Goal: Task Accomplishment & Management: Manage account settings

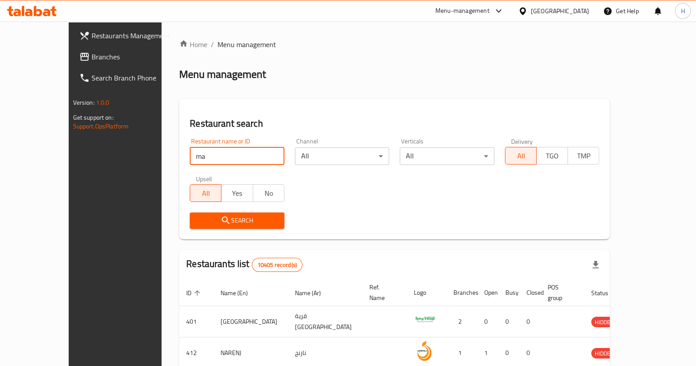
type input "magenta"
click at [204, 220] on span "Search" at bounding box center [237, 220] width 81 height 11
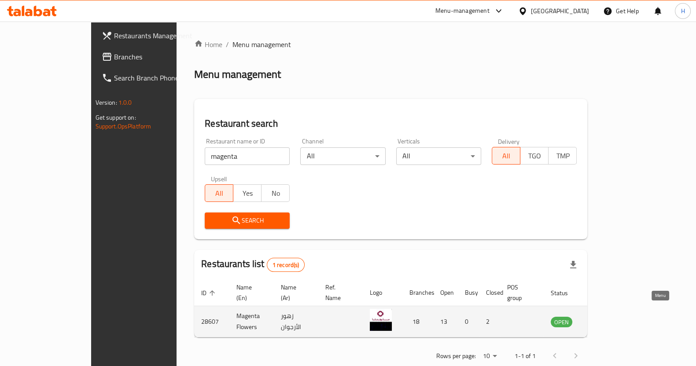
click at [607, 319] on icon "enhanced table" at bounding box center [602, 322] width 10 height 7
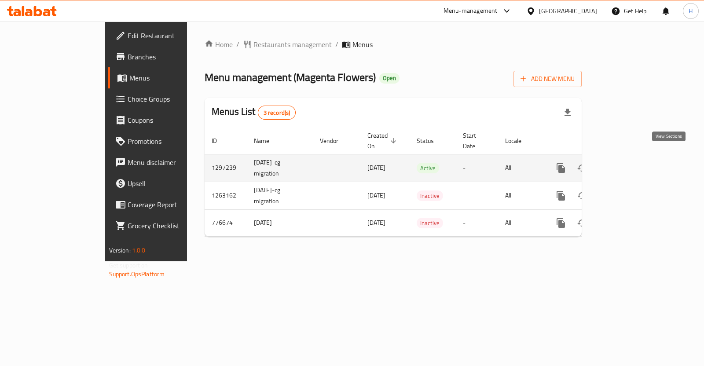
click at [635, 157] on link "enhanced table" at bounding box center [624, 167] width 21 height 21
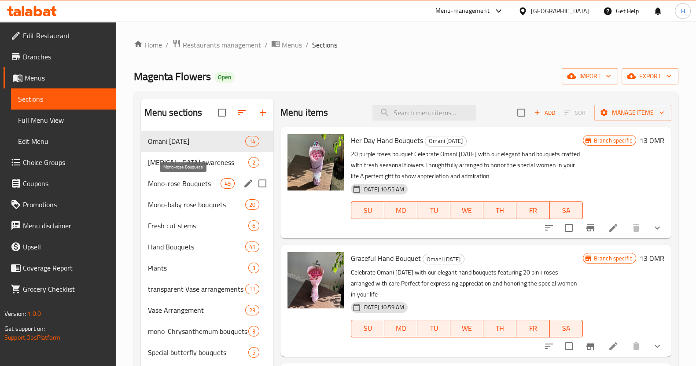
click at [187, 181] on span "Mono-rose Bouquets" at bounding box center [184, 183] width 73 height 11
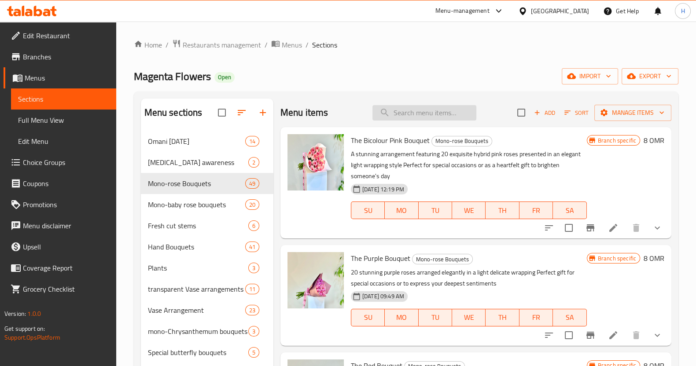
click at [408, 111] on input "search" at bounding box center [424, 112] width 104 height 15
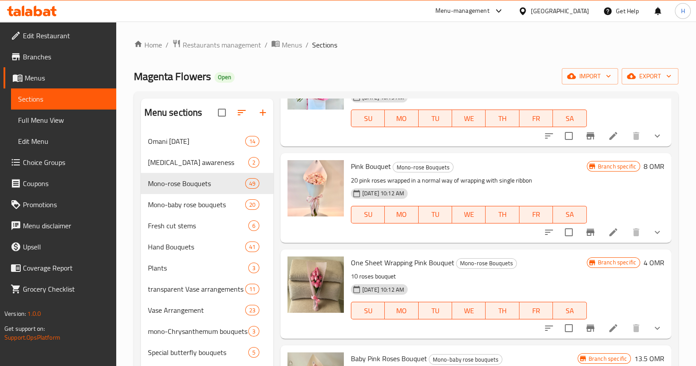
scroll to position [306, 0]
type input "pink b"
click at [600, 232] on li at bounding box center [612, 233] width 25 height 16
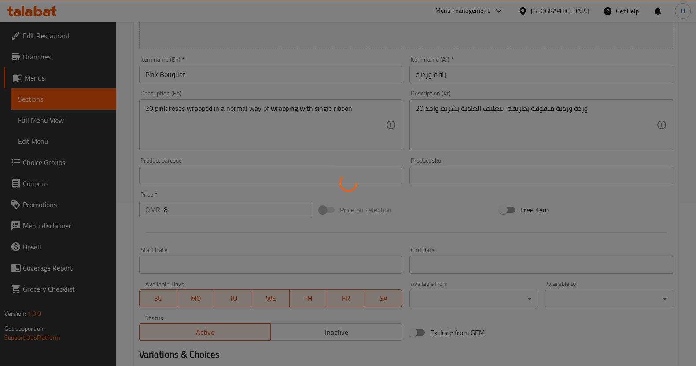
type input "نوع التغليف"
type input "1"
type input "الإضافات:"
type input "0"
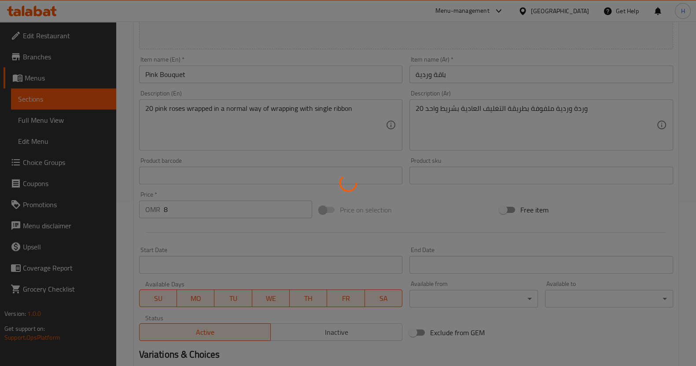
type input "0"
type input "مع هدية:"
type input "0"
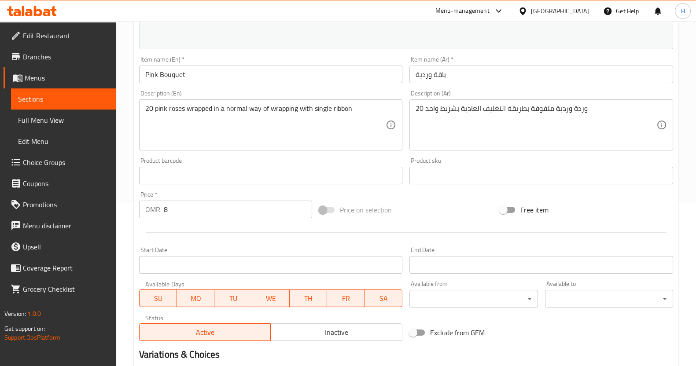
scroll to position [273, 0]
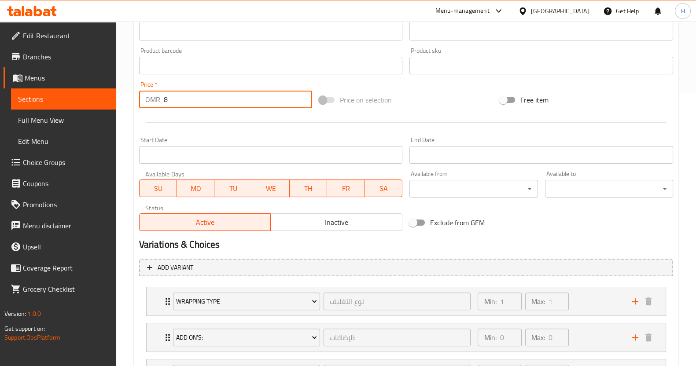
click at [200, 96] on input "8" at bounding box center [238, 100] width 149 height 18
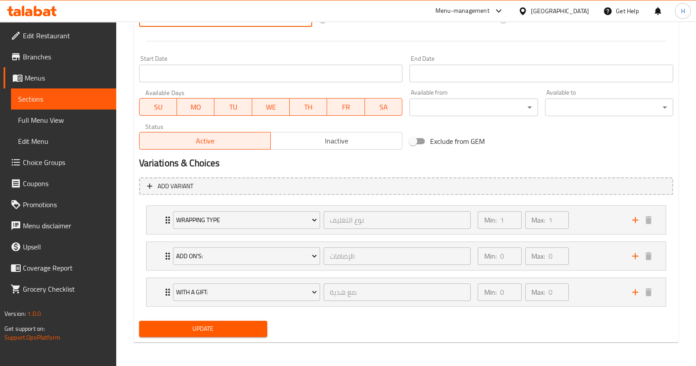
type input "10"
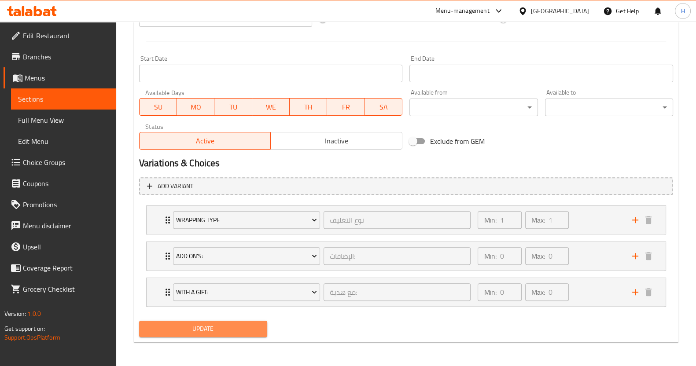
click at [190, 324] on span "Update" at bounding box center [203, 328] width 114 height 11
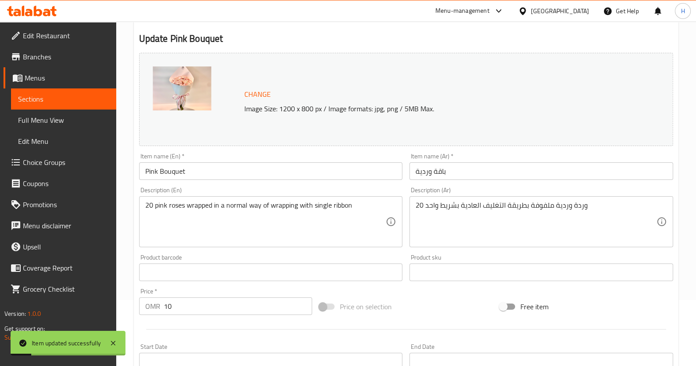
scroll to position [0, 0]
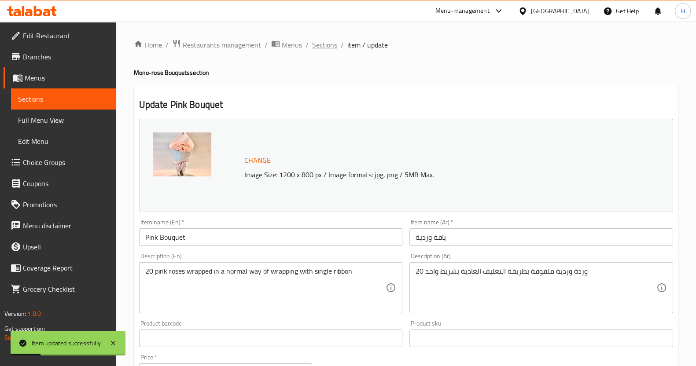
click at [317, 43] on span "Sections" at bounding box center [324, 45] width 25 height 11
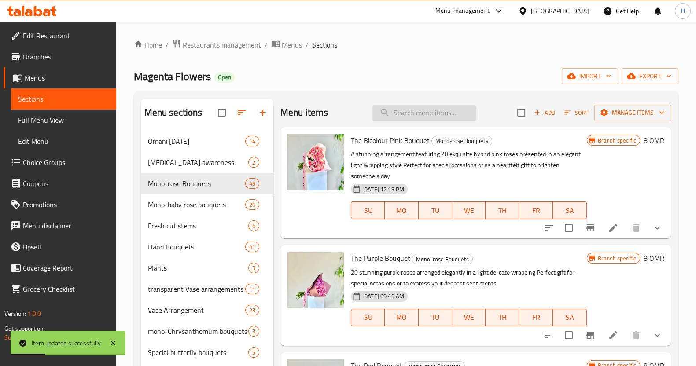
click at [411, 111] on input "search" at bounding box center [424, 112] width 104 height 15
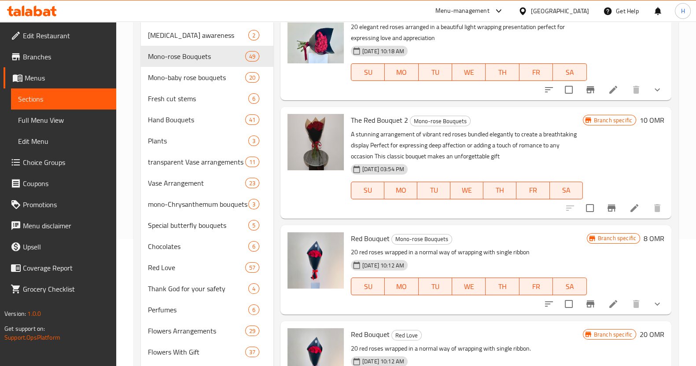
scroll to position [194, 0]
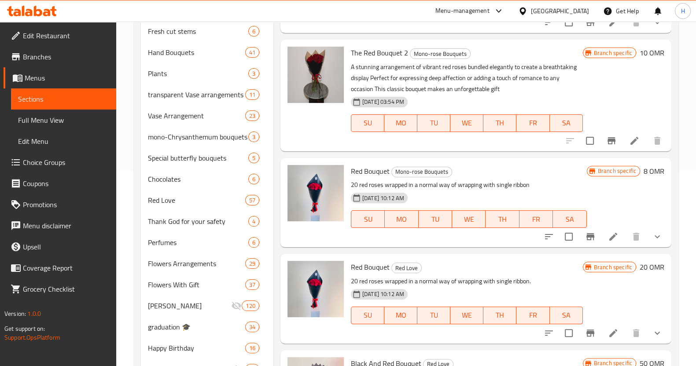
type input "red bou"
click at [609, 234] on icon at bounding box center [613, 236] width 11 height 11
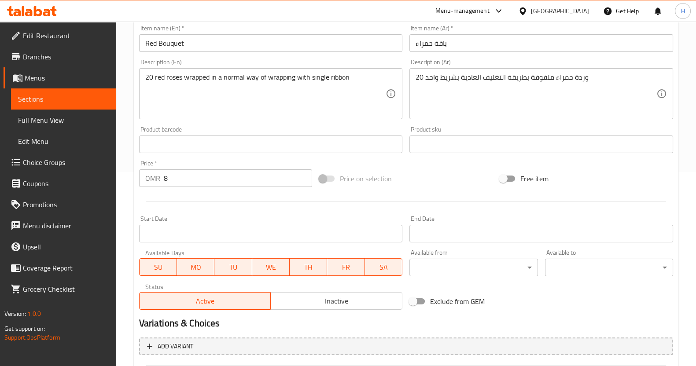
scroll to position [201, 0]
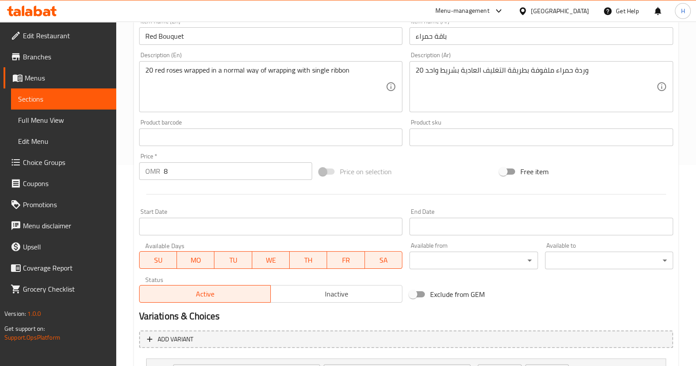
click at [189, 173] on input "8" at bounding box center [238, 171] width 149 height 18
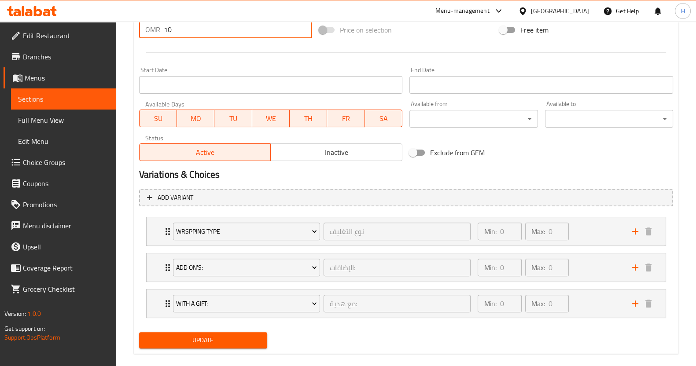
scroll to position [344, 0]
type input "10"
click at [198, 336] on span "Update" at bounding box center [203, 339] width 114 height 11
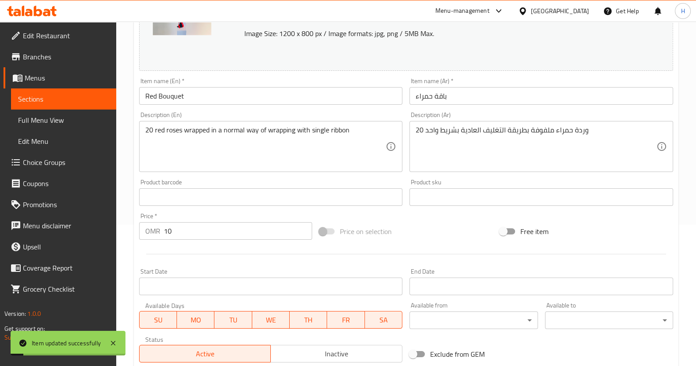
scroll to position [0, 0]
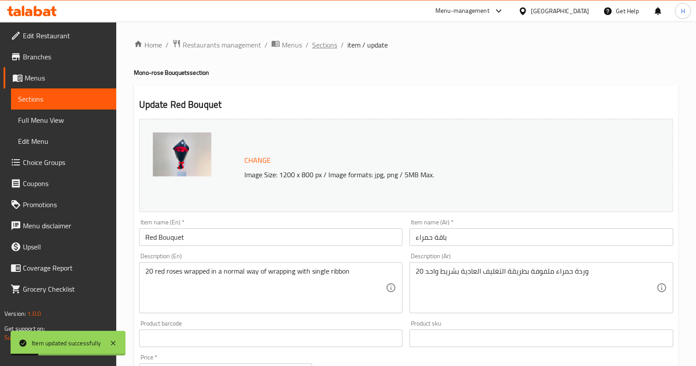
click at [323, 46] on span "Sections" at bounding box center [324, 45] width 25 height 11
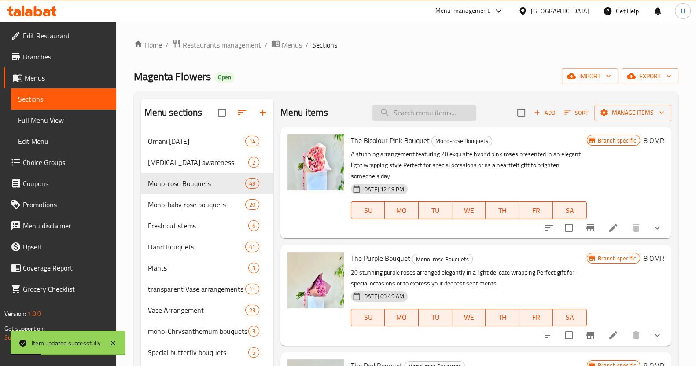
click at [402, 110] on input "search" at bounding box center [424, 112] width 104 height 15
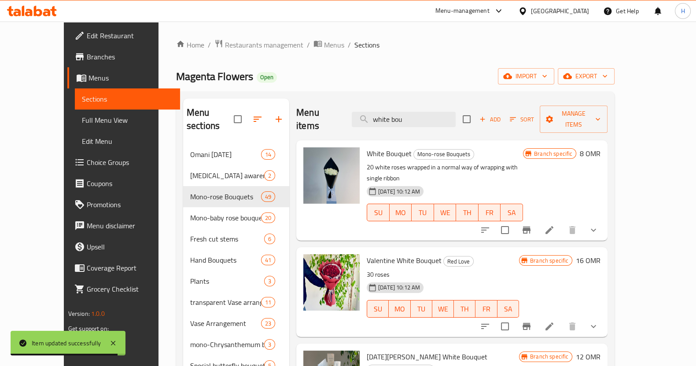
type input "white bou"
click at [561, 222] on li at bounding box center [549, 230] width 25 height 16
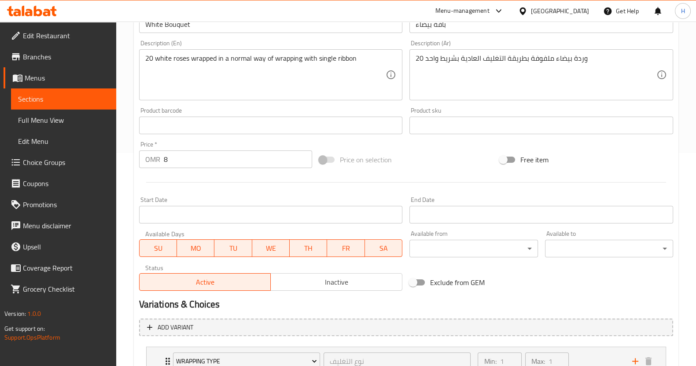
scroll to position [216, 0]
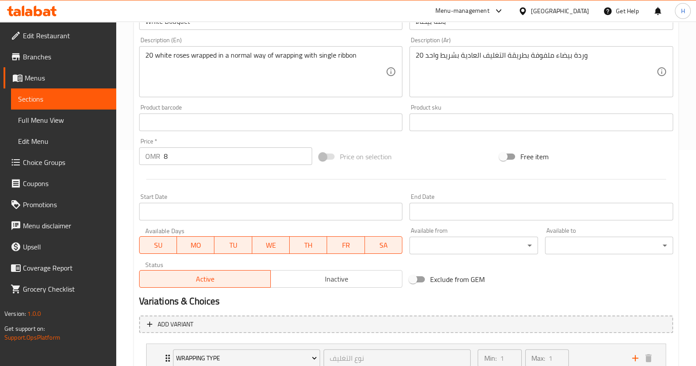
click at [186, 155] on input "8" at bounding box center [238, 156] width 149 height 18
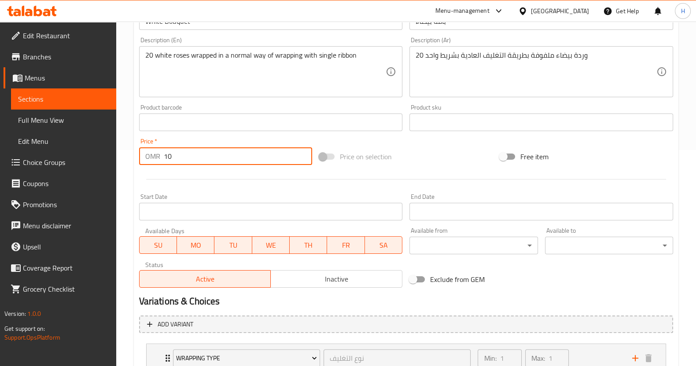
scroll to position [354, 0]
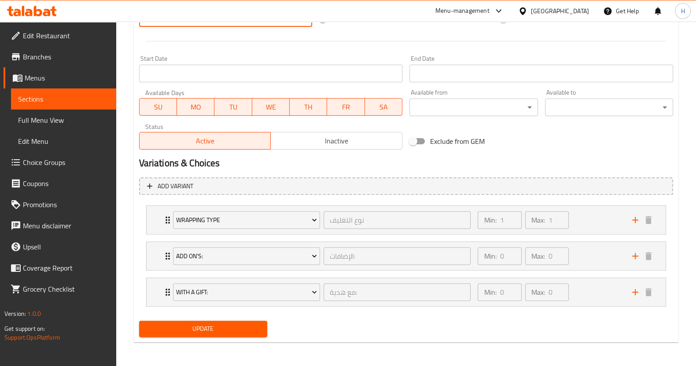
type input "10"
click at [189, 323] on span "Update" at bounding box center [203, 328] width 114 height 11
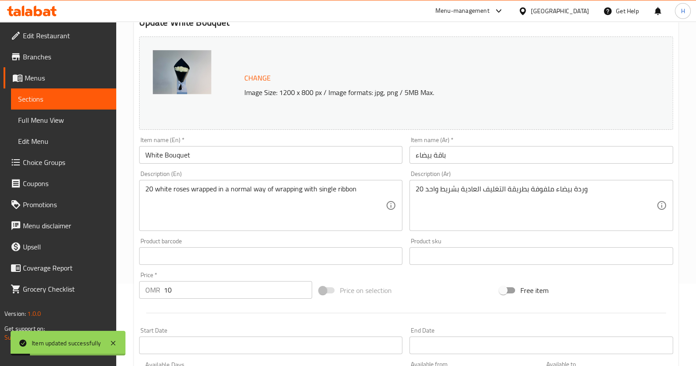
scroll to position [0, 0]
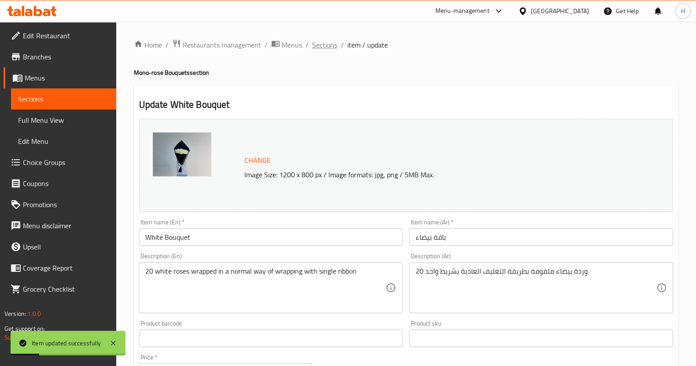
click at [326, 45] on span "Sections" at bounding box center [324, 45] width 25 height 11
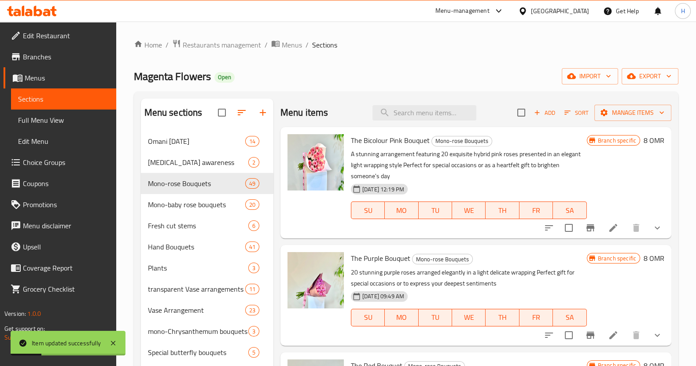
click at [396, 113] on input "search" at bounding box center [424, 112] width 104 height 15
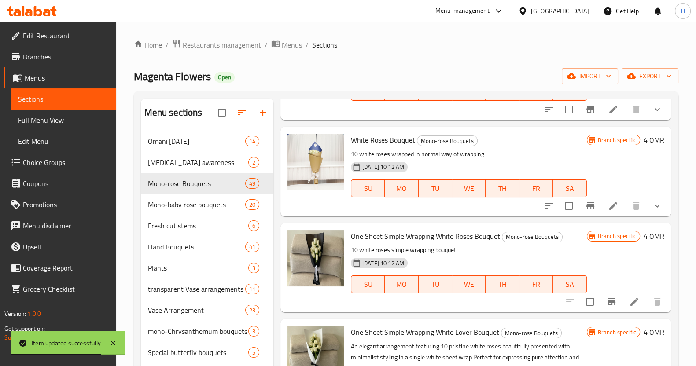
scroll to position [96, 0]
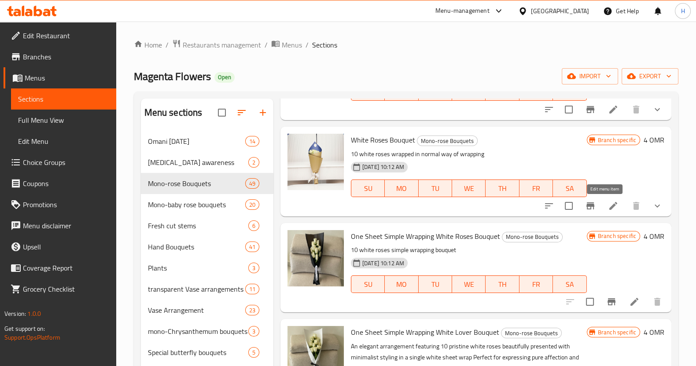
type input "white roses"
click at [608, 201] on icon at bounding box center [613, 206] width 11 height 11
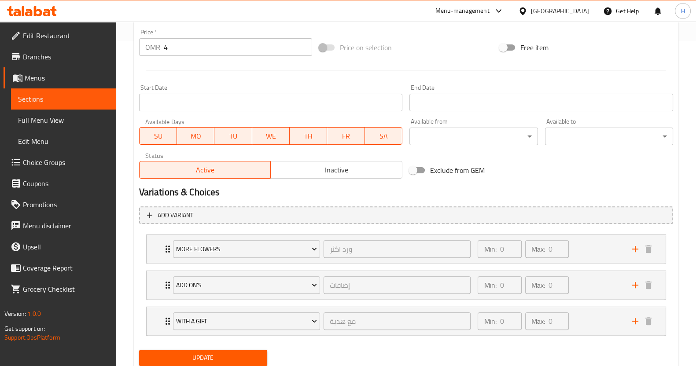
scroll to position [326, 0]
click at [176, 47] on input "4" at bounding box center [238, 47] width 149 height 18
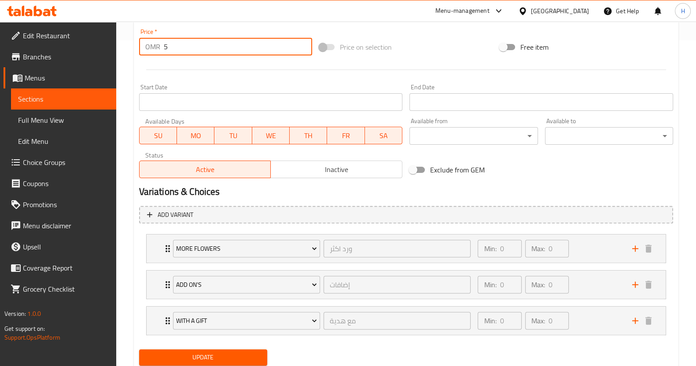
type input "5"
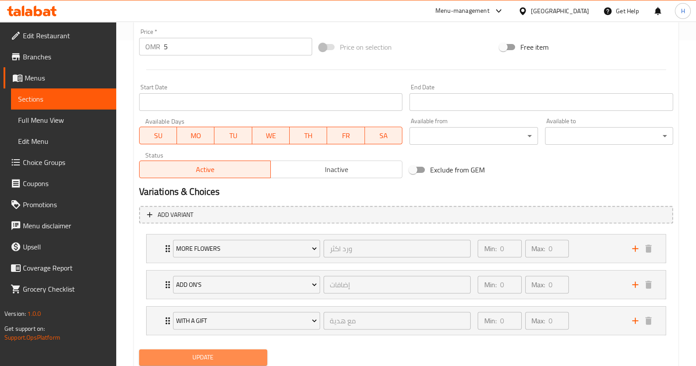
click at [232, 357] on span "Update" at bounding box center [203, 357] width 114 height 11
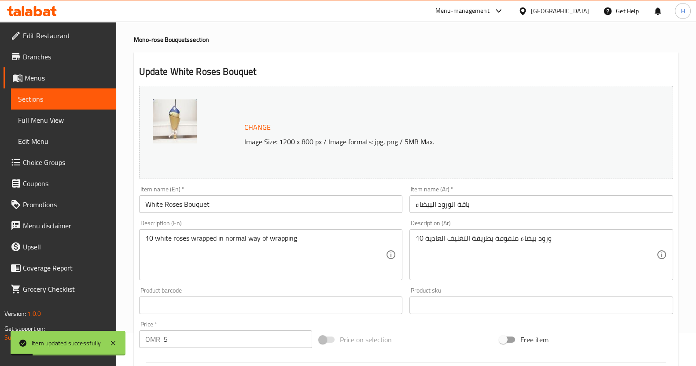
scroll to position [0, 0]
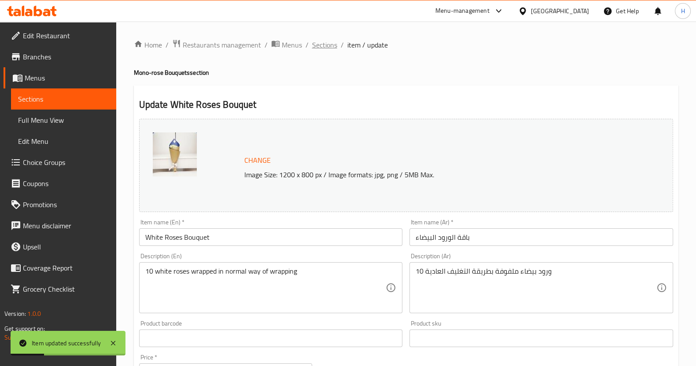
click at [320, 44] on span "Sections" at bounding box center [324, 45] width 25 height 11
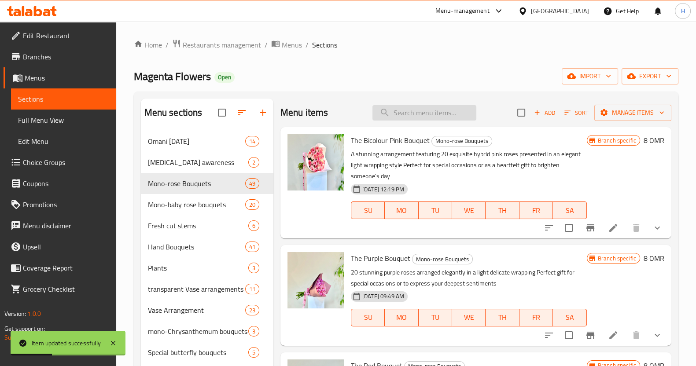
click at [392, 114] on input "search" at bounding box center [424, 112] width 104 height 15
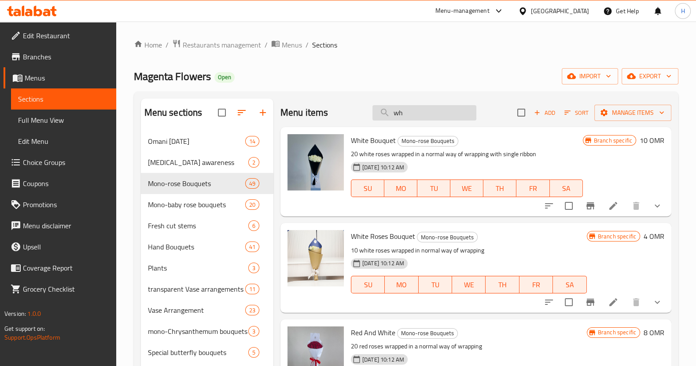
type input "w"
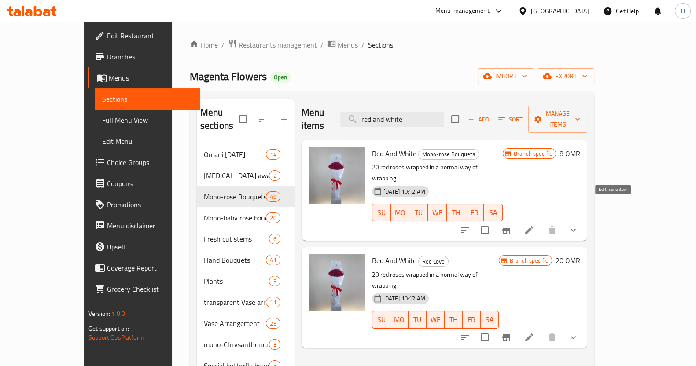
type input "red and white"
click at [534, 225] on icon at bounding box center [529, 230] width 11 height 11
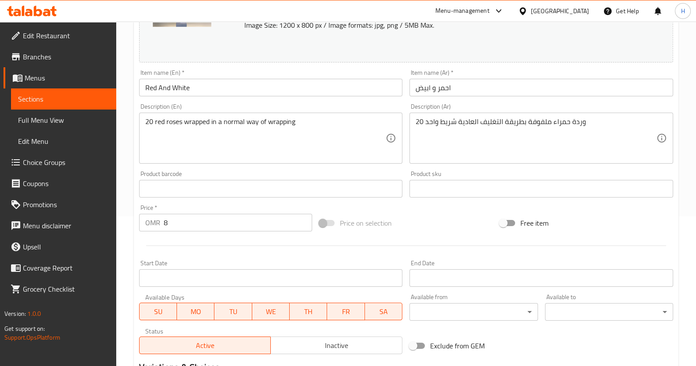
scroll to position [173, 0]
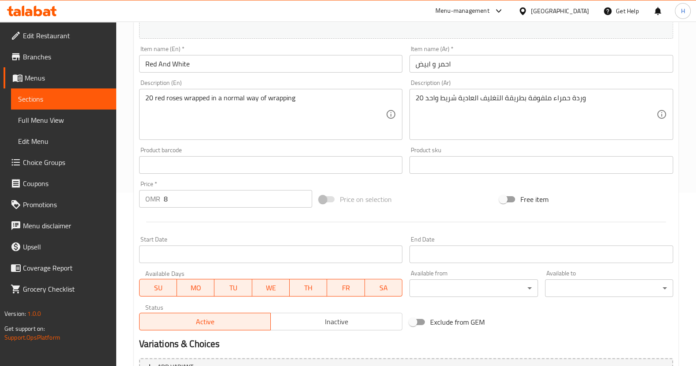
click at [202, 201] on input "8" at bounding box center [238, 199] width 149 height 18
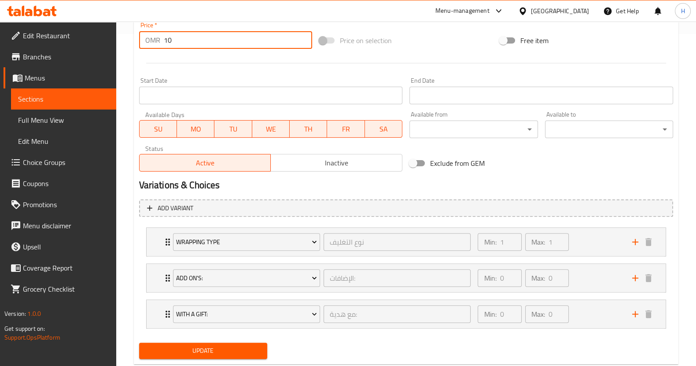
scroll to position [333, 0]
type input "10"
click at [209, 349] on span "Update" at bounding box center [203, 350] width 114 height 11
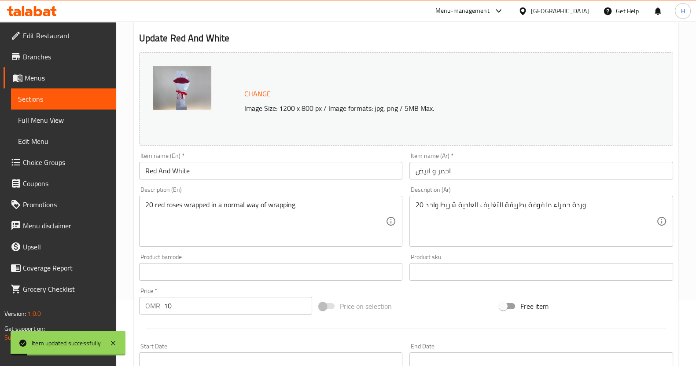
scroll to position [0, 0]
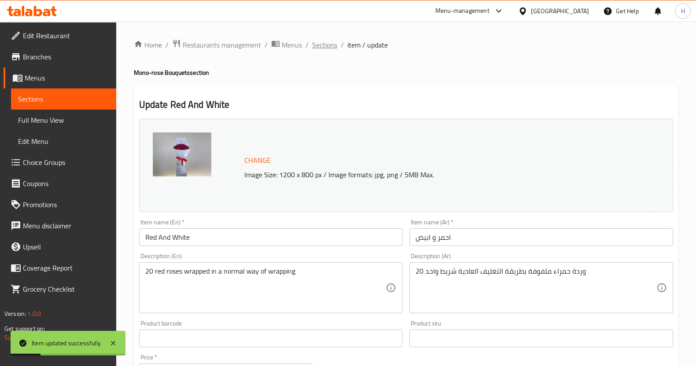
click at [328, 46] on span "Sections" at bounding box center [324, 45] width 25 height 11
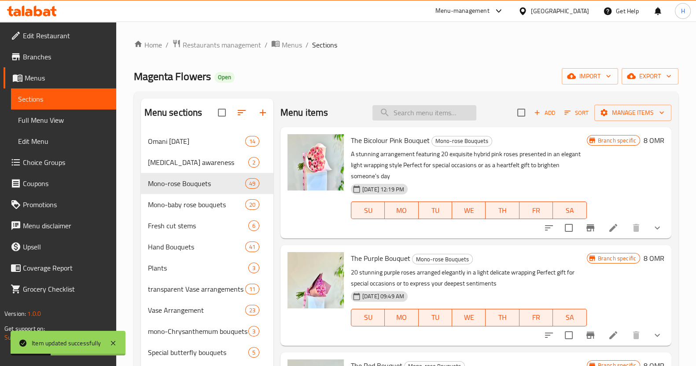
click at [389, 110] on input "search" at bounding box center [424, 112] width 104 height 15
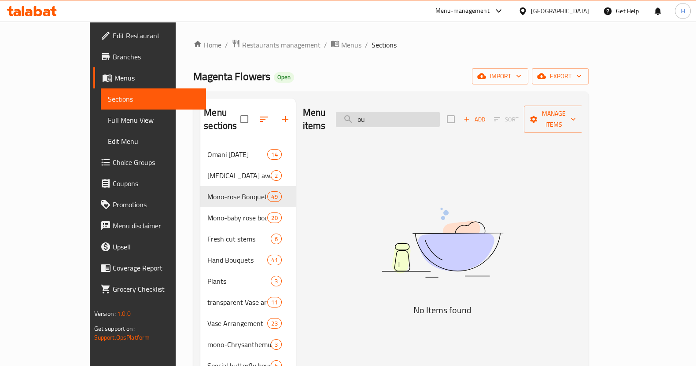
type input "o"
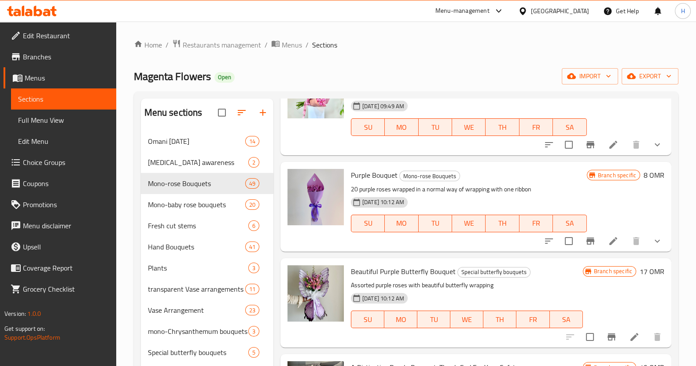
scroll to position [73, 0]
type input "purple b"
click at [609, 239] on icon at bounding box center [613, 241] width 8 height 8
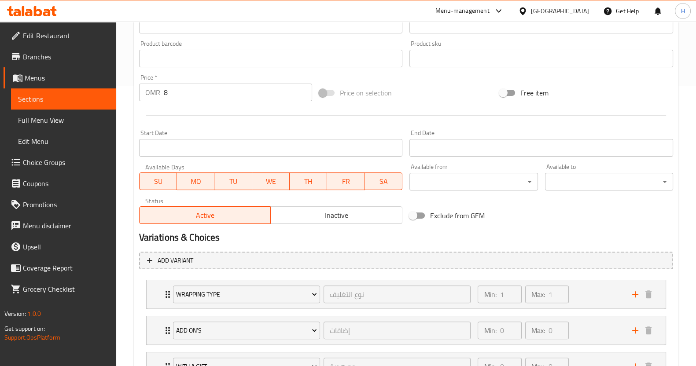
scroll to position [324, 0]
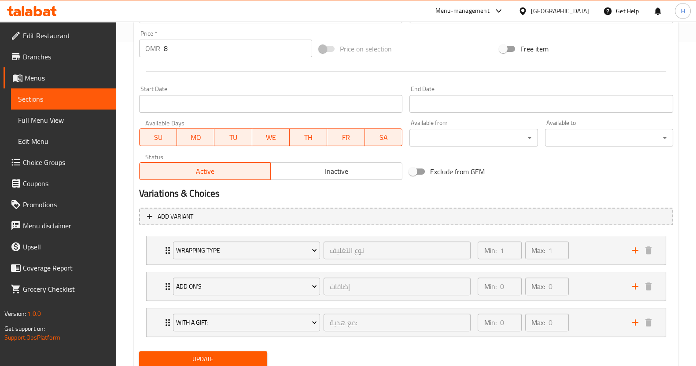
click at [196, 39] on div "Price   * OMR 8 Price *" at bounding box center [225, 43] width 173 height 27
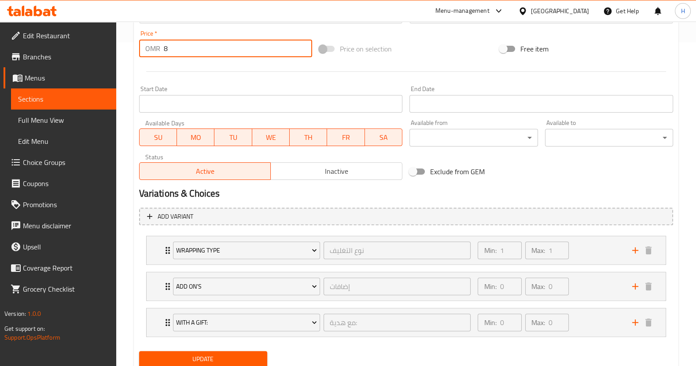
click at [194, 47] on input "8" at bounding box center [238, 49] width 149 height 18
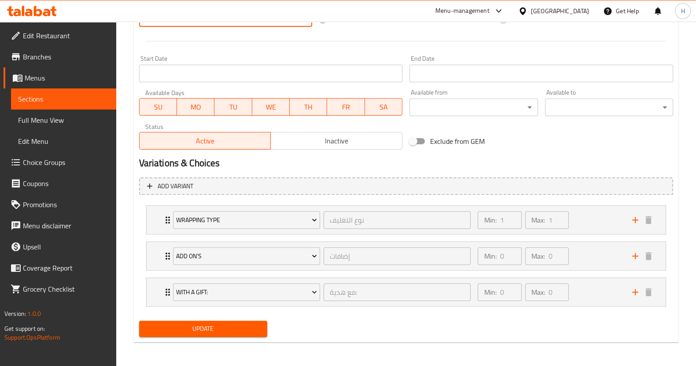
type input "10"
click at [194, 331] on span "Update" at bounding box center [203, 328] width 114 height 11
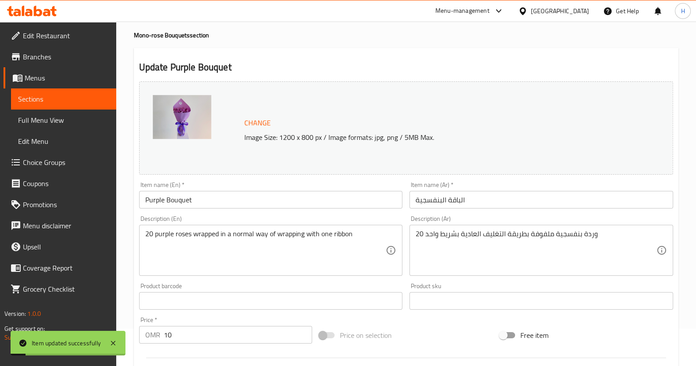
scroll to position [0, 0]
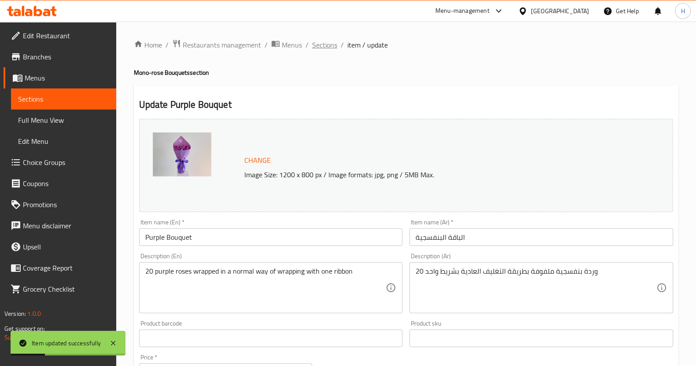
click at [319, 44] on span "Sections" at bounding box center [324, 45] width 25 height 11
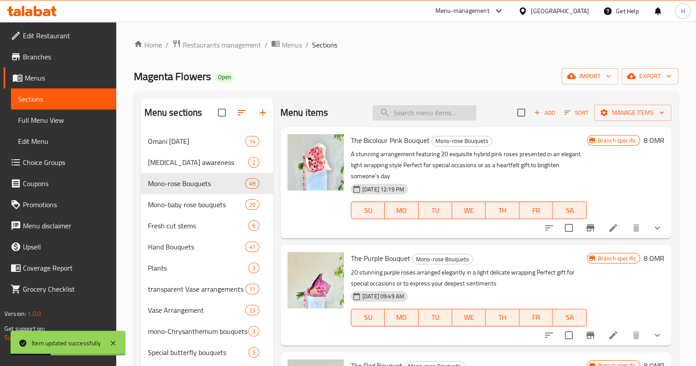
click at [395, 115] on input "search" at bounding box center [424, 112] width 104 height 15
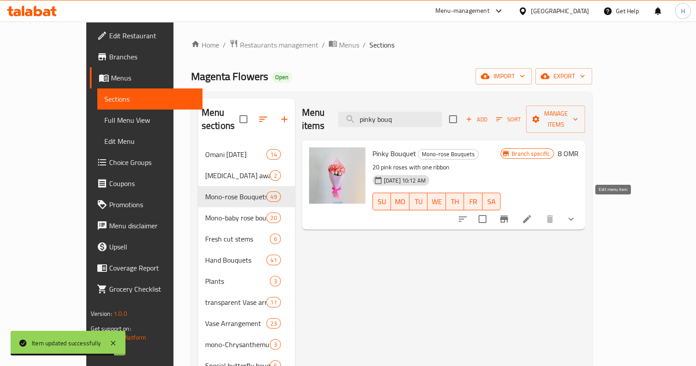
type input "pinky bouq"
click at [532, 214] on icon at bounding box center [526, 219] width 11 height 11
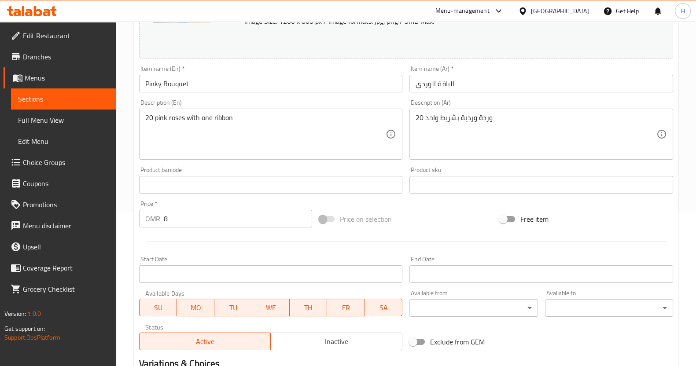
scroll to position [159, 0]
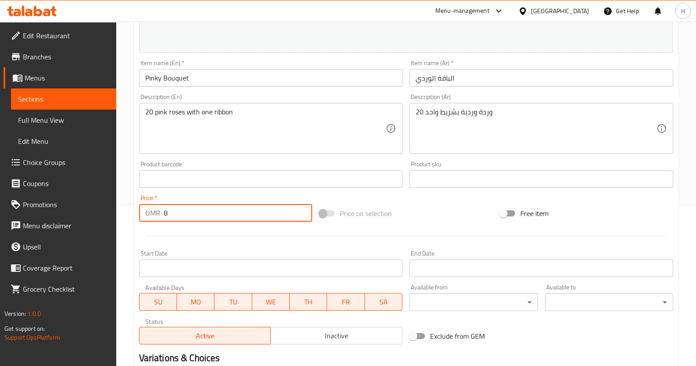
click at [203, 211] on input "8" at bounding box center [238, 213] width 149 height 18
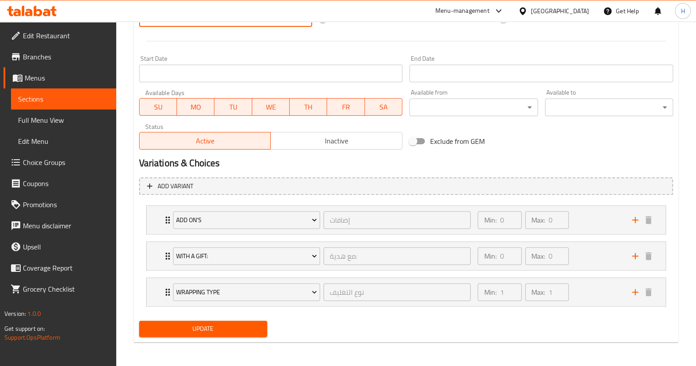
type input "10"
click at [210, 323] on span "Update" at bounding box center [203, 328] width 114 height 11
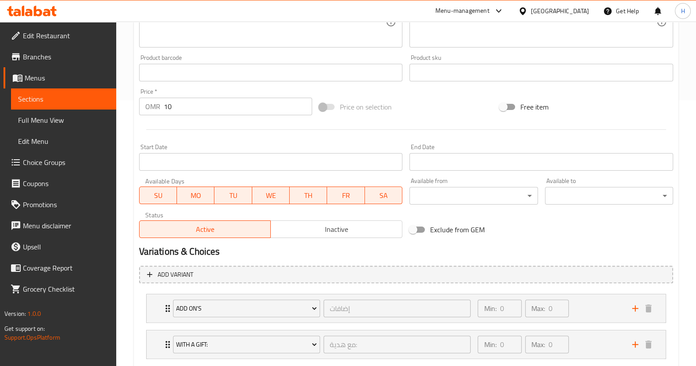
scroll to position [0, 0]
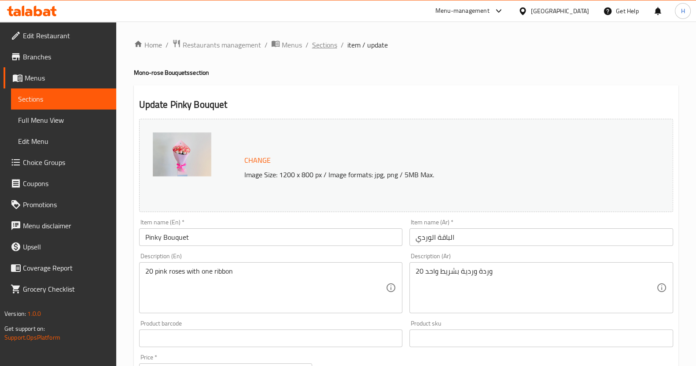
click at [313, 44] on span "Sections" at bounding box center [324, 45] width 25 height 11
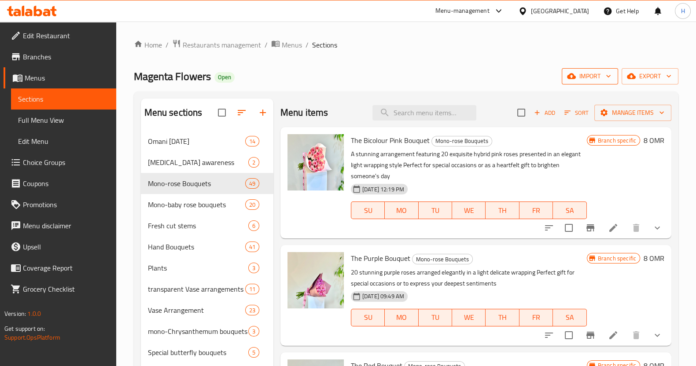
click at [610, 75] on icon "button" at bounding box center [608, 76] width 9 height 9
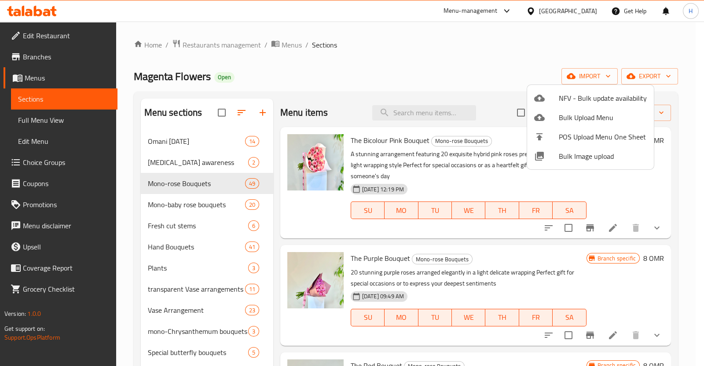
click at [366, 62] on div at bounding box center [352, 183] width 704 height 366
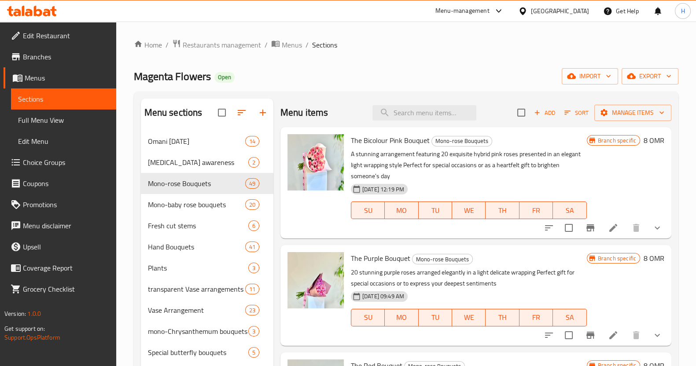
click at [401, 121] on div "Menu items Add Sort Manage items" at bounding box center [475, 113] width 391 height 29
click at [399, 115] on input "search" at bounding box center [424, 112] width 104 height 15
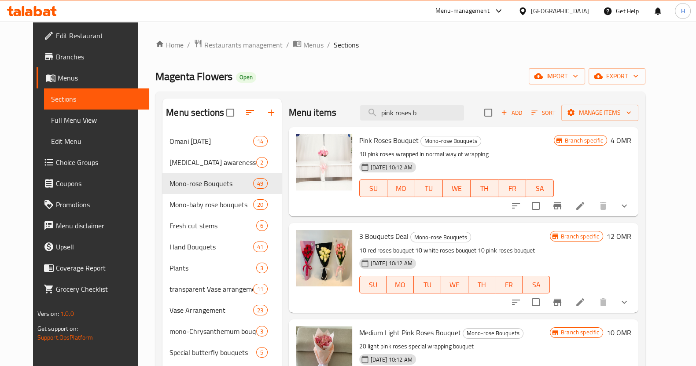
type input "pink roses b"
click at [585, 202] on icon at bounding box center [580, 206] width 11 height 11
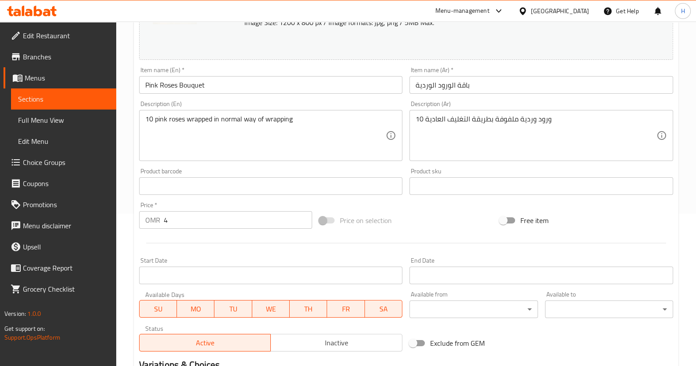
scroll to position [165, 0]
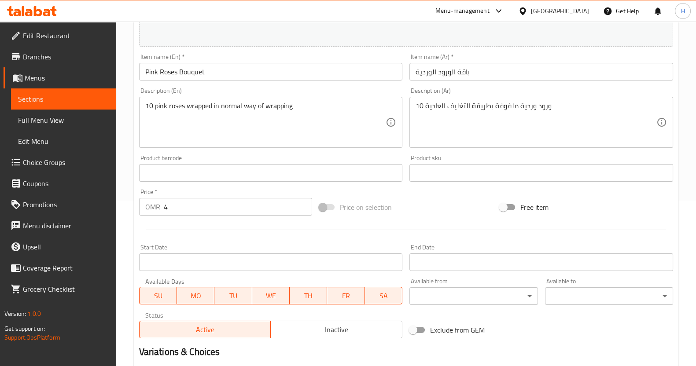
click at [202, 202] on input "4" at bounding box center [238, 207] width 149 height 18
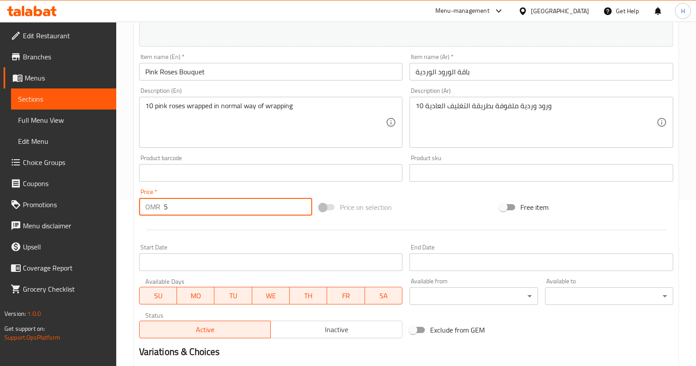
scroll to position [354, 0]
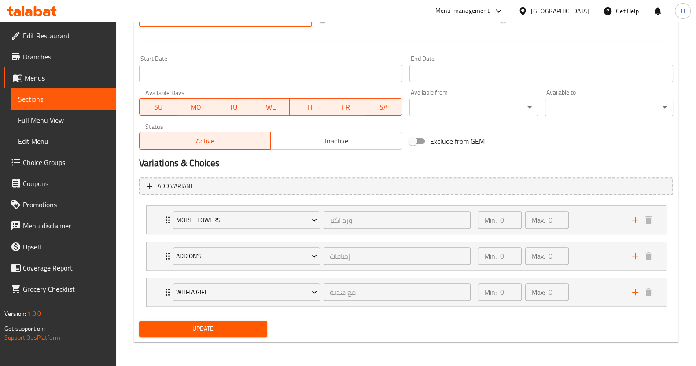
type input "5"
click at [192, 326] on span "Update" at bounding box center [203, 328] width 114 height 11
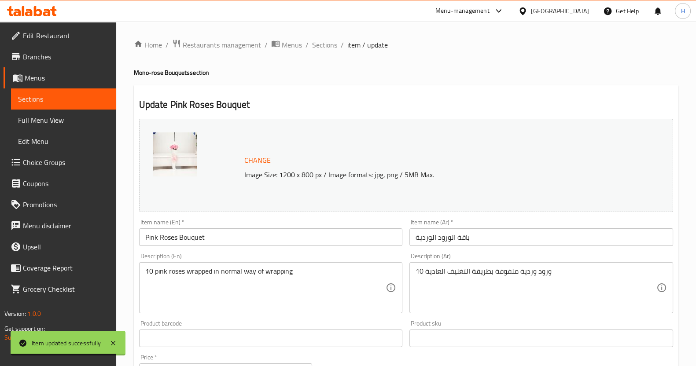
scroll to position [0, 0]
click at [322, 42] on span "Sections" at bounding box center [324, 45] width 25 height 11
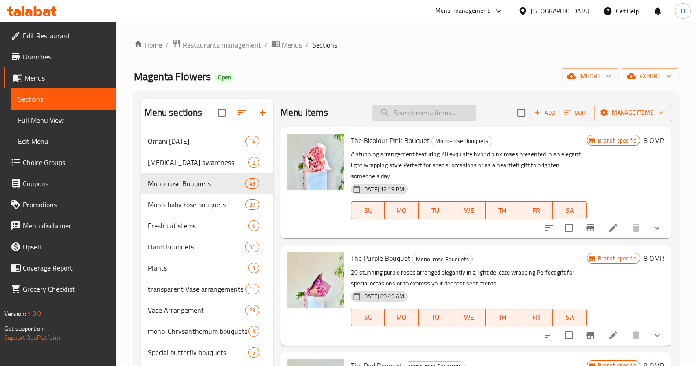
click at [405, 114] on input "search" at bounding box center [424, 112] width 104 height 15
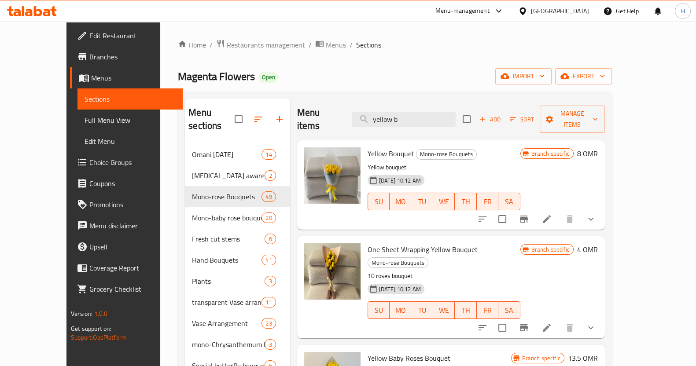
type input "yellow b"
click at [552, 214] on icon at bounding box center [546, 219] width 11 height 11
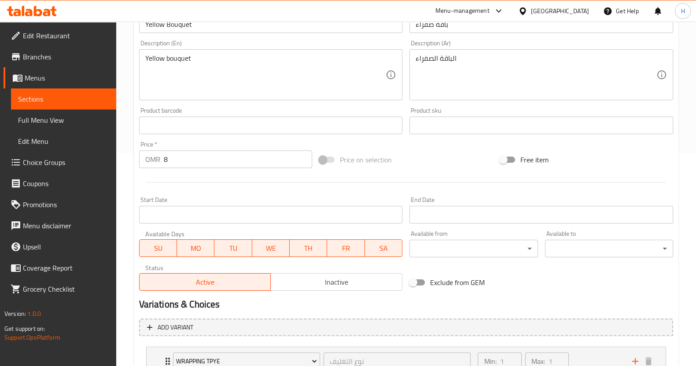
scroll to position [238, 0]
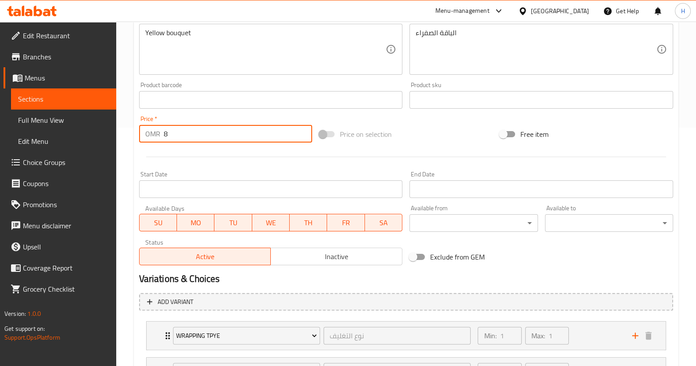
click at [181, 132] on input "8" at bounding box center [238, 134] width 149 height 18
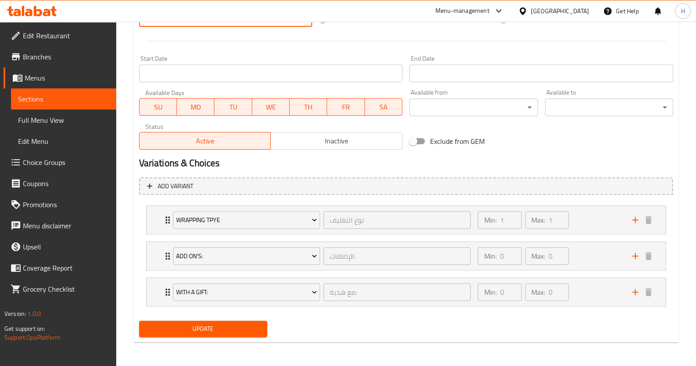
type input "10"
click at [197, 332] on span "Update" at bounding box center [203, 328] width 114 height 11
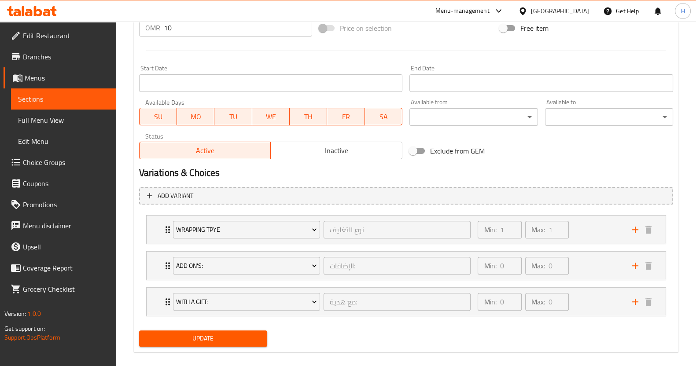
scroll to position [89, 0]
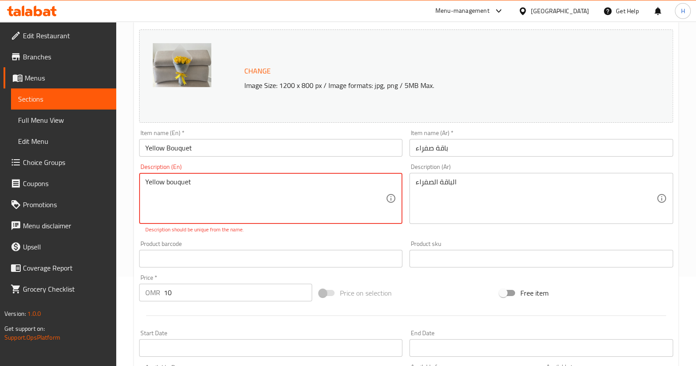
click at [216, 187] on textarea "Yellow bouquet" at bounding box center [265, 199] width 241 height 42
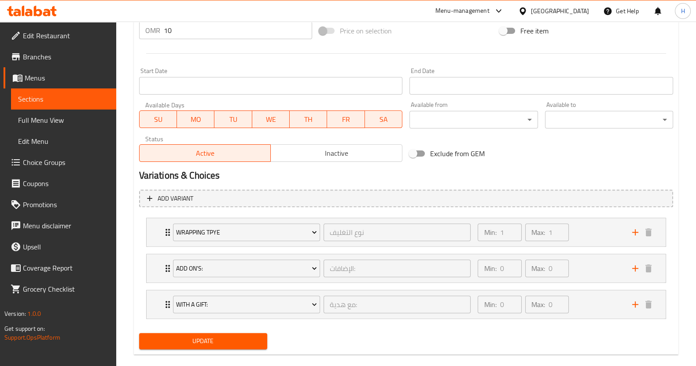
scroll to position [364, 0]
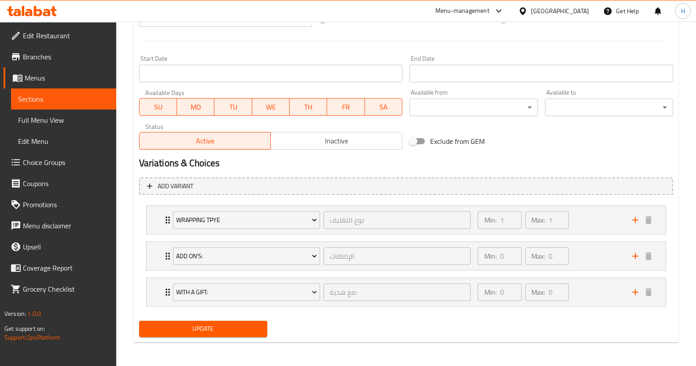
click at [178, 324] on span "Update" at bounding box center [203, 328] width 114 height 11
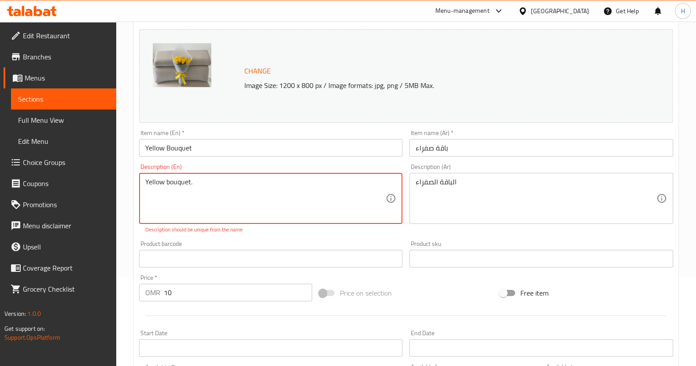
click at [147, 181] on textarea "Yellow bouquet." at bounding box center [265, 199] width 241 height 42
click at [145, 183] on textarea "Yellow bouquet." at bounding box center [265, 199] width 241 height 42
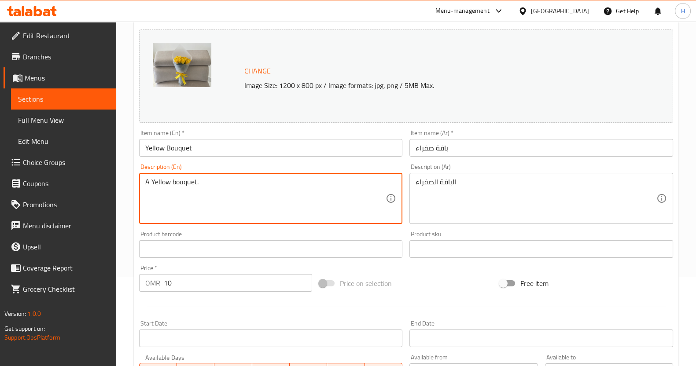
scroll to position [354, 0]
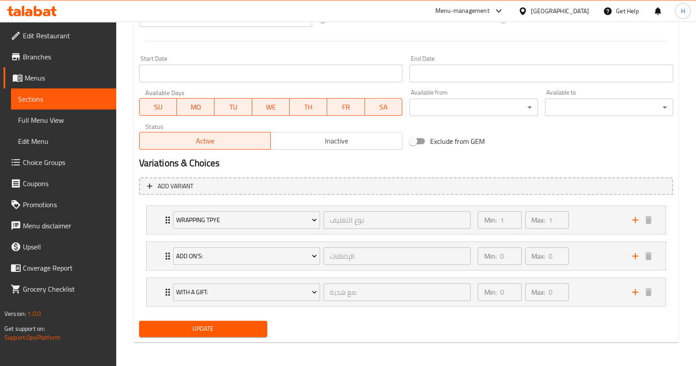
type textarea "A Yellow bouquet."
click at [200, 329] on span "Update" at bounding box center [203, 328] width 114 height 11
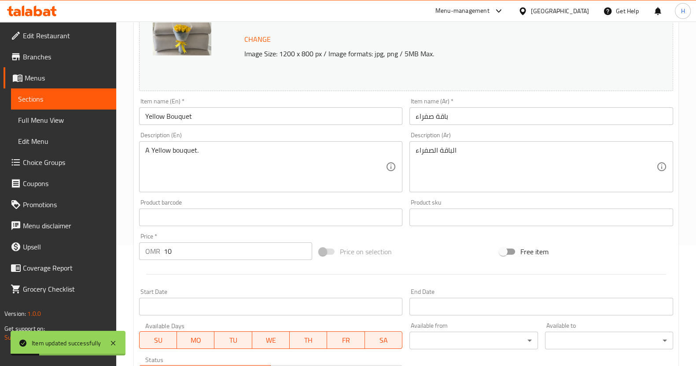
scroll to position [0, 0]
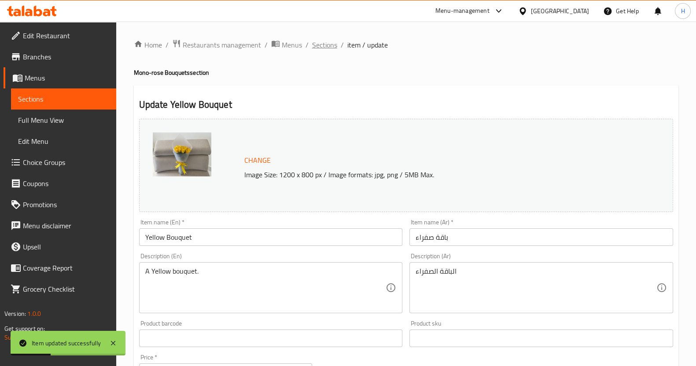
click at [327, 42] on span "Sections" at bounding box center [324, 45] width 25 height 11
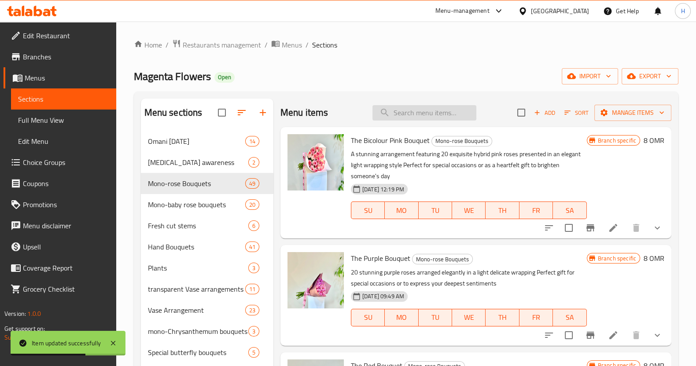
click at [407, 111] on input "search" at bounding box center [424, 112] width 104 height 15
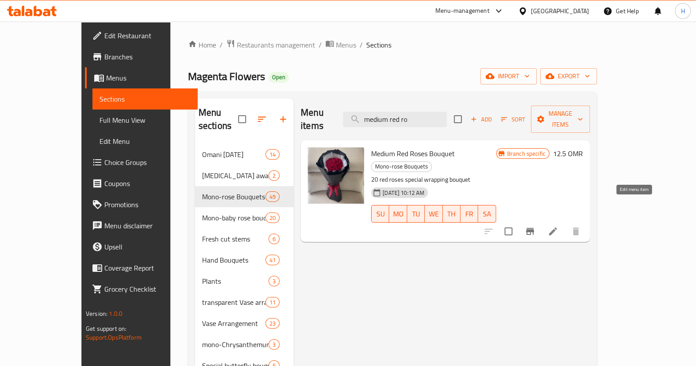
type input "medium red ro"
click at [557, 227] on icon at bounding box center [553, 231] width 8 height 8
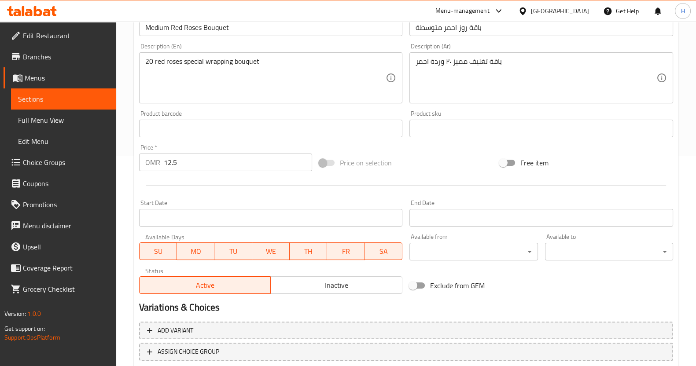
scroll to position [211, 0]
click at [203, 163] on input "12.5" at bounding box center [238, 162] width 149 height 18
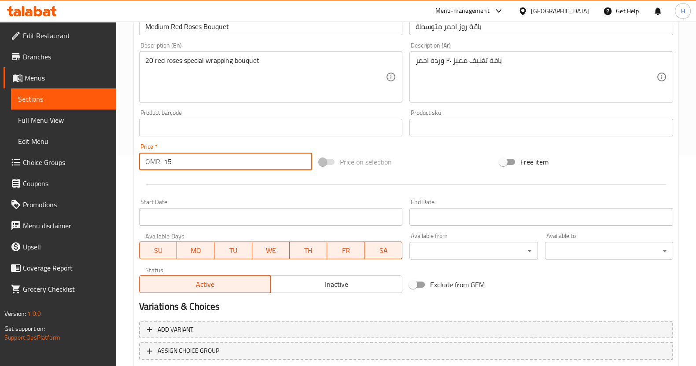
scroll to position [268, 0]
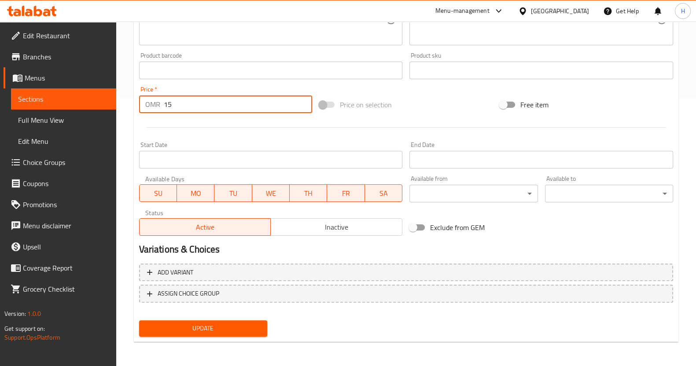
type input "15"
click at [191, 320] on button "Update" at bounding box center [203, 328] width 128 height 16
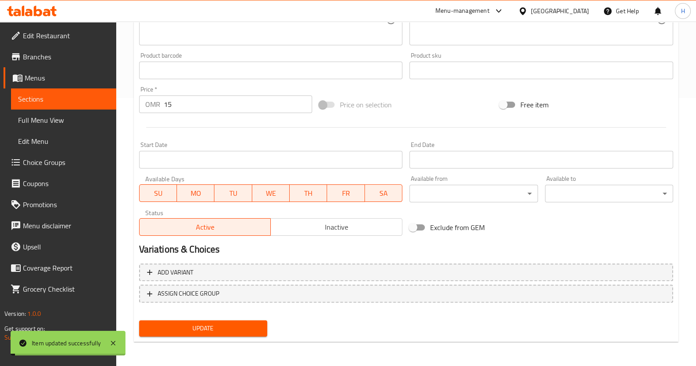
scroll to position [0, 0]
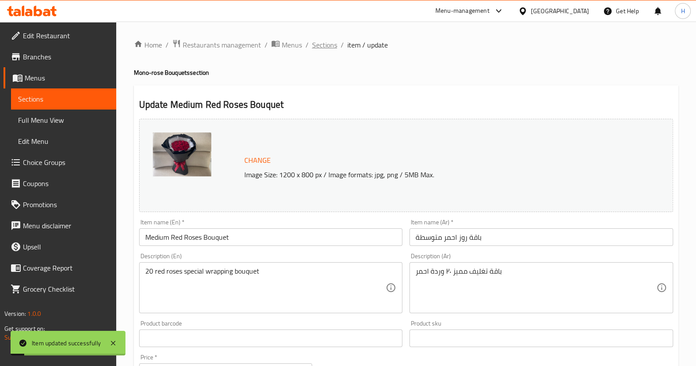
click at [324, 45] on span "Sections" at bounding box center [324, 45] width 25 height 11
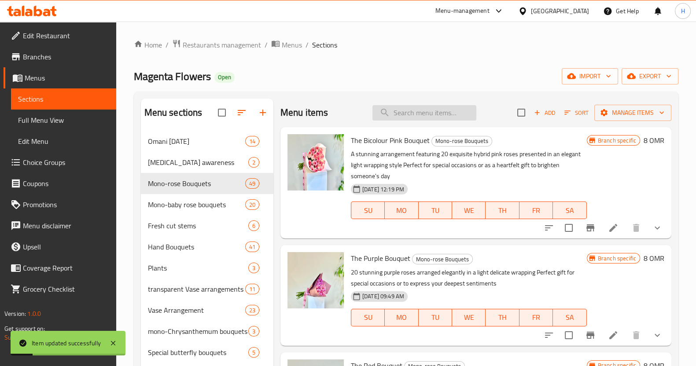
click at [397, 111] on input "search" at bounding box center [424, 112] width 104 height 15
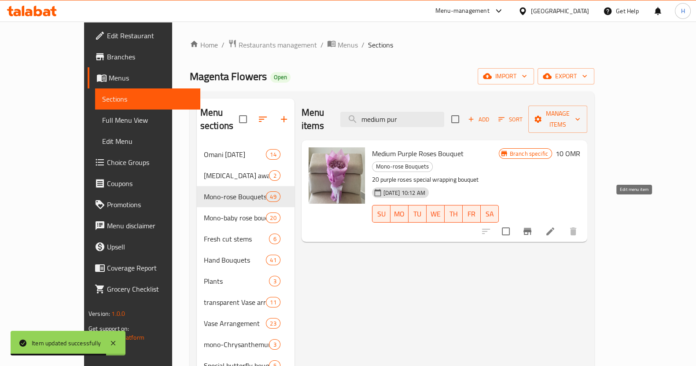
type input "medium pur"
click at [554, 227] on icon at bounding box center [550, 231] width 8 height 8
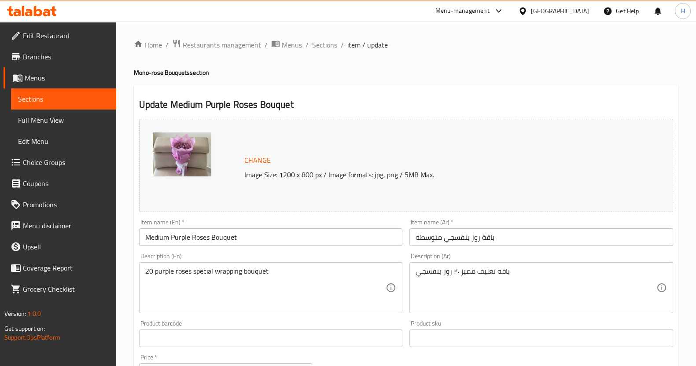
scroll to position [128, 0]
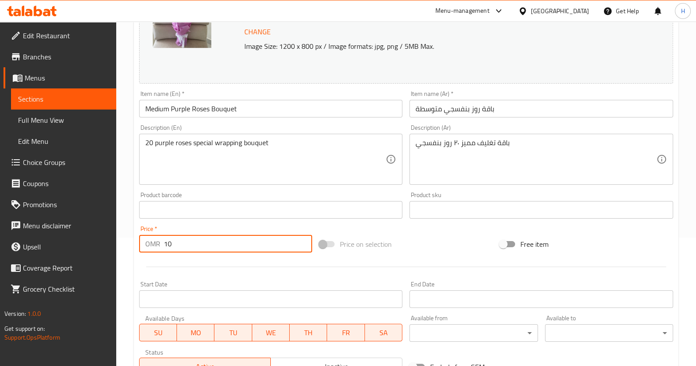
click at [192, 243] on input "10" at bounding box center [238, 244] width 149 height 18
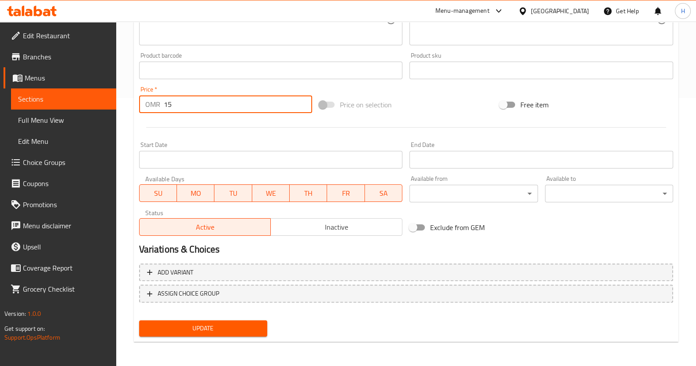
type input "15"
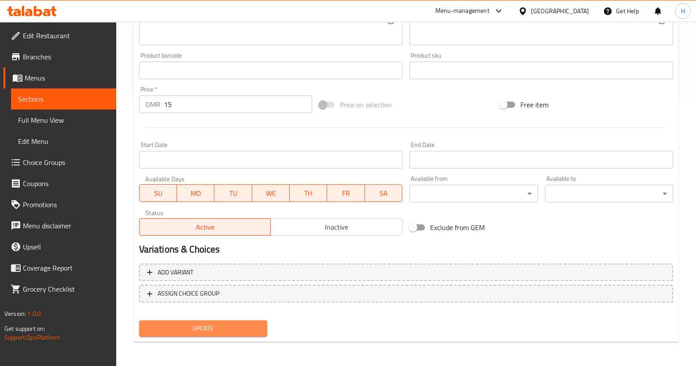
click at [196, 327] on span "Update" at bounding box center [203, 328] width 114 height 11
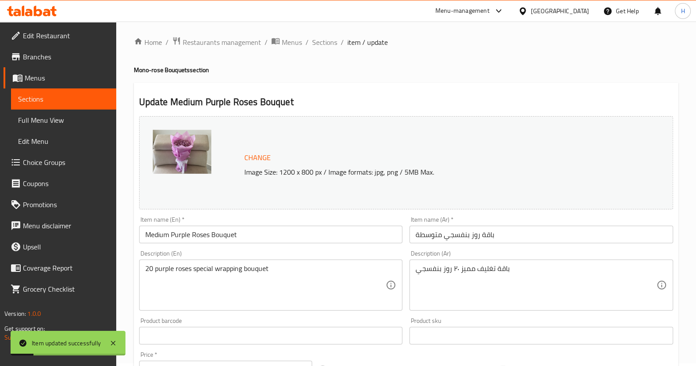
scroll to position [0, 0]
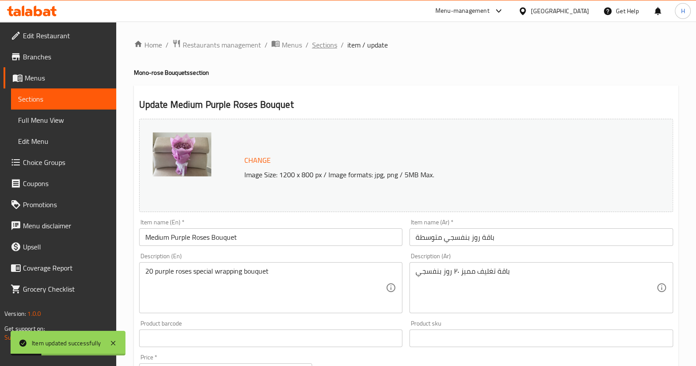
click at [323, 43] on span "Sections" at bounding box center [324, 45] width 25 height 11
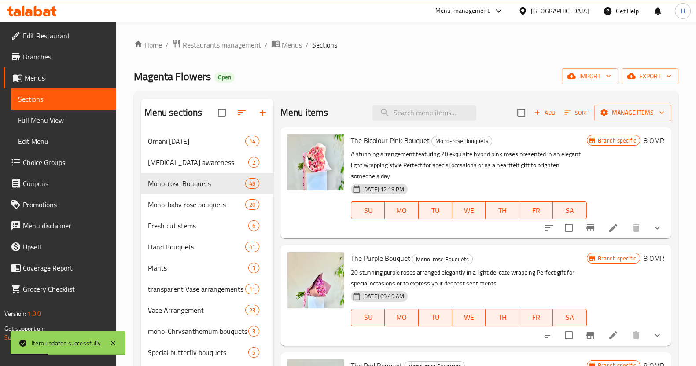
click at [391, 123] on div "Menu items Add Sort Manage items" at bounding box center [475, 113] width 391 height 29
click at [391, 117] on input "search" at bounding box center [424, 112] width 104 height 15
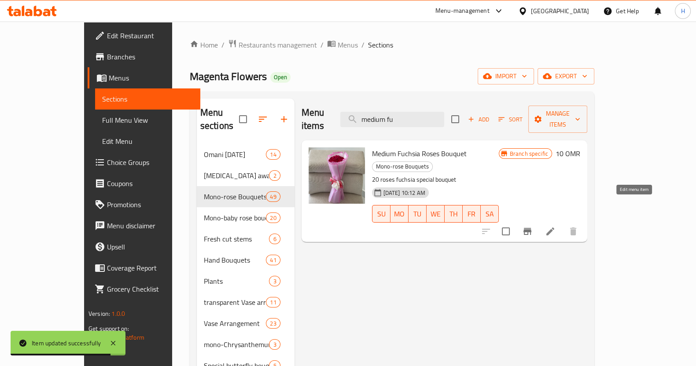
type input "medium fu"
click at [555, 226] on icon at bounding box center [550, 231] width 11 height 11
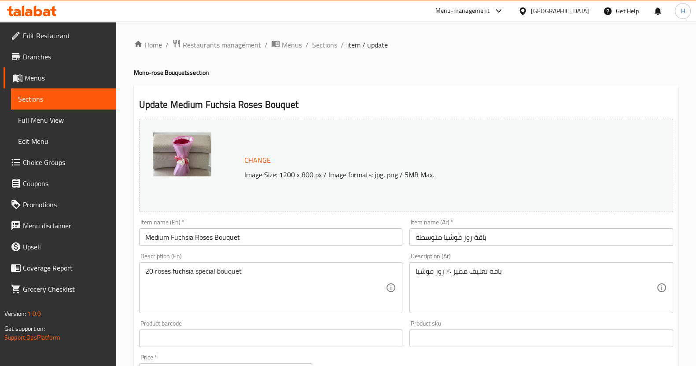
scroll to position [265, 0]
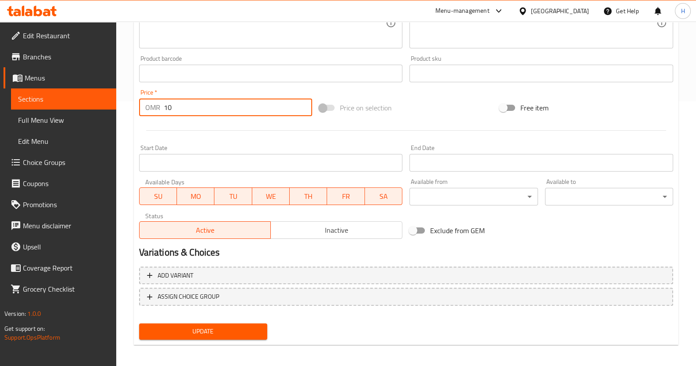
click at [205, 108] on input "10" at bounding box center [238, 108] width 149 height 18
type input "15"
click at [197, 332] on span "Update" at bounding box center [203, 331] width 114 height 11
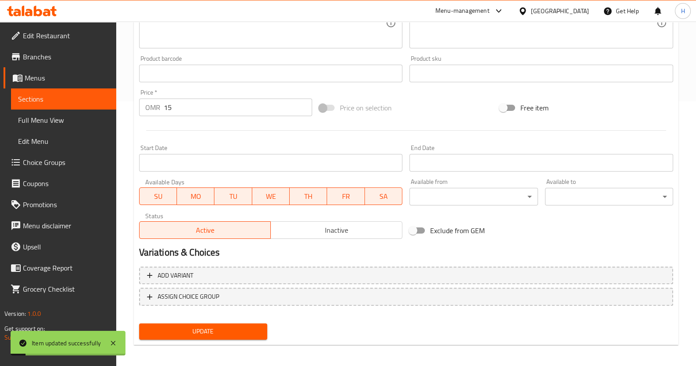
scroll to position [0, 0]
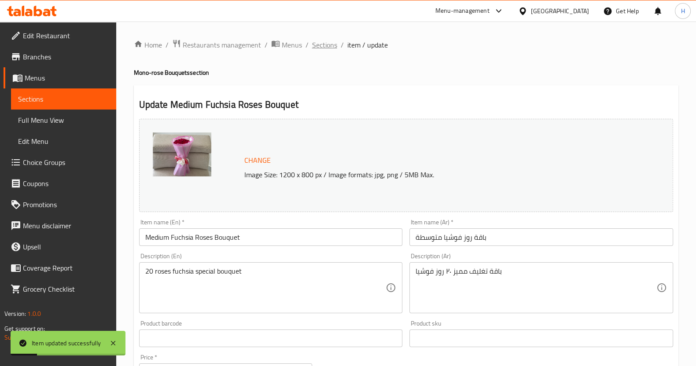
click at [328, 47] on span "Sections" at bounding box center [324, 45] width 25 height 11
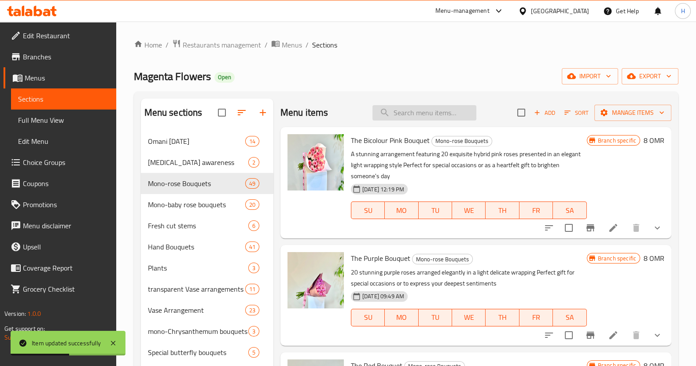
click at [410, 111] on input "search" at bounding box center [424, 112] width 104 height 15
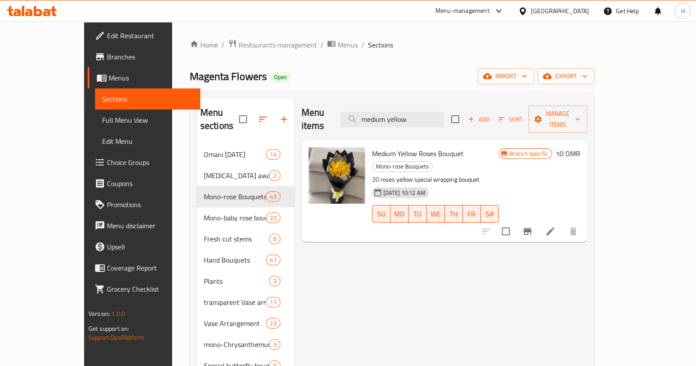
type input "medium yellow"
click at [555, 226] on icon at bounding box center [550, 231] width 11 height 11
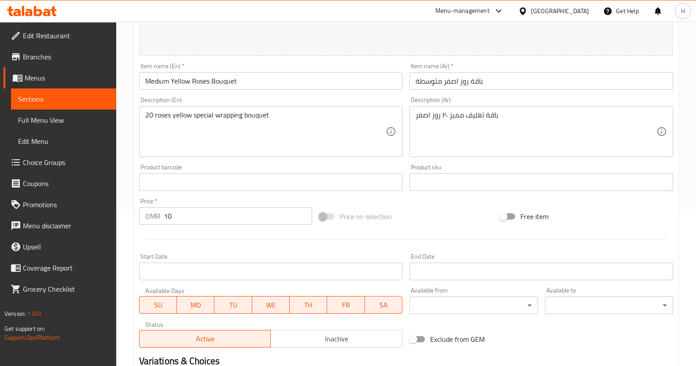
scroll to position [180, 0]
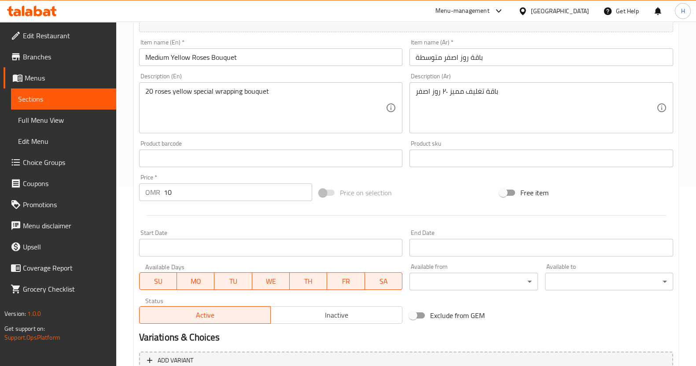
click at [222, 194] on input "10" at bounding box center [238, 192] width 149 height 18
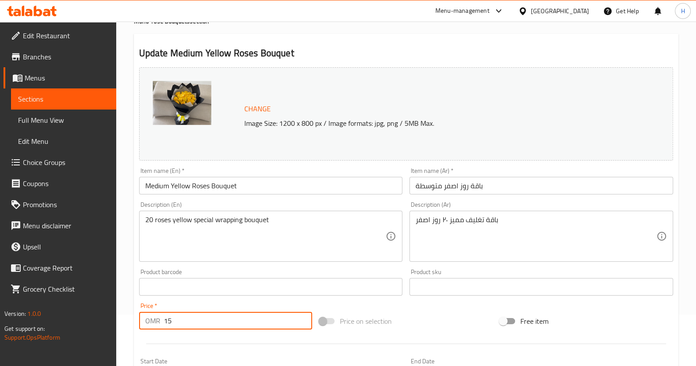
scroll to position [263, 0]
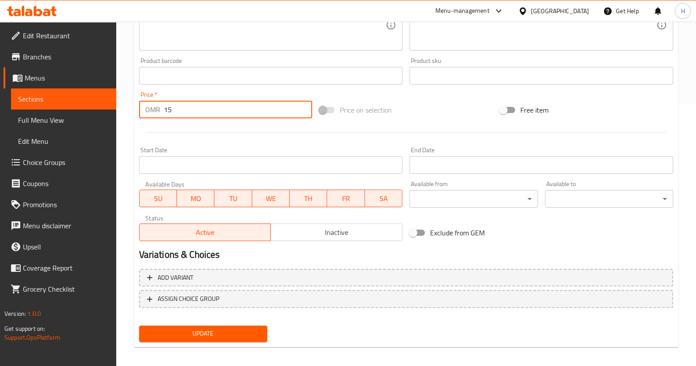
type input "15"
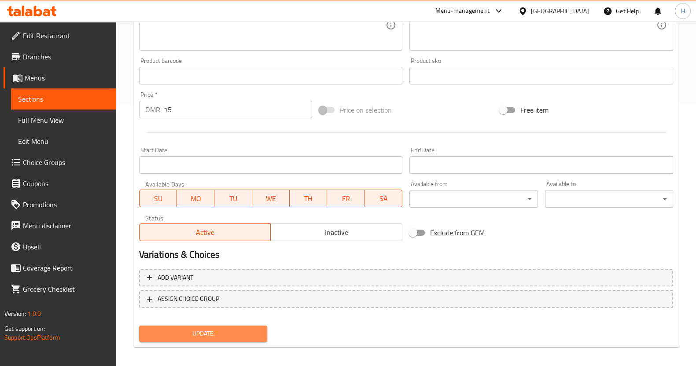
click at [207, 331] on span "Update" at bounding box center [203, 333] width 114 height 11
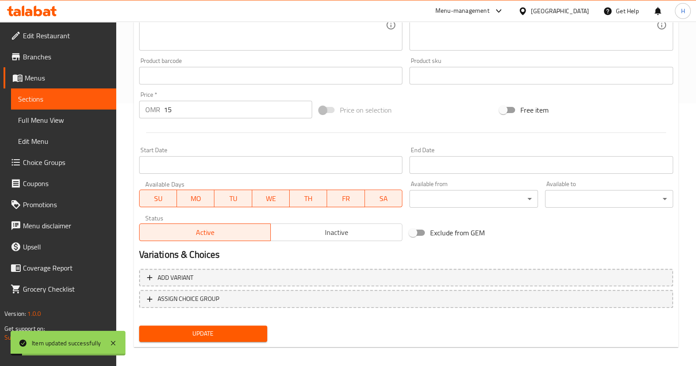
scroll to position [0, 0]
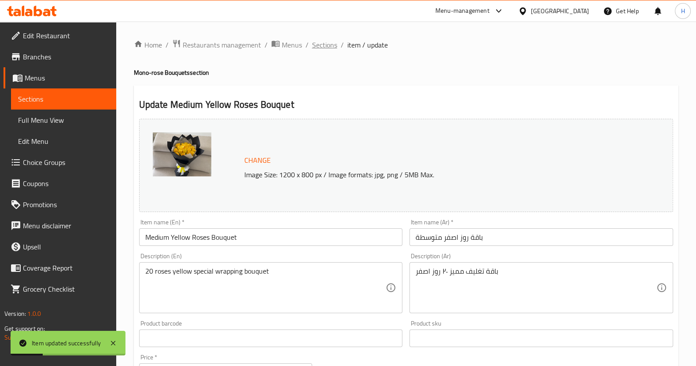
click at [325, 45] on span "Sections" at bounding box center [324, 45] width 25 height 11
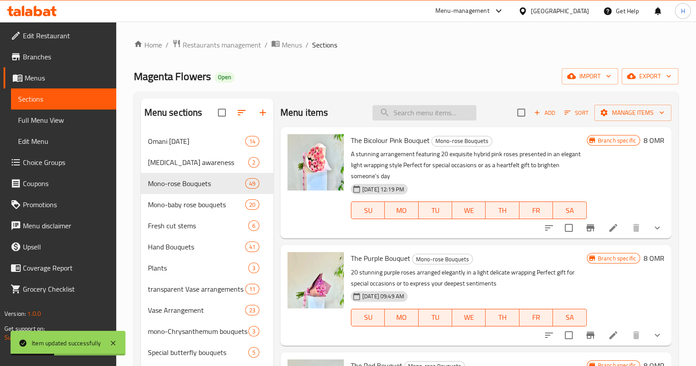
click at [398, 116] on input "search" at bounding box center [424, 112] width 104 height 15
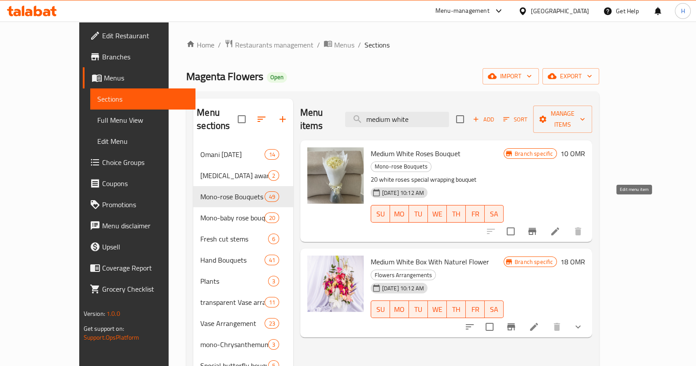
type input "medium white"
click at [559, 227] on icon at bounding box center [555, 231] width 8 height 8
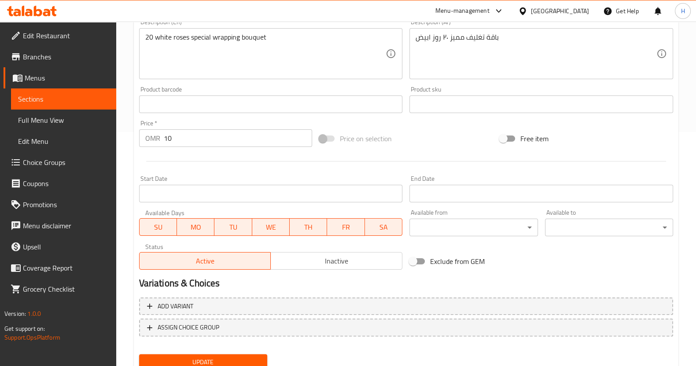
scroll to position [268, 0]
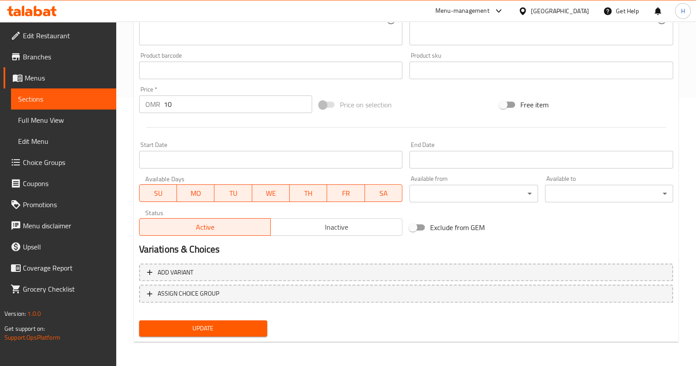
click at [206, 99] on input "10" at bounding box center [238, 104] width 149 height 18
type input "15"
click at [198, 323] on span "Update" at bounding box center [203, 328] width 114 height 11
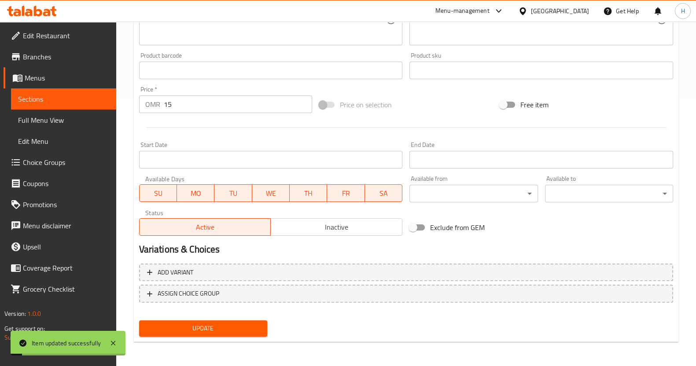
scroll to position [0, 0]
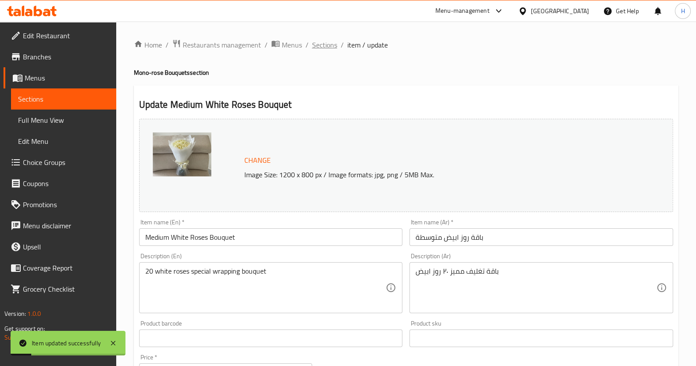
click at [319, 43] on span "Sections" at bounding box center [324, 45] width 25 height 11
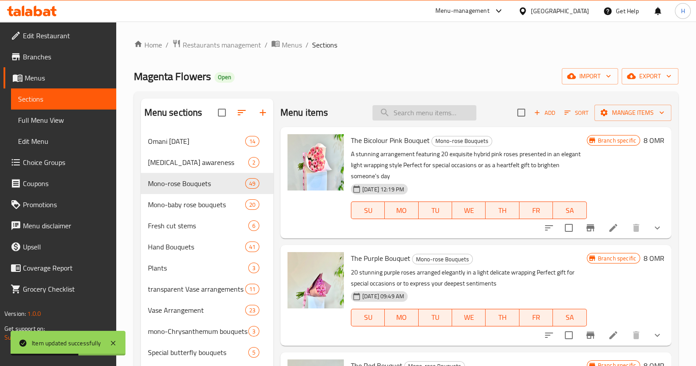
click at [416, 113] on input "search" at bounding box center [424, 112] width 104 height 15
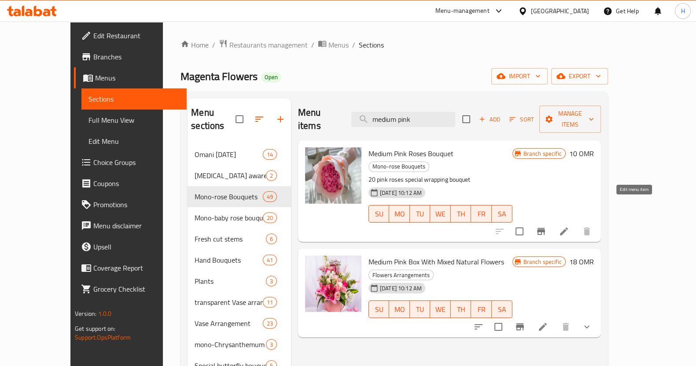
type input "medium pink"
click at [569, 226] on icon at bounding box center [563, 231] width 11 height 11
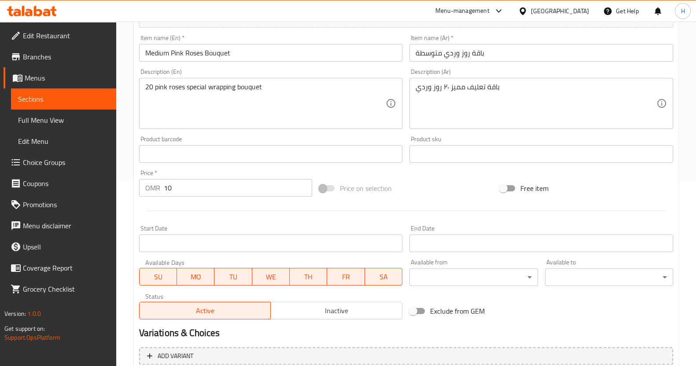
scroll to position [185, 0]
click at [210, 188] on input "10" at bounding box center [238, 187] width 149 height 18
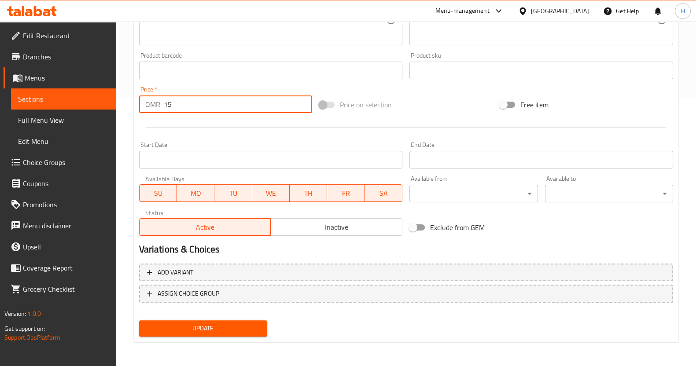
type input "15"
click at [189, 330] on span "Update" at bounding box center [203, 328] width 114 height 11
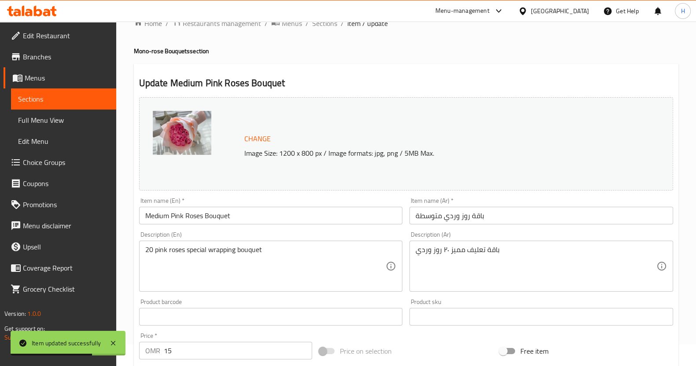
scroll to position [0, 0]
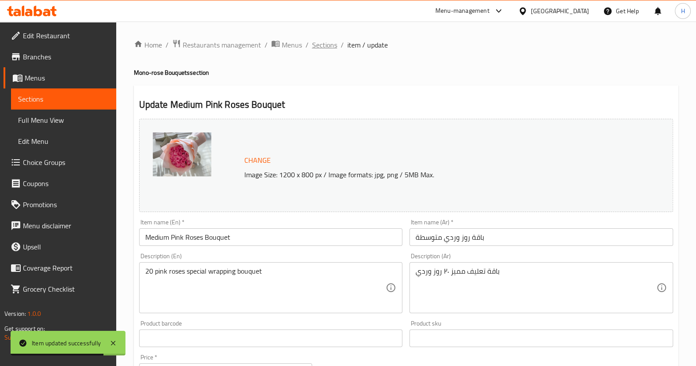
click at [326, 43] on span "Sections" at bounding box center [324, 45] width 25 height 11
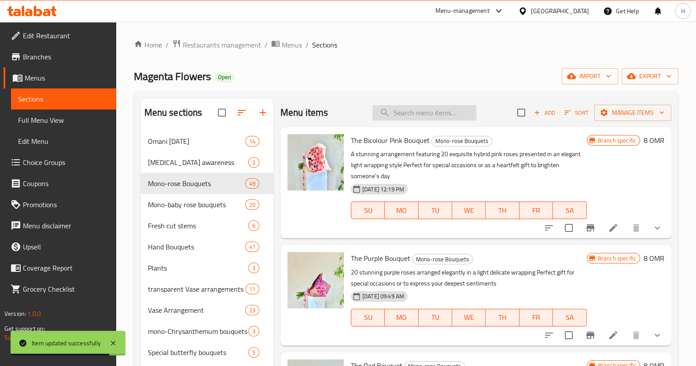
click at [408, 117] on input "search" at bounding box center [424, 112] width 104 height 15
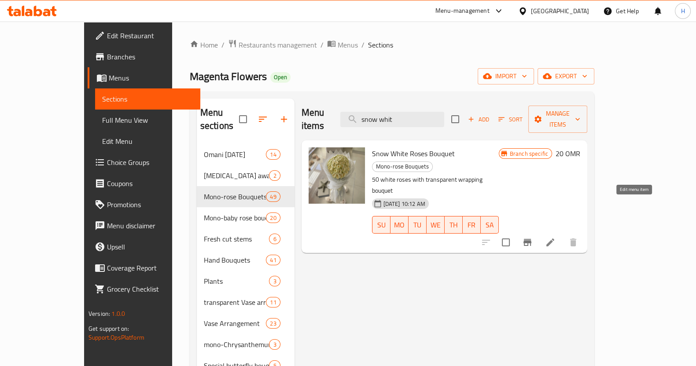
type input "snow whit"
click at [555, 237] on icon at bounding box center [550, 242] width 11 height 11
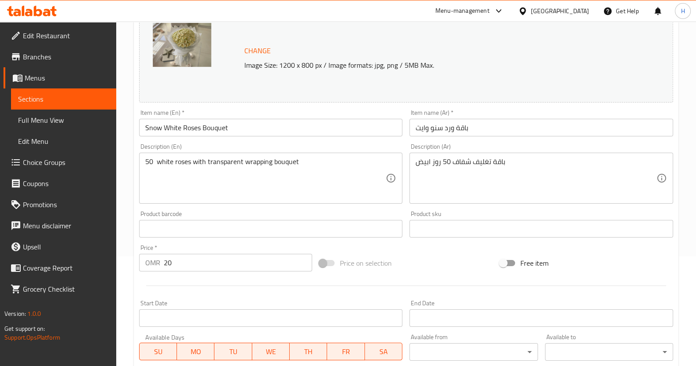
scroll to position [216, 0]
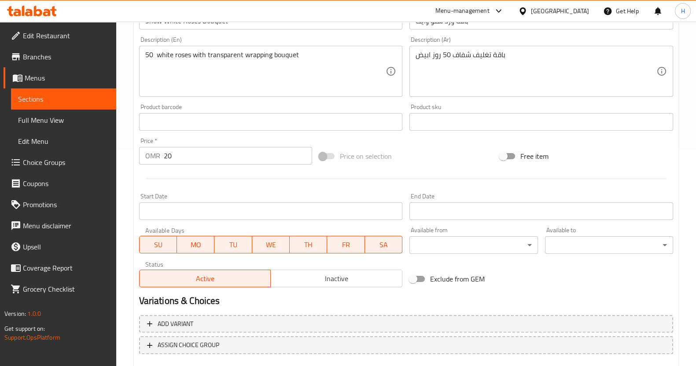
click at [216, 155] on input "20" at bounding box center [238, 156] width 149 height 18
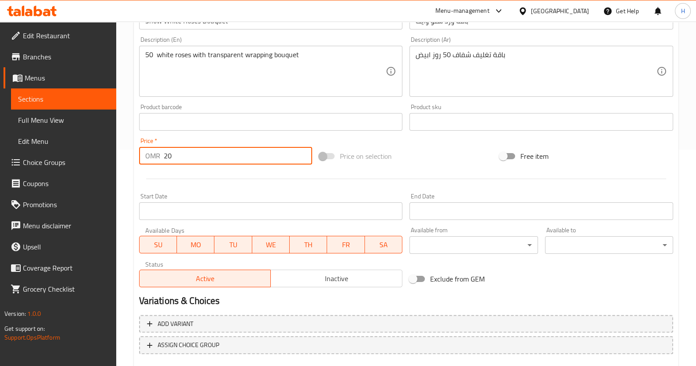
type input "2"
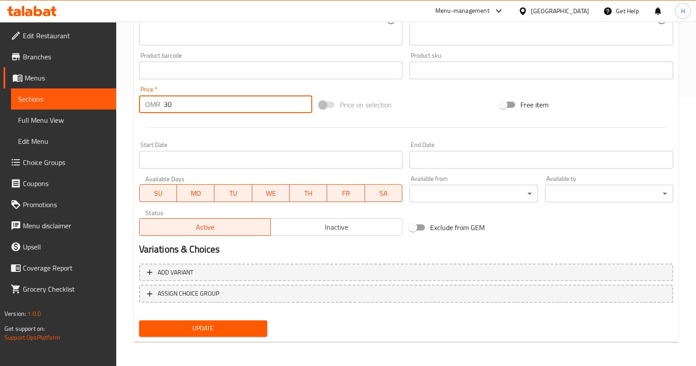
type input "30"
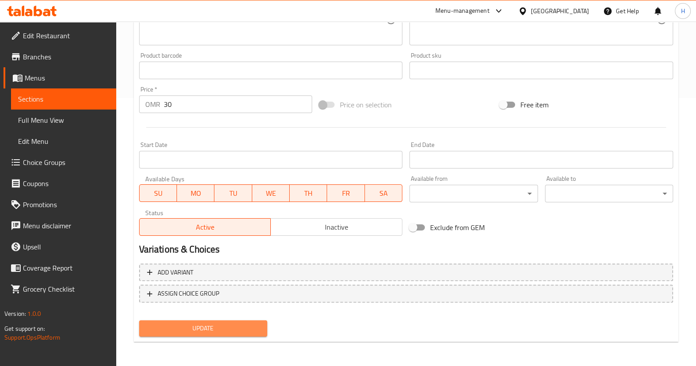
click at [196, 331] on span "Update" at bounding box center [203, 328] width 114 height 11
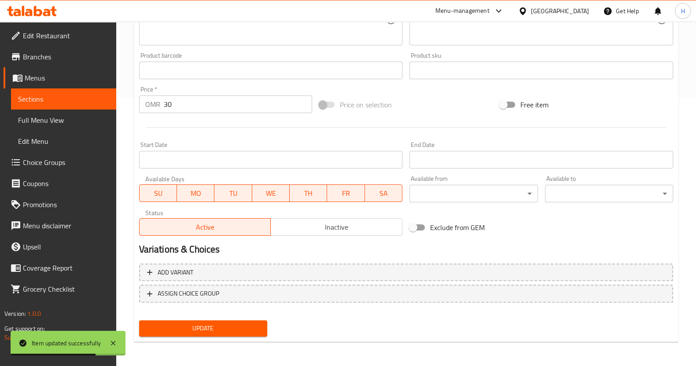
scroll to position [0, 0]
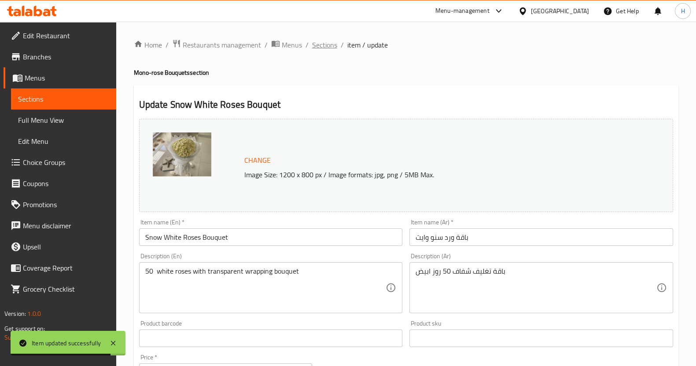
click at [325, 47] on span "Sections" at bounding box center [324, 45] width 25 height 11
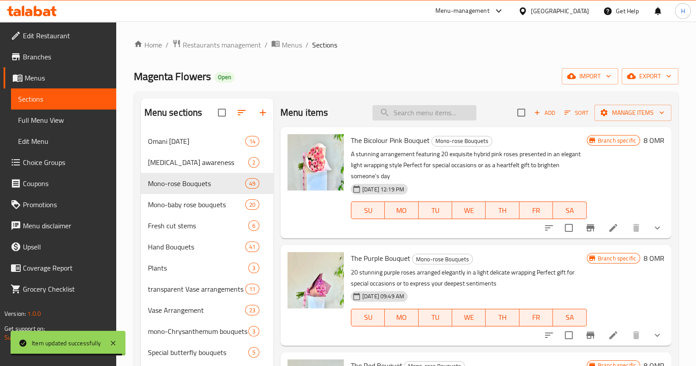
click at [384, 115] on input "search" at bounding box center [424, 112] width 104 height 15
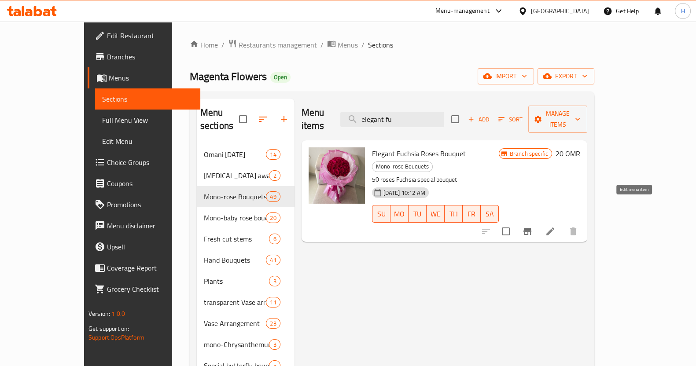
type input "elegant fu"
click at [554, 227] on icon at bounding box center [550, 231] width 8 height 8
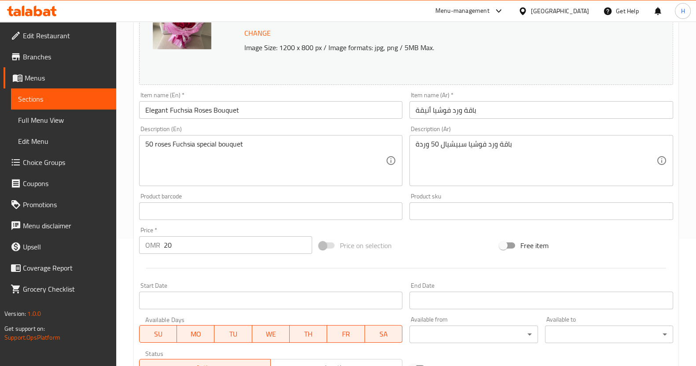
scroll to position [136, 0]
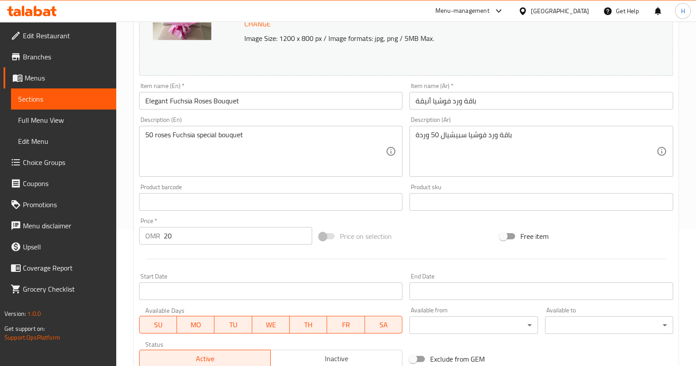
click at [238, 245] on div "Price   * OMR 20 Price *" at bounding box center [225, 231] width 180 height 34
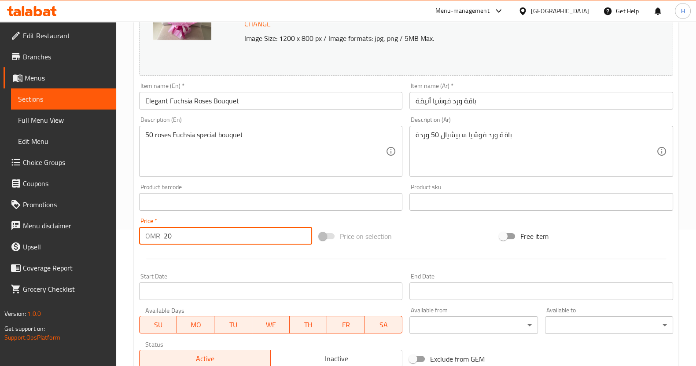
click at [238, 241] on input "20" at bounding box center [238, 236] width 149 height 18
type input "2"
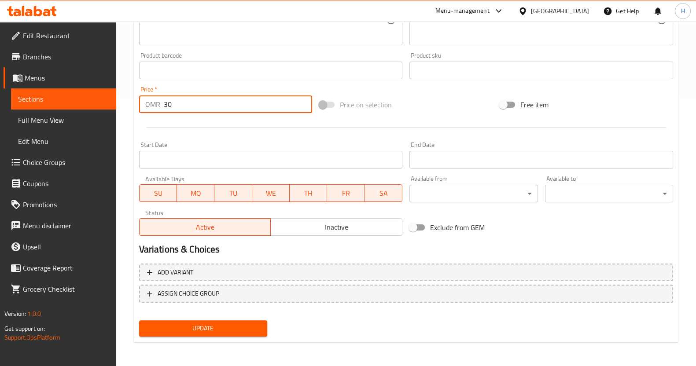
type input "30"
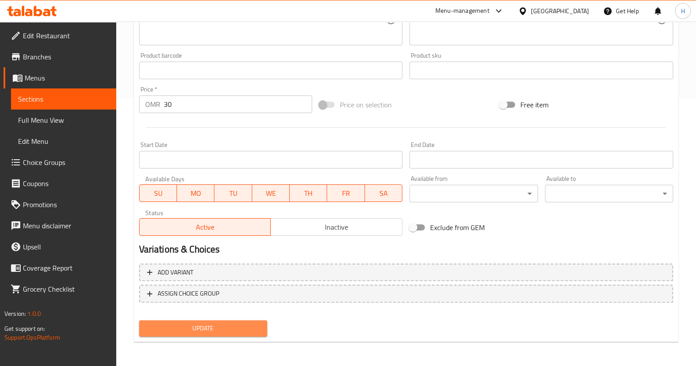
click at [209, 330] on span "Update" at bounding box center [203, 328] width 114 height 11
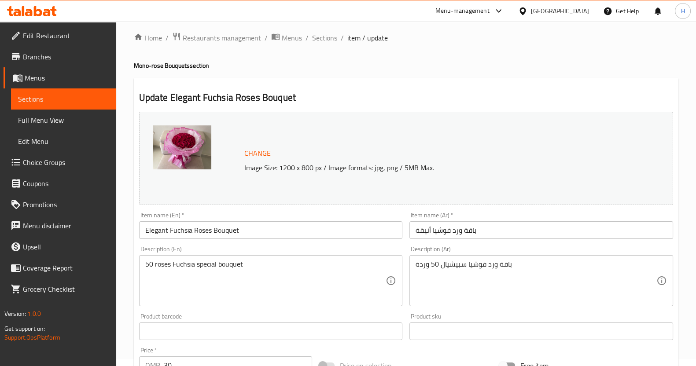
scroll to position [5, 0]
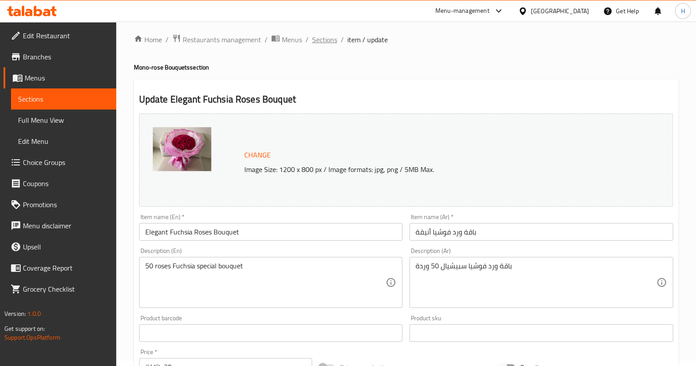
click at [322, 38] on span "Sections" at bounding box center [324, 39] width 25 height 11
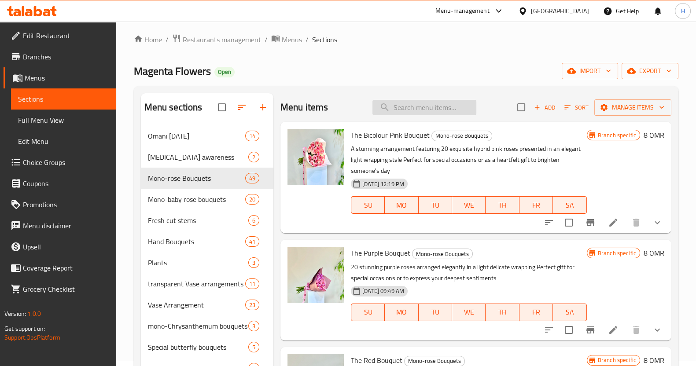
click at [417, 111] on input "search" at bounding box center [424, 107] width 104 height 15
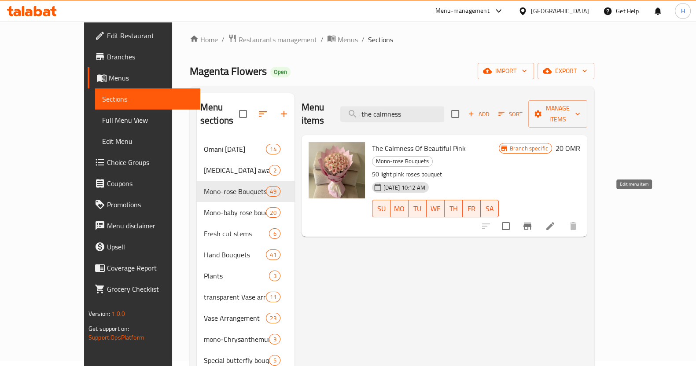
type input "the calmness"
click at [555, 221] on icon at bounding box center [550, 226] width 11 height 11
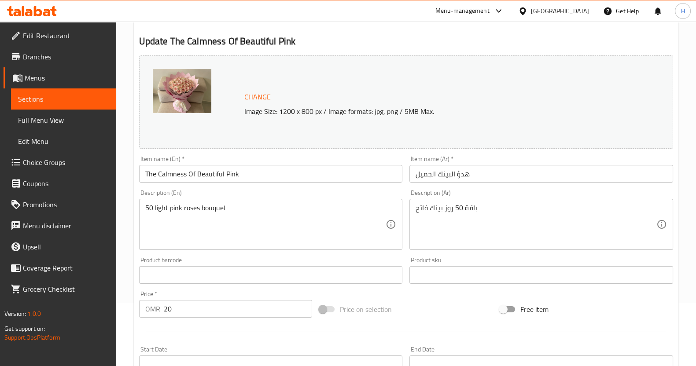
scroll to position [117, 0]
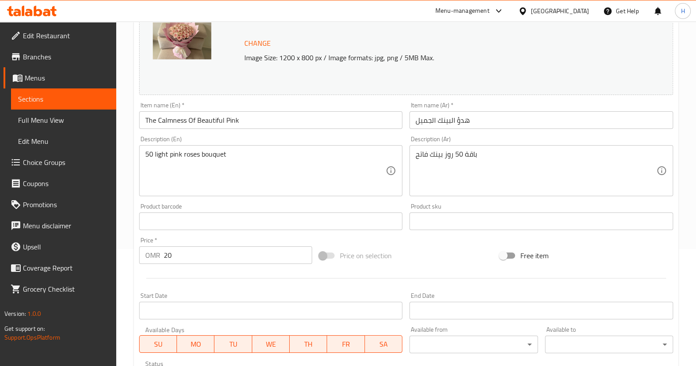
click at [187, 254] on input "20" at bounding box center [238, 255] width 149 height 18
type input "2"
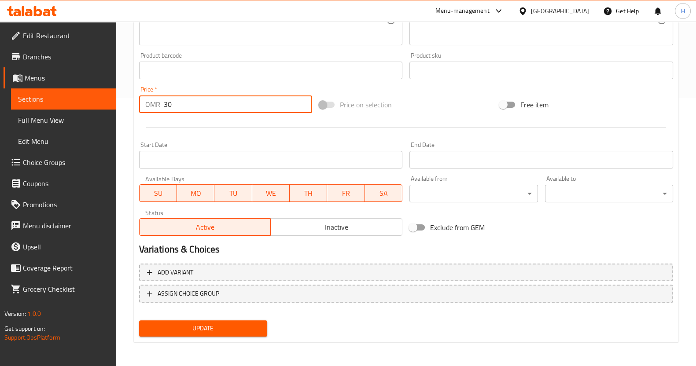
type input "30"
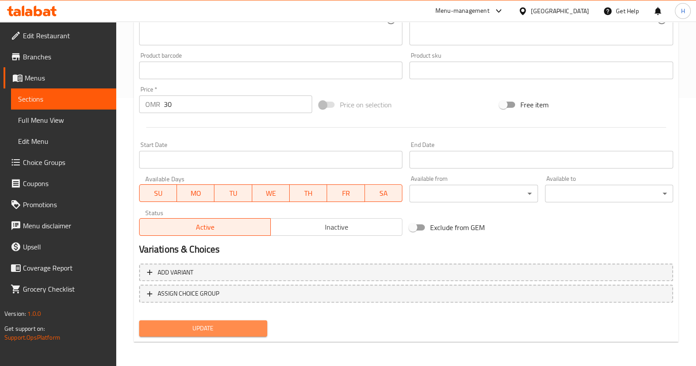
click at [185, 331] on span "Update" at bounding box center [203, 328] width 114 height 11
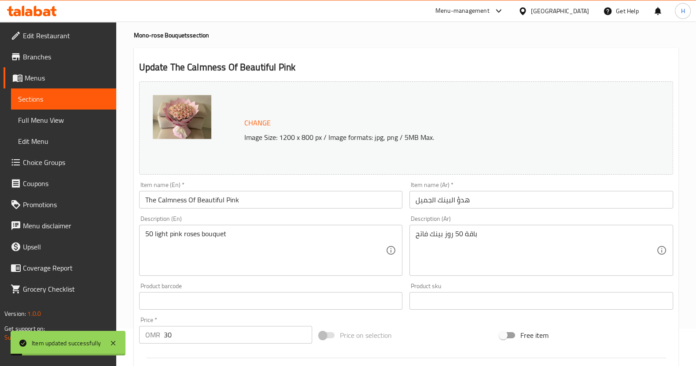
scroll to position [0, 0]
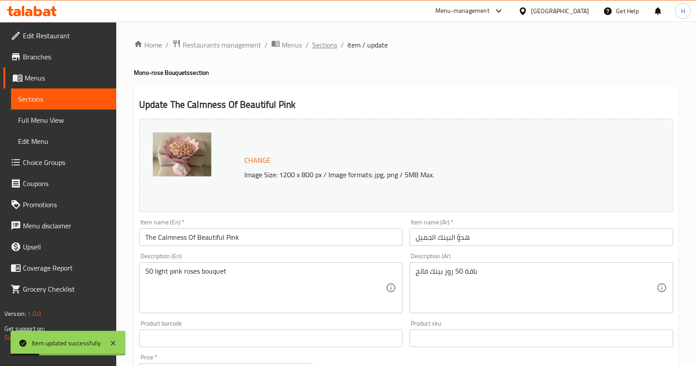
click at [322, 44] on span "Sections" at bounding box center [324, 45] width 25 height 11
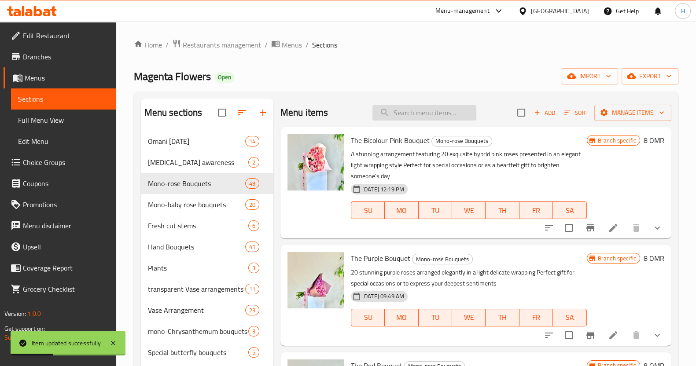
click at [405, 116] on input "search" at bounding box center [424, 112] width 104 height 15
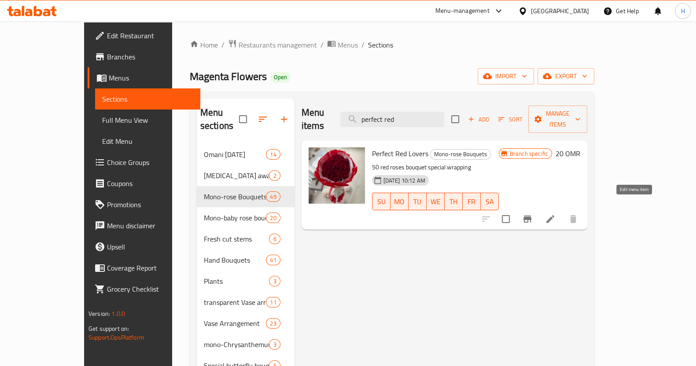
type input "perfect red"
click at [555, 214] on icon at bounding box center [550, 219] width 11 height 11
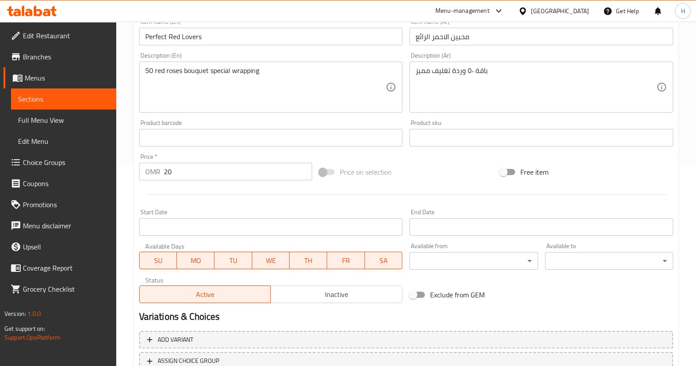
scroll to position [206, 0]
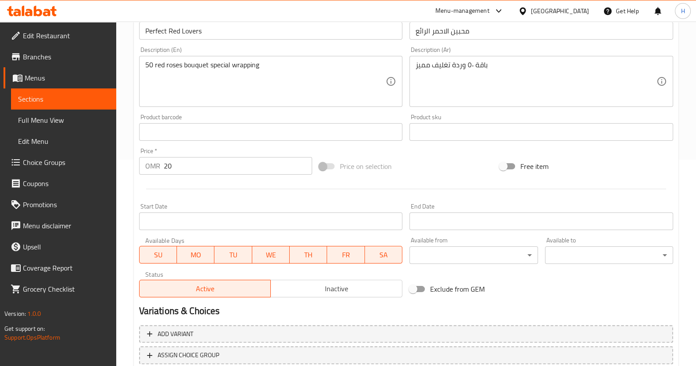
click at [177, 168] on input "20" at bounding box center [238, 166] width 149 height 18
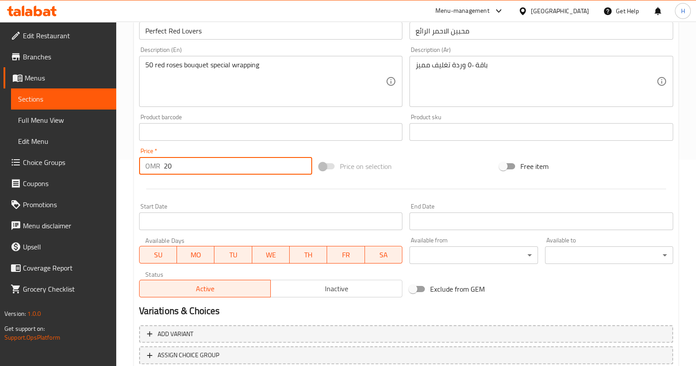
type input "2"
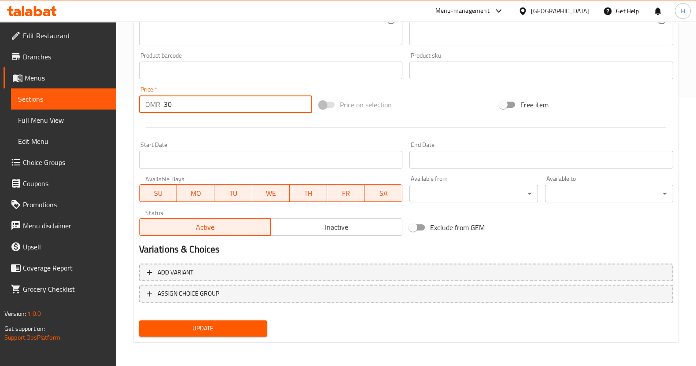
type input "30"
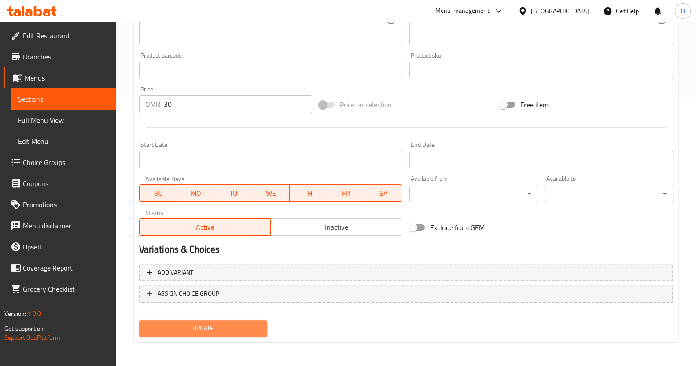
click at [182, 323] on span "Update" at bounding box center [203, 328] width 114 height 11
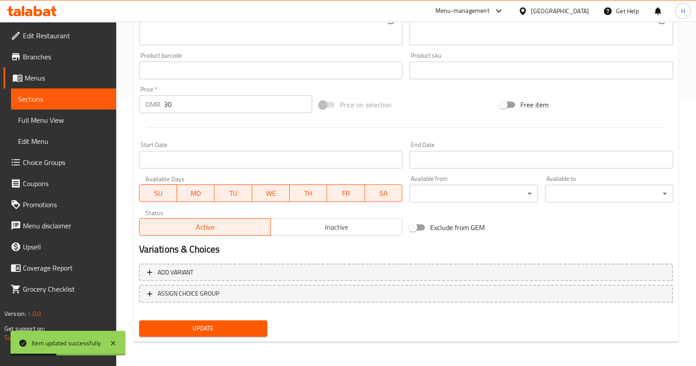
scroll to position [0, 0]
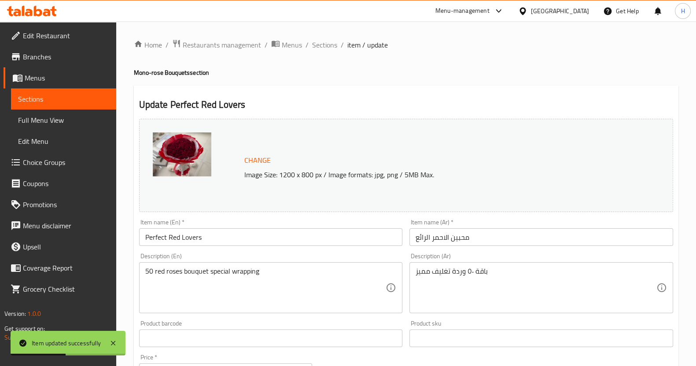
drag, startPoint x: 319, startPoint y: 43, endPoint x: 366, endPoint y: 64, distance: 51.6
click at [319, 43] on span "Sections" at bounding box center [324, 45] width 25 height 11
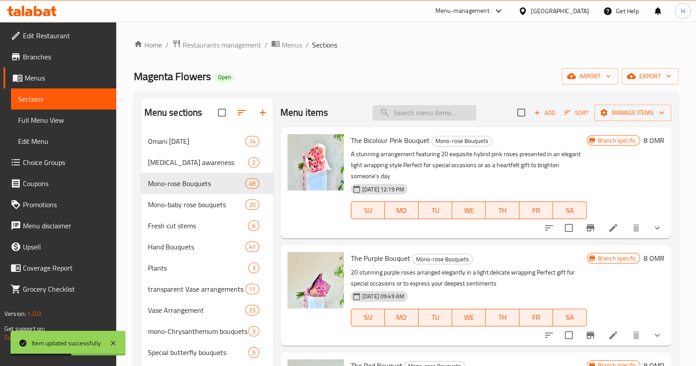
click at [406, 109] on input "search" at bounding box center [424, 112] width 104 height 15
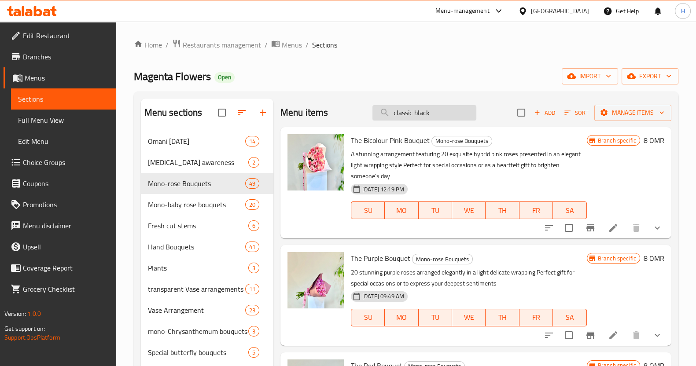
click at [447, 107] on input "classic black" at bounding box center [424, 112] width 104 height 15
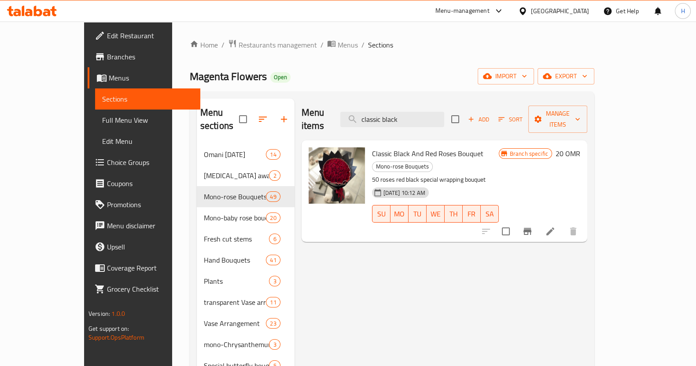
type input "classic black"
click at [554, 227] on icon at bounding box center [550, 231] width 8 height 8
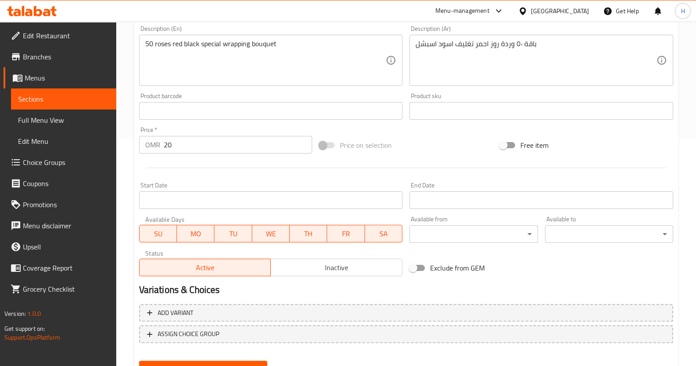
scroll to position [246, 0]
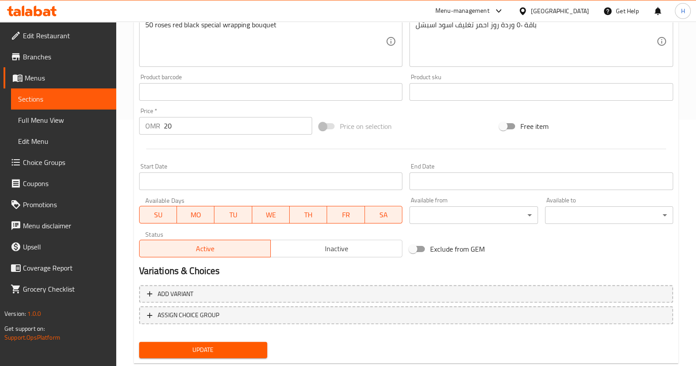
click at [177, 131] on input "20" at bounding box center [238, 126] width 149 height 18
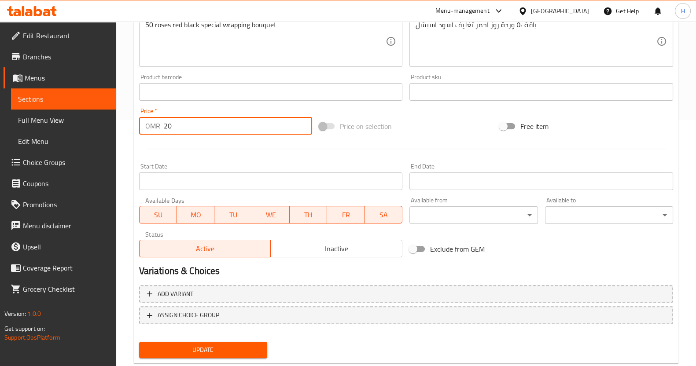
type input "2"
type input "30"
click at [205, 351] on span "Update" at bounding box center [203, 349] width 114 height 11
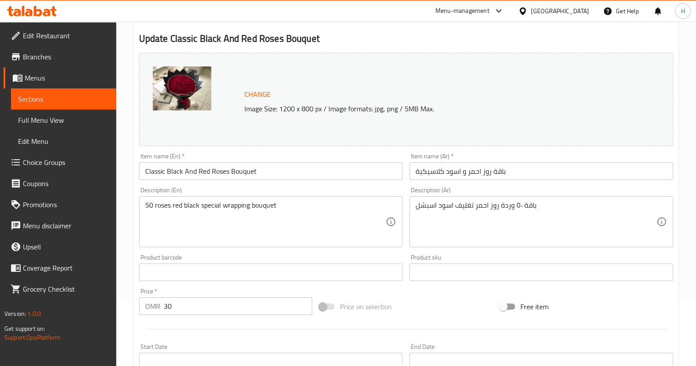
scroll to position [0, 0]
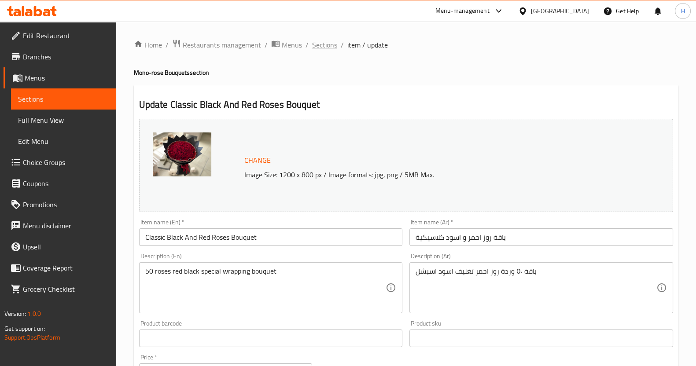
click at [326, 47] on span "Sections" at bounding box center [324, 45] width 25 height 11
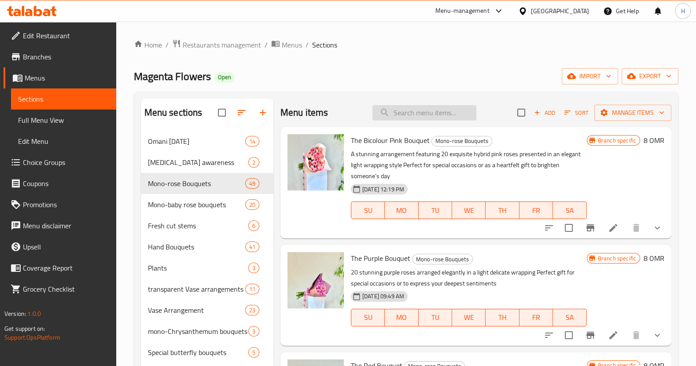
click at [396, 113] on input "search" at bounding box center [424, 112] width 104 height 15
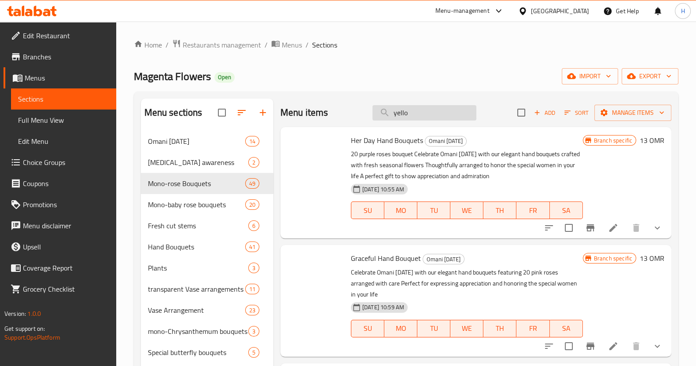
type input "yellow"
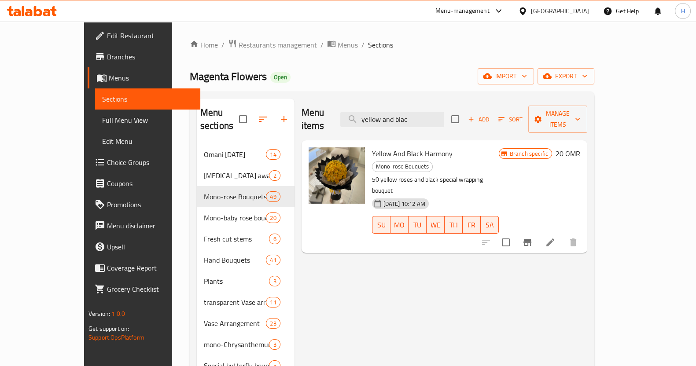
type input "yellow and blac"
click at [555, 237] on icon at bounding box center [550, 242] width 11 height 11
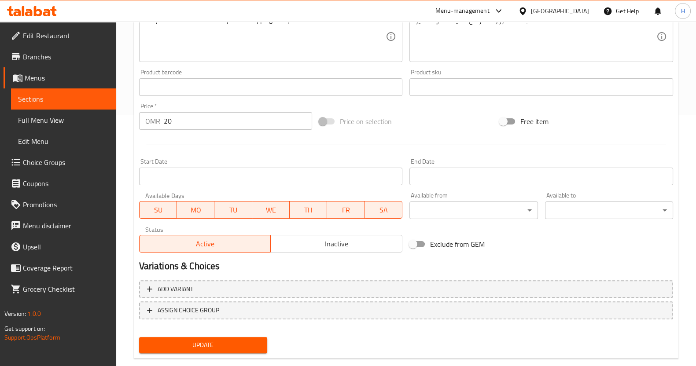
scroll to position [265, 0]
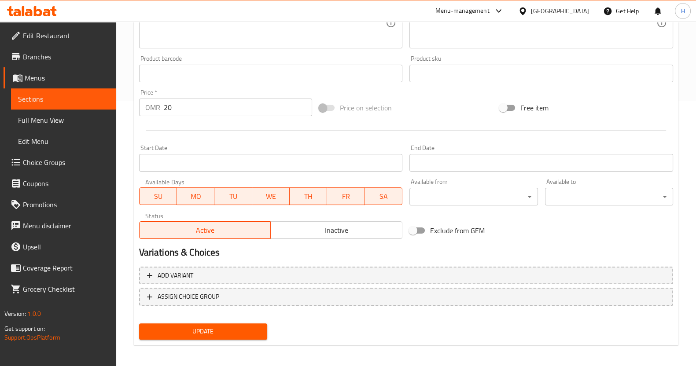
click at [230, 111] on input "20" at bounding box center [238, 108] width 149 height 18
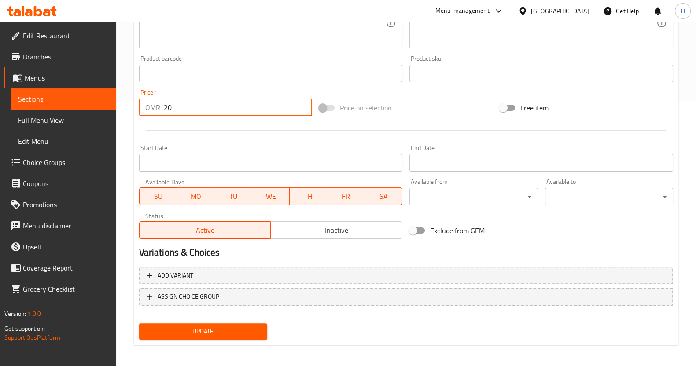
type input "2"
type input "30"
click at [201, 324] on button "Update" at bounding box center [203, 331] width 128 height 16
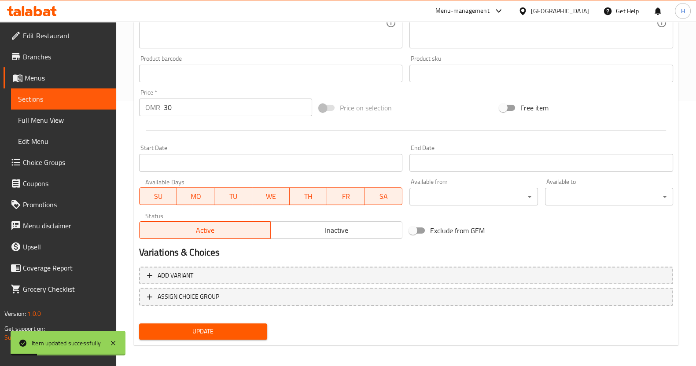
scroll to position [0, 0]
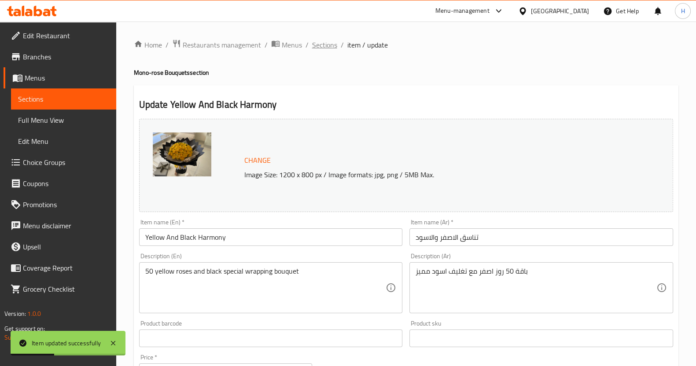
click at [317, 43] on span "Sections" at bounding box center [324, 45] width 25 height 11
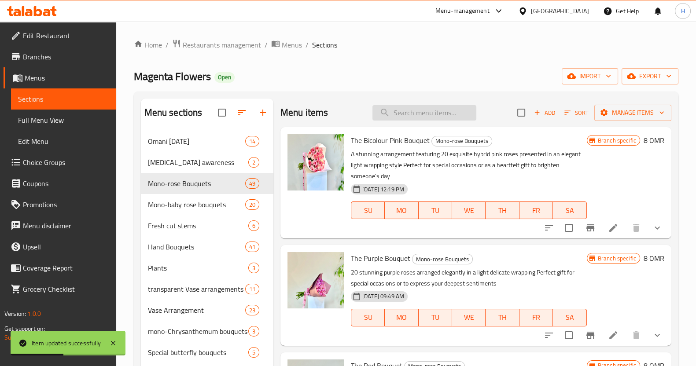
click at [397, 118] on input "search" at bounding box center [424, 112] width 104 height 15
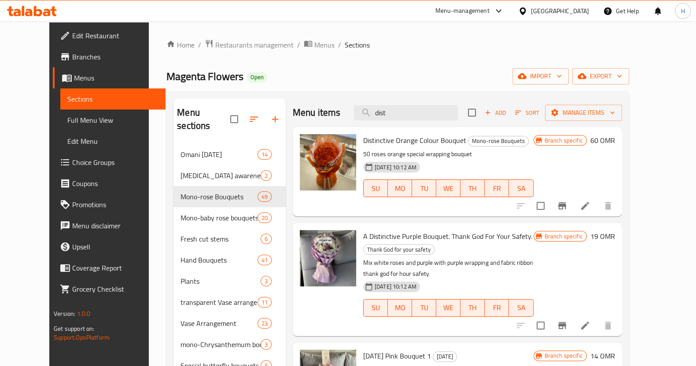
type input "dist"
click at [597, 204] on li at bounding box center [584, 206] width 25 height 16
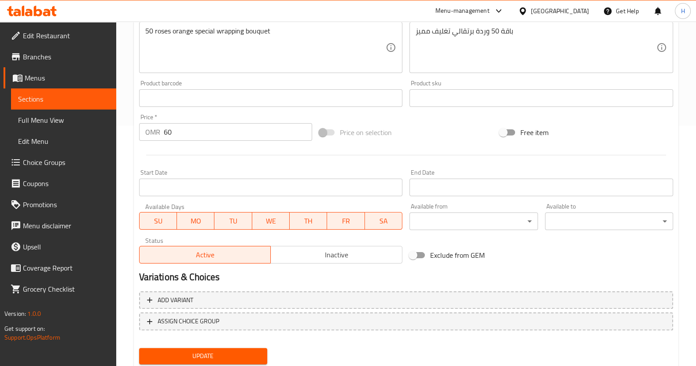
scroll to position [241, 0]
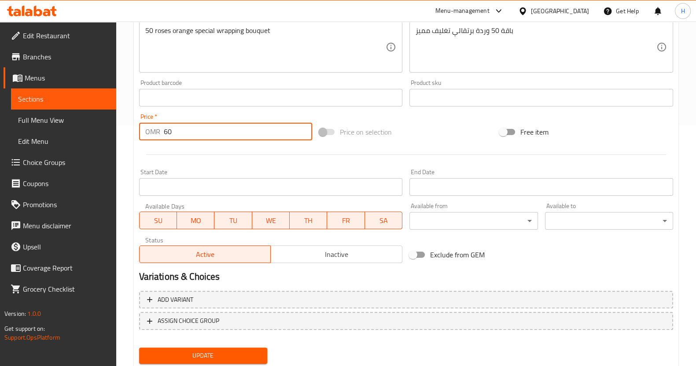
click at [184, 127] on input "60" at bounding box center [238, 132] width 149 height 18
type input "6"
type input "30"
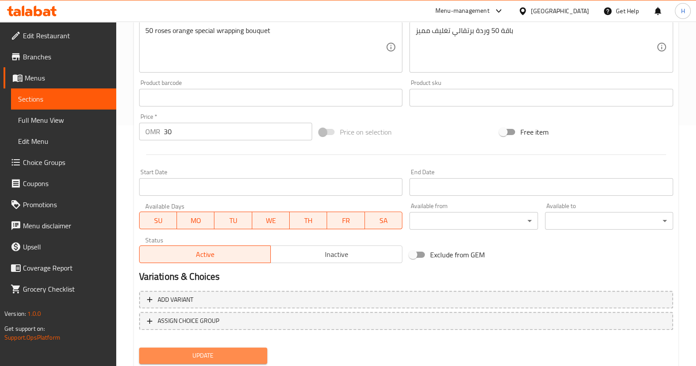
click at [204, 354] on span "Update" at bounding box center [203, 355] width 114 height 11
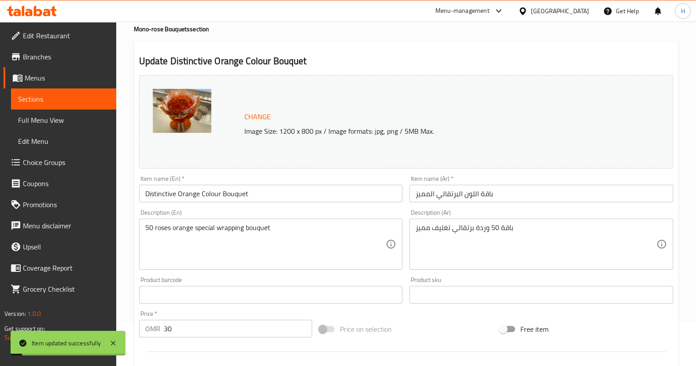
scroll to position [0, 0]
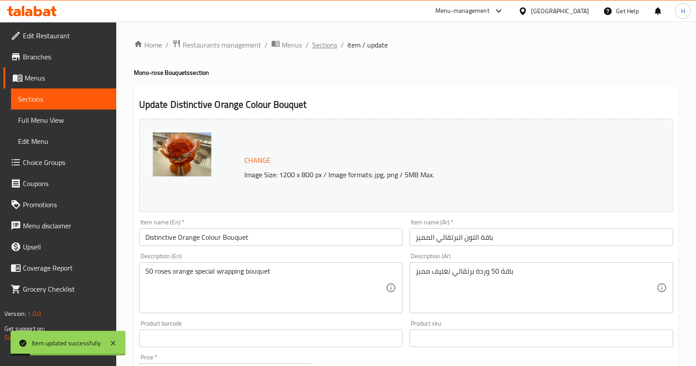
click at [323, 48] on span "Sections" at bounding box center [324, 45] width 25 height 11
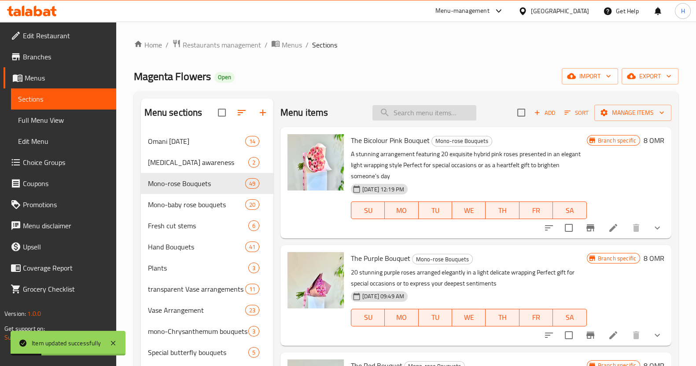
click at [408, 111] on input "search" at bounding box center [424, 112] width 104 height 15
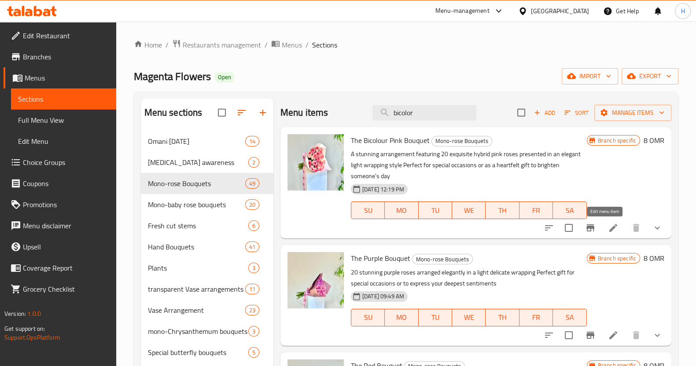
type input "bicolor"
click at [608, 225] on icon at bounding box center [613, 228] width 11 height 11
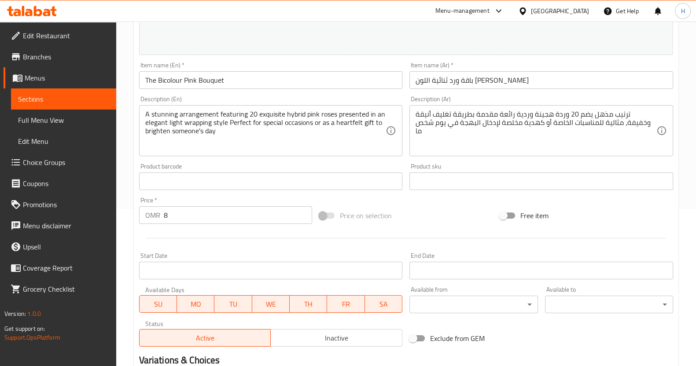
scroll to position [166, 0]
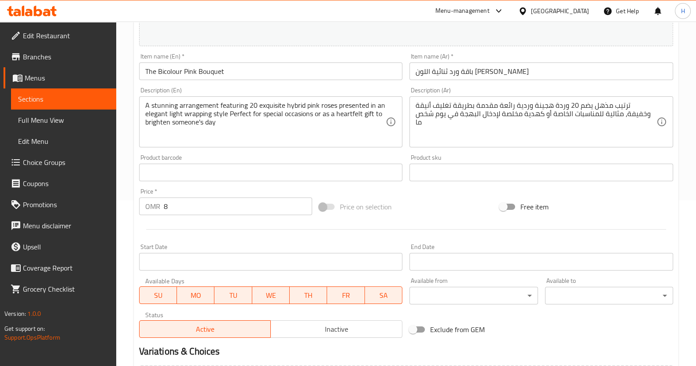
click at [219, 208] on input "8" at bounding box center [238, 207] width 149 height 18
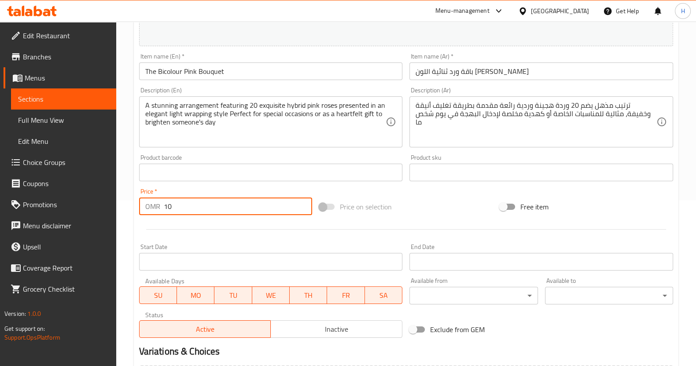
scroll to position [282, 0]
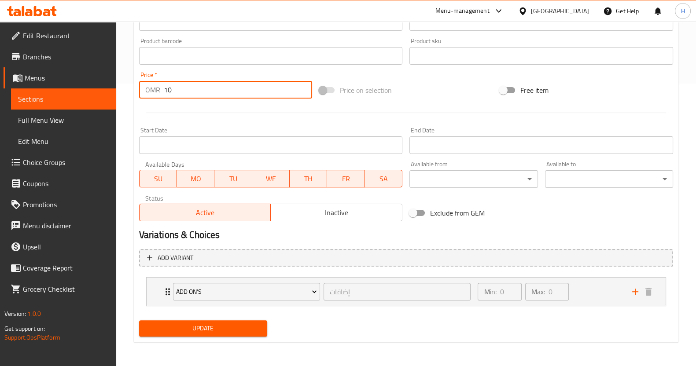
type input "10"
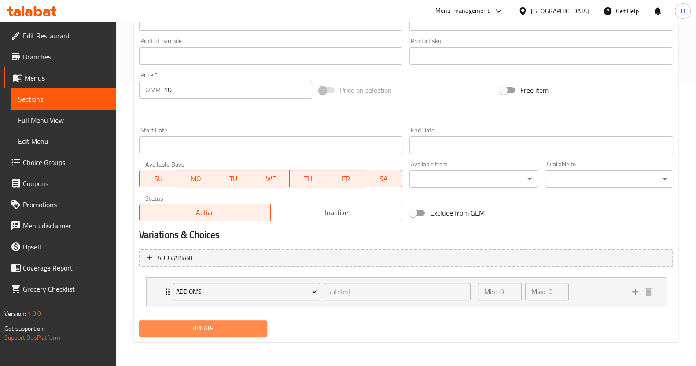
click at [214, 330] on span "Update" at bounding box center [203, 328] width 114 height 11
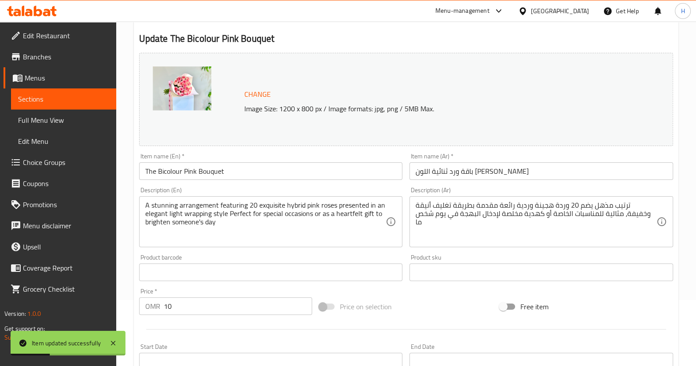
scroll to position [0, 0]
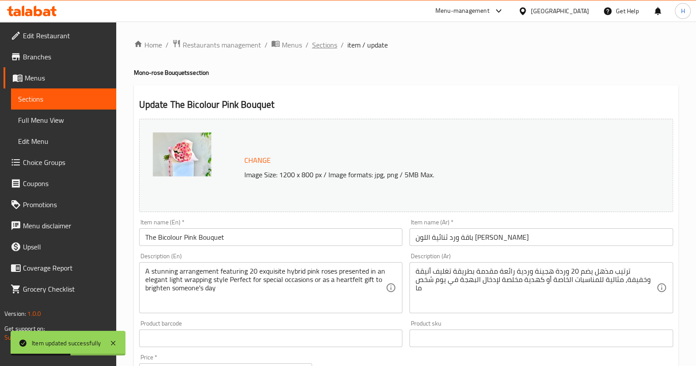
click at [326, 45] on span "Sections" at bounding box center [324, 45] width 25 height 11
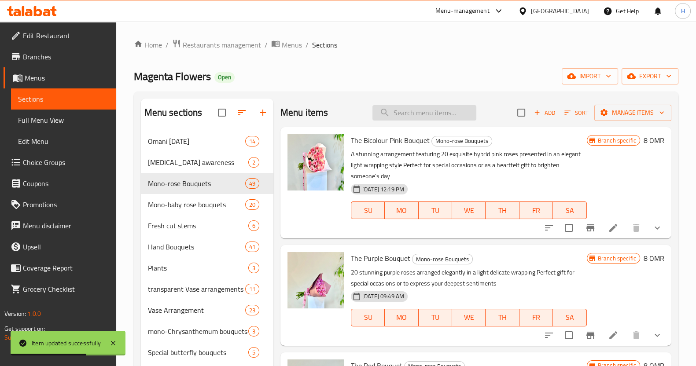
click at [389, 117] on input "search" at bounding box center [424, 112] width 104 height 15
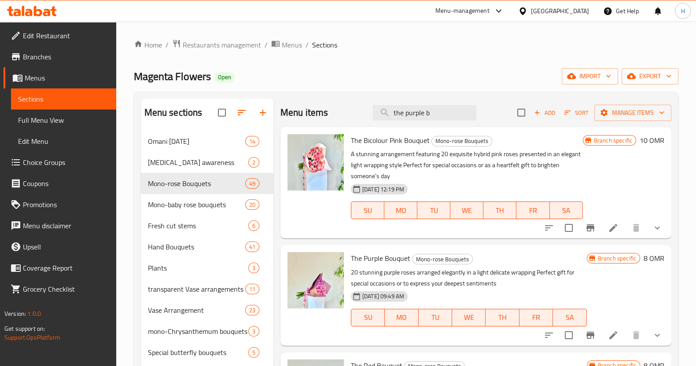
scroll to position [101, 0]
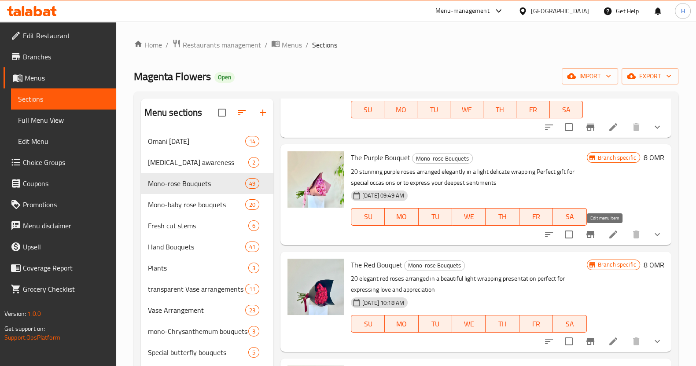
type input "the purple b"
click at [609, 236] on icon at bounding box center [613, 235] width 8 height 8
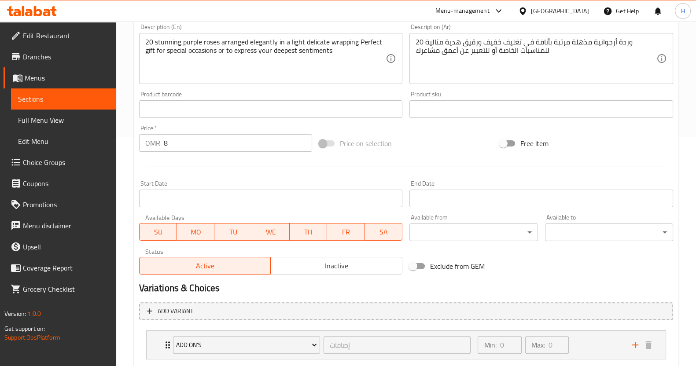
scroll to position [179, 0]
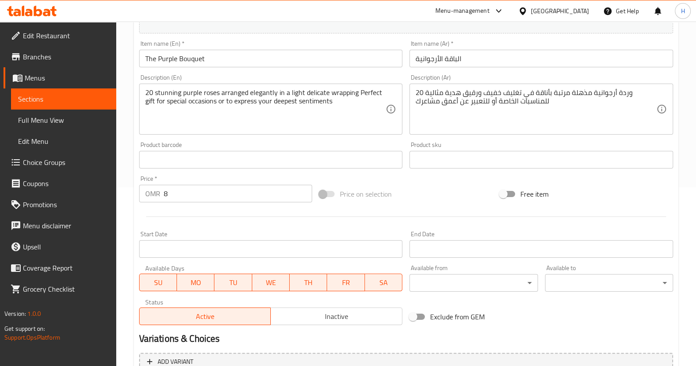
click at [220, 194] on input "8" at bounding box center [238, 194] width 149 height 18
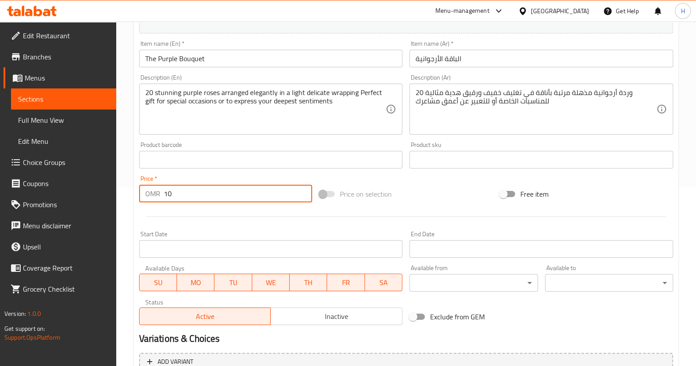
scroll to position [282, 0]
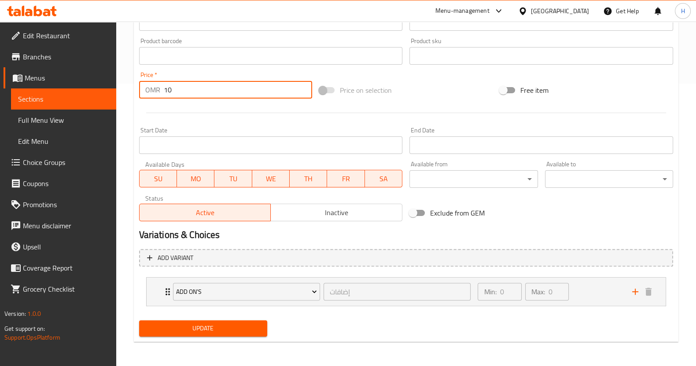
type input "10"
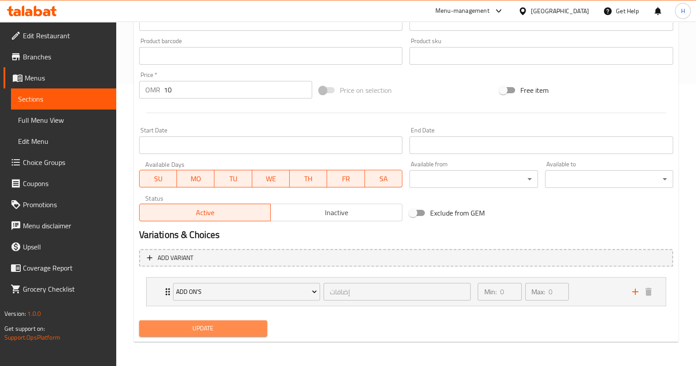
click at [200, 323] on span "Update" at bounding box center [203, 328] width 114 height 11
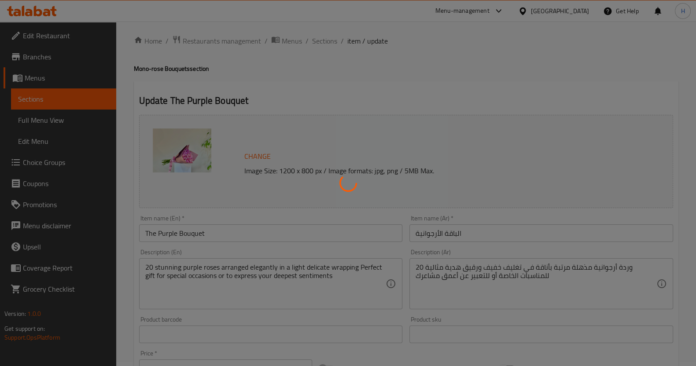
scroll to position [0, 0]
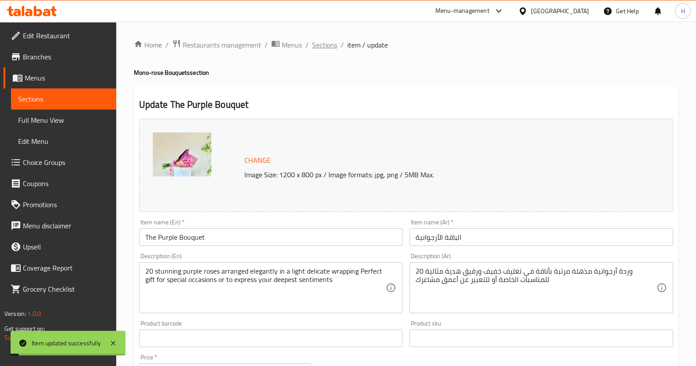
click at [323, 41] on span "Sections" at bounding box center [324, 45] width 25 height 11
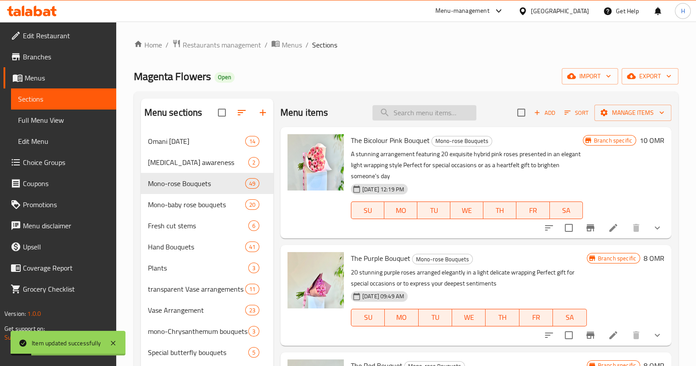
click at [403, 113] on input "search" at bounding box center [424, 112] width 104 height 15
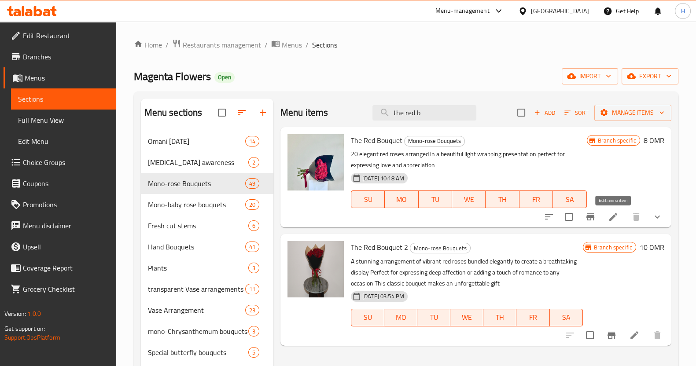
type input "the red b"
click at [611, 216] on icon at bounding box center [613, 217] width 11 height 11
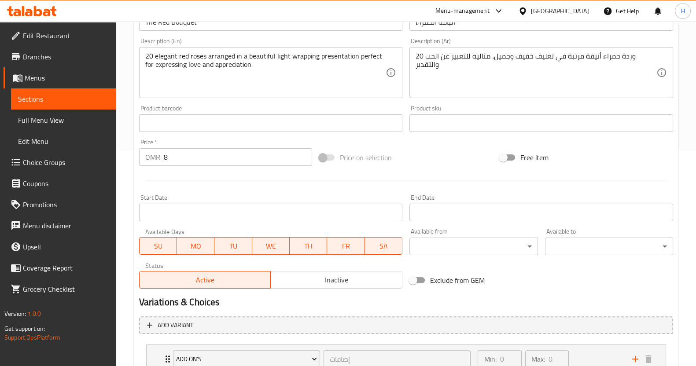
scroll to position [215, 0]
click at [199, 157] on input "8" at bounding box center [238, 157] width 149 height 18
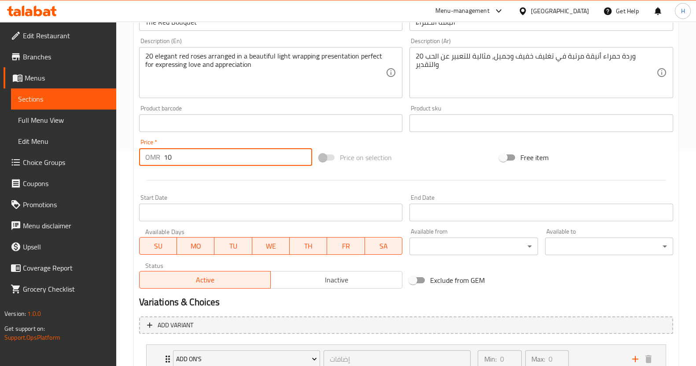
scroll to position [282, 0]
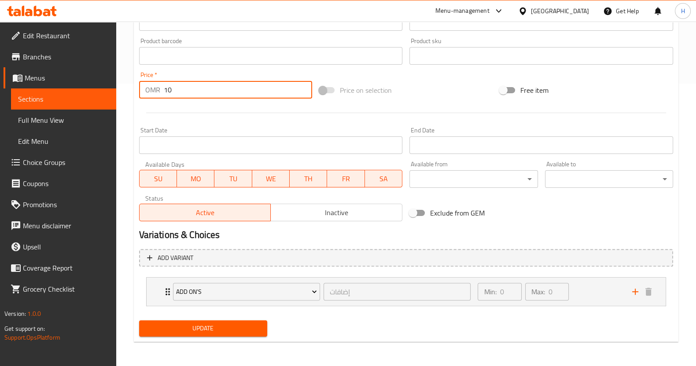
type input "10"
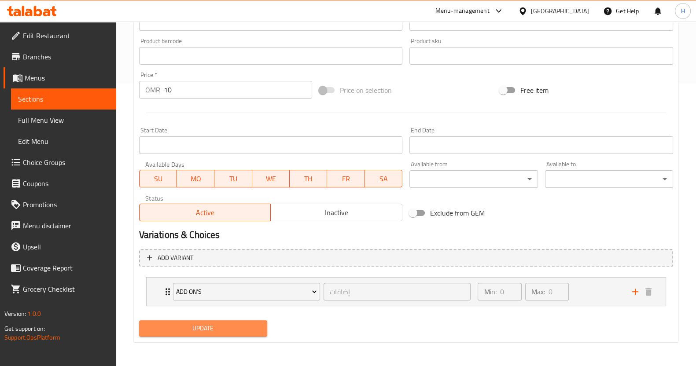
click at [206, 326] on span "Update" at bounding box center [203, 328] width 114 height 11
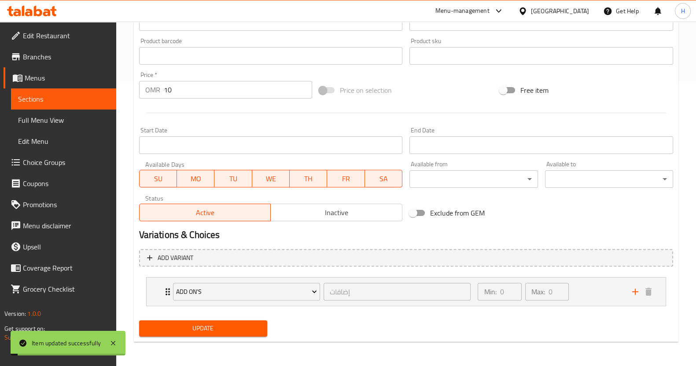
scroll to position [0, 0]
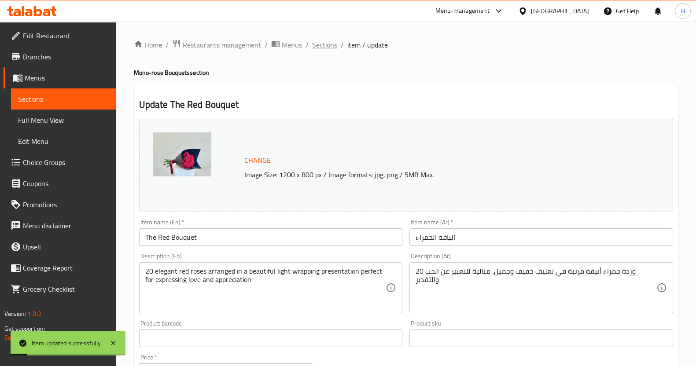
click at [323, 45] on span "Sections" at bounding box center [324, 45] width 25 height 11
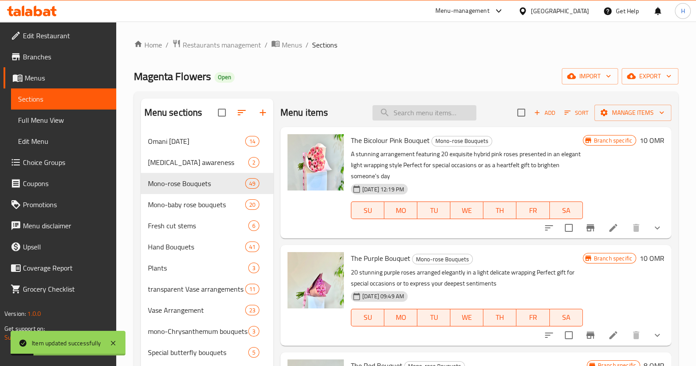
click at [399, 109] on input "search" at bounding box center [424, 112] width 104 height 15
type input "r"
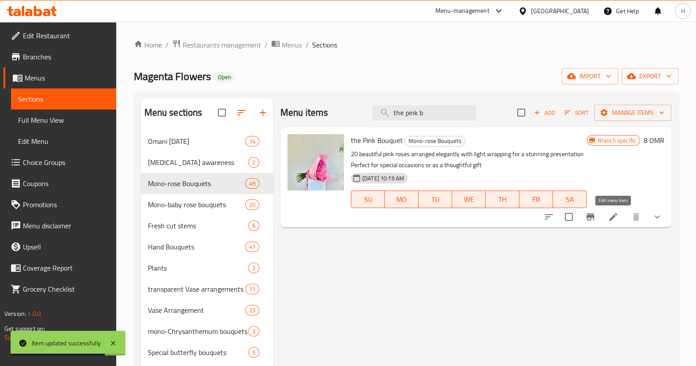
type input "the pink b"
click at [617, 219] on icon at bounding box center [613, 217] width 11 height 11
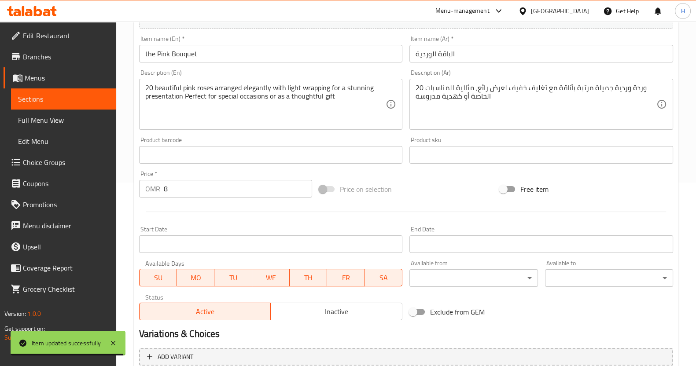
scroll to position [190, 0]
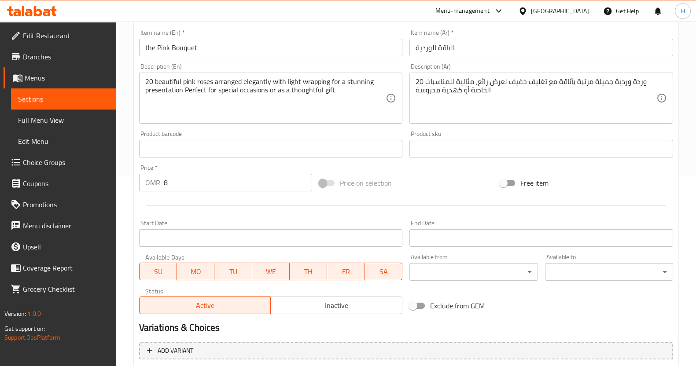
click at [209, 186] on input "8" at bounding box center [238, 183] width 149 height 18
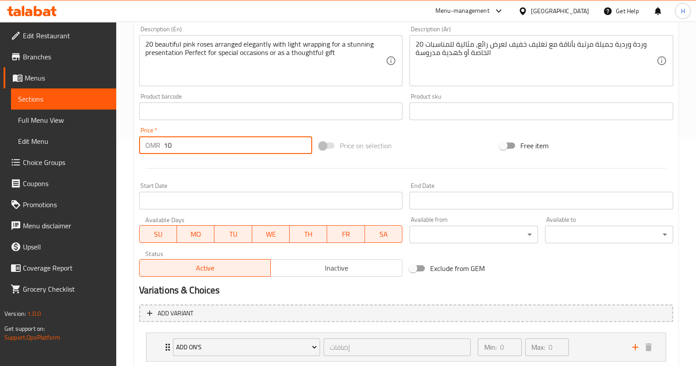
scroll to position [282, 0]
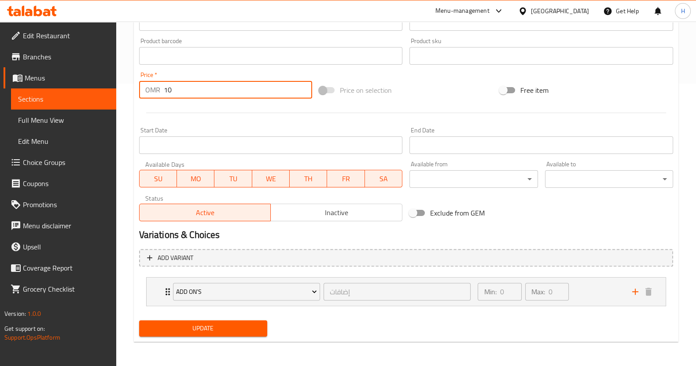
type input "10"
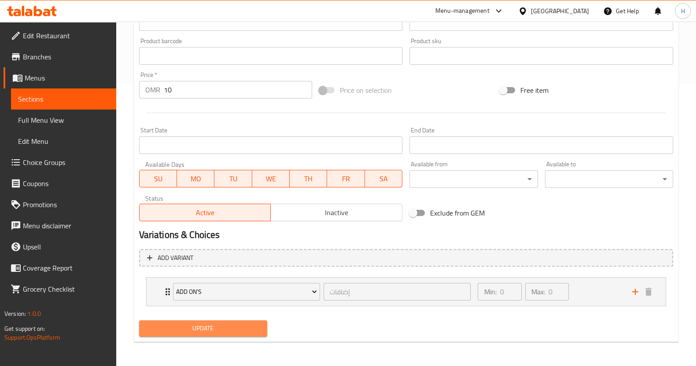
click at [215, 326] on span "Update" at bounding box center [203, 328] width 114 height 11
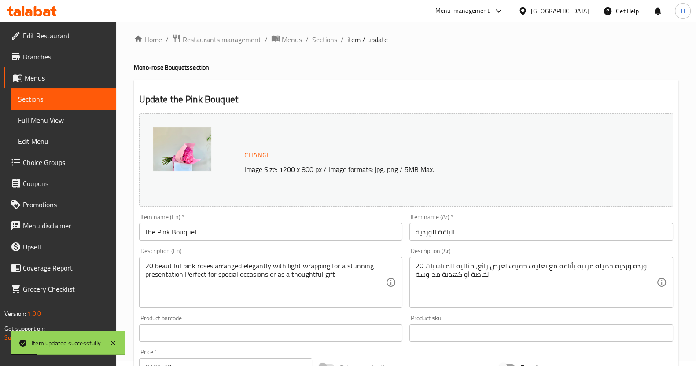
scroll to position [0, 0]
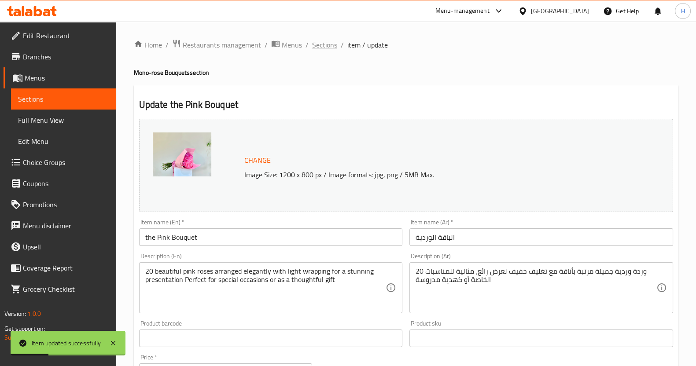
click at [321, 46] on span "Sections" at bounding box center [324, 45] width 25 height 11
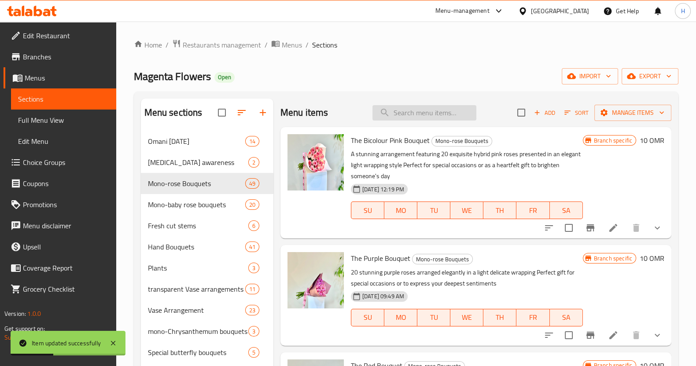
click at [395, 113] on input "search" at bounding box center [424, 112] width 104 height 15
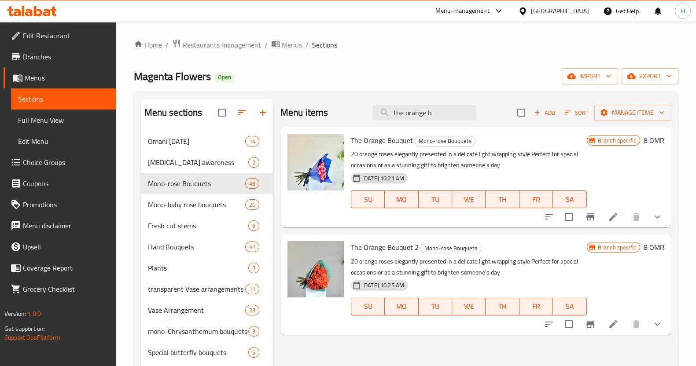
type input "the orange b"
click at [612, 217] on icon at bounding box center [613, 217] width 8 height 8
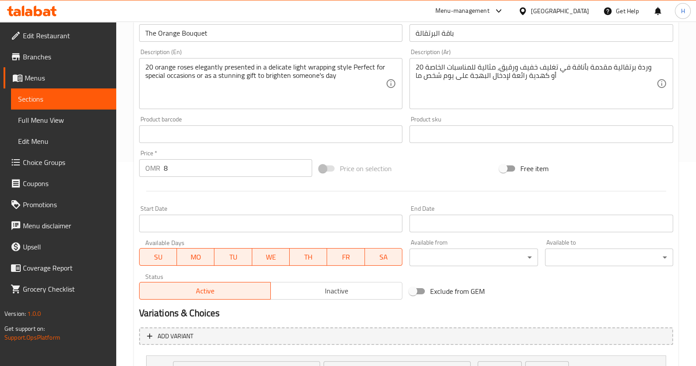
scroll to position [282, 0]
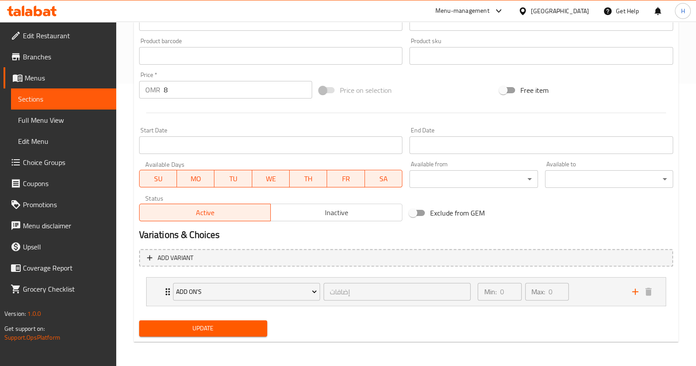
click at [192, 89] on input "8" at bounding box center [238, 90] width 149 height 18
type input "10"
click at [199, 326] on span "Update" at bounding box center [203, 328] width 114 height 11
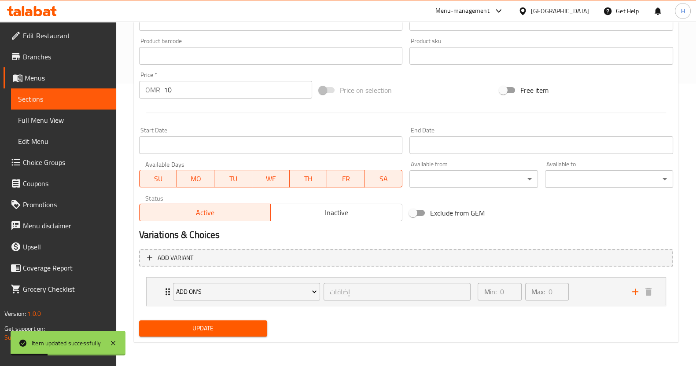
scroll to position [0, 0]
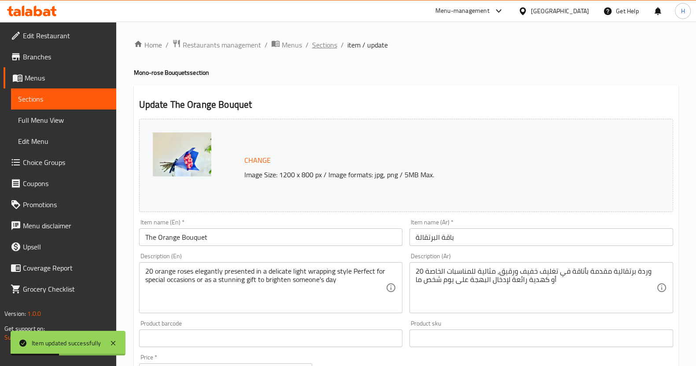
click at [317, 43] on span "Sections" at bounding box center [324, 45] width 25 height 11
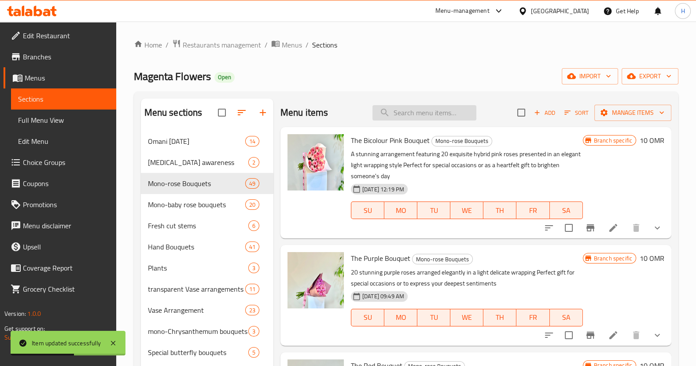
click at [410, 117] on input "search" at bounding box center [424, 112] width 104 height 15
click at [411, 113] on input "search" at bounding box center [424, 112] width 104 height 15
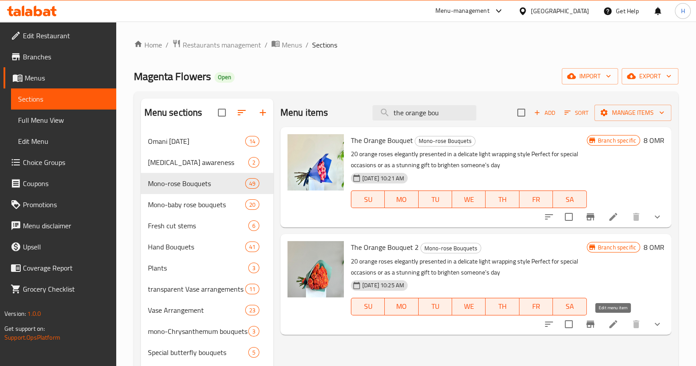
type input "the orange bou"
click at [611, 329] on icon at bounding box center [613, 324] width 11 height 11
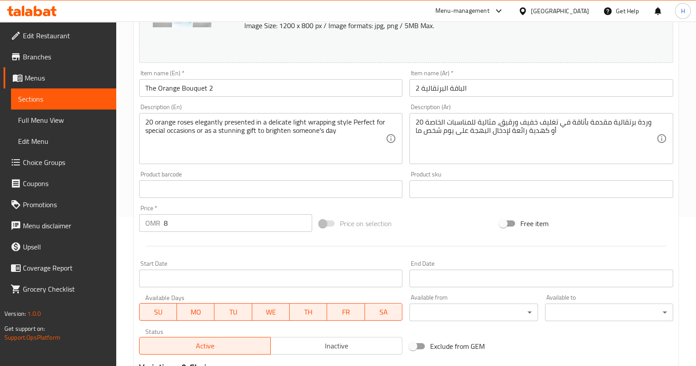
scroll to position [150, 0]
click at [226, 216] on input "8" at bounding box center [238, 223] width 149 height 18
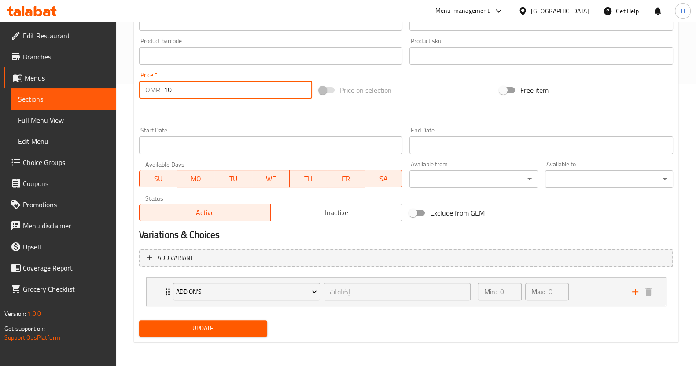
scroll to position [279, 0]
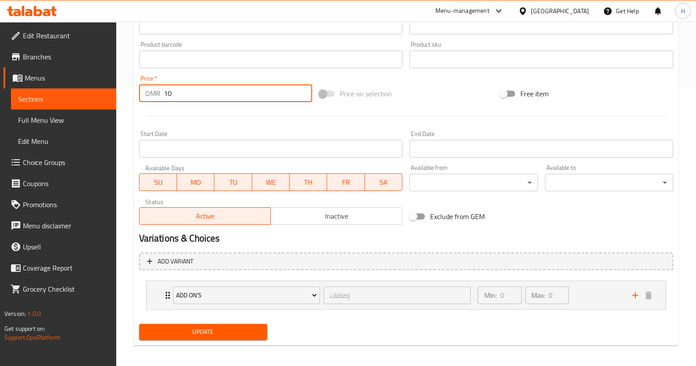
type input "10"
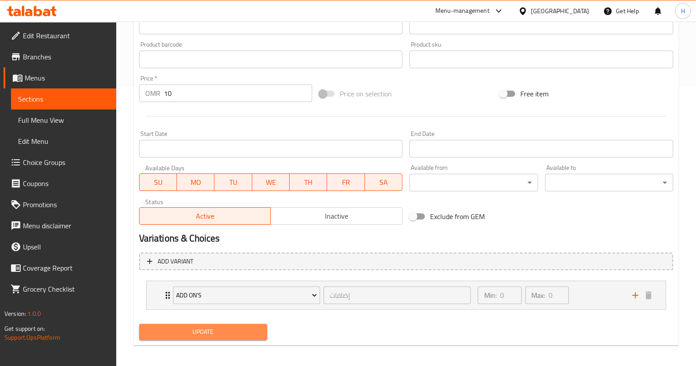
click at [223, 329] on span "Update" at bounding box center [203, 331] width 114 height 11
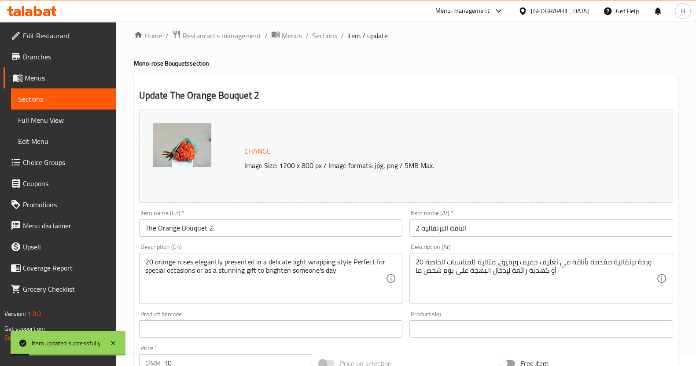
scroll to position [0, 0]
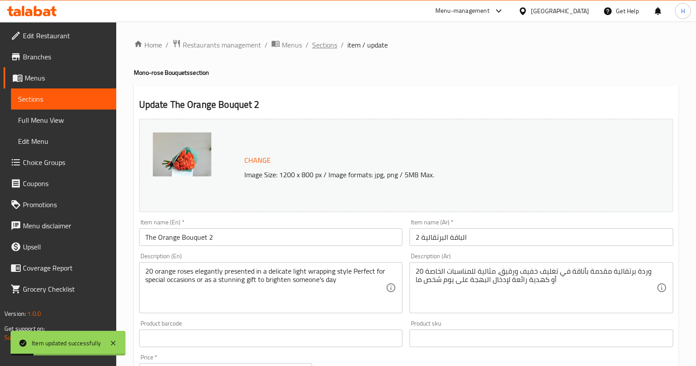
click at [326, 43] on span "Sections" at bounding box center [324, 45] width 25 height 11
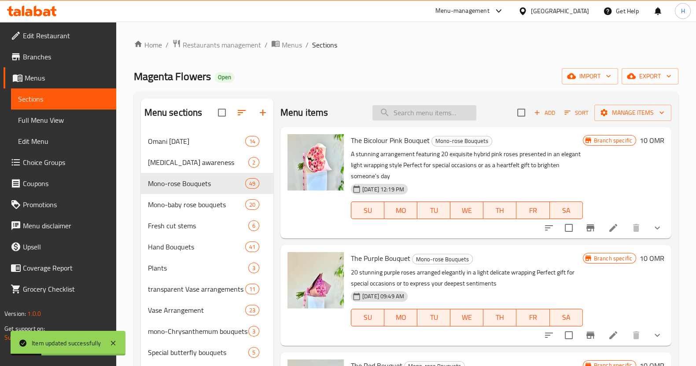
click at [401, 107] on input "search" at bounding box center [424, 112] width 104 height 15
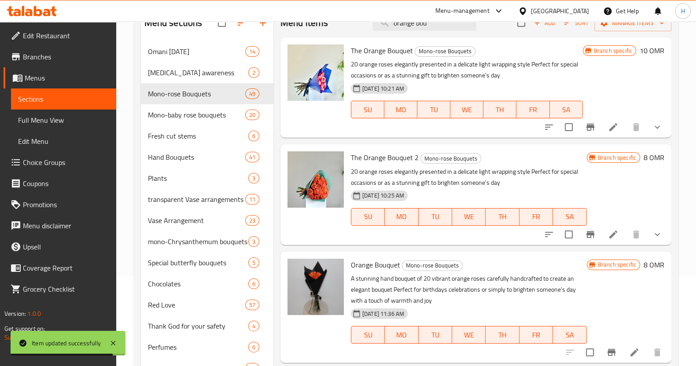
scroll to position [94, 0]
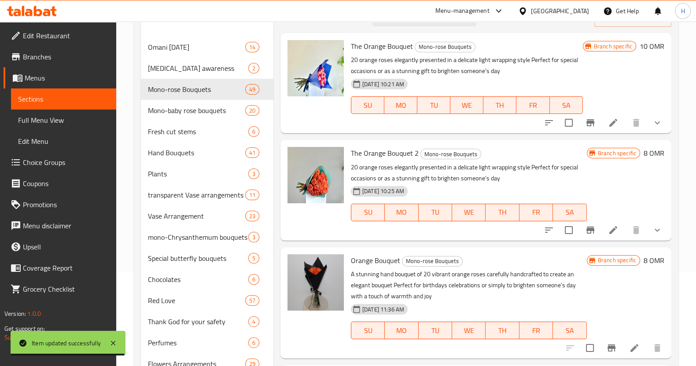
type input "orange bou"
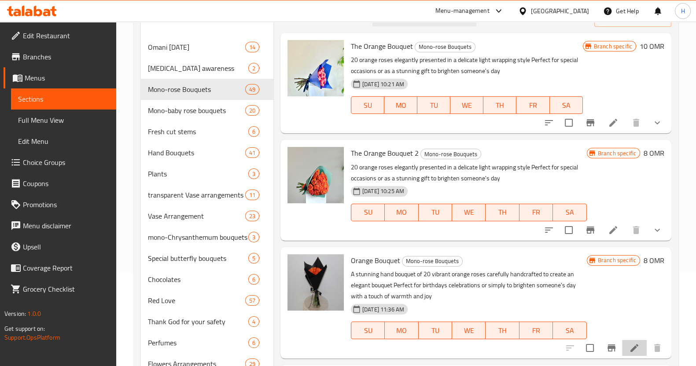
click at [626, 343] on li at bounding box center [634, 348] width 25 height 16
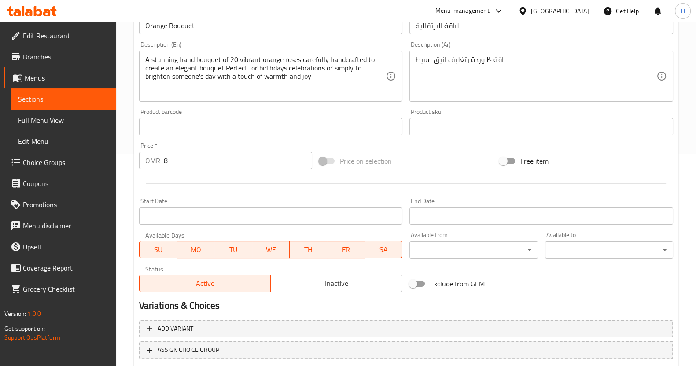
scroll to position [214, 0]
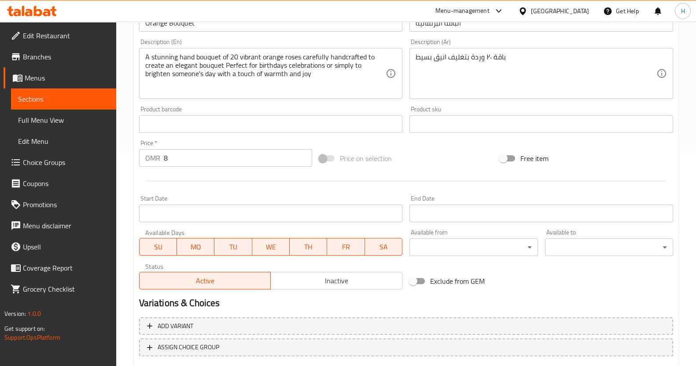
click at [200, 158] on input "8" at bounding box center [238, 158] width 149 height 18
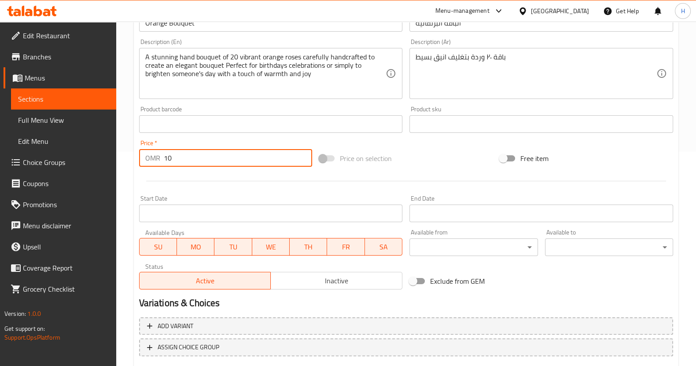
scroll to position [268, 0]
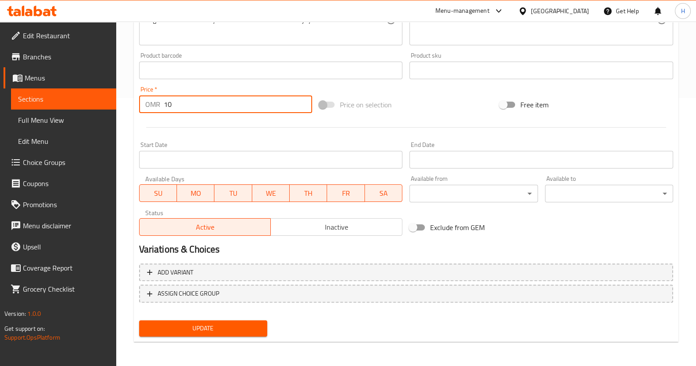
type input "10"
click at [200, 326] on span "Update" at bounding box center [203, 328] width 114 height 11
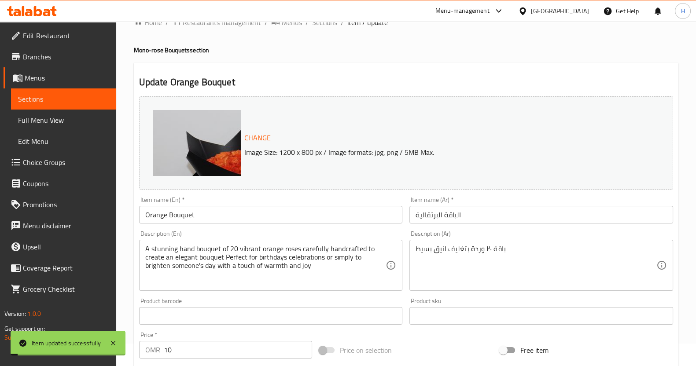
scroll to position [0, 0]
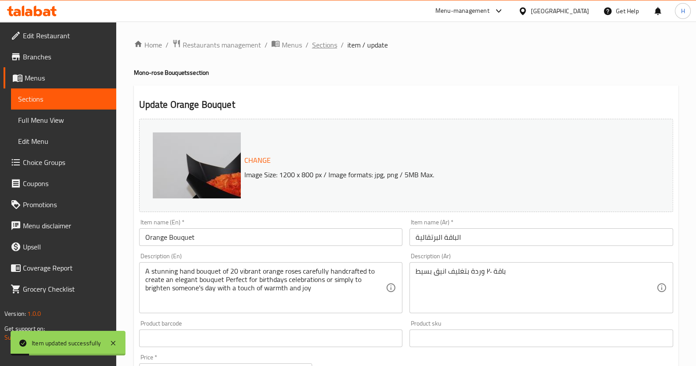
click at [328, 42] on span "Sections" at bounding box center [324, 45] width 25 height 11
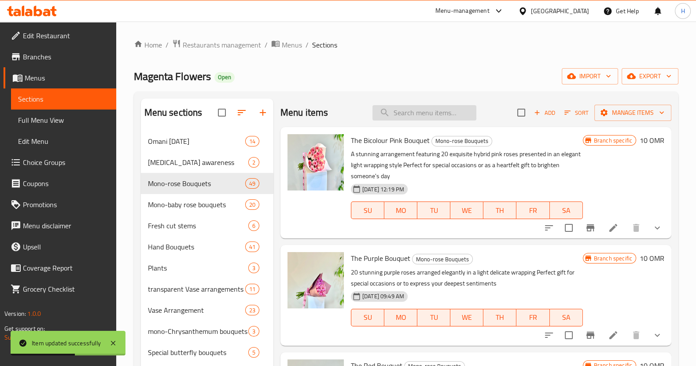
click at [405, 111] on input "search" at bounding box center [424, 112] width 104 height 15
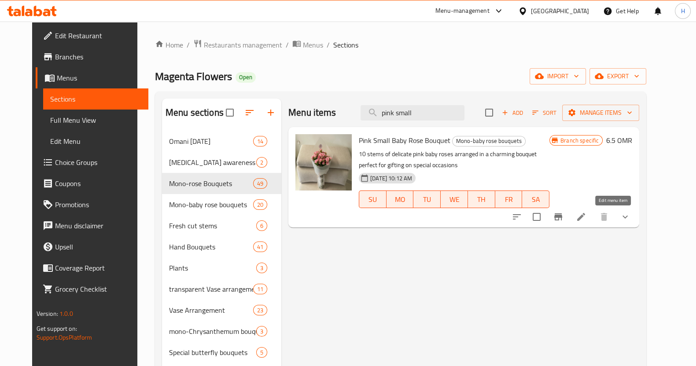
type input "pink small"
click at [586, 219] on icon at bounding box center [580, 217] width 11 height 11
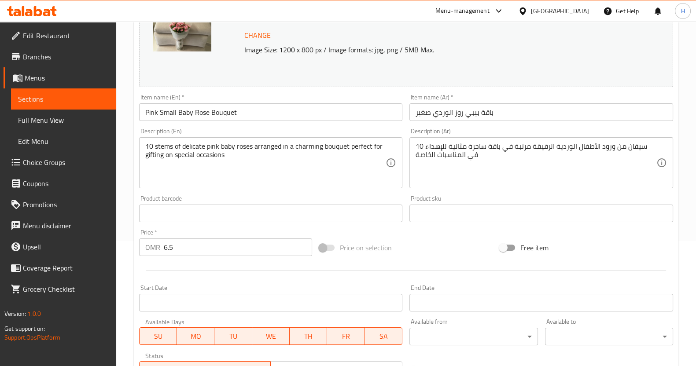
scroll to position [125, 0]
click at [204, 250] on input "6.5" at bounding box center [238, 247] width 149 height 18
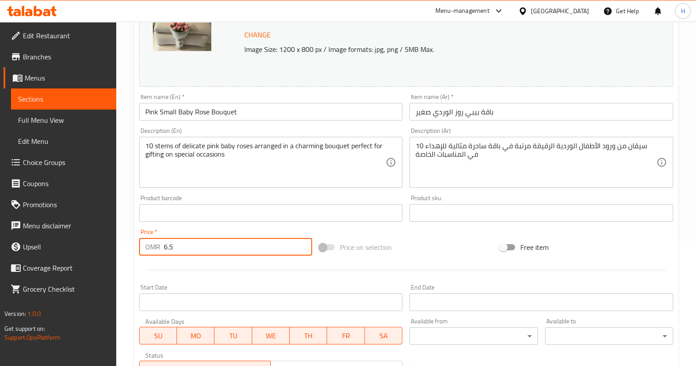
type input "6"
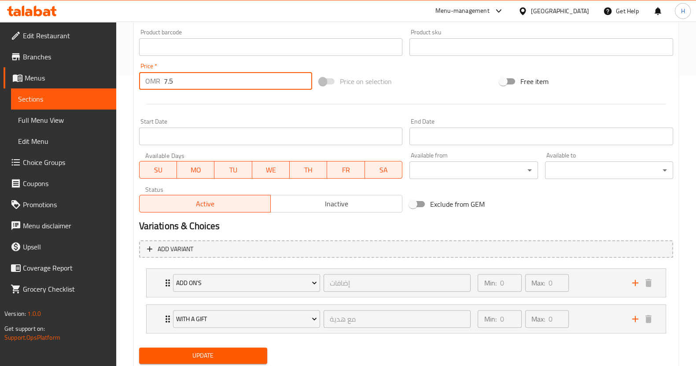
scroll to position [293, 0]
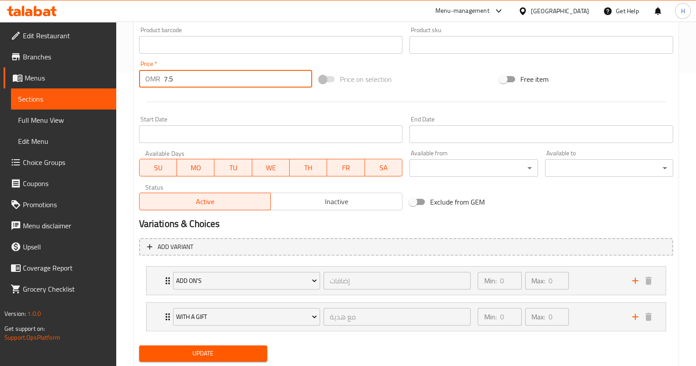
type input "7.5"
click at [200, 353] on span "Update" at bounding box center [203, 353] width 114 height 11
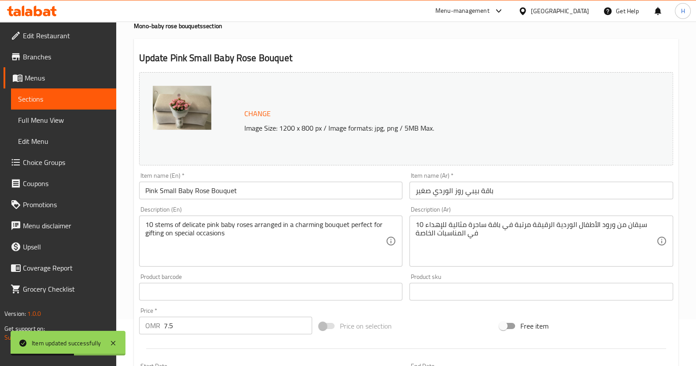
scroll to position [0, 0]
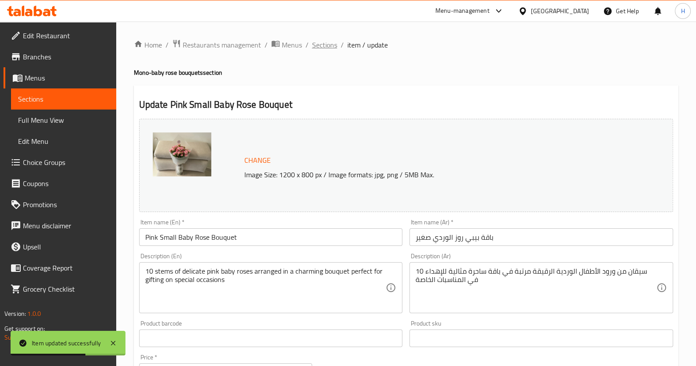
click at [323, 47] on span "Sections" at bounding box center [324, 45] width 25 height 11
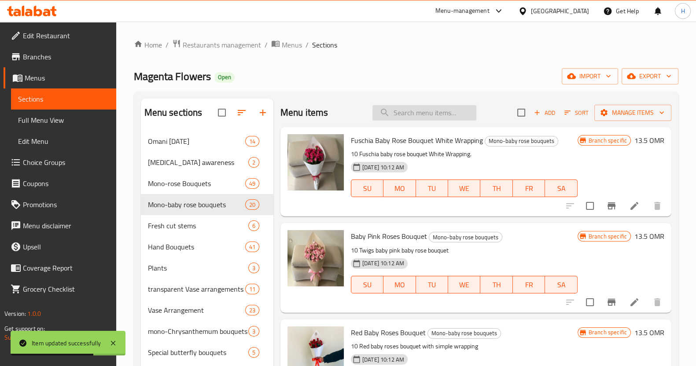
click at [404, 114] on input "search" at bounding box center [424, 112] width 104 height 15
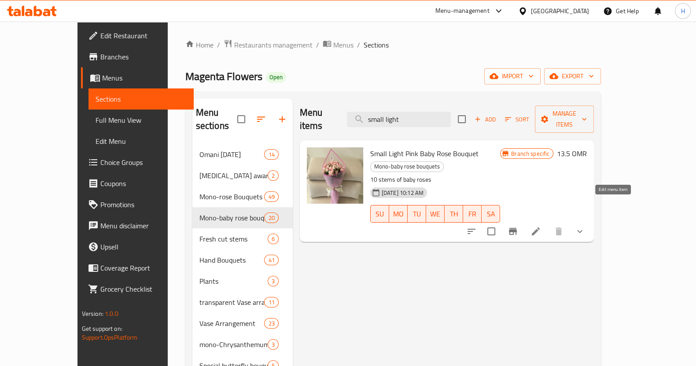
type input "small light"
click at [541, 226] on icon at bounding box center [535, 231] width 11 height 11
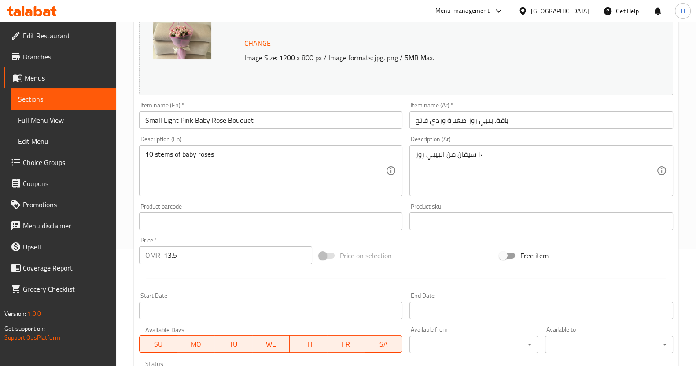
scroll to position [125, 0]
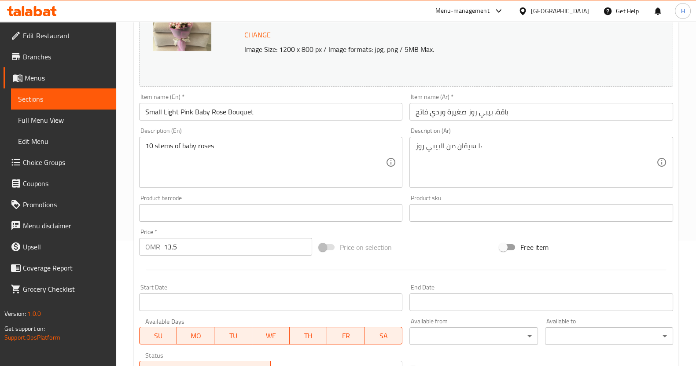
click at [250, 243] on input "13.5" at bounding box center [238, 247] width 149 height 18
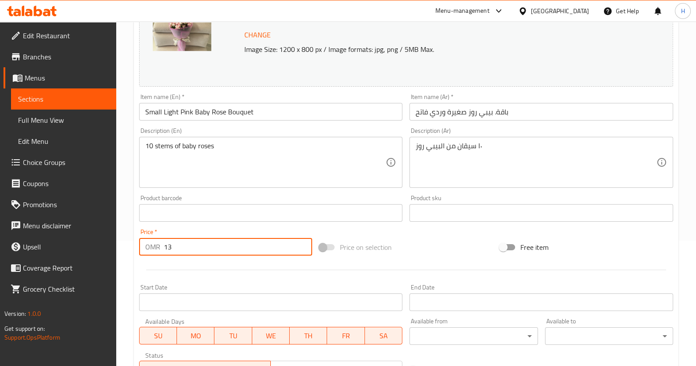
type input "1"
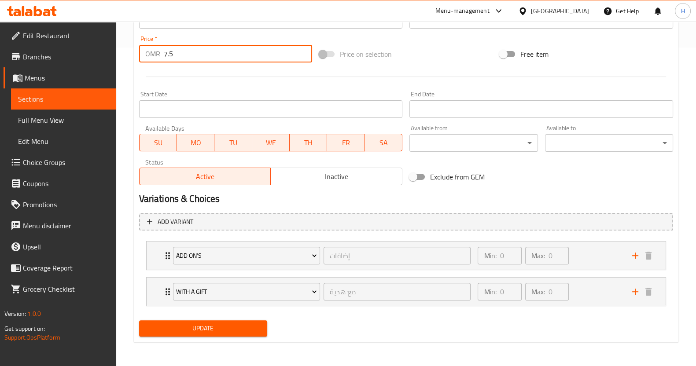
type input "7.5"
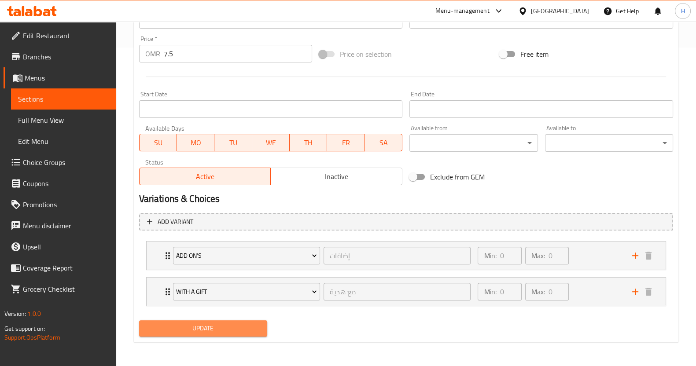
click at [207, 324] on span "Update" at bounding box center [203, 328] width 114 height 11
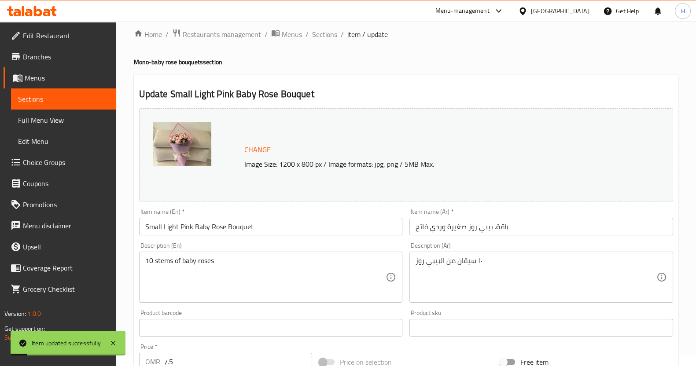
scroll to position [0, 0]
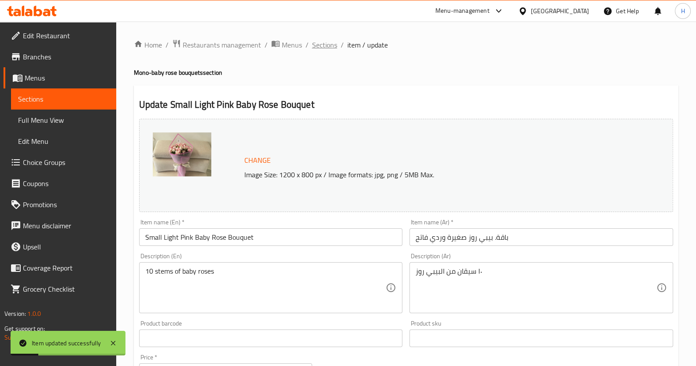
click at [321, 44] on span "Sections" at bounding box center [324, 45] width 25 height 11
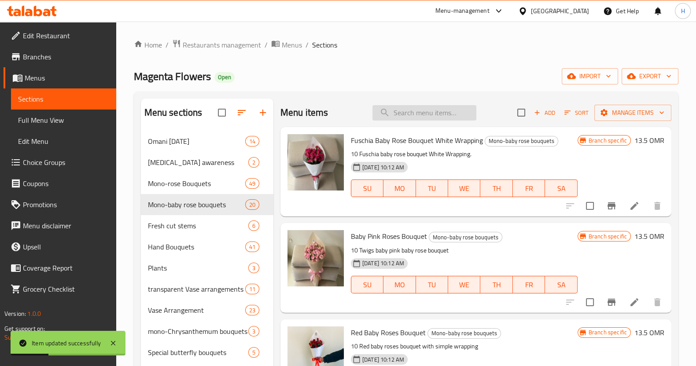
click at [403, 112] on input "search" at bounding box center [424, 112] width 104 height 15
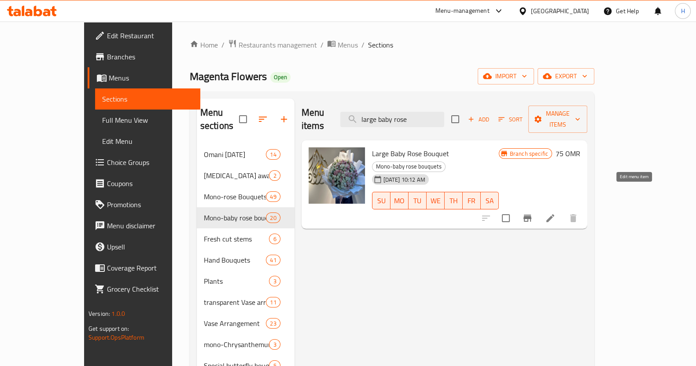
type input "large baby rose"
click at [554, 214] on icon at bounding box center [550, 218] width 8 height 8
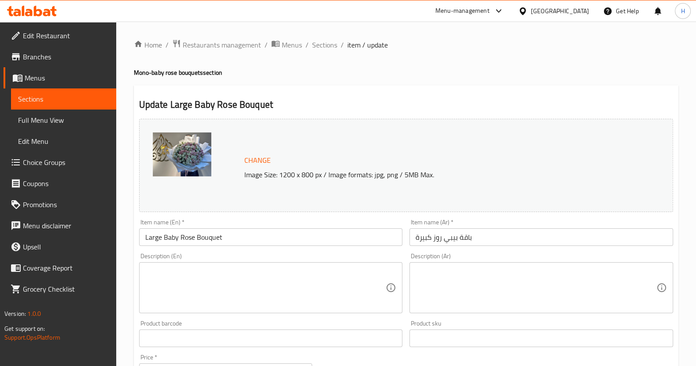
scroll to position [209, 0]
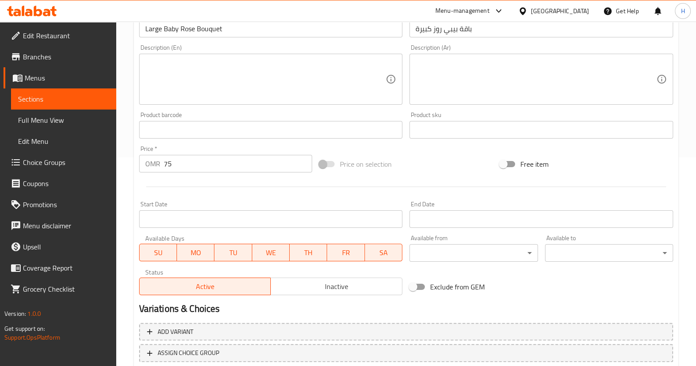
click at [221, 164] on input "75" at bounding box center [238, 164] width 149 height 18
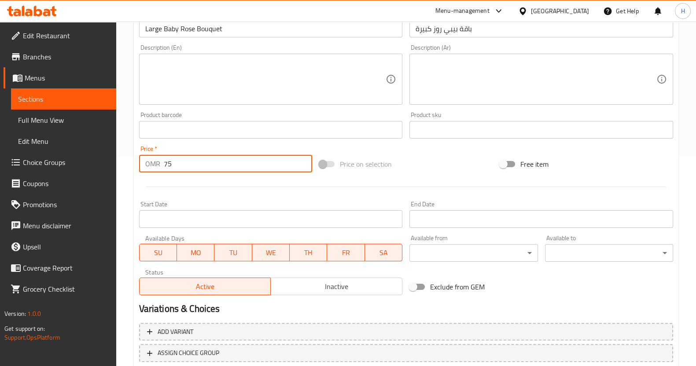
type input "7"
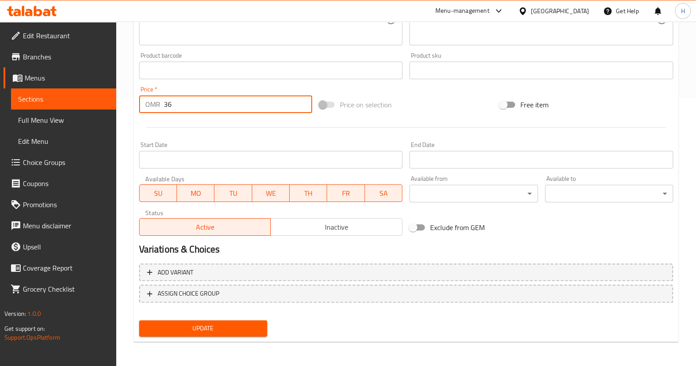
type input "36"
click at [207, 330] on span "Update" at bounding box center [203, 328] width 114 height 11
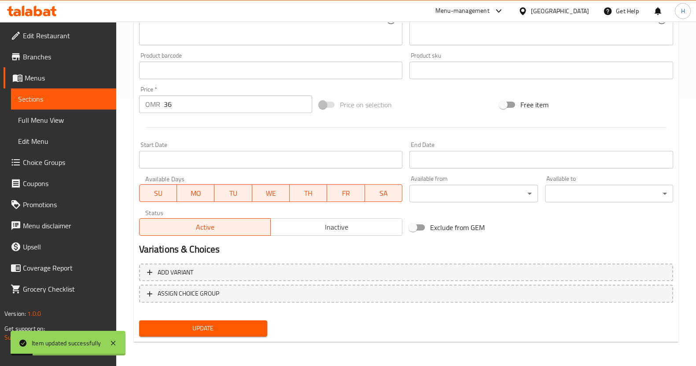
scroll to position [0, 0]
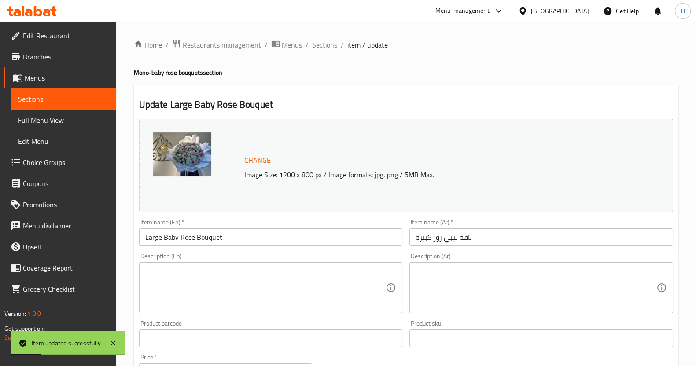
click at [326, 48] on span "Sections" at bounding box center [324, 45] width 25 height 11
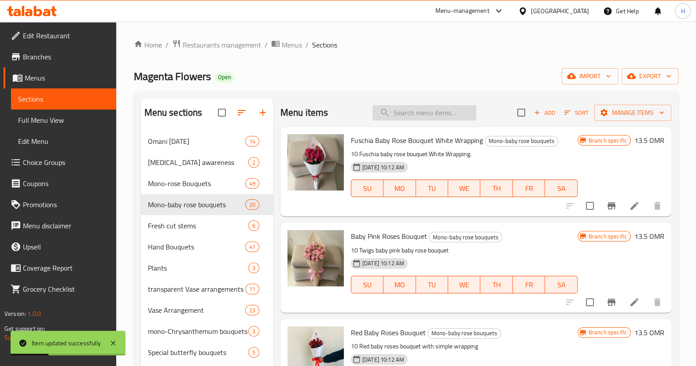
click at [396, 110] on input "search" at bounding box center [424, 112] width 104 height 15
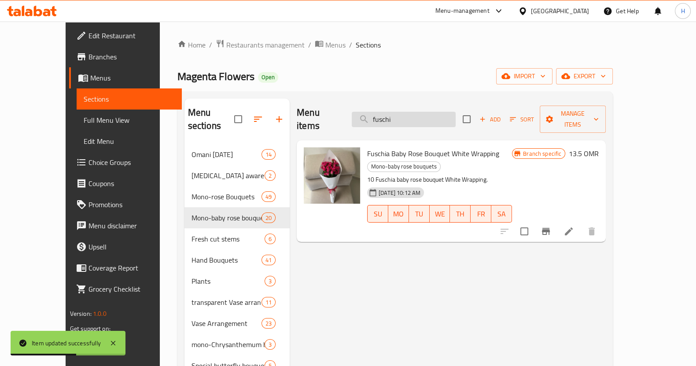
type input "fuschia"
click at [572, 227] on icon at bounding box center [568, 231] width 8 height 8
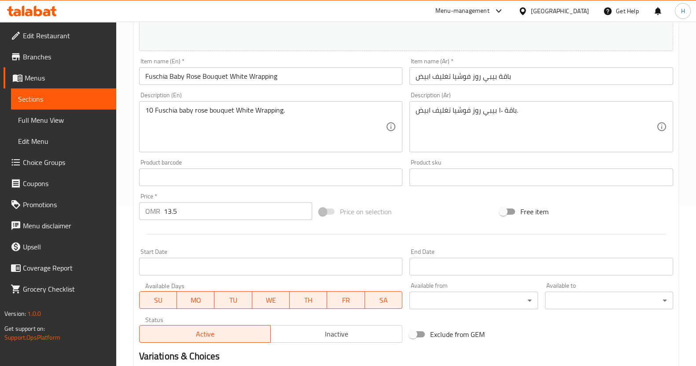
scroll to position [161, 0]
click at [240, 214] on input "13.5" at bounding box center [238, 211] width 149 height 18
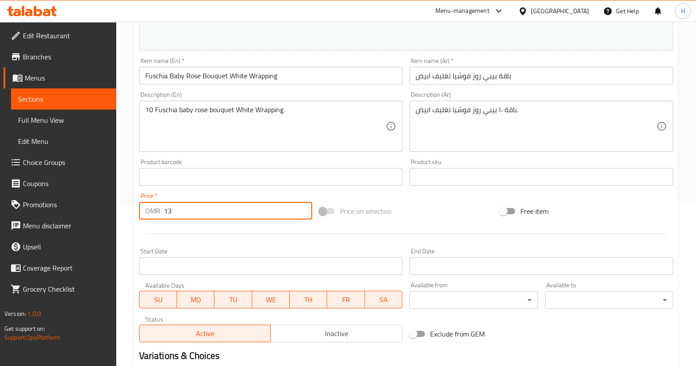
type input "1"
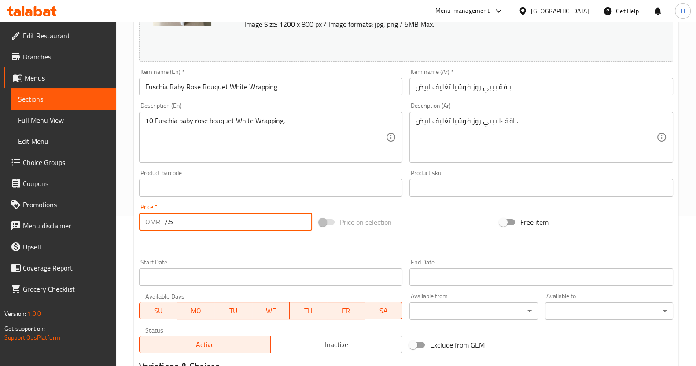
scroll to position [268, 0]
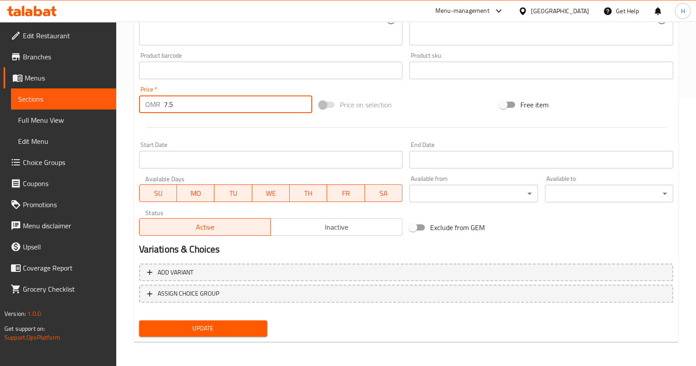
type input "7.5"
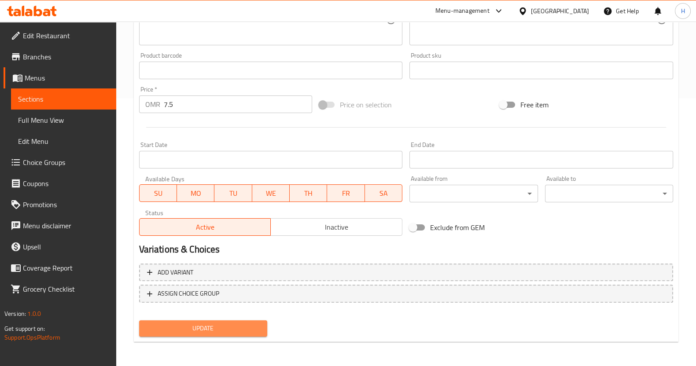
click at [214, 323] on span "Update" at bounding box center [203, 328] width 114 height 11
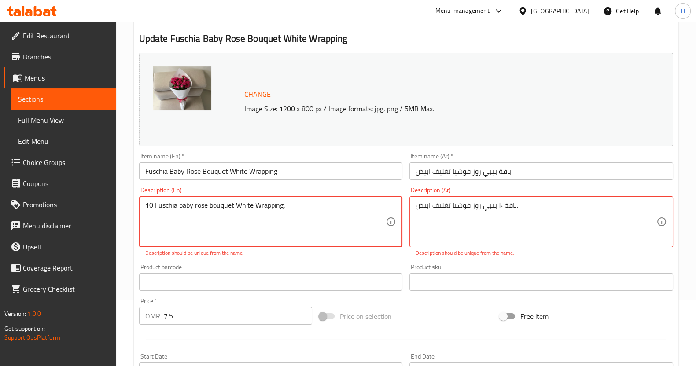
scroll to position [0, 0]
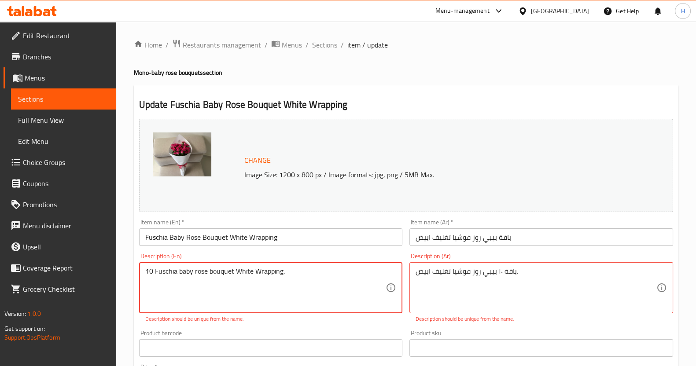
click at [154, 273] on textarea "10 Fuschia baby rose bouquet White Wrapping." at bounding box center [265, 288] width 241 height 42
click at [173, 273] on textarea "10 Fuschia baby rose bouquet White Wrapping." at bounding box center [265, 288] width 241 height 42
click at [168, 273] on textarea "10 Fuschia baby rose bouquet White Wrapping." at bounding box center [265, 288] width 241 height 42
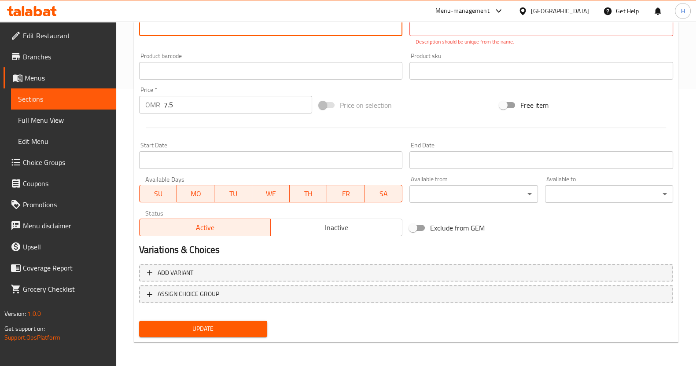
type textarea "10 Fuchsia baby rose bouquet White Wrapping."
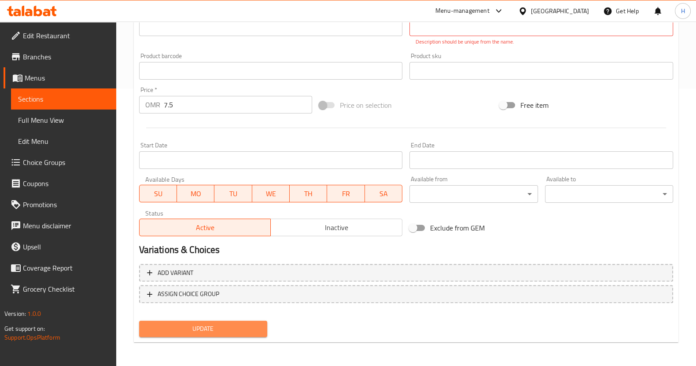
click at [216, 323] on span "Update" at bounding box center [203, 328] width 114 height 11
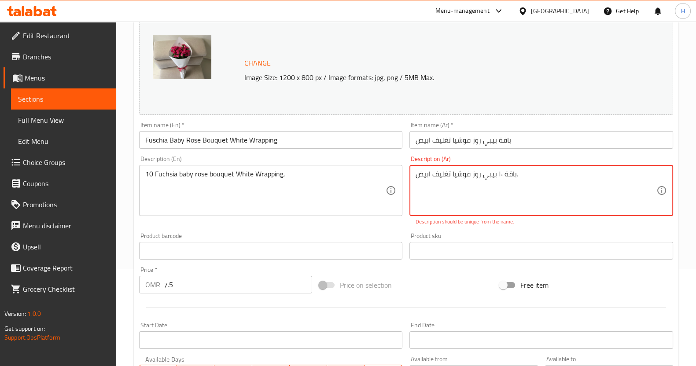
scroll to position [87, 0]
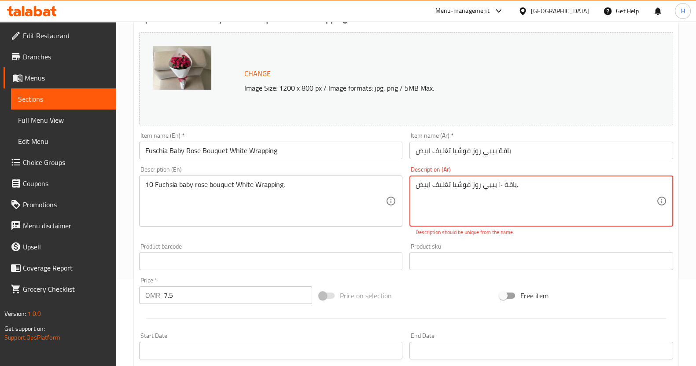
click at [517, 183] on textarea "باقة ١٠ بيبي روز فوشيا تغليف ابيض." at bounding box center [535, 201] width 241 height 42
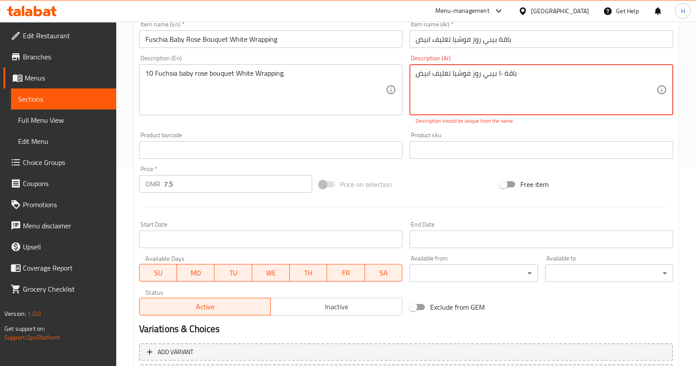
scroll to position [186, 0]
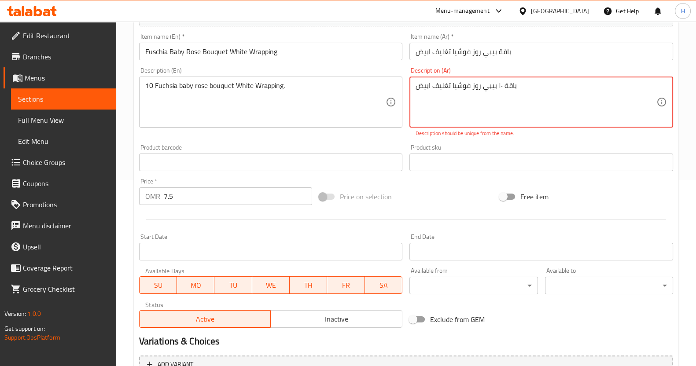
click at [497, 87] on textarea "باقة ١٠ بيبي روز فوشيا تغليف ابيض" at bounding box center [535, 102] width 241 height 42
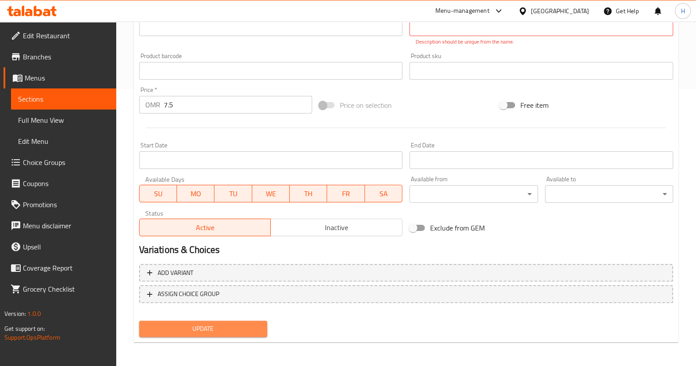
click at [229, 329] on span "Update" at bounding box center [203, 328] width 114 height 11
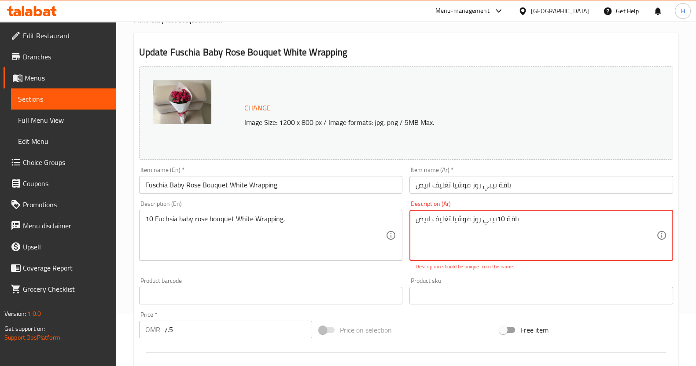
scroll to position [51, 0]
click at [500, 221] on textarea "باقة 10بيبي روز فوشيا تغليف ابيض" at bounding box center [535, 237] width 241 height 42
click at [414, 225] on div "باقة 10بيبي روز فوشيا تغليف ابيض Description (Ar)" at bounding box center [541, 236] width 264 height 51
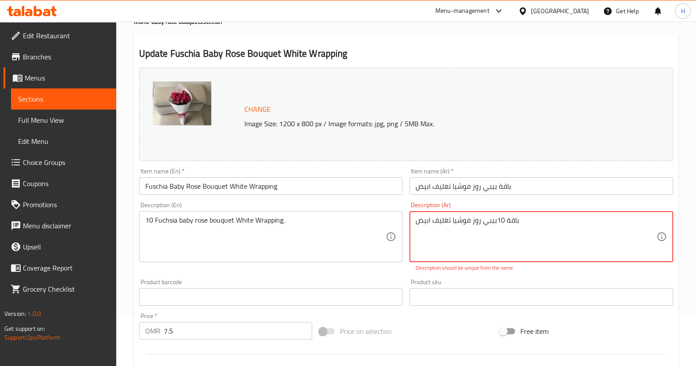
click at [531, 221] on textarea "باقة 10بيبي روز فوشيا تغليف ابيض" at bounding box center [535, 237] width 241 height 42
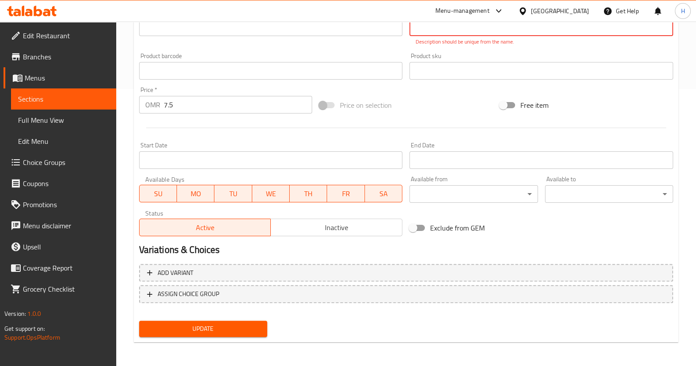
click at [228, 324] on span "Update" at bounding box center [203, 328] width 114 height 11
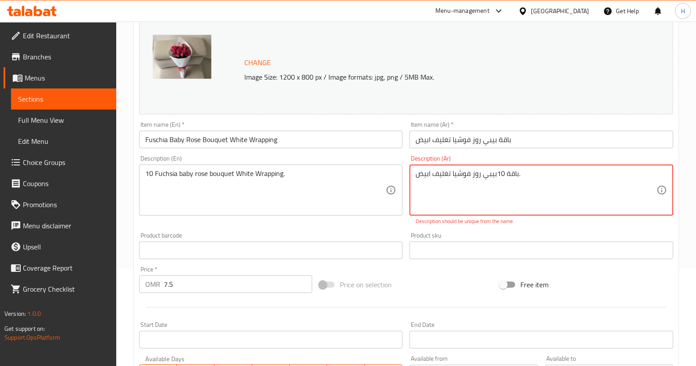
scroll to position [97, 0]
click at [502, 176] on textarea "باقة 10بيبي روز فوشيا تغليف ابيض" at bounding box center [535, 191] width 241 height 42
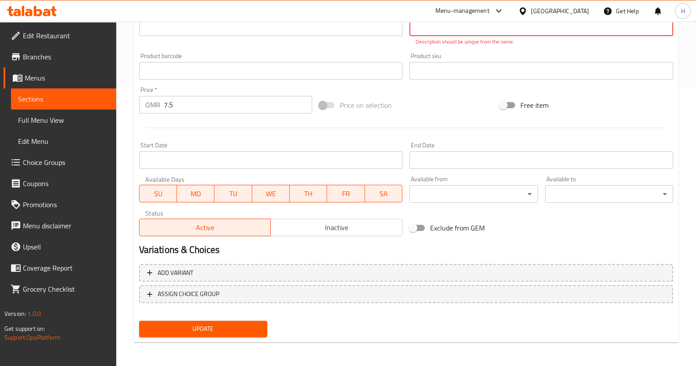
click at [202, 326] on span "Update" at bounding box center [203, 328] width 114 height 11
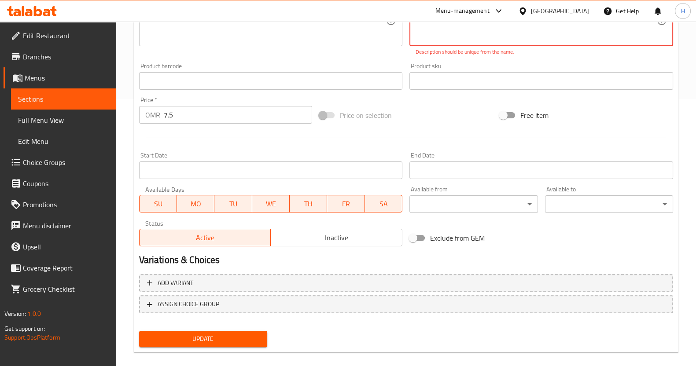
scroll to position [112, 0]
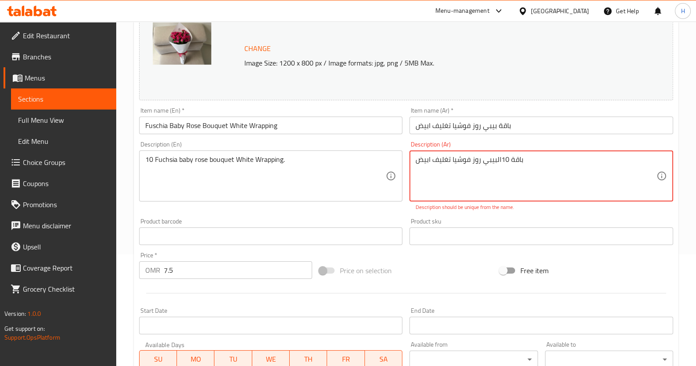
click at [452, 161] on textarea "باقة 10البيبي روز فوشيا تغليف ابيض" at bounding box center [535, 176] width 241 height 42
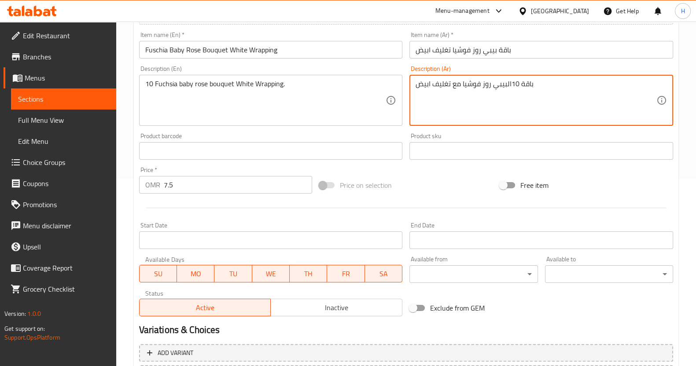
scroll to position [268, 0]
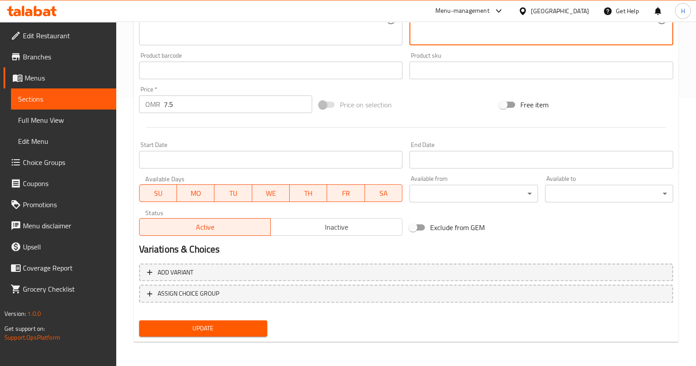
type textarea "باقة 10البيبي روز فوشيا مع تغليف ابيض"
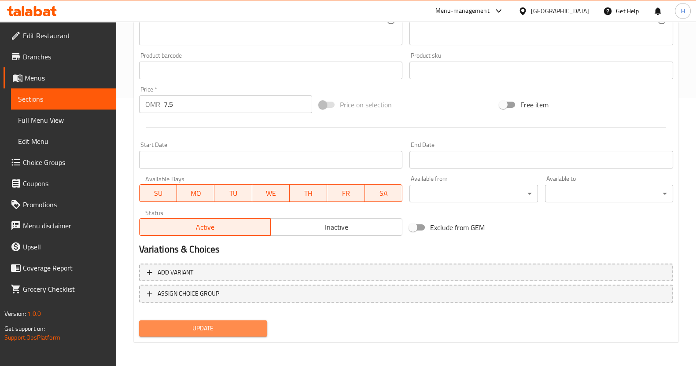
click at [235, 327] on span "Update" at bounding box center [203, 328] width 114 height 11
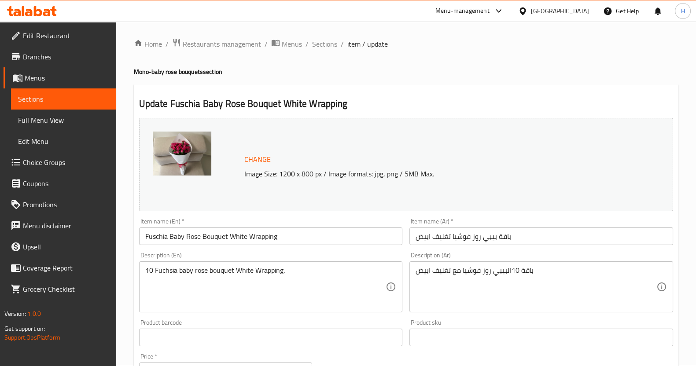
scroll to position [0, 0]
click at [322, 48] on span "Sections" at bounding box center [324, 45] width 25 height 11
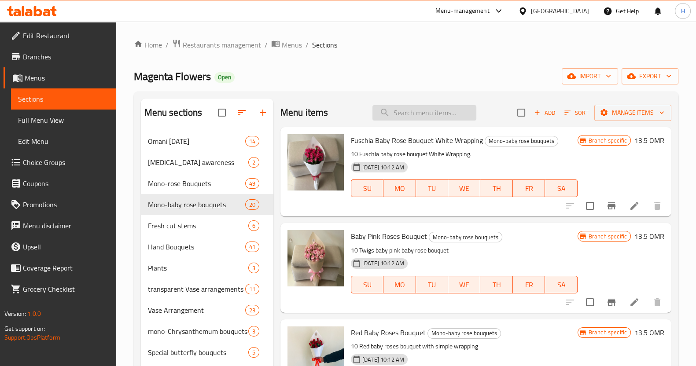
click at [394, 121] on div "Menu items Add Sort Manage items" at bounding box center [475, 113] width 391 height 29
click at [394, 118] on input "search" at bounding box center [424, 112] width 104 height 15
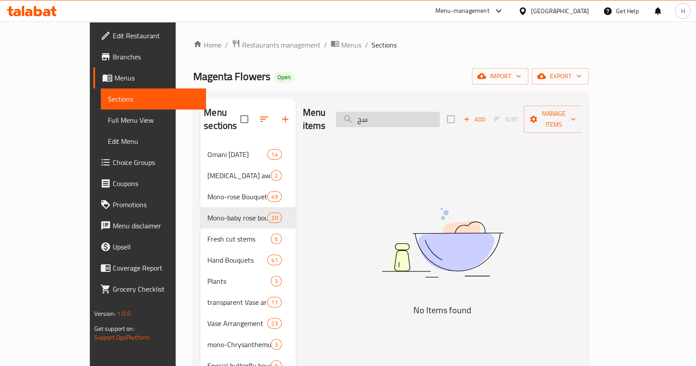
type input "س"
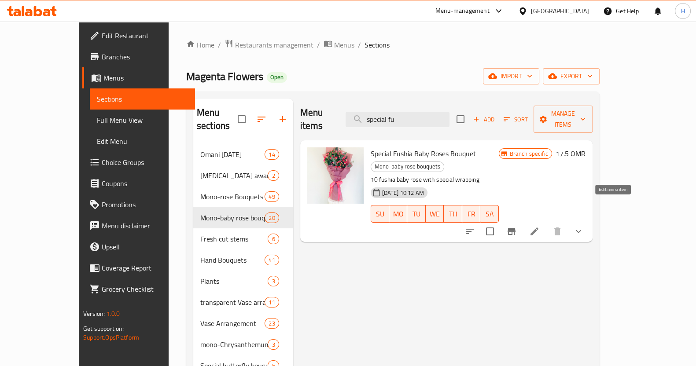
type input "special fu"
click at [539, 226] on icon at bounding box center [534, 231] width 11 height 11
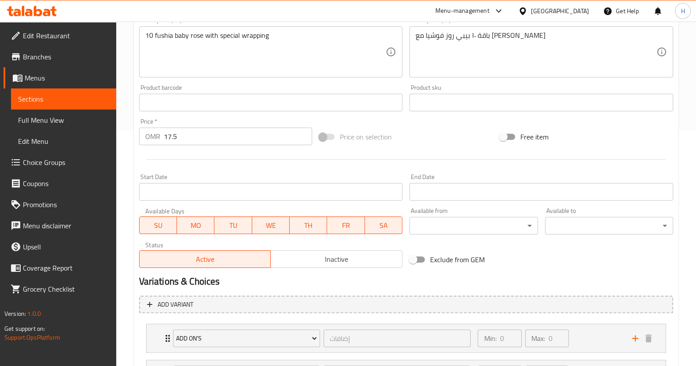
scroll to position [236, 0]
click at [218, 136] on input "17.5" at bounding box center [238, 136] width 149 height 18
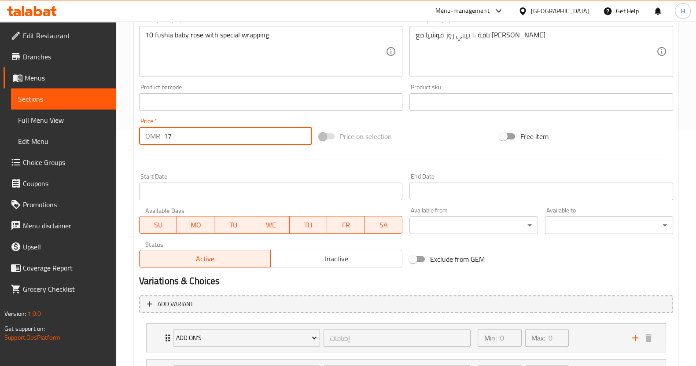
type input "1"
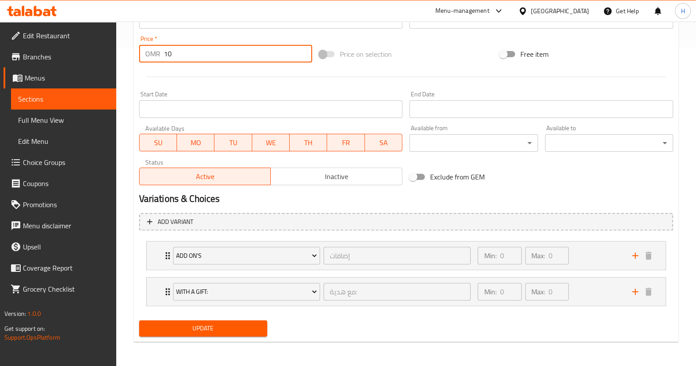
type input "10"
click at [223, 332] on span "Update" at bounding box center [203, 328] width 114 height 11
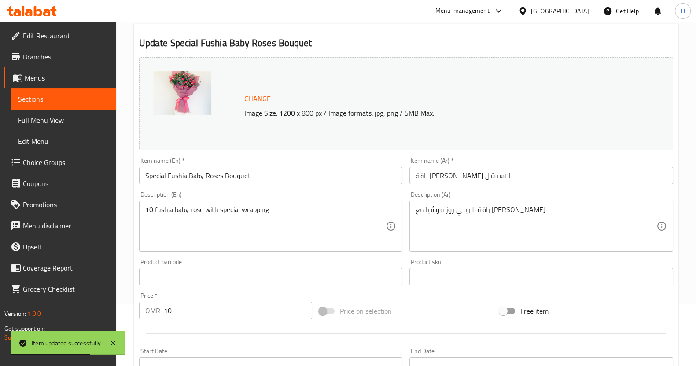
scroll to position [0, 0]
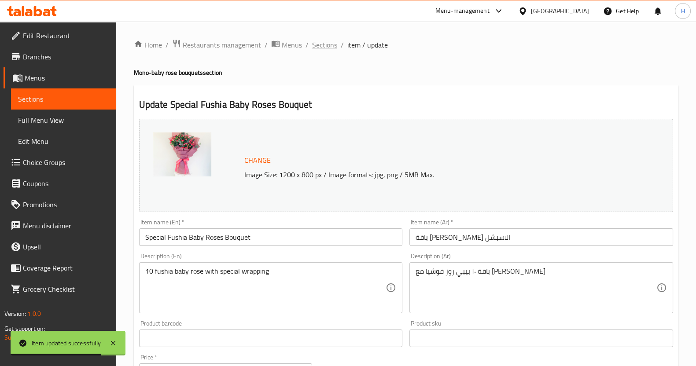
click at [318, 47] on span "Sections" at bounding box center [324, 45] width 25 height 11
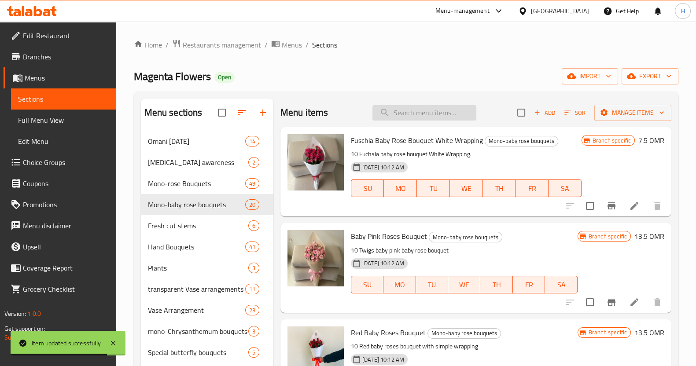
click at [383, 117] on input "search" at bounding box center [424, 112] width 104 height 15
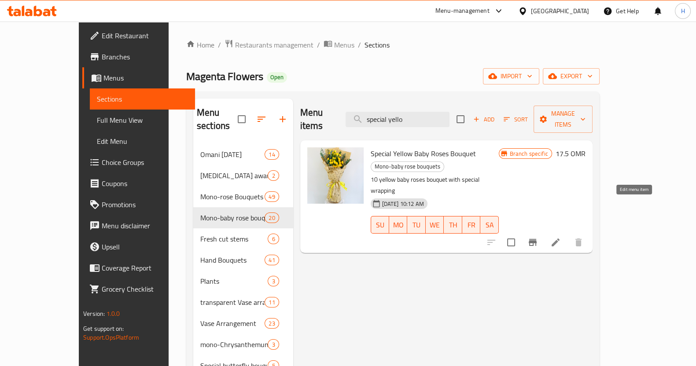
type input "special yello"
click at [560, 237] on icon at bounding box center [555, 242] width 11 height 11
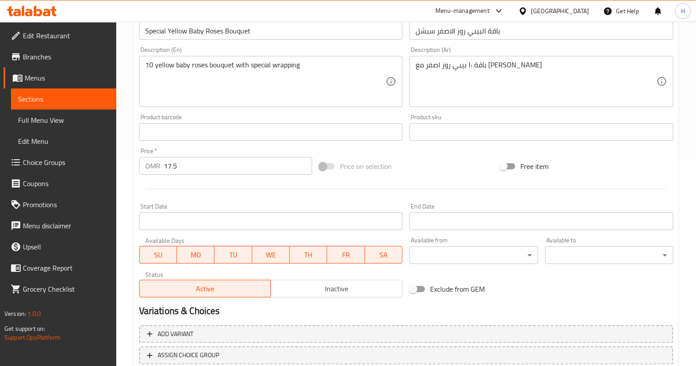
scroll to position [268, 0]
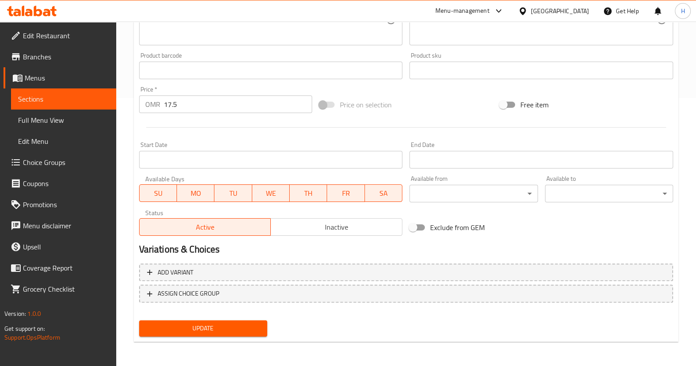
click at [211, 106] on input "17.5" at bounding box center [238, 104] width 149 height 18
type input "10"
click at [205, 329] on span "Update" at bounding box center [203, 328] width 114 height 11
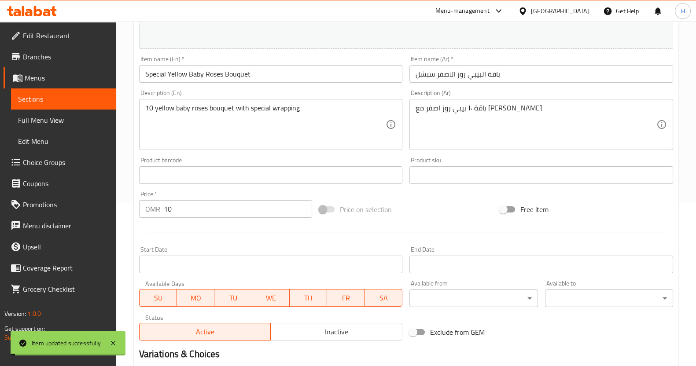
scroll to position [0, 0]
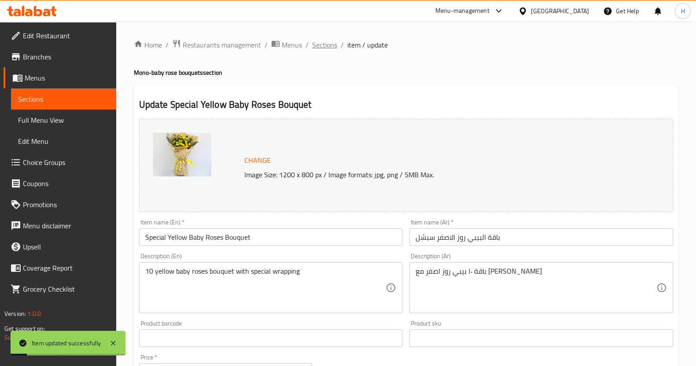
click at [324, 47] on span "Sections" at bounding box center [324, 45] width 25 height 11
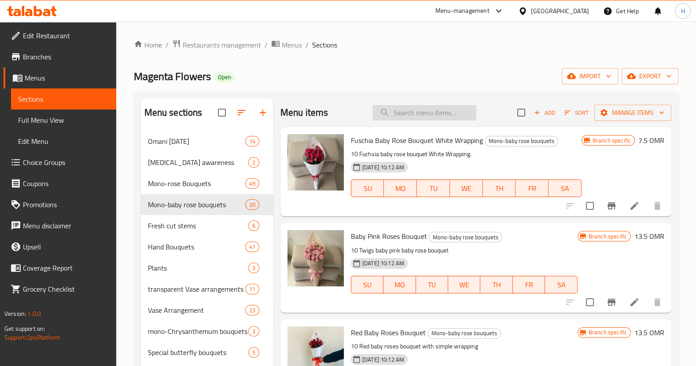
click at [428, 110] on input "search" at bounding box center [424, 112] width 104 height 15
type input "t"
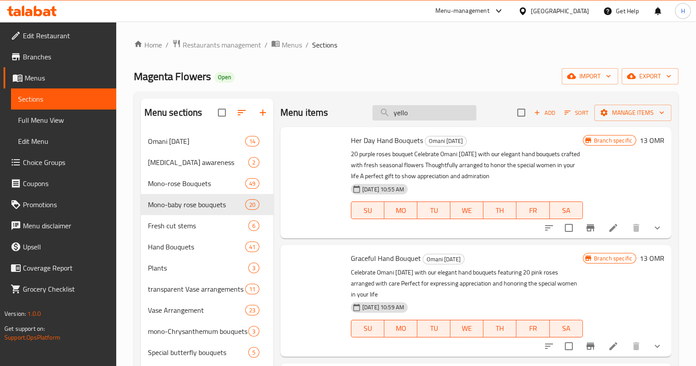
click at [432, 112] on input "yello" at bounding box center [424, 112] width 104 height 15
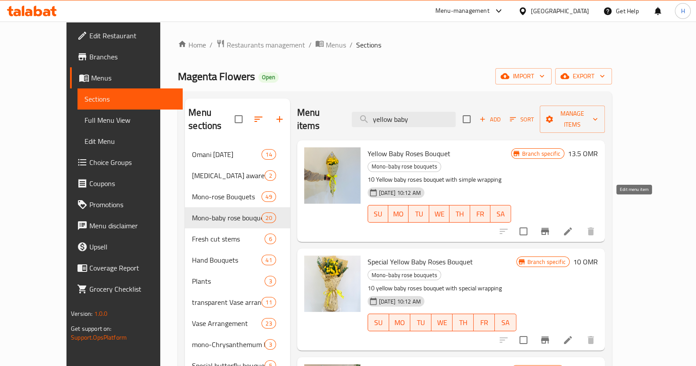
type input "yellow baby"
click at [580, 223] on li at bounding box center [567, 231] width 25 height 16
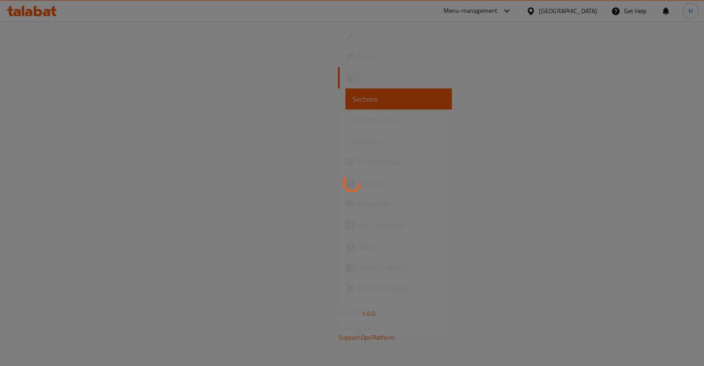
click at [508, 15] on div at bounding box center [352, 183] width 704 height 366
click at [521, 24] on div at bounding box center [352, 183] width 704 height 366
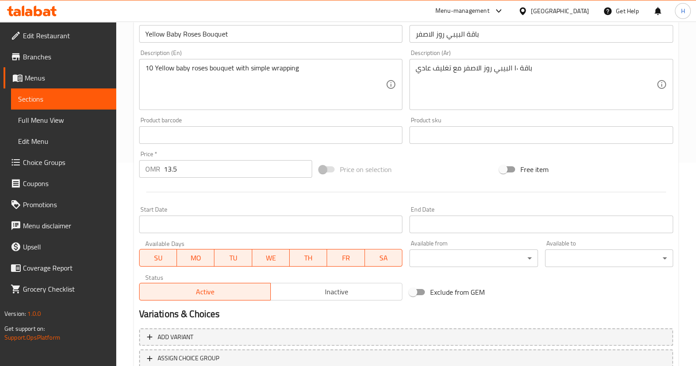
scroll to position [204, 0]
click at [180, 166] on input "13.5" at bounding box center [238, 168] width 149 height 18
type input "1"
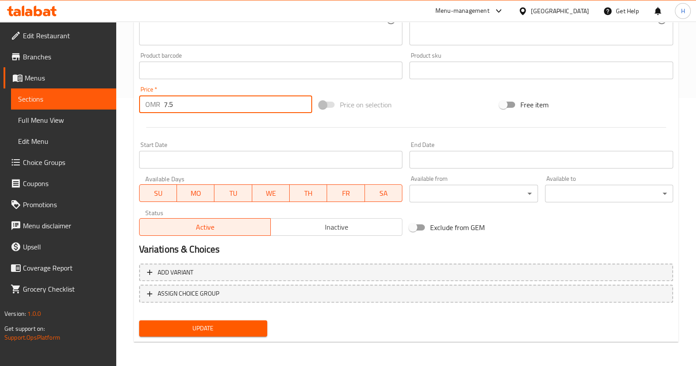
type input "7.5"
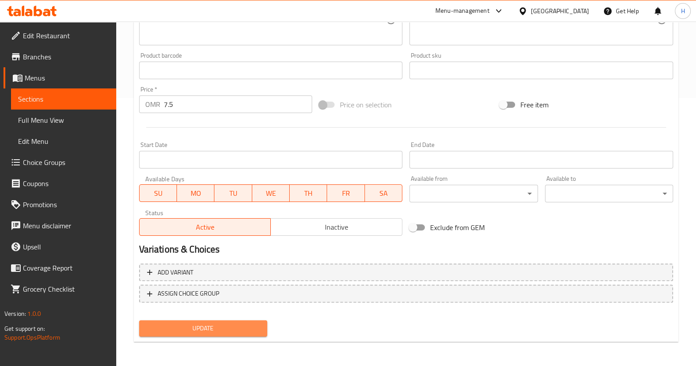
click at [183, 326] on span "Update" at bounding box center [203, 328] width 114 height 11
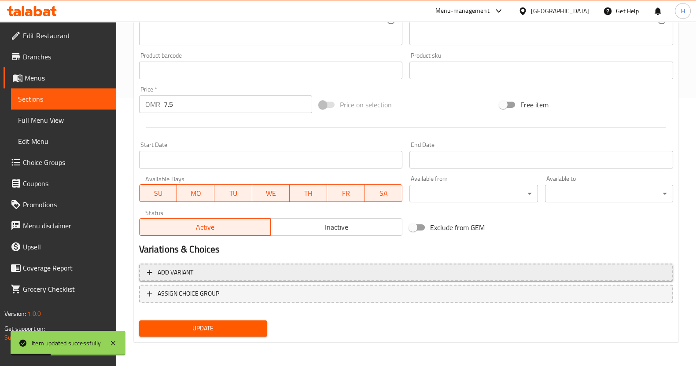
scroll to position [0, 0]
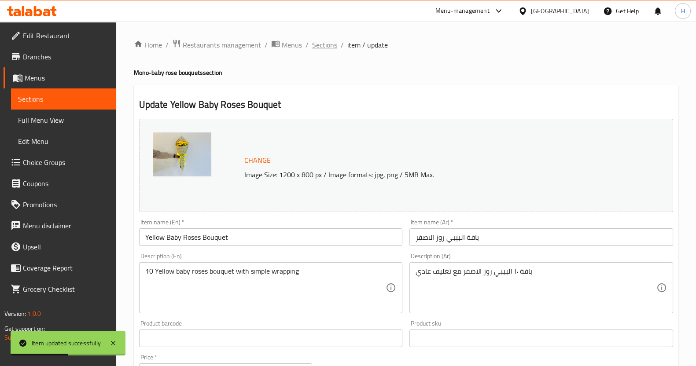
click at [330, 46] on span "Sections" at bounding box center [324, 45] width 25 height 11
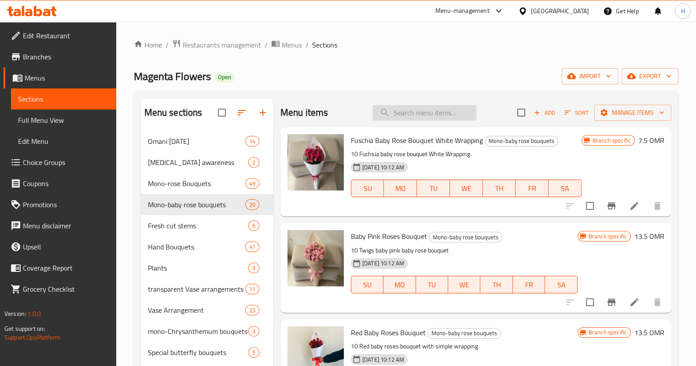
click at [416, 114] on input "search" at bounding box center [424, 112] width 104 height 15
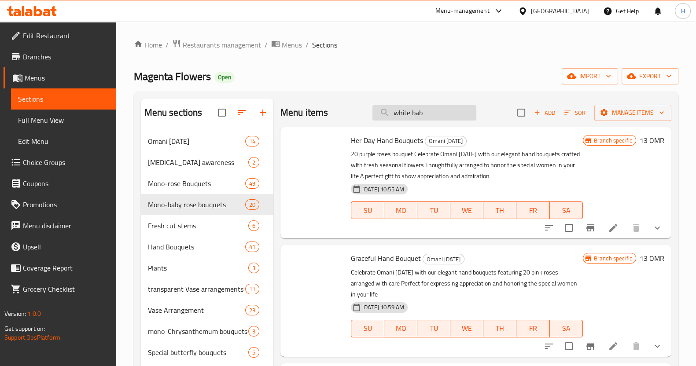
type input "white baby"
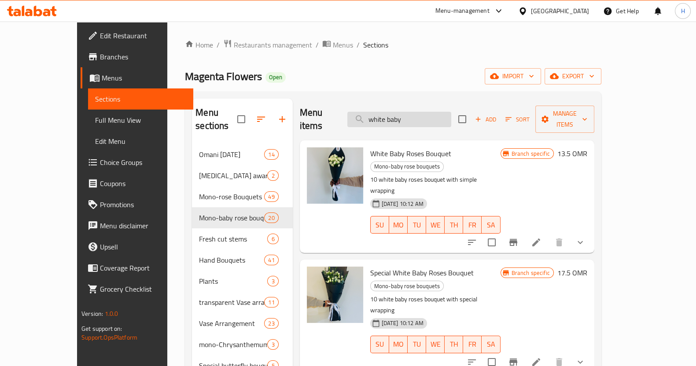
click at [402, 115] on input "white baby" at bounding box center [399, 119] width 104 height 15
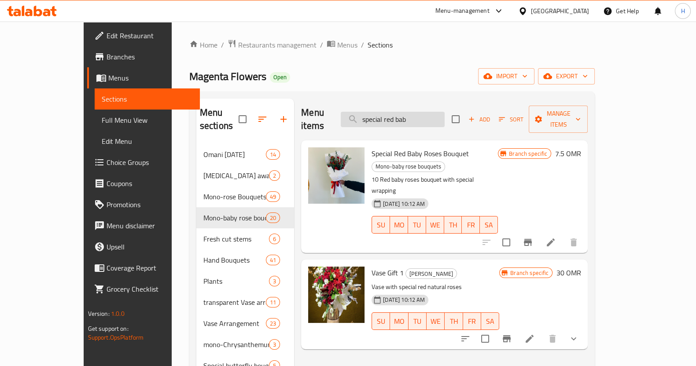
type input "special red baby"
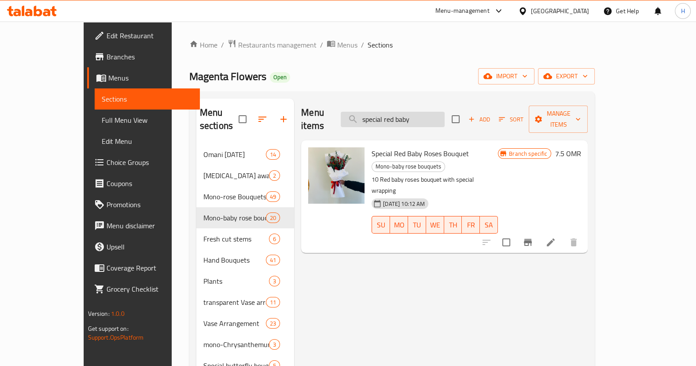
click at [417, 112] on input "special red baby" at bounding box center [393, 119] width 104 height 15
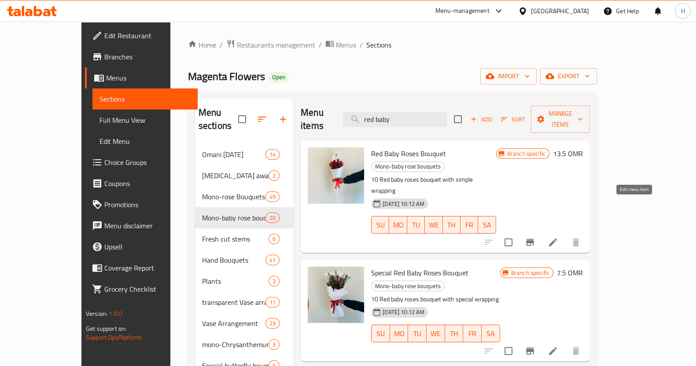
type input "red baby"
click at [557, 238] on icon at bounding box center [553, 242] width 8 height 8
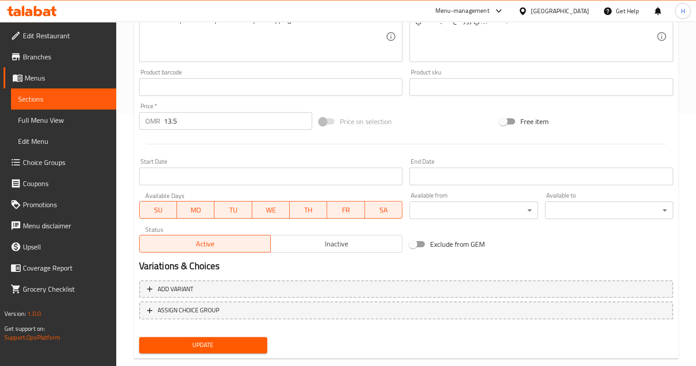
scroll to position [253, 0]
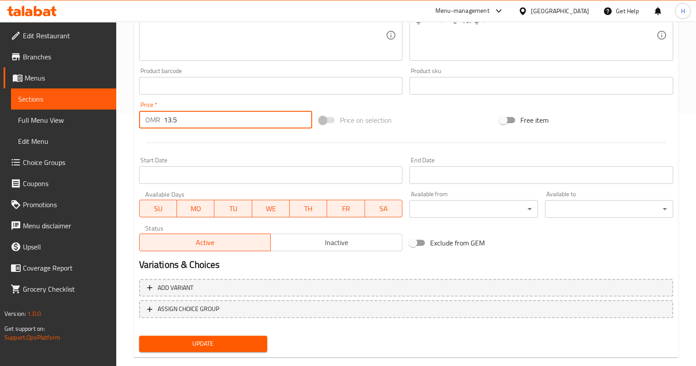
click at [191, 121] on input "13.5" at bounding box center [238, 120] width 149 height 18
type input "1"
type input "7.5"
click at [184, 338] on span "Update" at bounding box center [203, 343] width 114 height 11
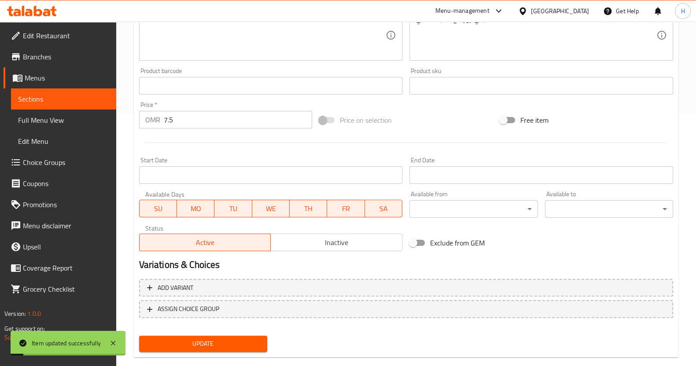
scroll to position [0, 0]
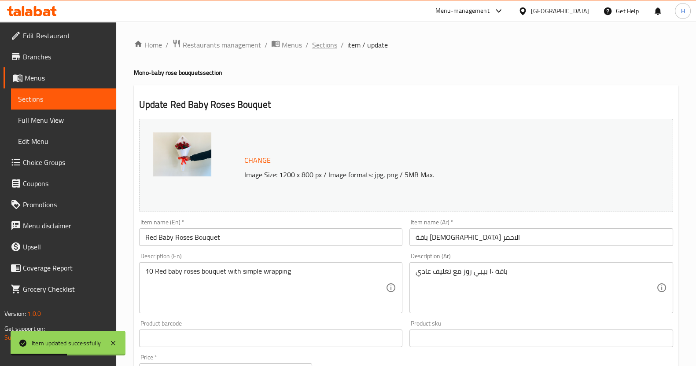
click at [319, 47] on span "Sections" at bounding box center [324, 45] width 25 height 11
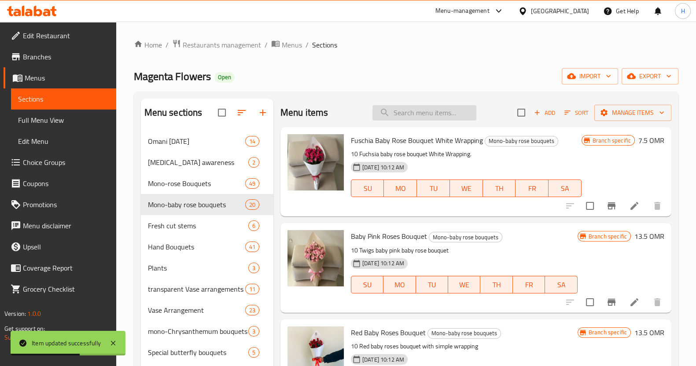
click at [431, 108] on input "search" at bounding box center [424, 112] width 104 height 15
click at [428, 115] on input "search" at bounding box center [424, 112] width 104 height 15
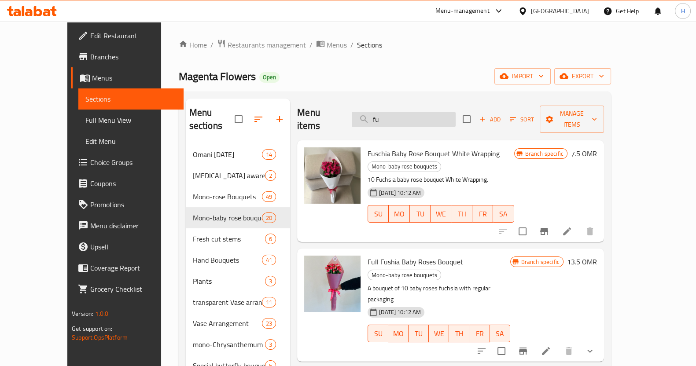
type input "f"
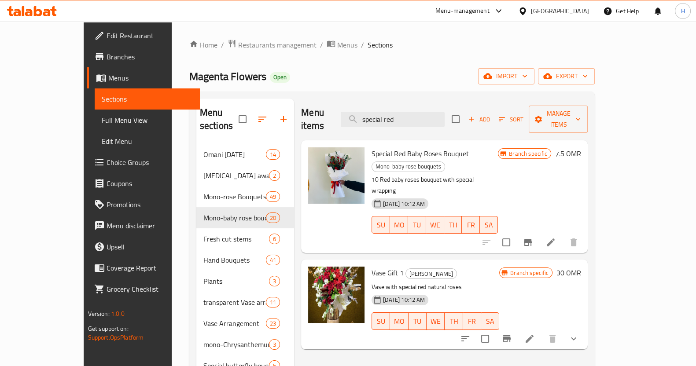
type input "special red"
click at [563, 234] on li at bounding box center [550, 242] width 25 height 16
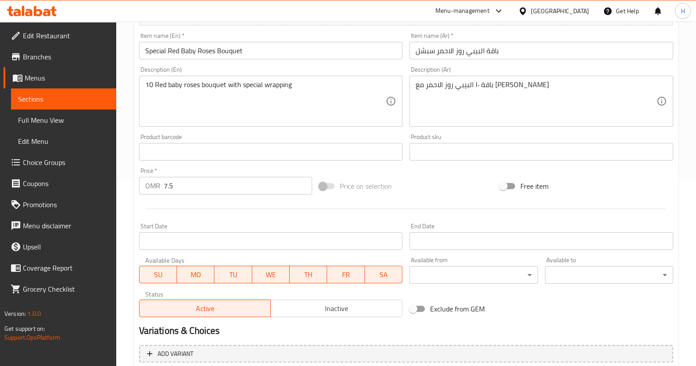
scroll to position [187, 0]
click at [188, 185] on input "7.5" at bounding box center [238, 186] width 149 height 18
type input "7"
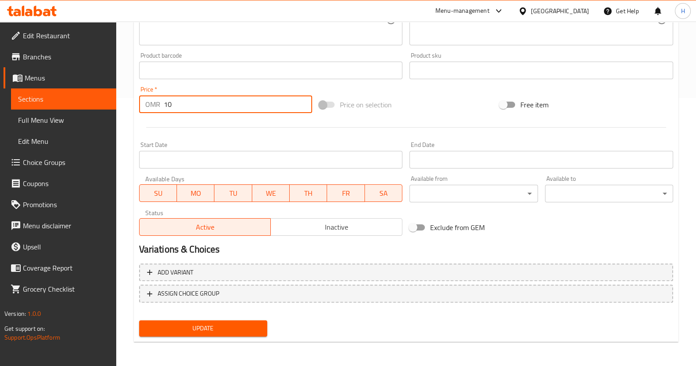
type input "10"
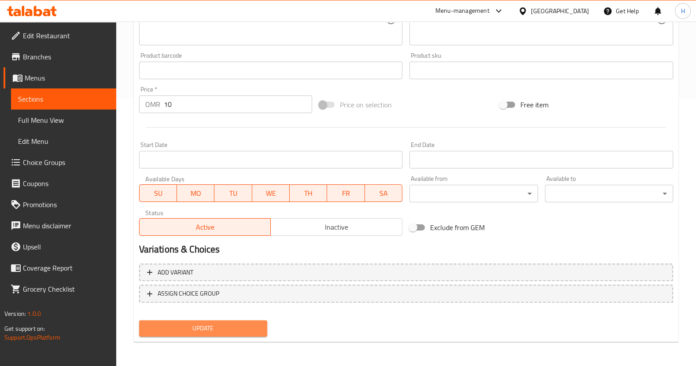
click at [190, 329] on span "Update" at bounding box center [203, 328] width 114 height 11
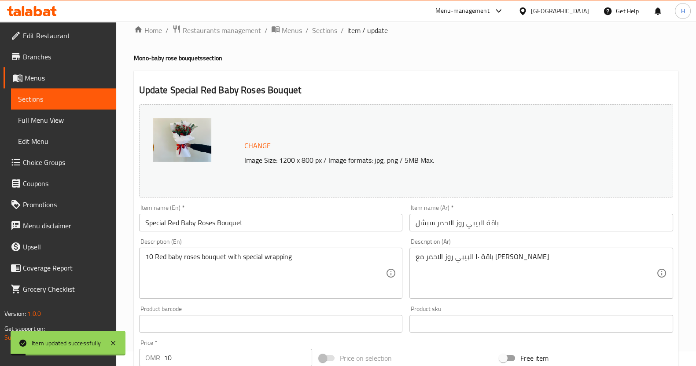
scroll to position [0, 0]
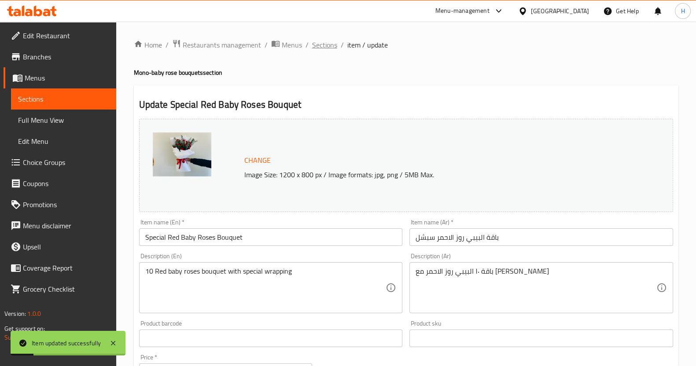
click at [329, 43] on span "Sections" at bounding box center [324, 45] width 25 height 11
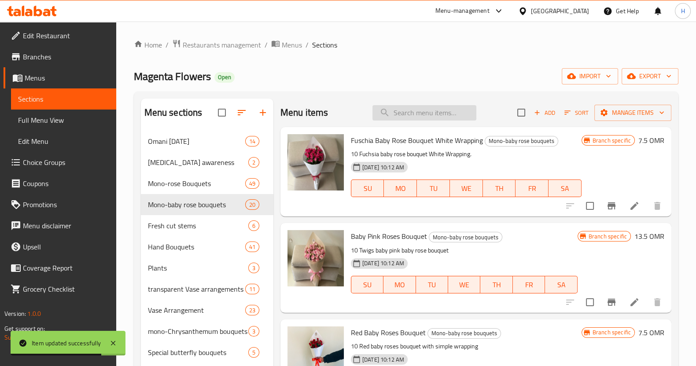
click at [394, 114] on input "search" at bounding box center [424, 112] width 104 height 15
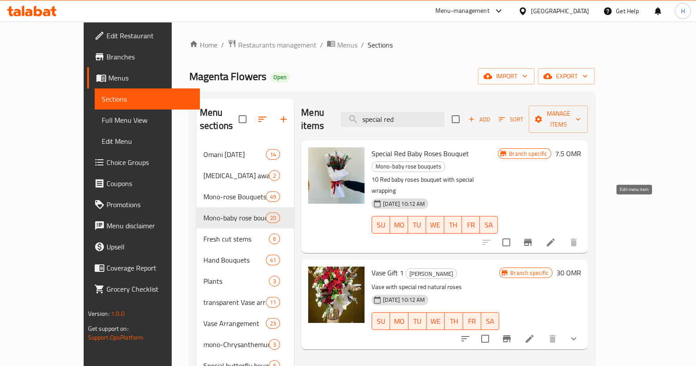
type input "special red"
click at [554, 238] on icon at bounding box center [550, 242] width 8 height 8
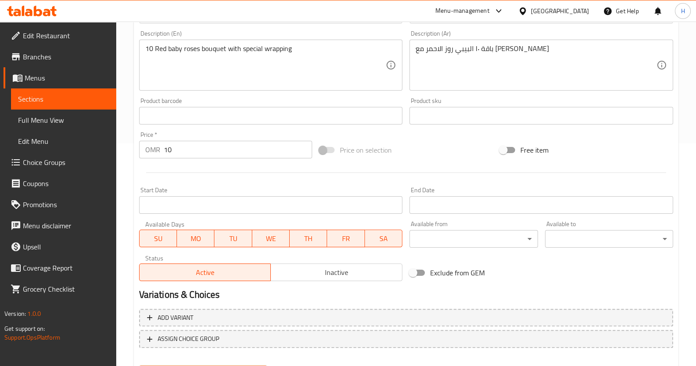
scroll to position [268, 0]
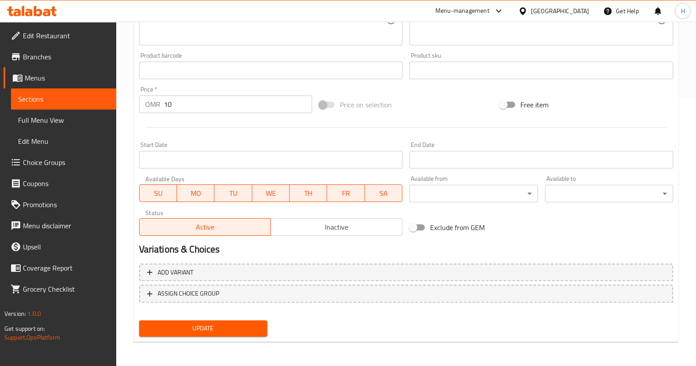
click at [174, 326] on span "Update" at bounding box center [203, 328] width 114 height 11
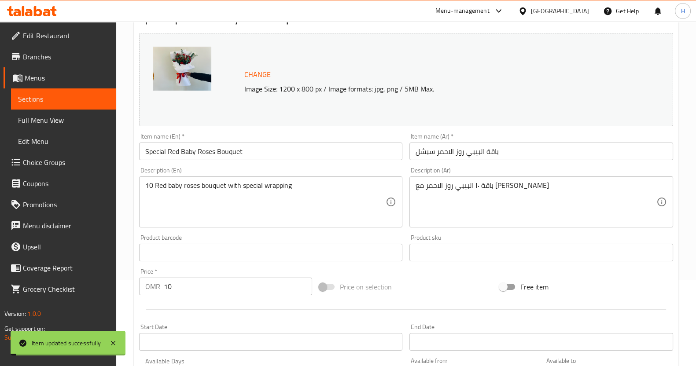
scroll to position [0, 0]
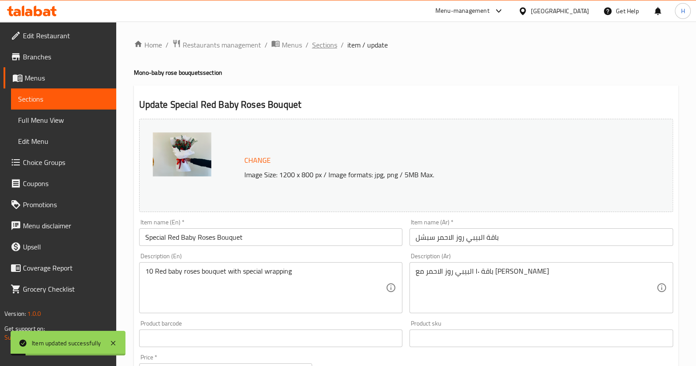
click at [328, 49] on span "Sections" at bounding box center [324, 45] width 25 height 11
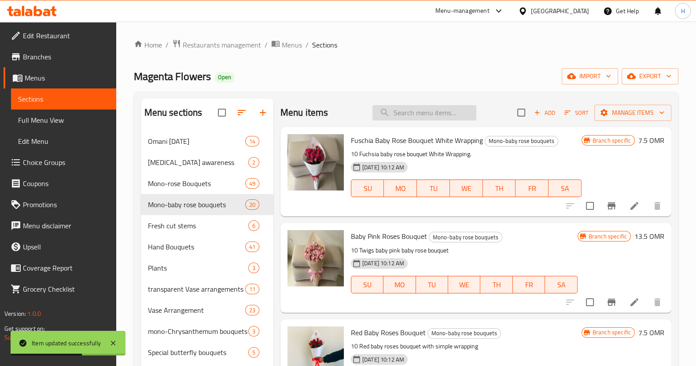
click at [414, 112] on input "search" at bounding box center [424, 112] width 104 height 15
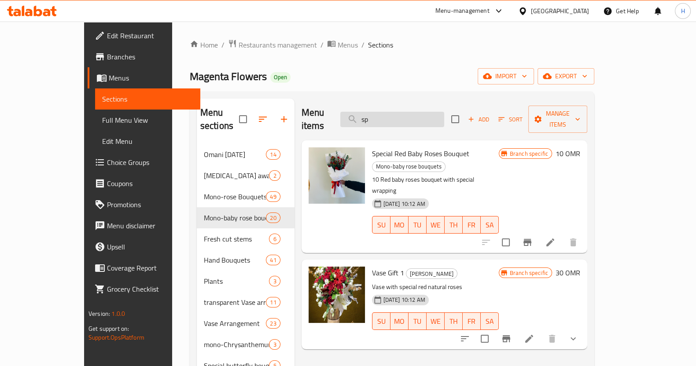
type input "s"
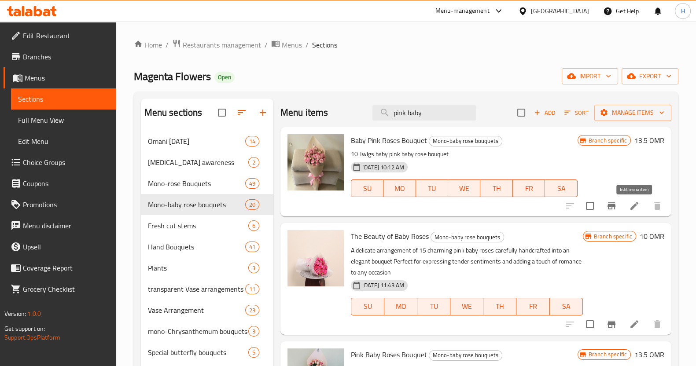
type input "pink baby"
click at [633, 208] on icon at bounding box center [634, 206] width 8 height 8
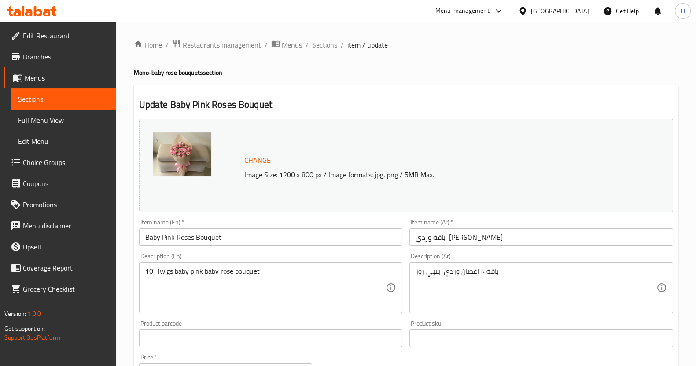
scroll to position [171, 0]
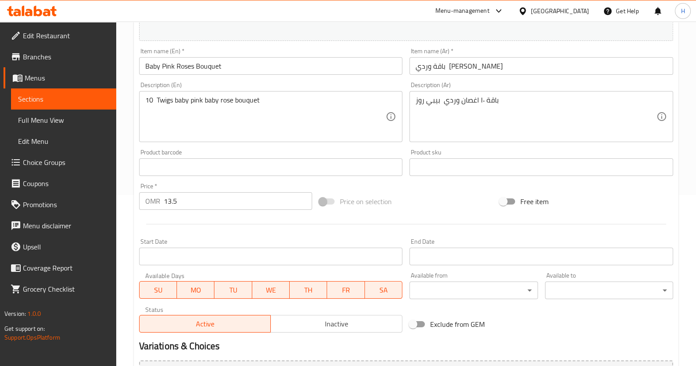
click at [215, 199] on input "13.5" at bounding box center [238, 201] width 149 height 18
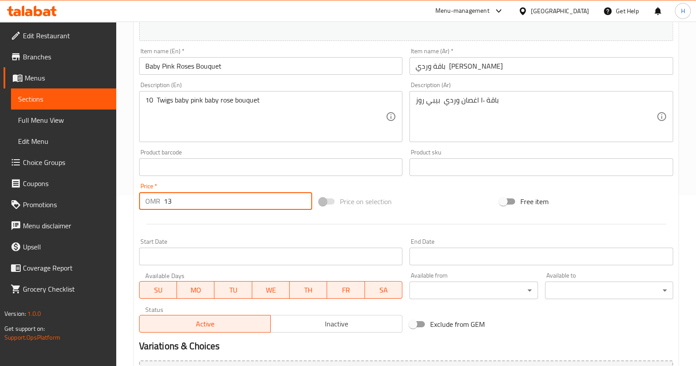
type input "1"
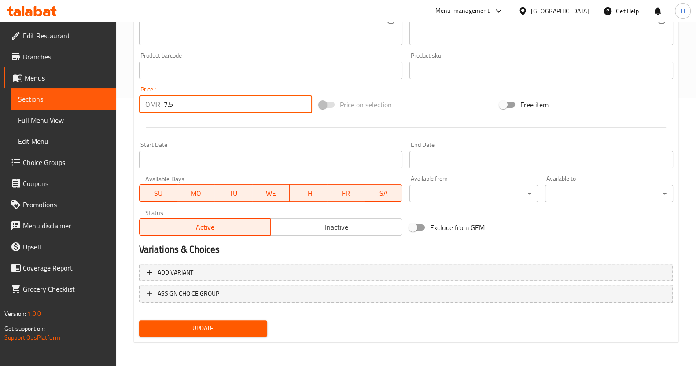
type input "7.5"
click at [197, 327] on span "Update" at bounding box center [203, 328] width 114 height 11
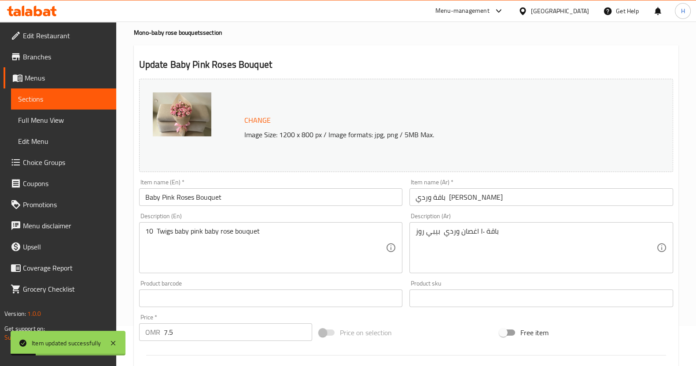
scroll to position [0, 0]
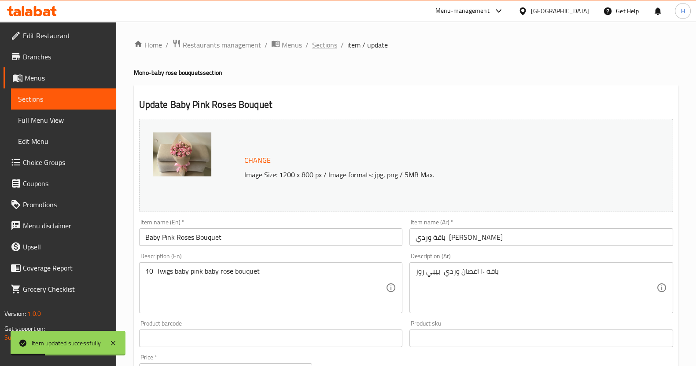
click at [329, 41] on span "Sections" at bounding box center [324, 45] width 25 height 11
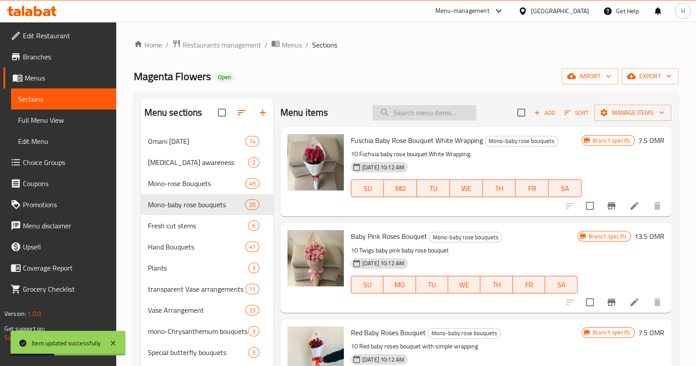
click at [408, 118] on input "search" at bounding box center [424, 112] width 104 height 15
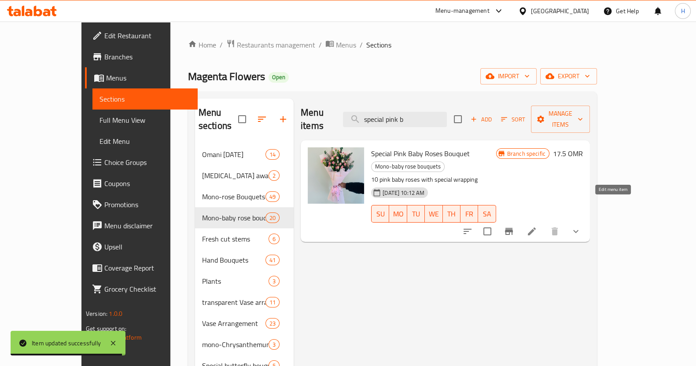
type input "special pink b"
click at [535, 227] on icon at bounding box center [531, 231] width 8 height 8
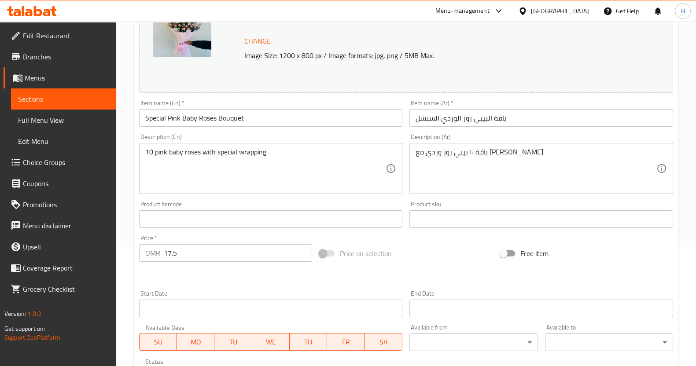
scroll to position [146, 0]
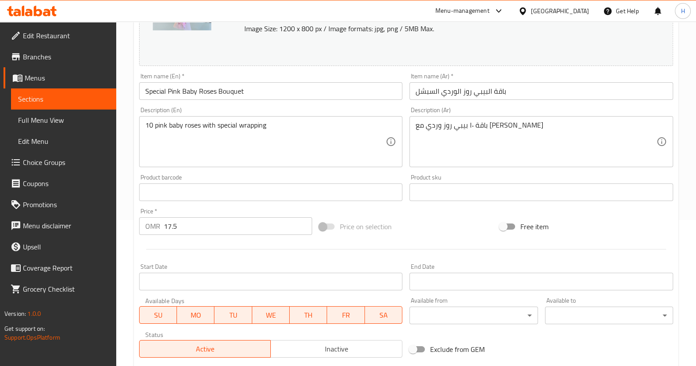
click at [217, 227] on input "17.5" at bounding box center [238, 226] width 149 height 18
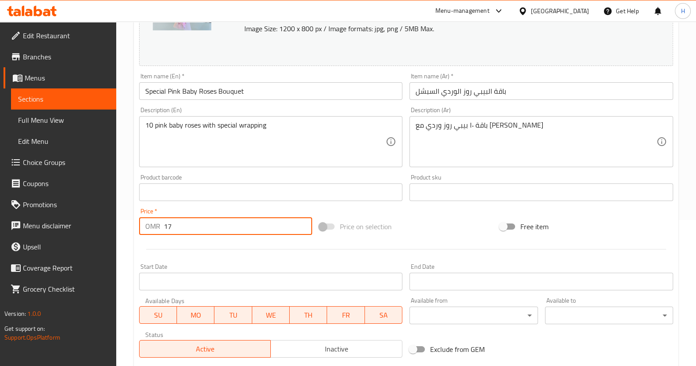
type input "1"
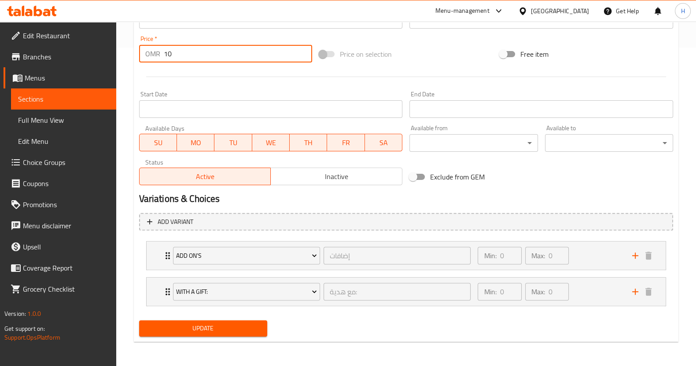
type input "10"
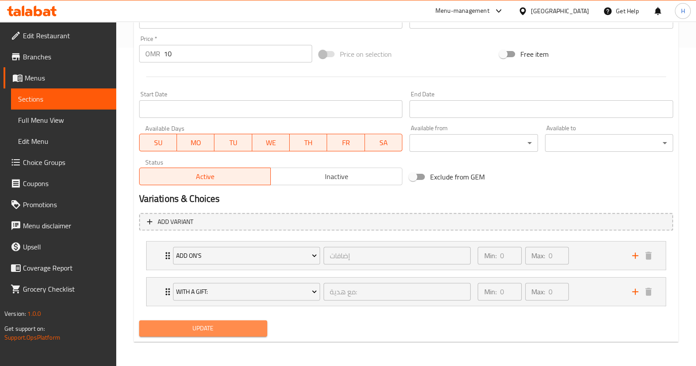
click at [214, 322] on button "Update" at bounding box center [203, 328] width 128 height 16
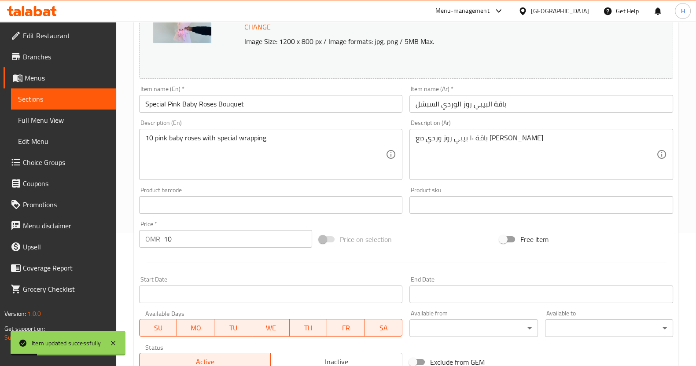
scroll to position [0, 0]
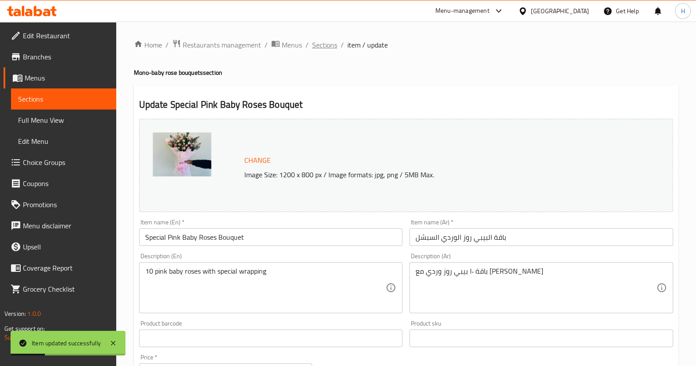
click at [325, 48] on span "Sections" at bounding box center [324, 45] width 25 height 11
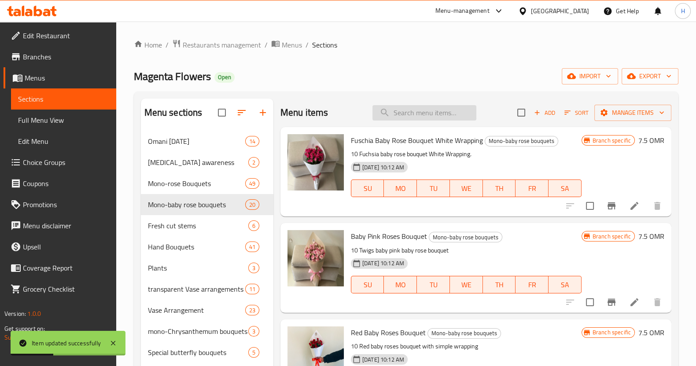
click at [410, 114] on input "search" at bounding box center [424, 112] width 104 height 15
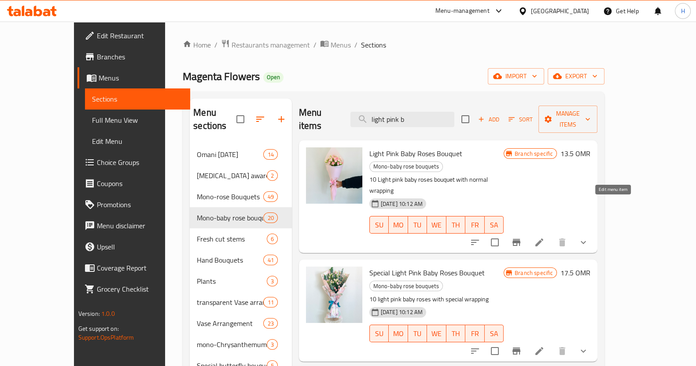
type input "light pink b"
click at [543, 238] on icon at bounding box center [539, 242] width 8 height 8
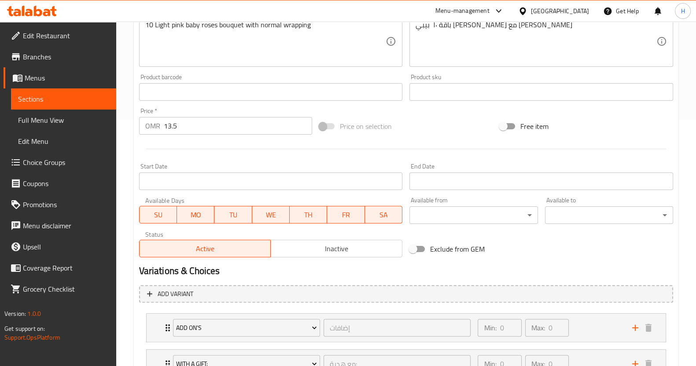
scroll to position [252, 0]
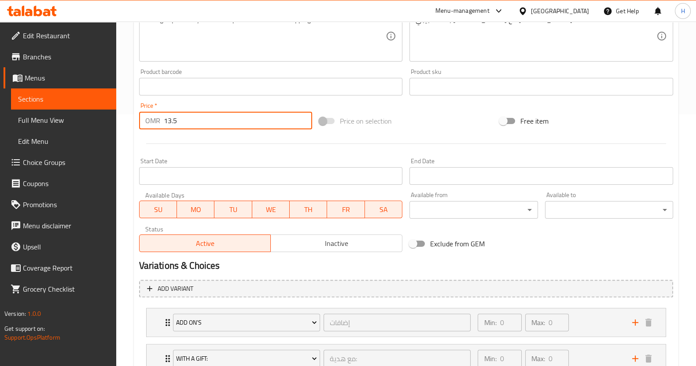
click at [181, 121] on input "13.5" at bounding box center [238, 121] width 149 height 18
type input "1"
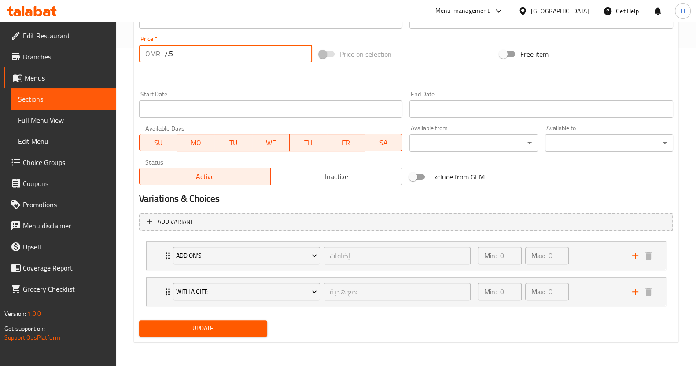
type input "7.5"
click at [191, 330] on span "Update" at bounding box center [203, 328] width 114 height 11
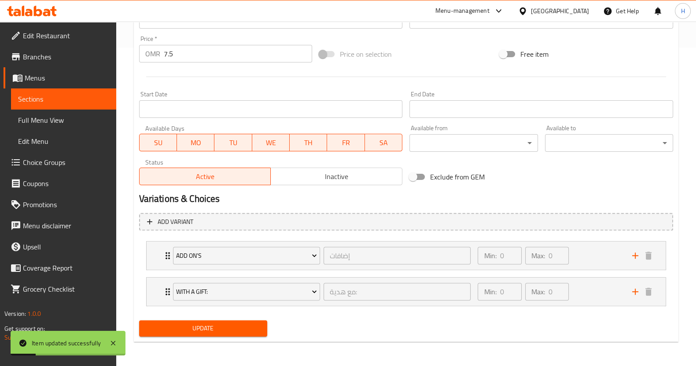
scroll to position [0, 0]
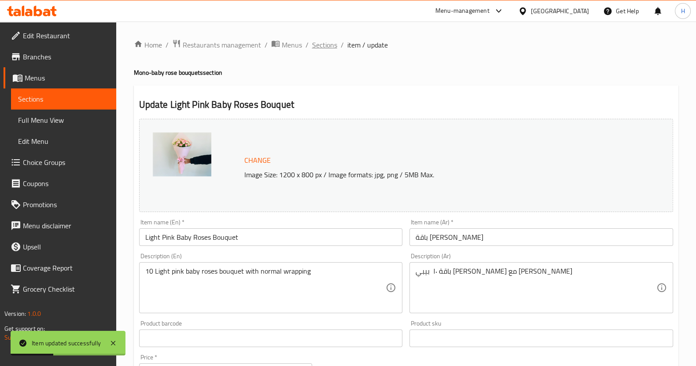
click at [312, 44] on span "Sections" at bounding box center [324, 45] width 25 height 11
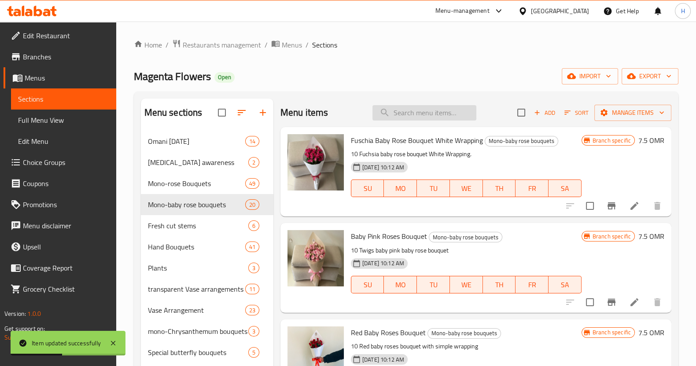
click at [413, 117] on input "search" at bounding box center [424, 112] width 104 height 15
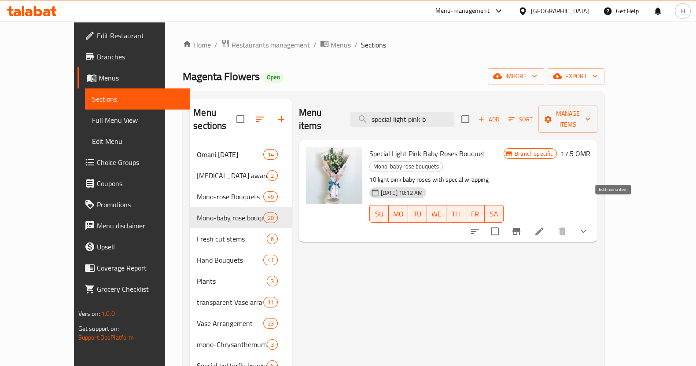
type input "special light pink b"
click at [544, 226] on icon at bounding box center [539, 231] width 11 height 11
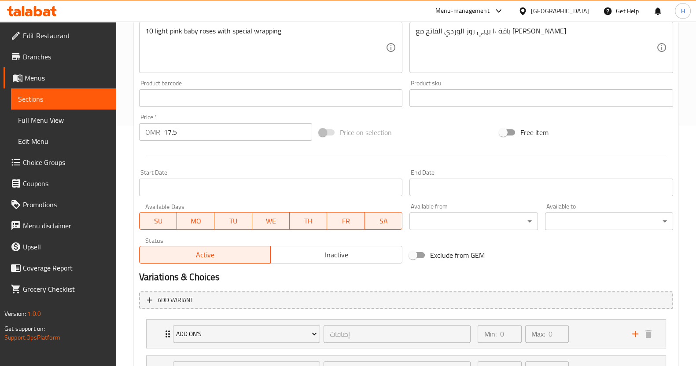
scroll to position [319, 0]
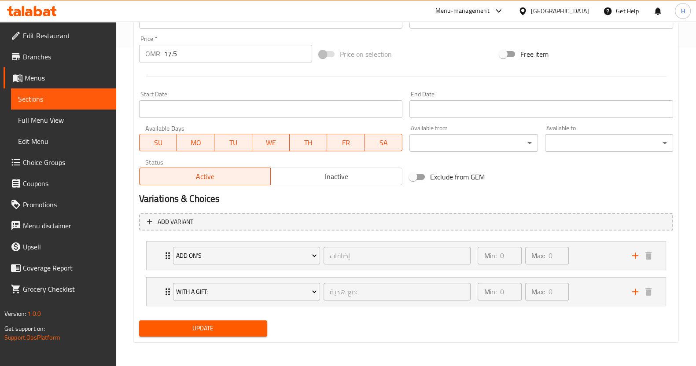
click at [186, 52] on input "17.5" at bounding box center [238, 54] width 149 height 18
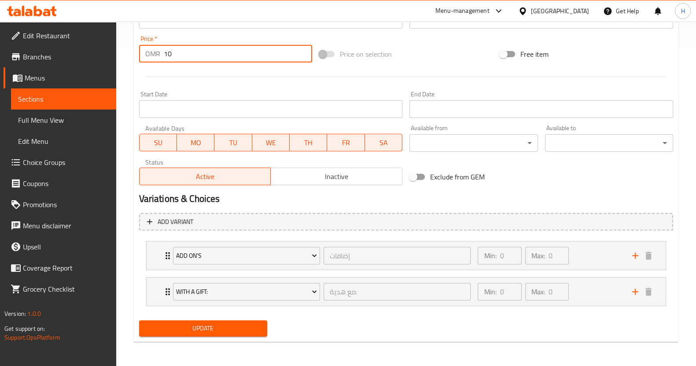
type input "10"
click at [195, 331] on span "Update" at bounding box center [203, 328] width 114 height 11
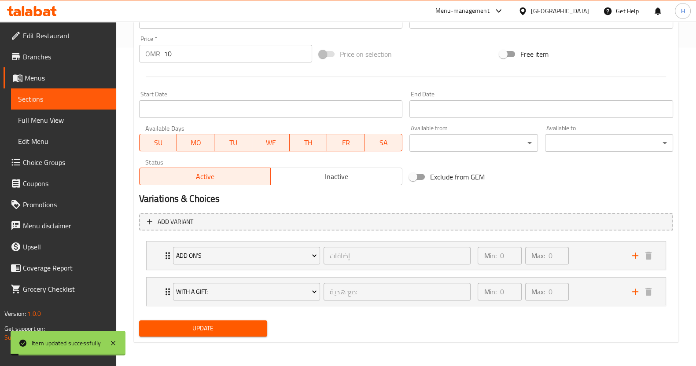
scroll to position [0, 0]
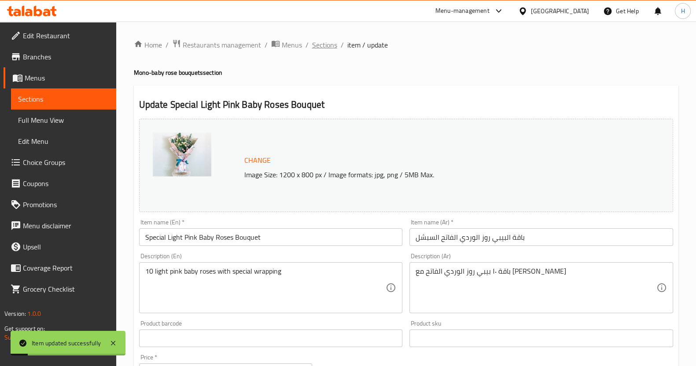
click at [330, 46] on span "Sections" at bounding box center [324, 45] width 25 height 11
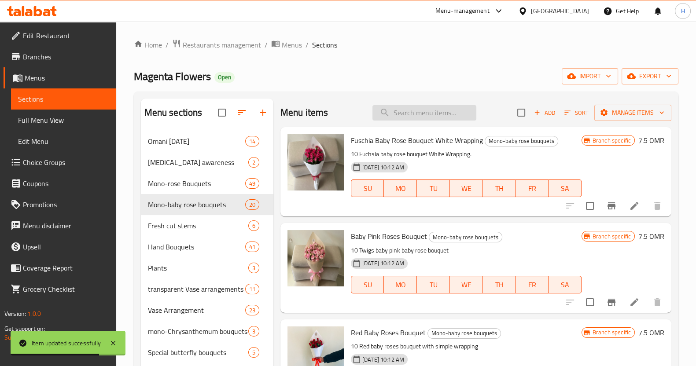
click at [397, 116] on input "search" at bounding box center [424, 112] width 104 height 15
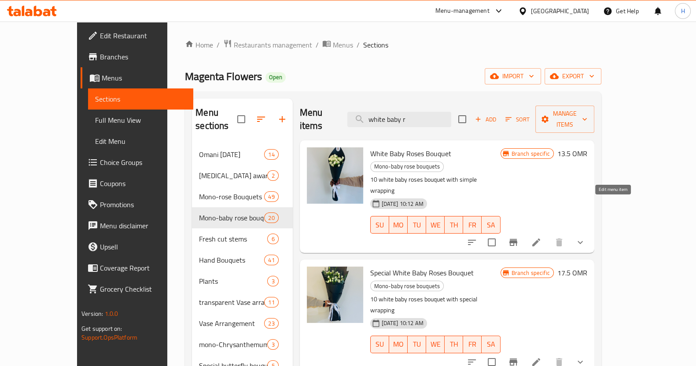
type input "white baby r"
click at [541, 237] on icon at bounding box center [536, 242] width 11 height 11
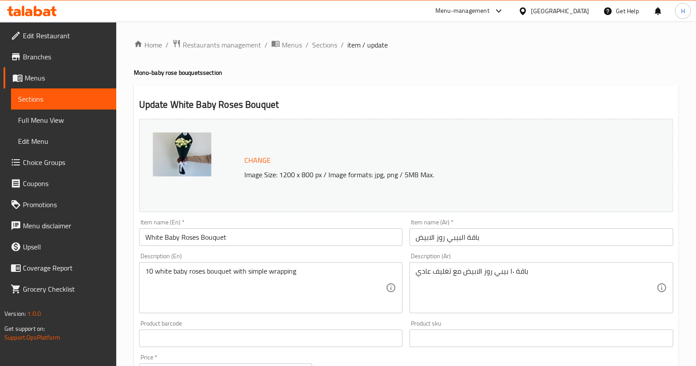
scroll to position [209, 0]
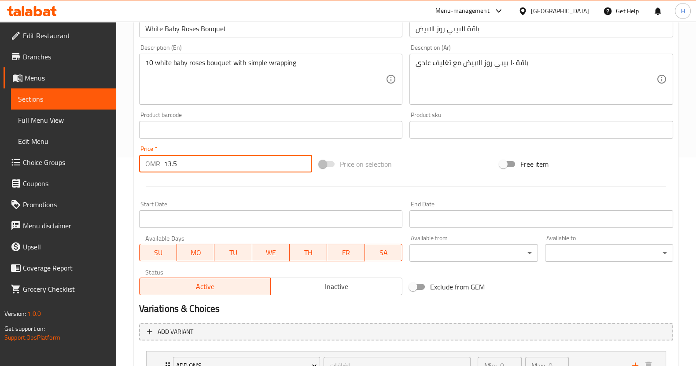
click at [178, 161] on input "13.5" at bounding box center [238, 164] width 149 height 18
type input "1"
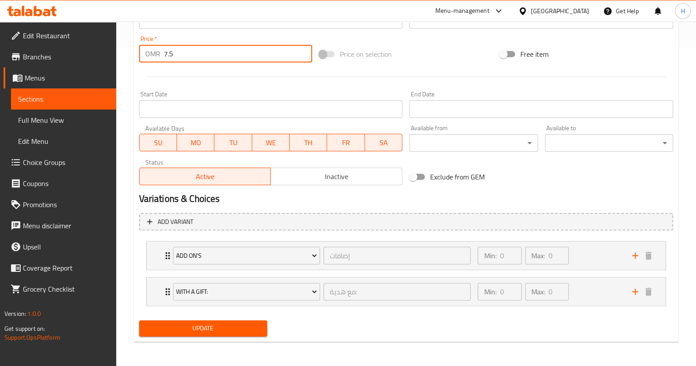
type input "7.5"
click at [189, 328] on span "Update" at bounding box center [203, 328] width 114 height 11
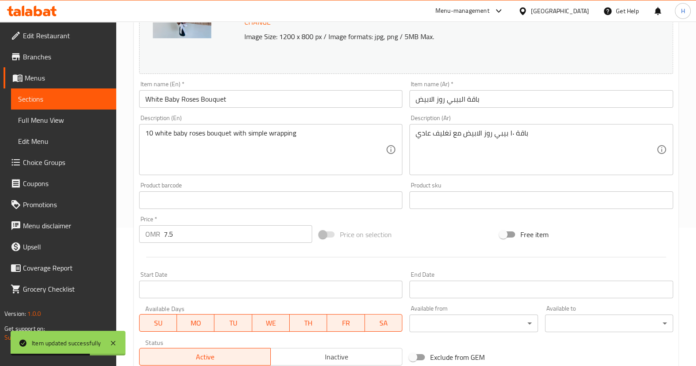
scroll to position [0, 0]
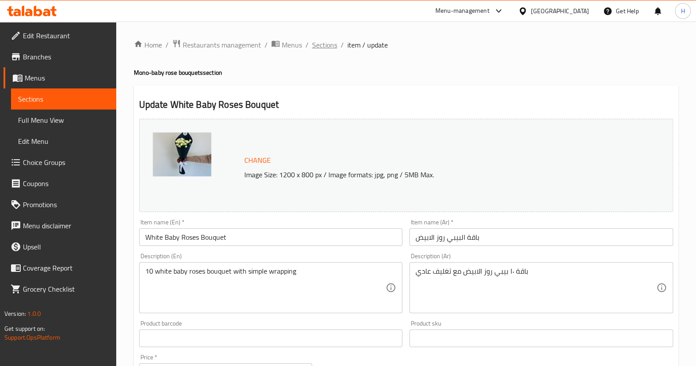
click at [315, 50] on span "Sections" at bounding box center [324, 45] width 25 height 11
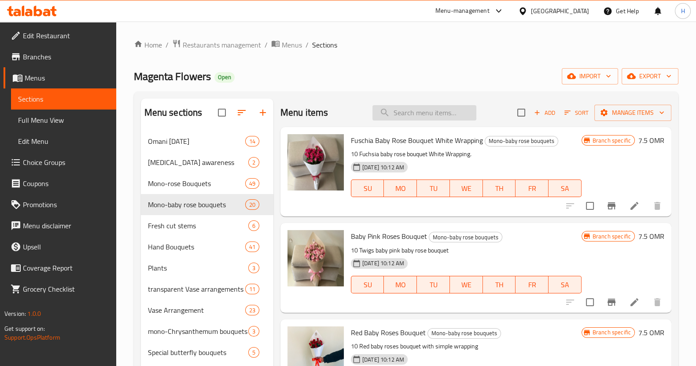
click at [399, 114] on input "search" at bounding box center [424, 112] width 104 height 15
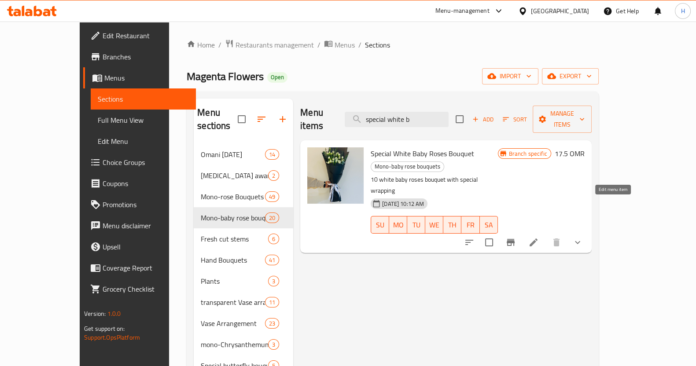
type input "special white b"
click at [537, 238] on icon at bounding box center [533, 242] width 8 height 8
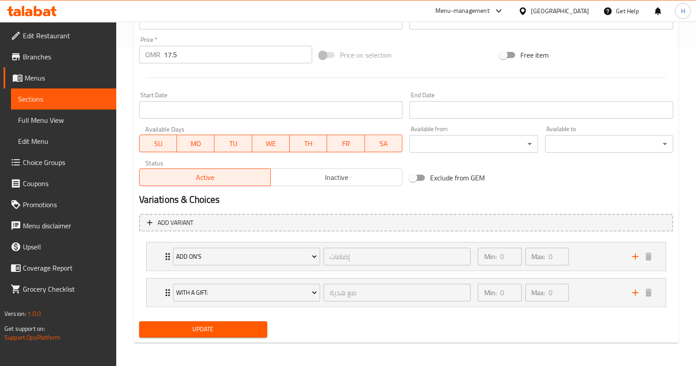
scroll to position [319, 0]
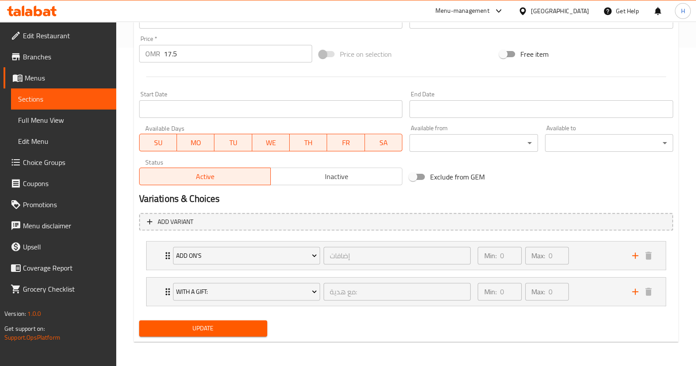
click at [233, 55] on input "17.5" at bounding box center [238, 54] width 149 height 18
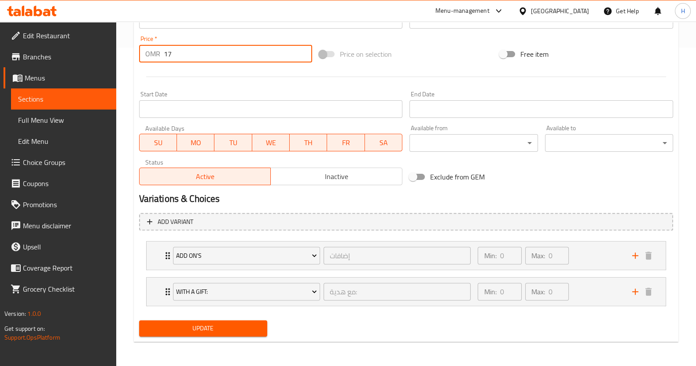
type input "1"
type input "10"
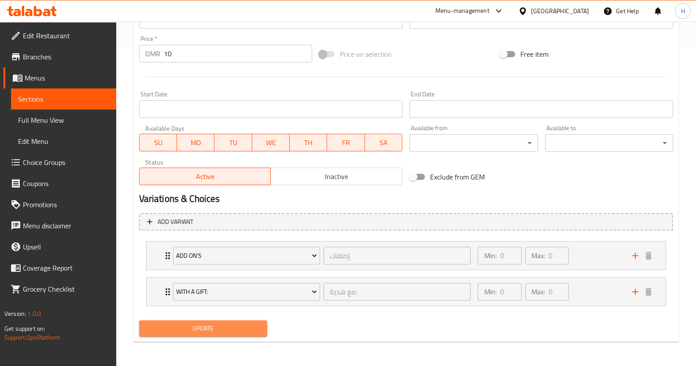
click at [167, 333] on span "Update" at bounding box center [203, 328] width 114 height 11
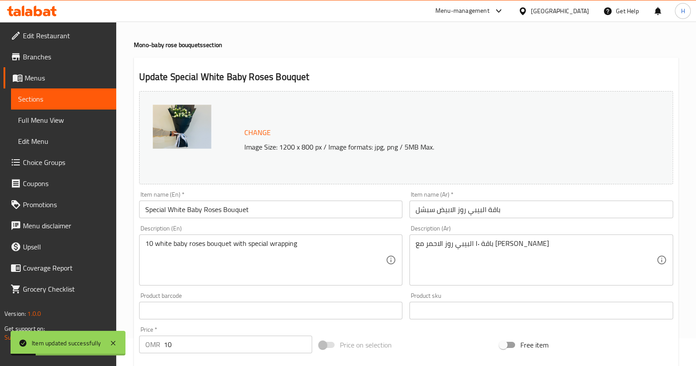
scroll to position [4, 0]
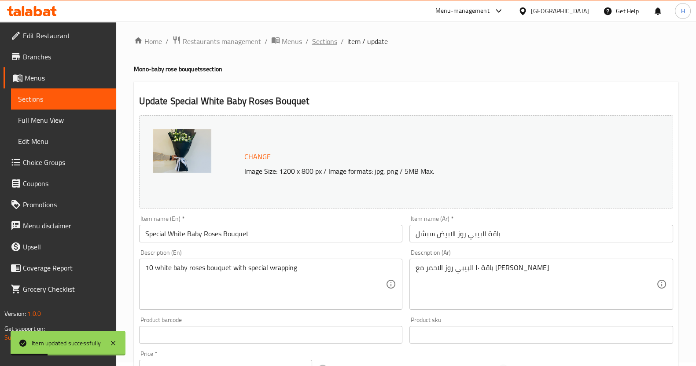
click at [323, 45] on span "Sections" at bounding box center [324, 41] width 25 height 11
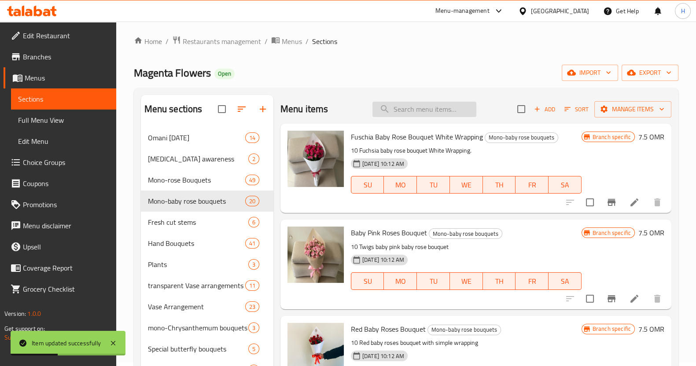
click at [403, 110] on input "search" at bounding box center [424, 109] width 104 height 15
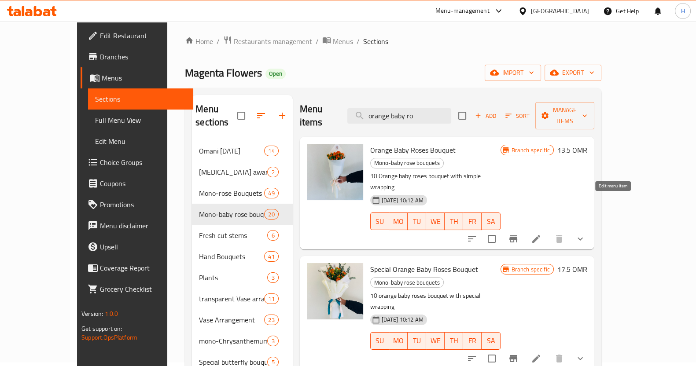
type input "orange baby ro"
click at [541, 234] on icon at bounding box center [536, 239] width 11 height 11
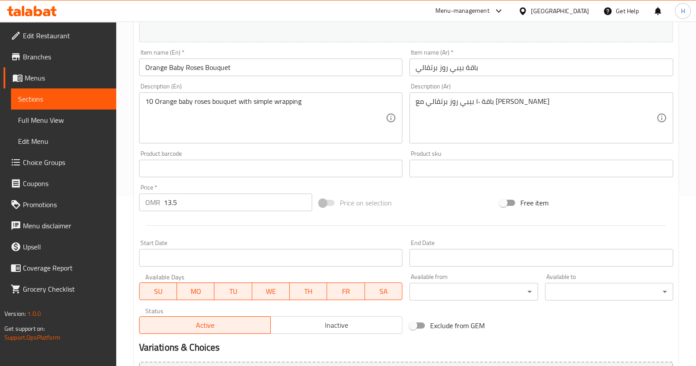
scroll to position [172, 0]
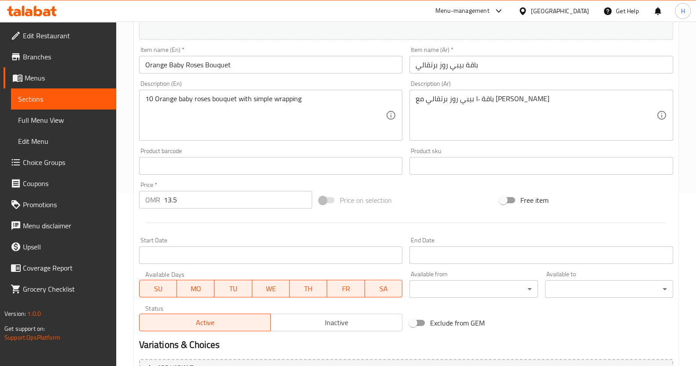
click at [193, 201] on input "13.5" at bounding box center [238, 200] width 149 height 18
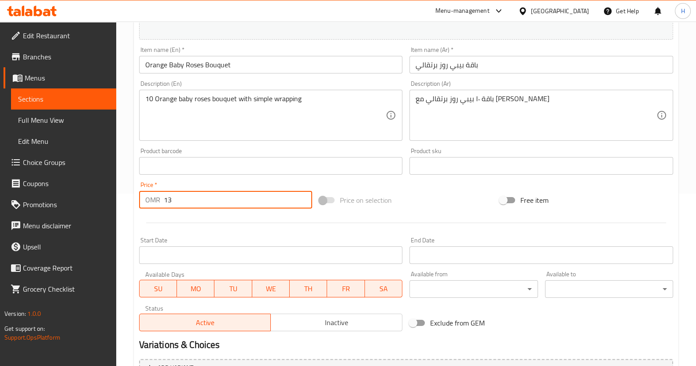
type input "1"
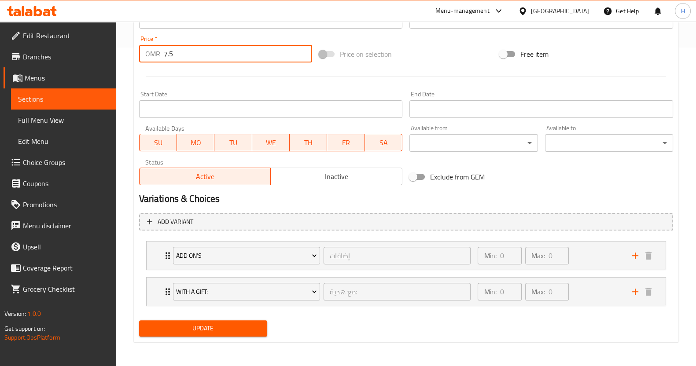
type input "7.5"
click at [182, 329] on span "Update" at bounding box center [203, 328] width 114 height 11
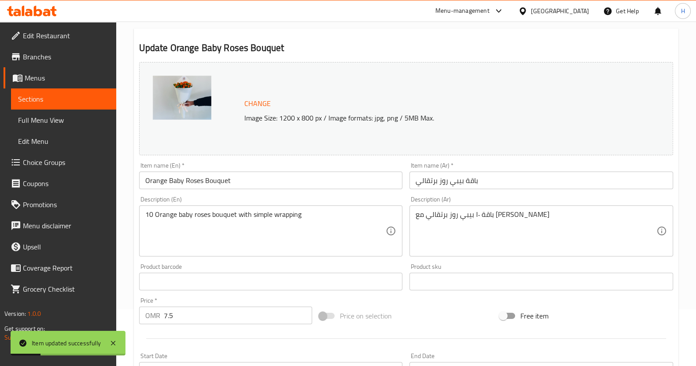
scroll to position [0, 0]
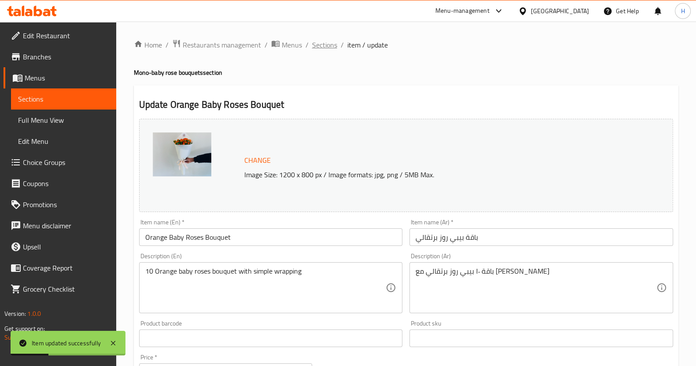
click at [330, 45] on span "Sections" at bounding box center [324, 45] width 25 height 11
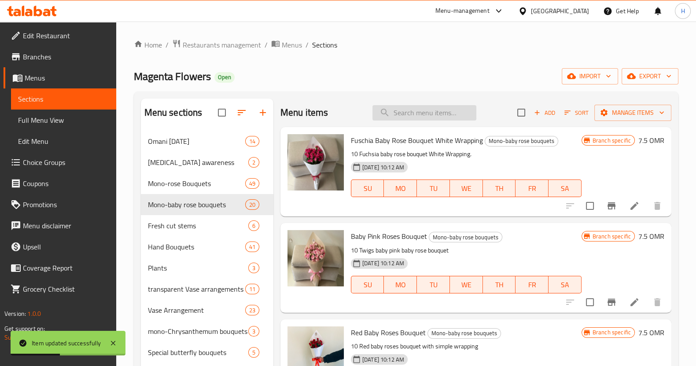
click at [383, 114] on input "search" at bounding box center [424, 112] width 104 height 15
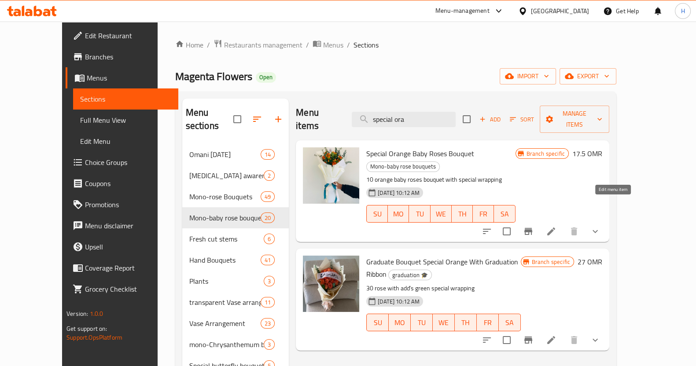
type input "special ora"
click at [555, 227] on icon at bounding box center [551, 231] width 8 height 8
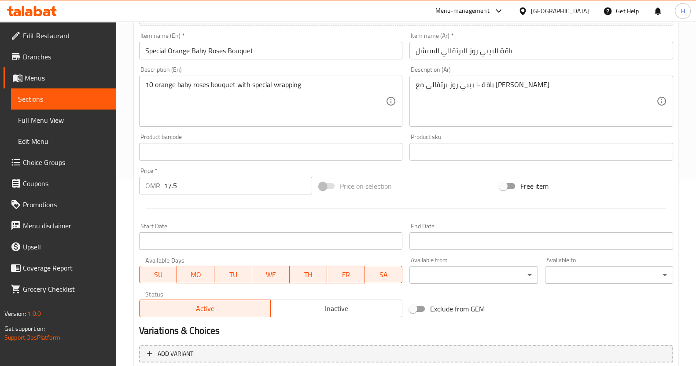
scroll to position [192, 0]
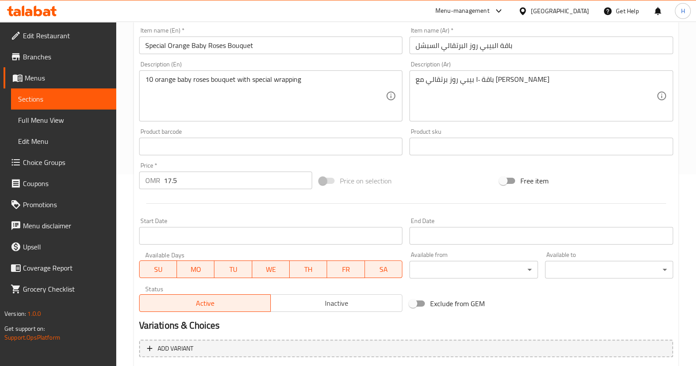
click at [218, 179] on input "17.5" at bounding box center [238, 181] width 149 height 18
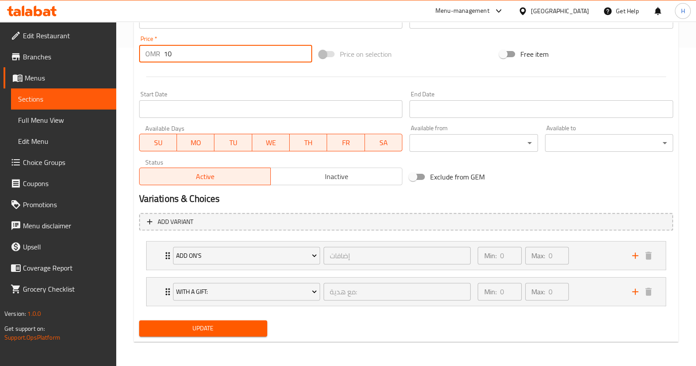
type input "10"
click at [178, 331] on span "Update" at bounding box center [203, 328] width 114 height 11
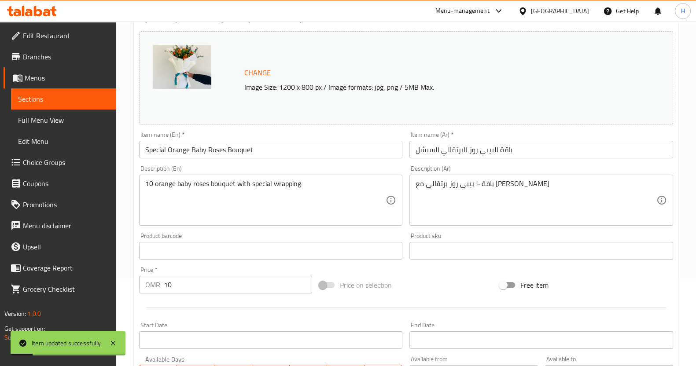
scroll to position [0, 0]
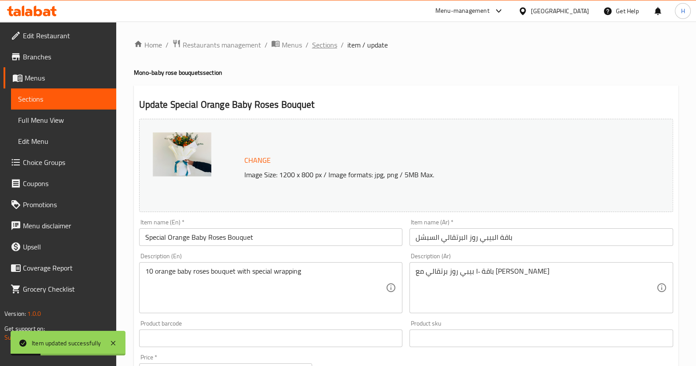
click at [323, 45] on span "Sections" at bounding box center [324, 45] width 25 height 11
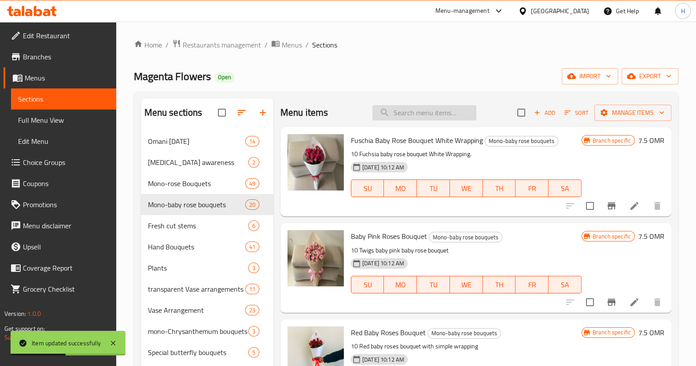
click at [399, 111] on input "search" at bounding box center [424, 112] width 104 height 15
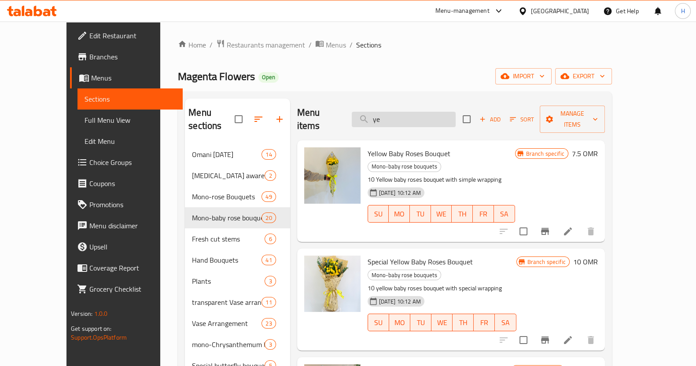
type input "y"
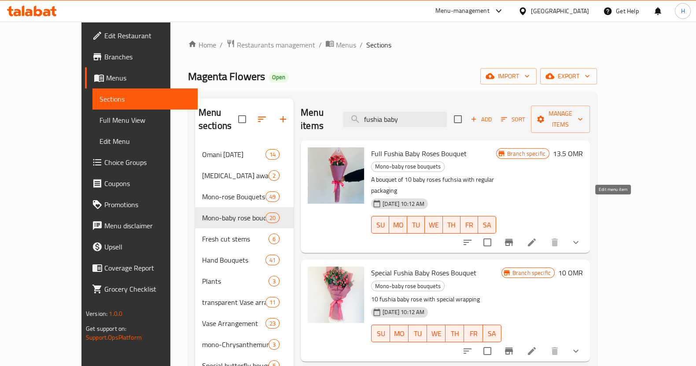
type input "fushia baby"
click at [535, 238] on icon at bounding box center [531, 242] width 8 height 8
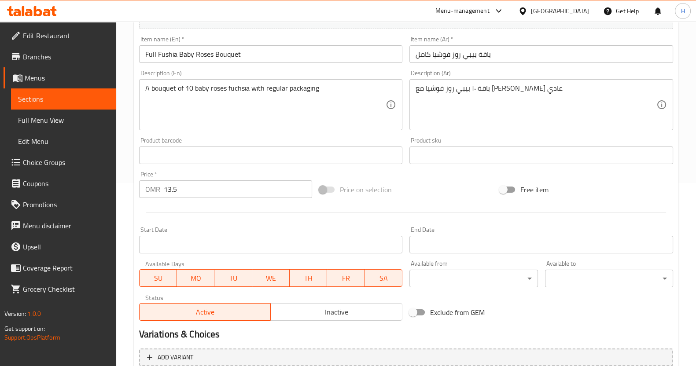
scroll to position [189, 0]
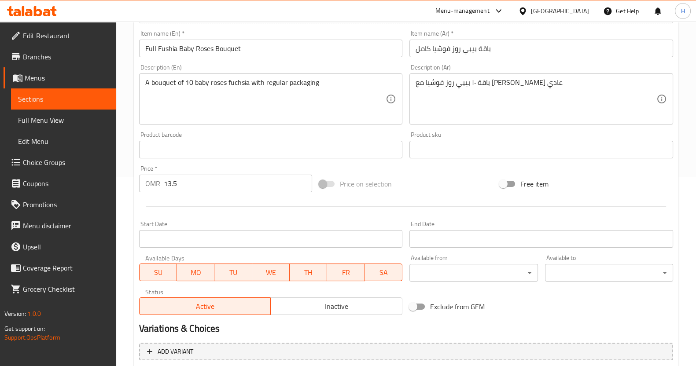
click at [224, 186] on input "13.5" at bounding box center [238, 184] width 149 height 18
type input "1"
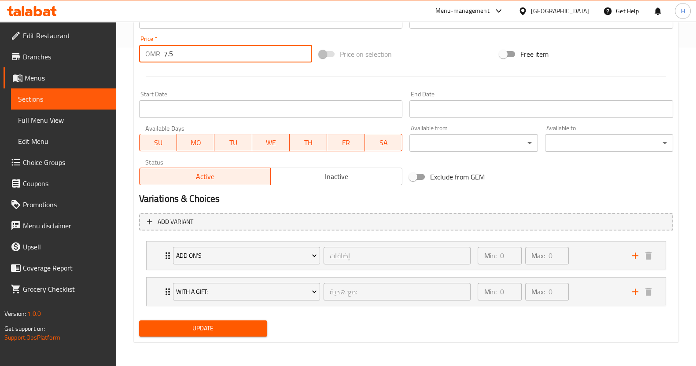
type input "7.5"
click at [191, 331] on span "Update" at bounding box center [203, 328] width 114 height 11
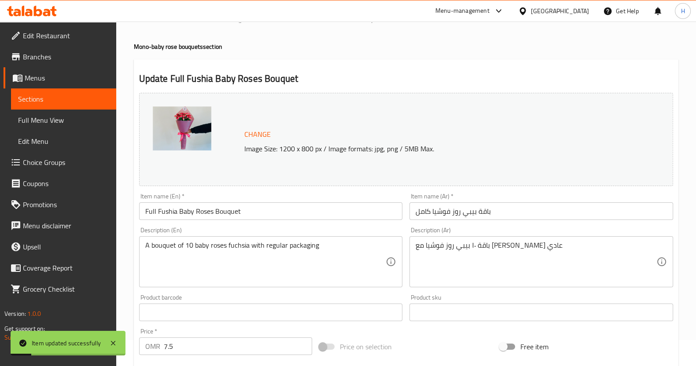
scroll to position [4, 0]
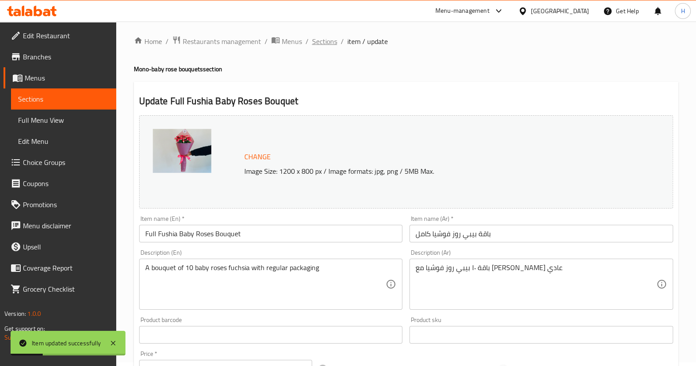
click at [319, 40] on span "Sections" at bounding box center [324, 41] width 25 height 11
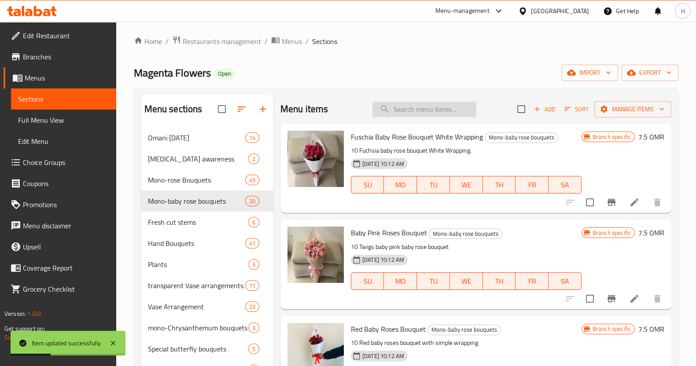
click at [422, 110] on input "search" at bounding box center [424, 109] width 104 height 15
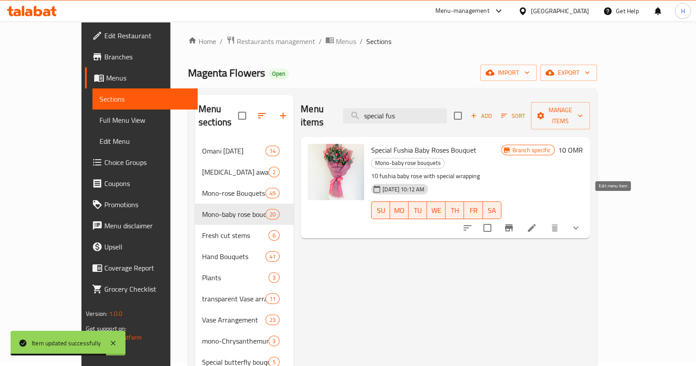
type input "special fus"
click at [537, 223] on icon at bounding box center [531, 228] width 11 height 11
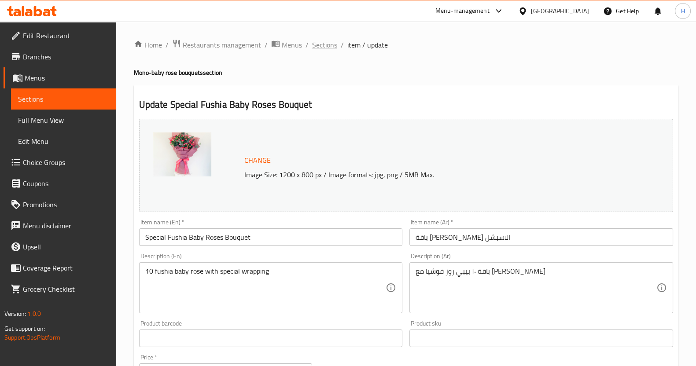
click at [330, 43] on span "Sections" at bounding box center [324, 45] width 25 height 11
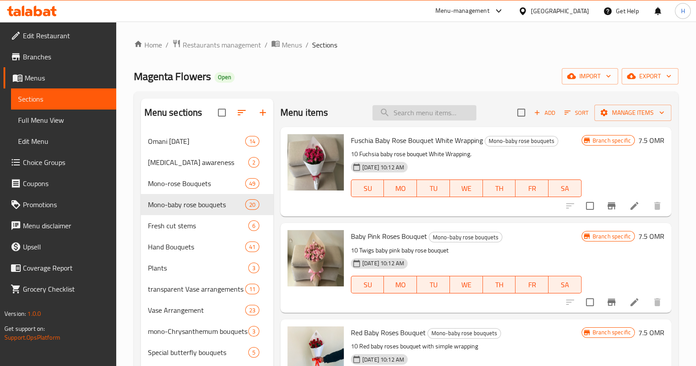
click at [401, 112] on input "search" at bounding box center [424, 112] width 104 height 15
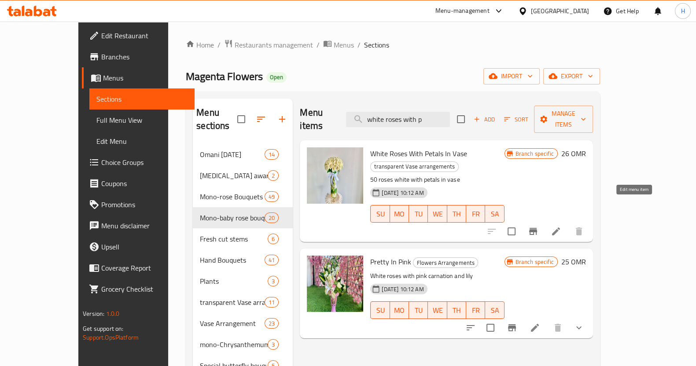
type input "white roses with p"
click at [560, 227] on icon at bounding box center [556, 231] width 8 height 8
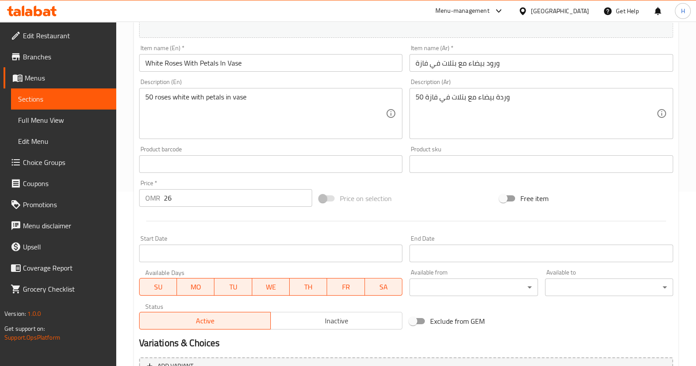
scroll to position [176, 0]
click at [189, 198] on input "26" at bounding box center [238, 197] width 149 height 18
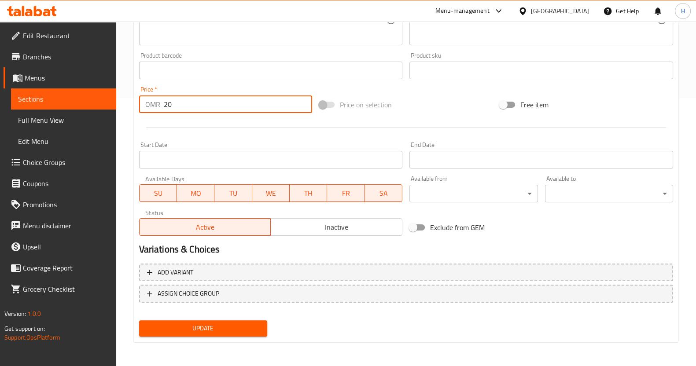
type input "20"
click at [200, 325] on span "Update" at bounding box center [203, 328] width 114 height 11
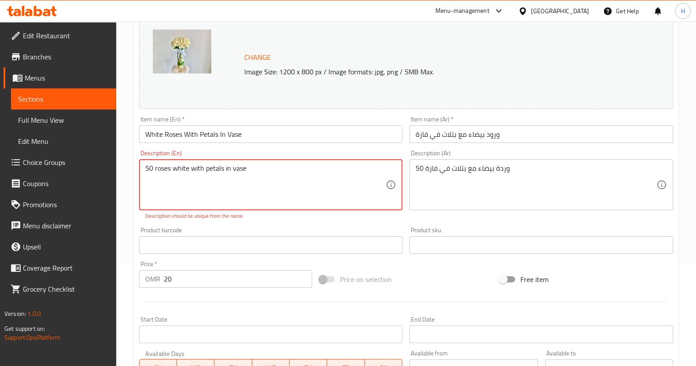
scroll to position [103, 0]
click at [260, 172] on textarea "50 roses white with petals in vase" at bounding box center [265, 185] width 241 height 42
click at [232, 170] on textarea "50 roses white with petals in vase" at bounding box center [265, 185] width 241 height 42
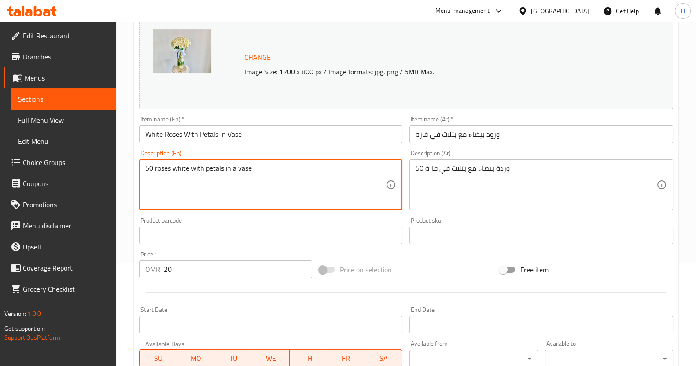
scroll to position [268, 0]
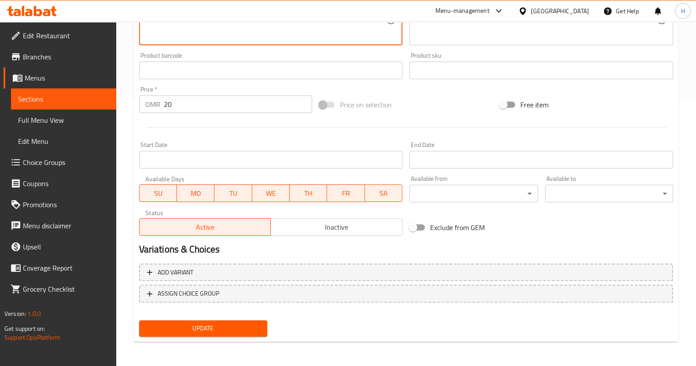
type textarea "50 roses white with petals in a vase"
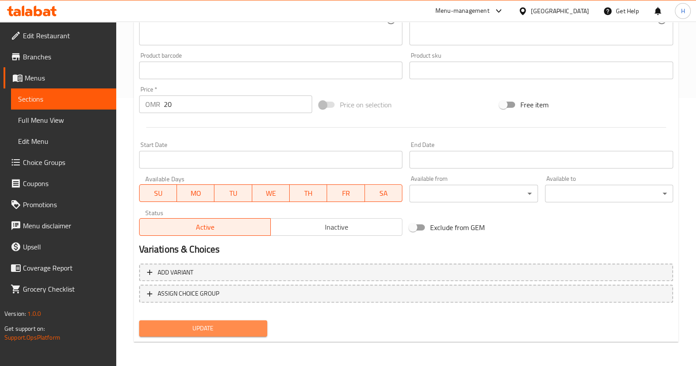
click at [201, 329] on span "Update" at bounding box center [203, 328] width 114 height 11
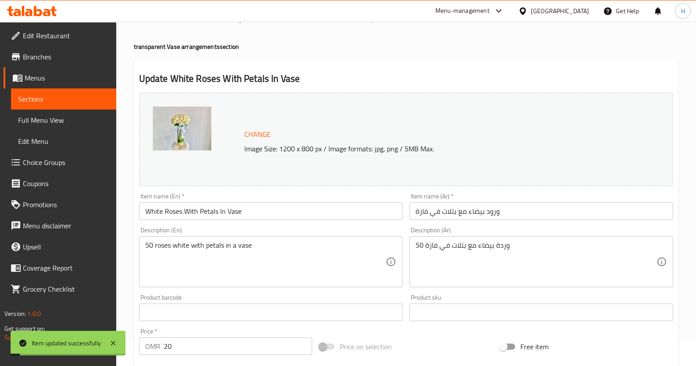
scroll to position [0, 0]
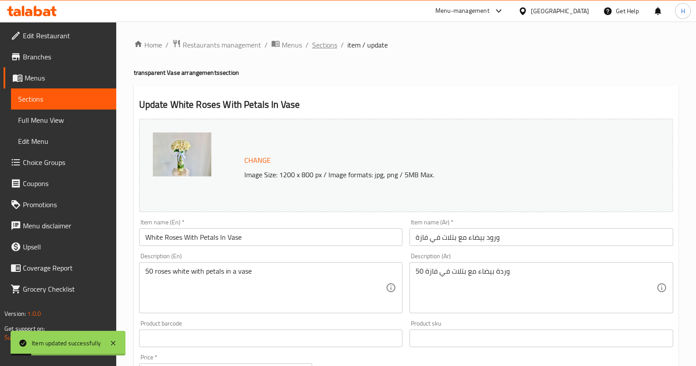
click at [322, 48] on span "Sections" at bounding box center [324, 45] width 25 height 11
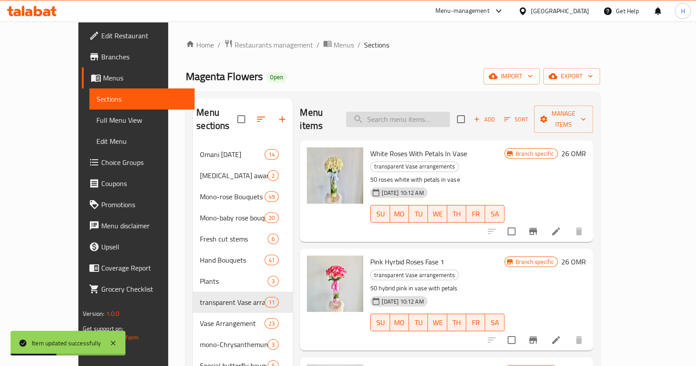
click at [407, 112] on input "search" at bounding box center [398, 119] width 104 height 15
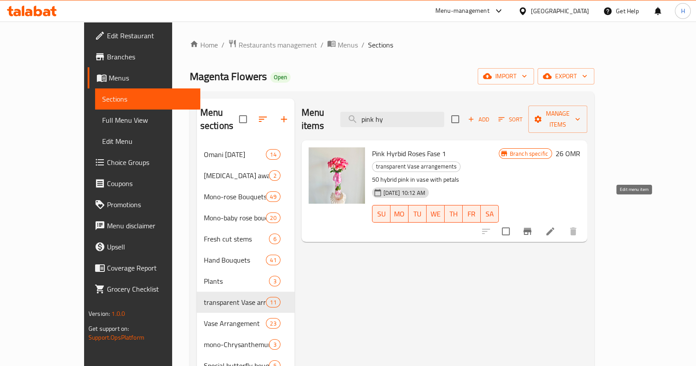
type input "pink hy"
click at [554, 227] on icon at bounding box center [550, 231] width 8 height 8
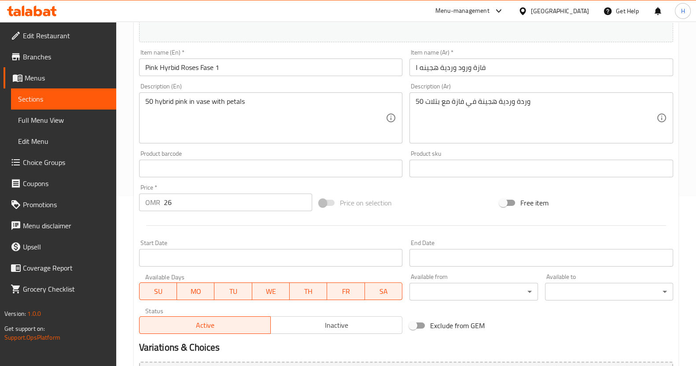
scroll to position [170, 0]
click at [188, 201] on input "26" at bounding box center [238, 202] width 149 height 18
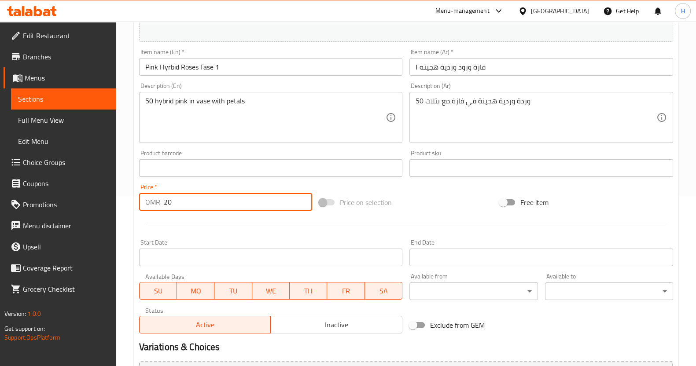
scroll to position [268, 0]
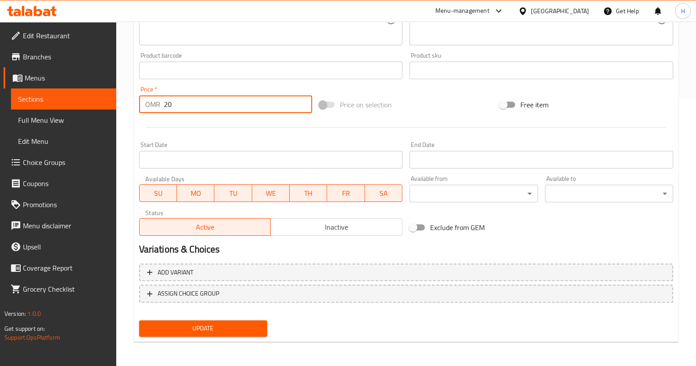
type input "20"
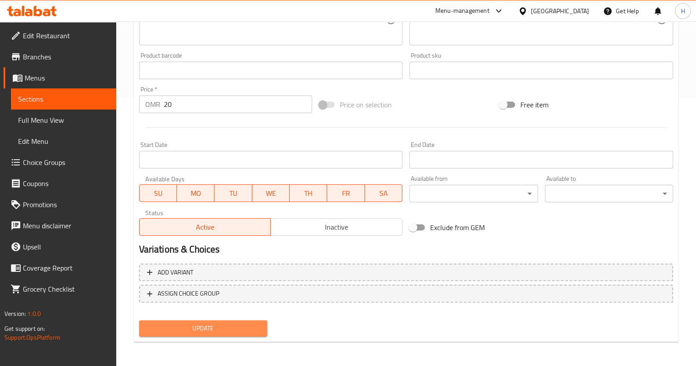
click at [187, 326] on span "Update" at bounding box center [203, 328] width 114 height 11
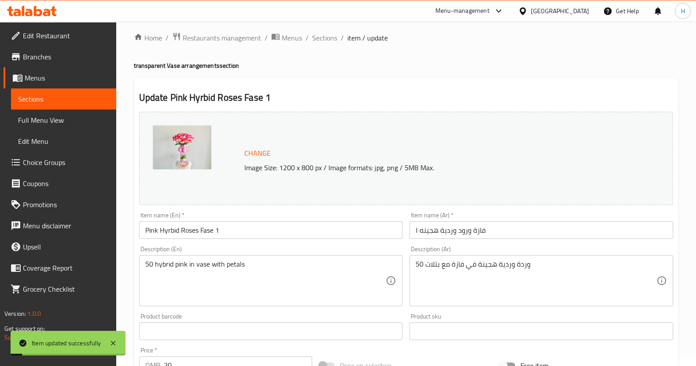
scroll to position [0, 0]
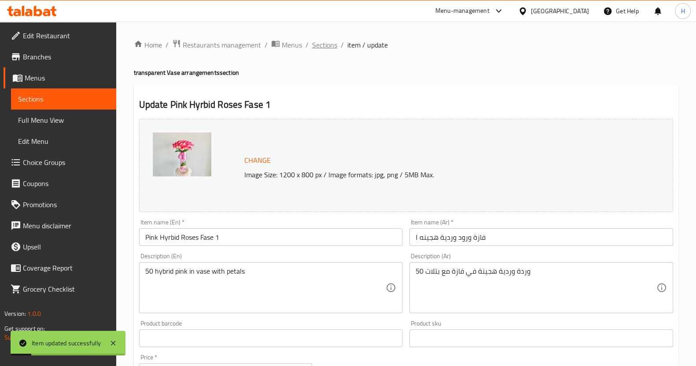
click at [323, 45] on span "Sections" at bounding box center [324, 45] width 25 height 11
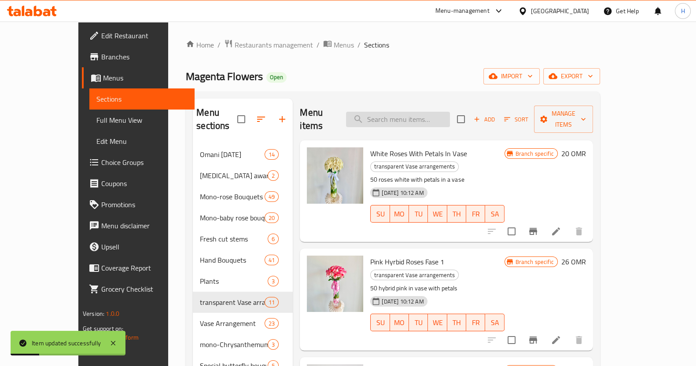
click at [424, 113] on input "search" at bounding box center [398, 119] width 104 height 15
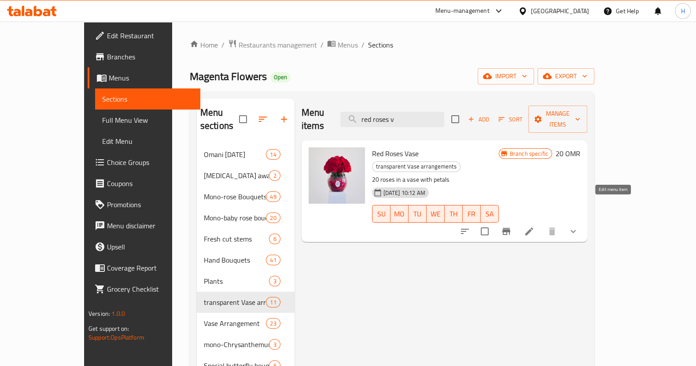
type input "red roses v"
click at [534, 226] on icon at bounding box center [529, 231] width 11 height 11
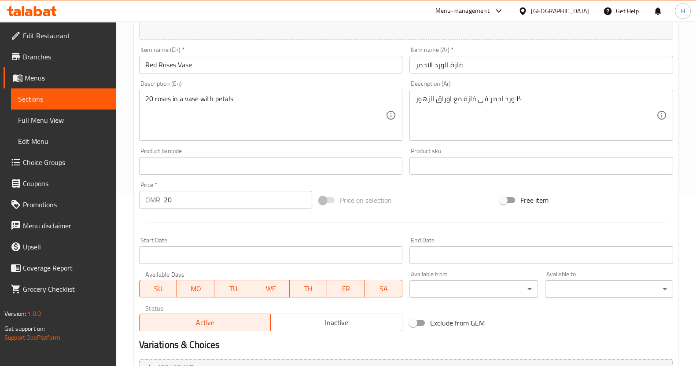
scroll to position [173, 0]
click at [192, 199] on input "20" at bounding box center [238, 199] width 149 height 18
type input "2"
type input "10"
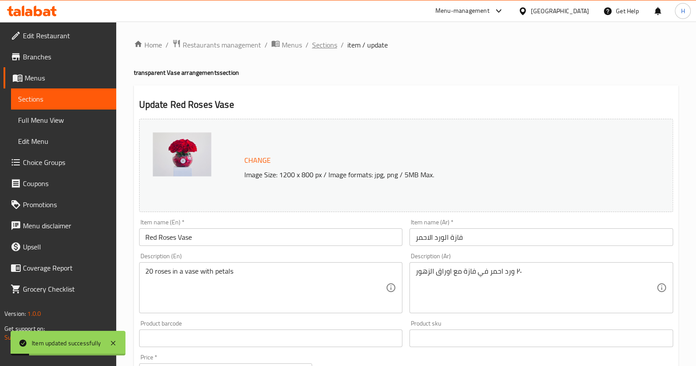
click at [324, 41] on span "Sections" at bounding box center [324, 45] width 25 height 11
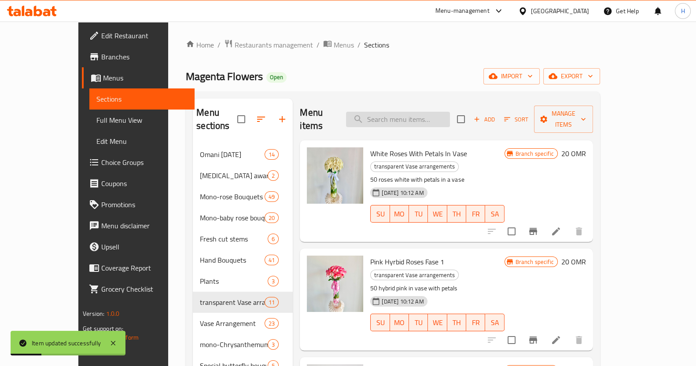
click at [412, 112] on input "search" at bounding box center [398, 119] width 104 height 15
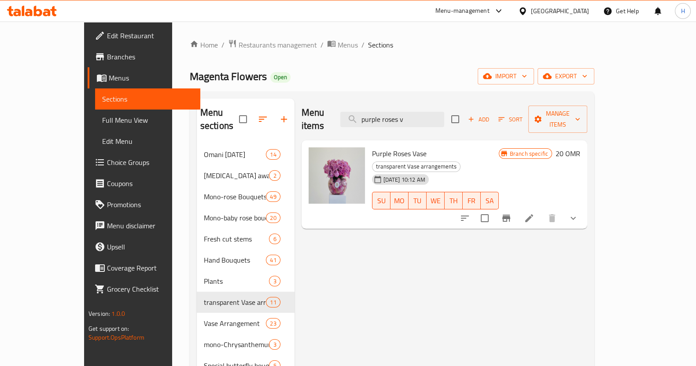
type input "purple roses v"
click at [541, 210] on li at bounding box center [528, 218] width 25 height 16
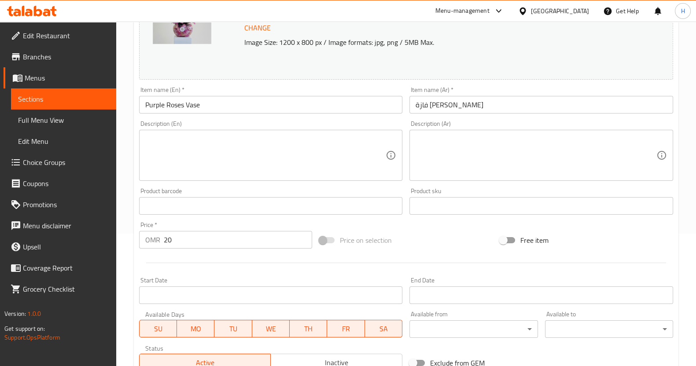
scroll to position [135, 0]
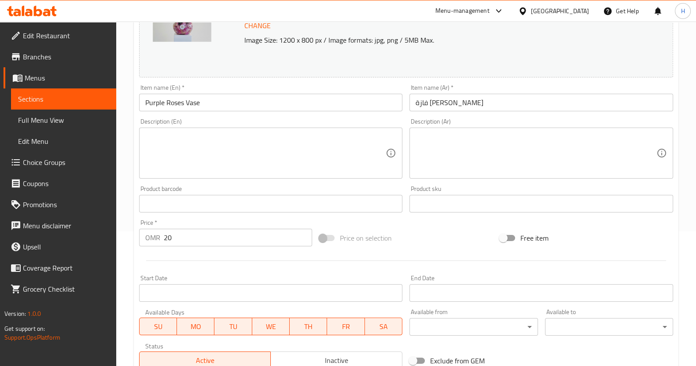
click at [203, 230] on input "20" at bounding box center [238, 238] width 149 height 18
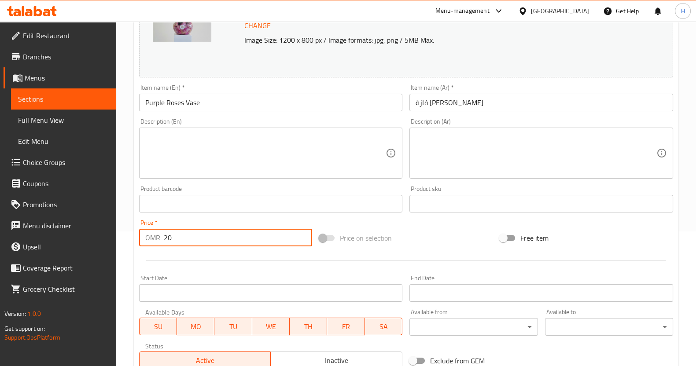
type input "2"
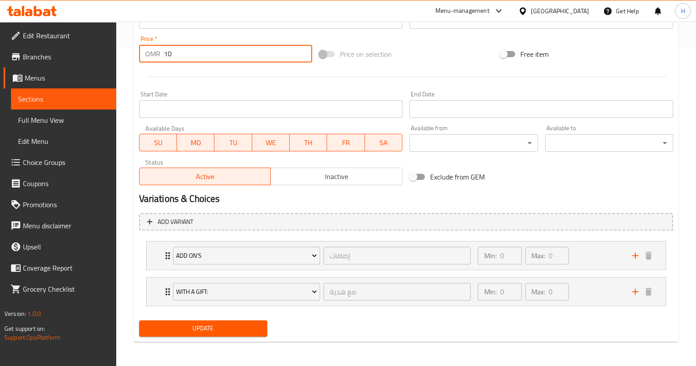
type input "10"
click at [200, 330] on span "Update" at bounding box center [203, 328] width 114 height 11
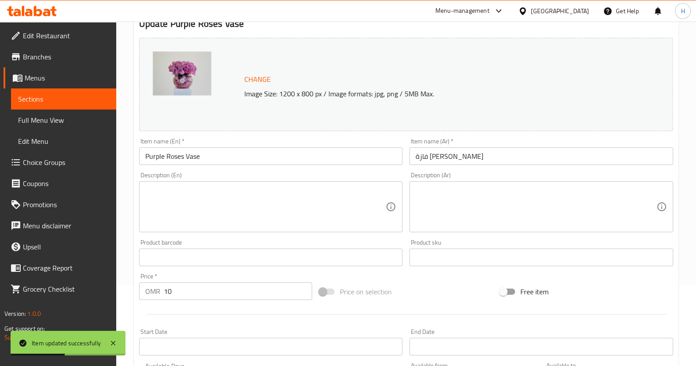
scroll to position [0, 0]
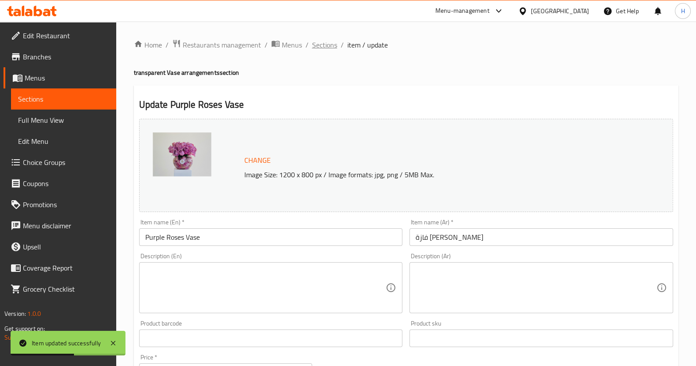
click at [323, 40] on span "Sections" at bounding box center [324, 45] width 25 height 11
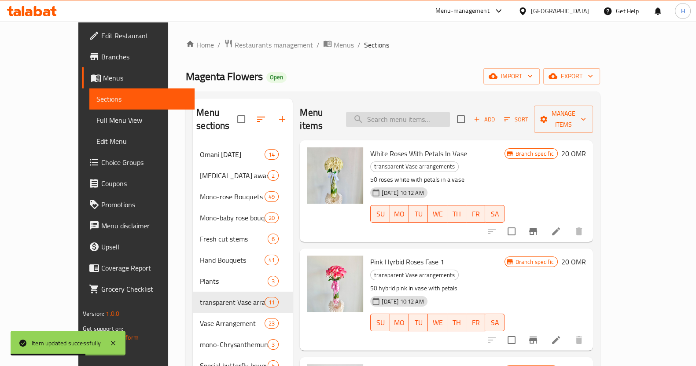
click at [403, 112] on input "search" at bounding box center [398, 119] width 104 height 15
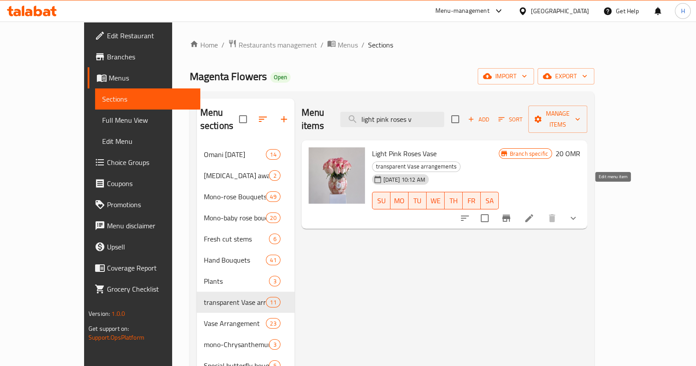
type input "light pink roses v"
click at [533, 214] on icon at bounding box center [529, 218] width 8 height 8
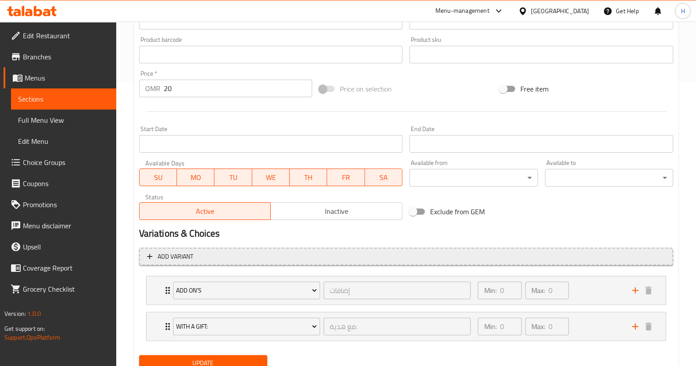
scroll to position [319, 0]
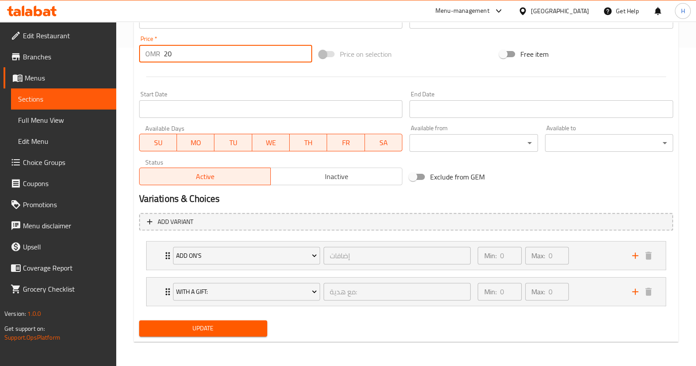
click at [224, 58] on input "20" at bounding box center [238, 54] width 149 height 18
type input "2"
type input "10"
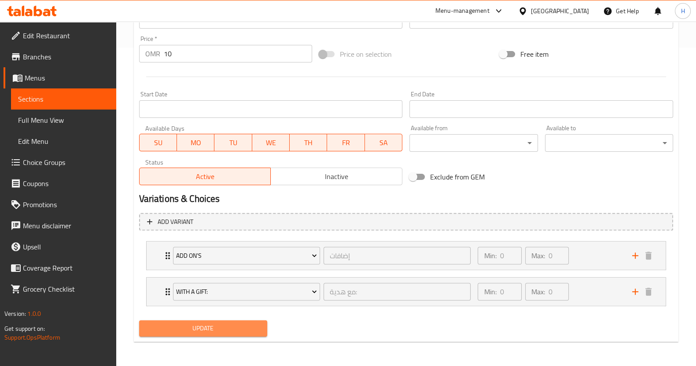
click at [188, 332] on span "Update" at bounding box center [203, 328] width 114 height 11
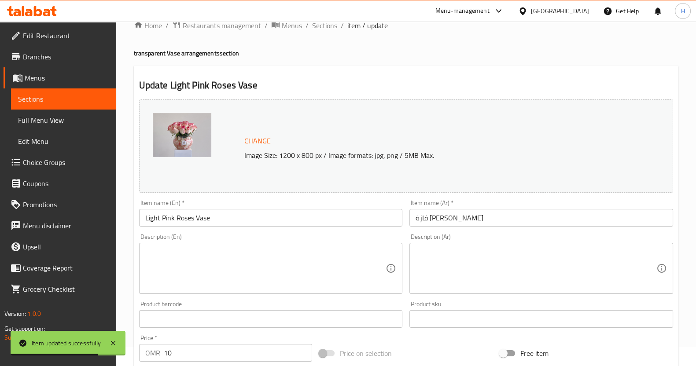
scroll to position [0, 0]
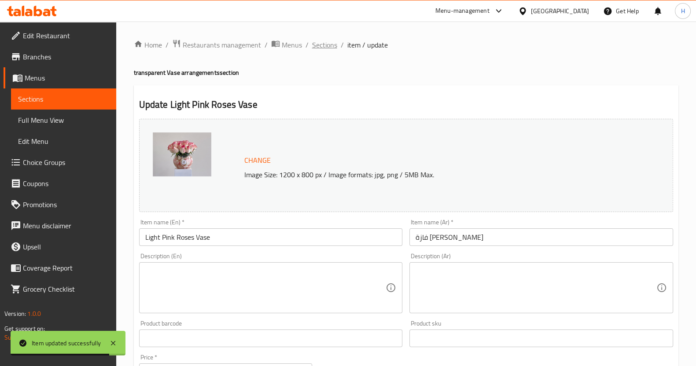
click at [326, 46] on span "Sections" at bounding box center [324, 45] width 25 height 11
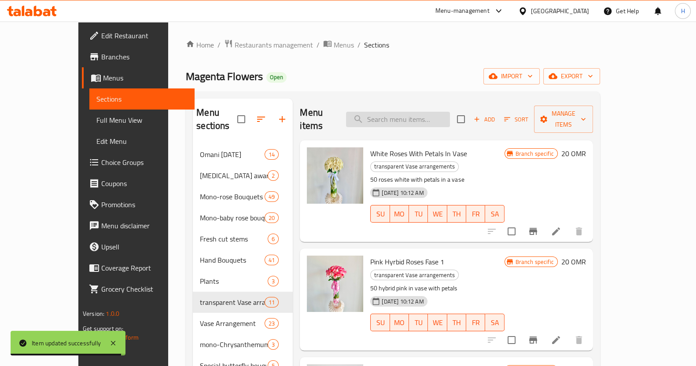
click at [402, 114] on input "search" at bounding box center [398, 119] width 104 height 15
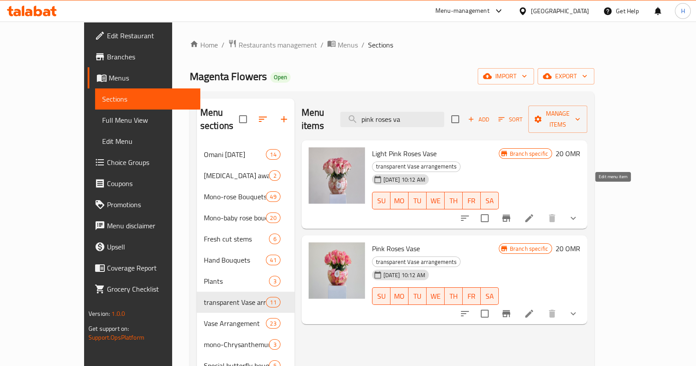
type input "pink roses va"
click at [533, 214] on icon at bounding box center [529, 218] width 8 height 8
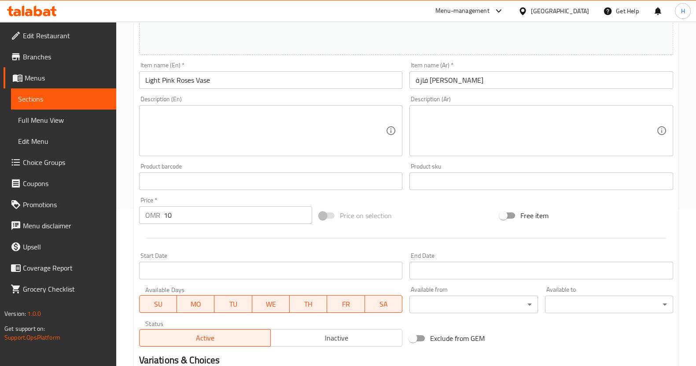
scroll to position [158, 0]
click at [187, 212] on input "10" at bounding box center [238, 214] width 149 height 18
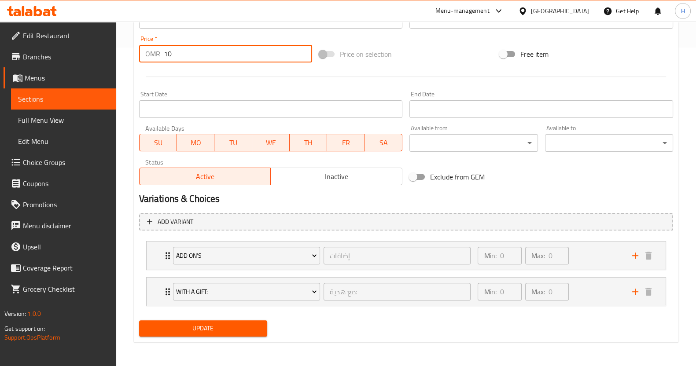
scroll to position [295, 0]
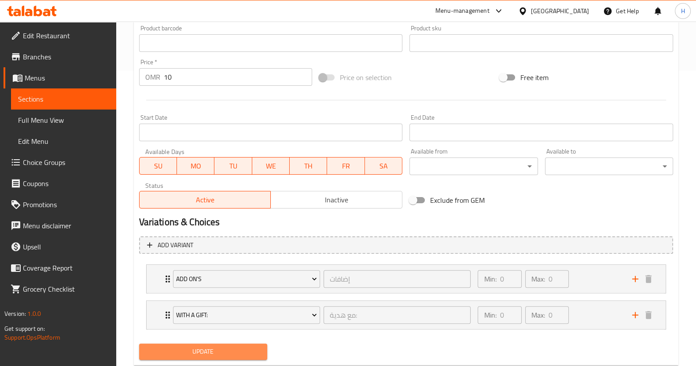
click at [214, 354] on span "Update" at bounding box center [203, 351] width 114 height 11
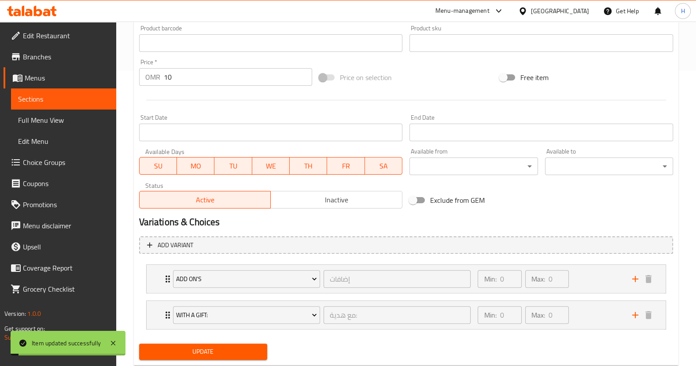
scroll to position [0, 0]
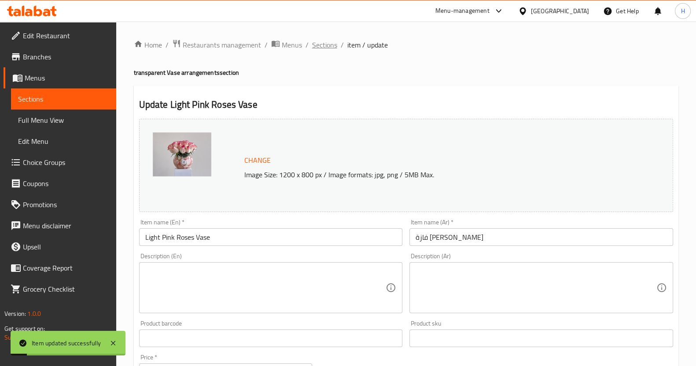
click at [327, 40] on span "Sections" at bounding box center [324, 45] width 25 height 11
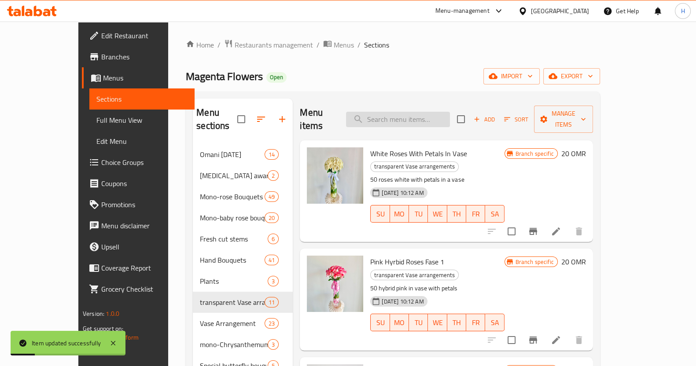
click at [410, 112] on input "search" at bounding box center [398, 119] width 104 height 15
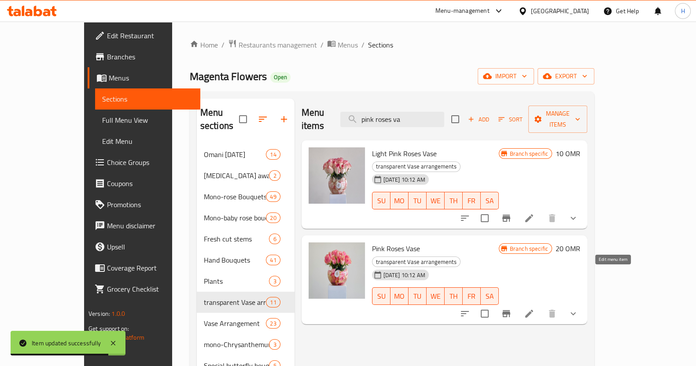
type input "pink roses va"
click at [534, 308] on icon at bounding box center [529, 313] width 11 height 11
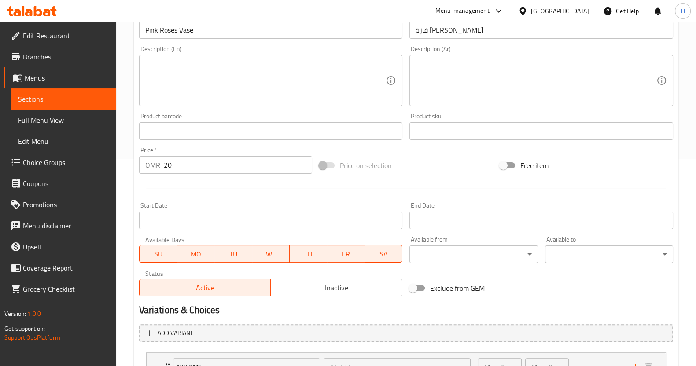
scroll to position [208, 0]
click at [185, 166] on input "20" at bounding box center [238, 165] width 149 height 18
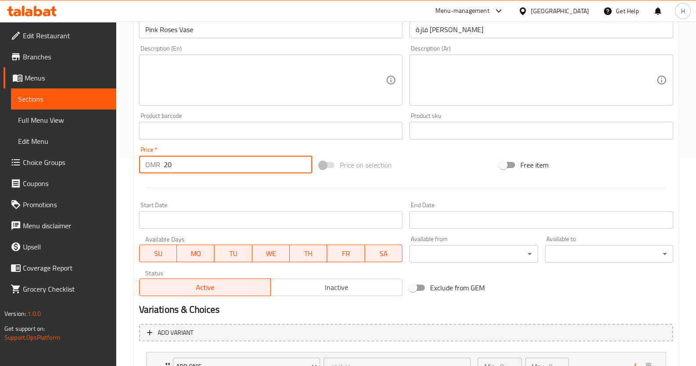
type input "2"
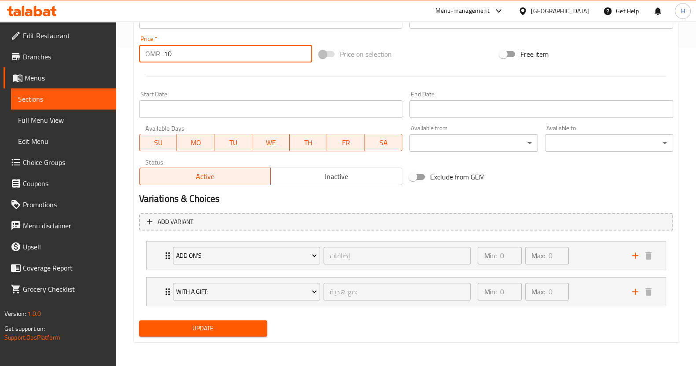
type input "10"
click at [172, 334] on button "Update" at bounding box center [203, 328] width 128 height 16
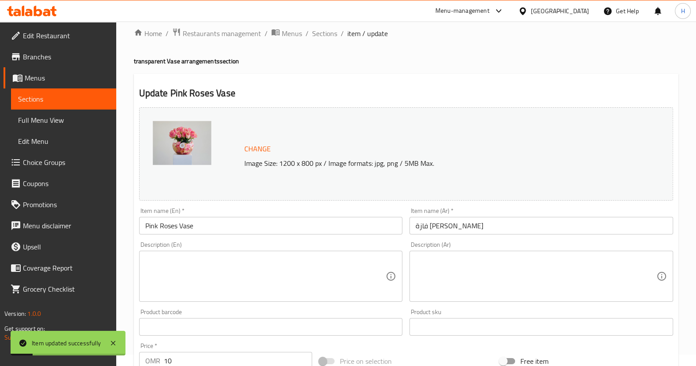
scroll to position [0, 0]
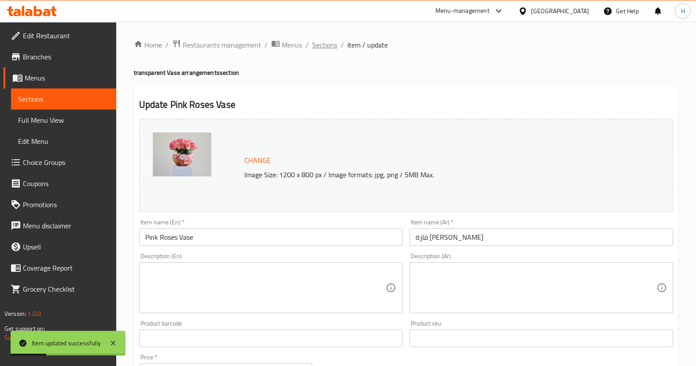
click at [321, 47] on span "Sections" at bounding box center [324, 45] width 25 height 11
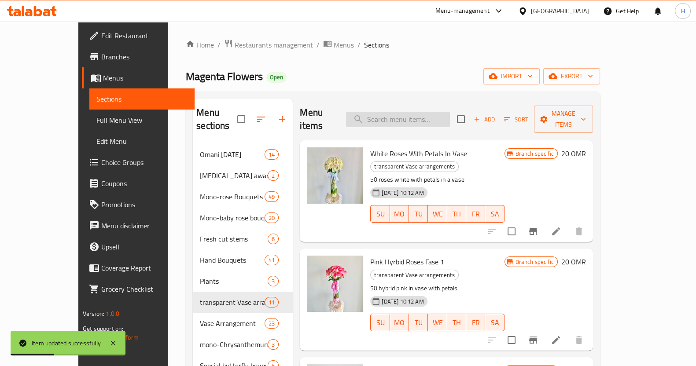
click at [410, 117] on input "search" at bounding box center [398, 119] width 104 height 15
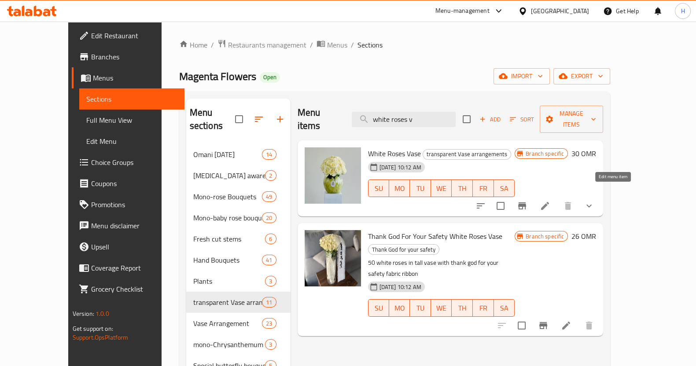
type input "white roses v"
click at [550, 201] on icon at bounding box center [544, 206] width 11 height 11
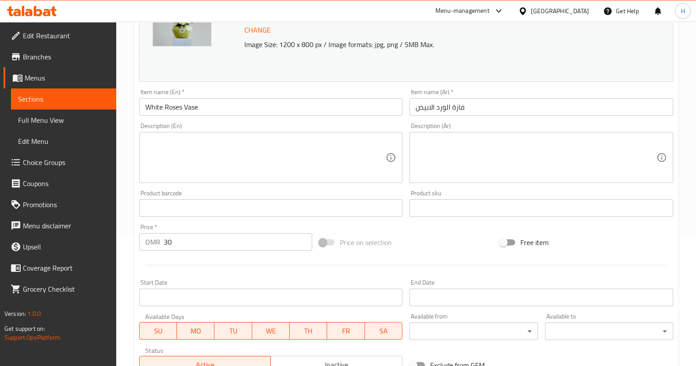
scroll to position [131, 0]
click at [222, 242] on input "30" at bounding box center [238, 242] width 149 height 18
type input "3"
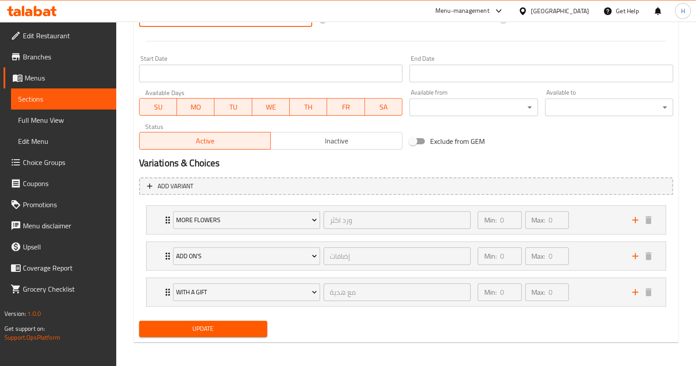
type input "10"
click at [205, 325] on span "Update" at bounding box center [203, 328] width 114 height 11
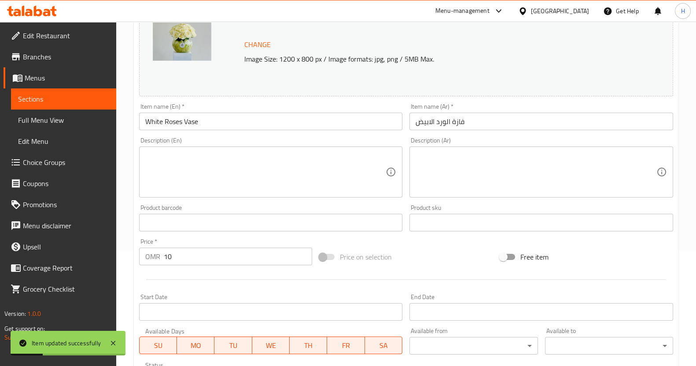
scroll to position [0, 0]
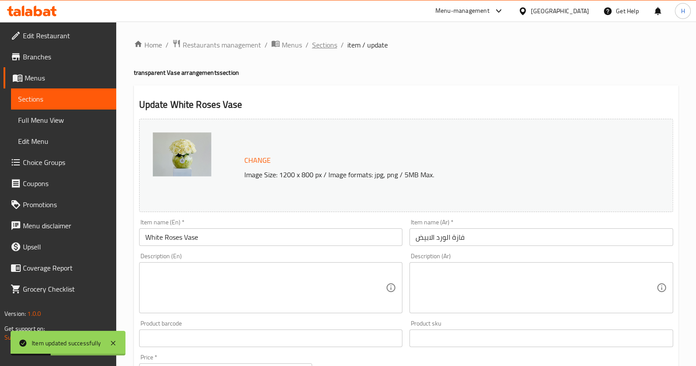
click at [322, 44] on span "Sections" at bounding box center [324, 45] width 25 height 11
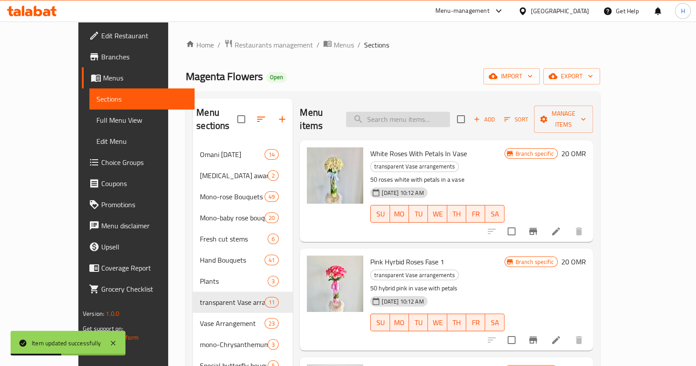
click at [395, 112] on input "search" at bounding box center [398, 119] width 104 height 15
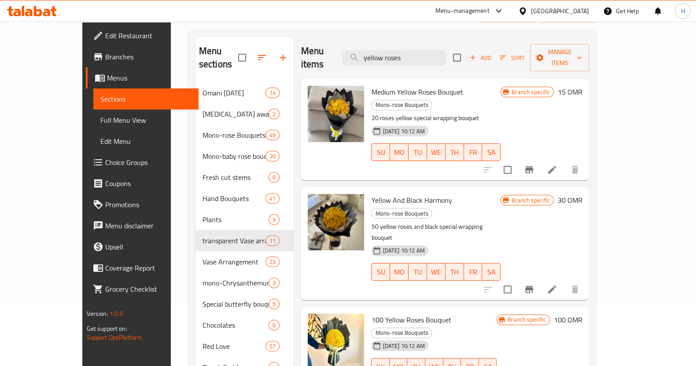
scroll to position [62, 0]
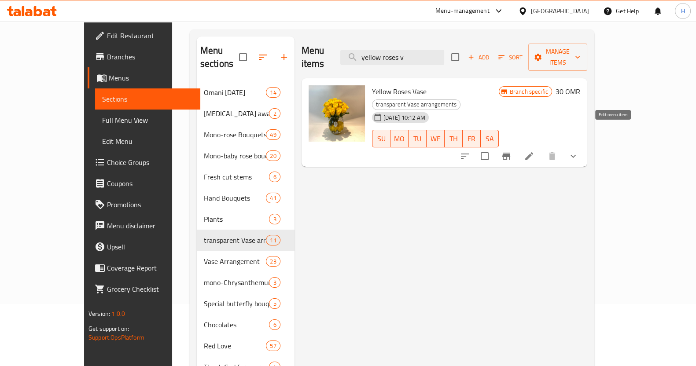
type input "yellow roses v"
click at [533, 152] on icon at bounding box center [529, 156] width 8 height 8
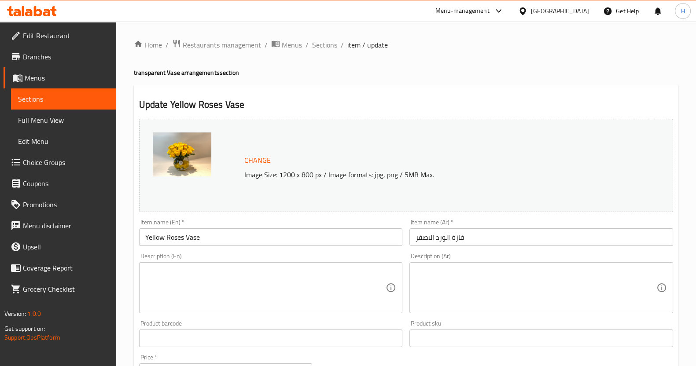
scroll to position [151, 0]
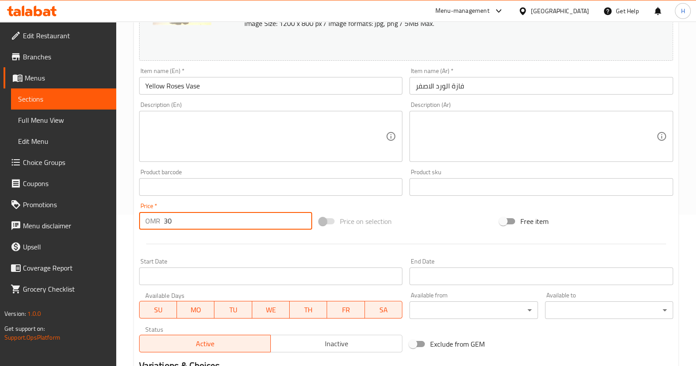
click at [246, 227] on input "30" at bounding box center [238, 221] width 149 height 18
type input "3"
type input "10"
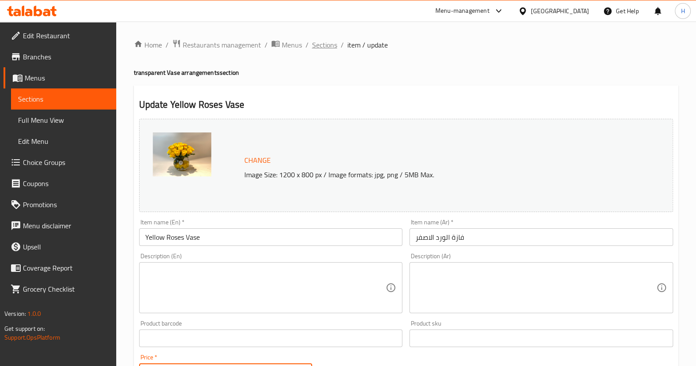
click at [324, 41] on span "Sections" at bounding box center [324, 45] width 25 height 11
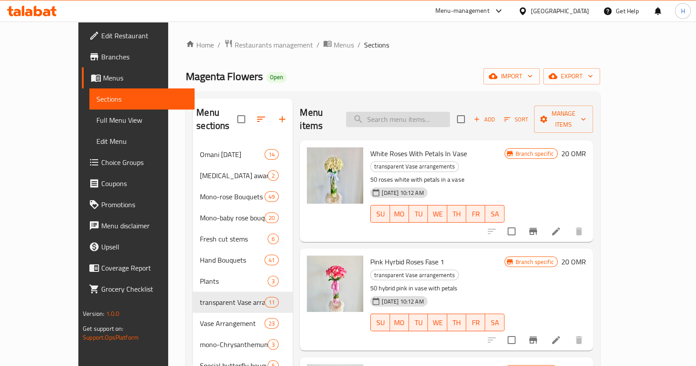
click at [416, 118] on input "search" at bounding box center [398, 119] width 104 height 15
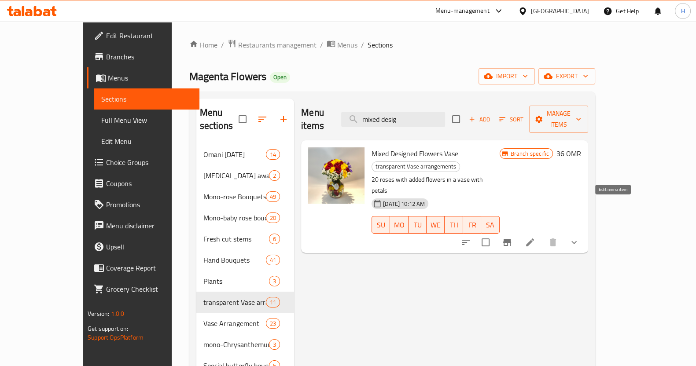
type input "mixed desig"
click at [535, 237] on icon at bounding box center [529, 242] width 11 height 11
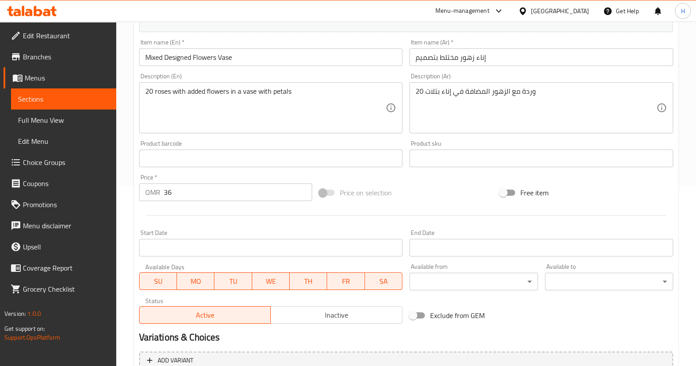
scroll to position [192, 0]
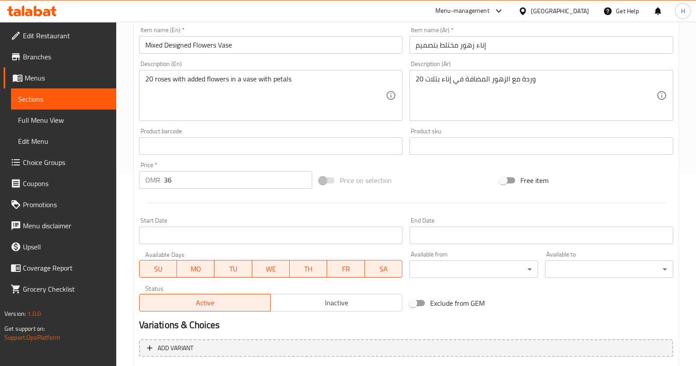
click at [200, 180] on input "36" at bounding box center [238, 180] width 149 height 18
type input "3"
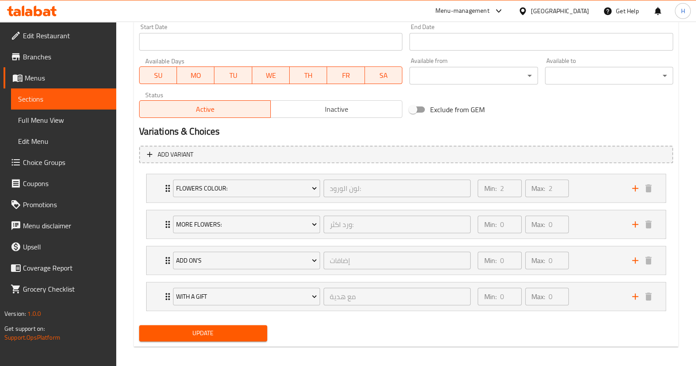
scroll to position [390, 0]
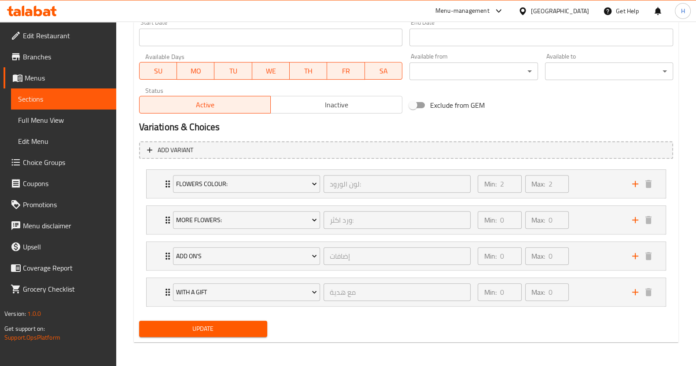
type input "12"
click at [197, 323] on span "Update" at bounding box center [203, 328] width 114 height 11
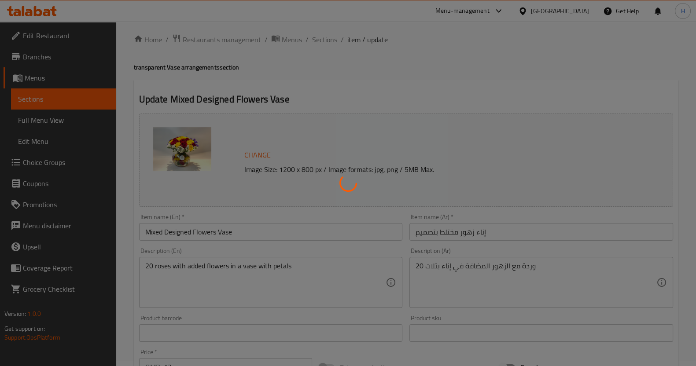
scroll to position [0, 0]
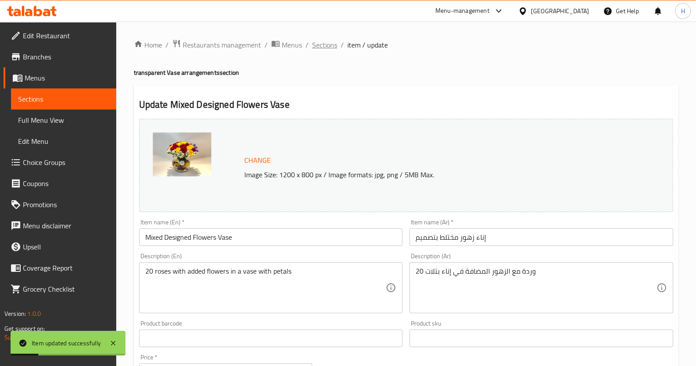
click at [329, 43] on span "Sections" at bounding box center [324, 45] width 25 height 11
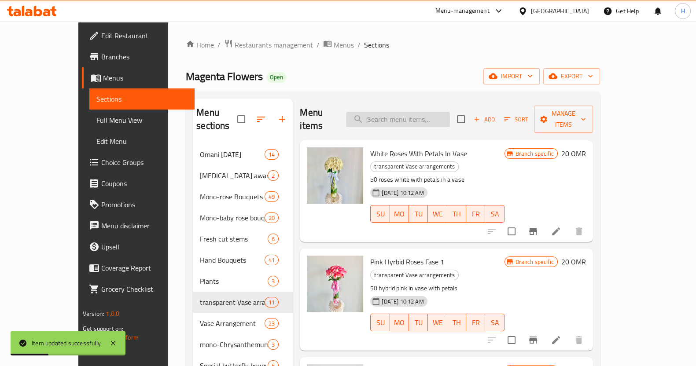
click at [411, 112] on input "search" at bounding box center [398, 119] width 104 height 15
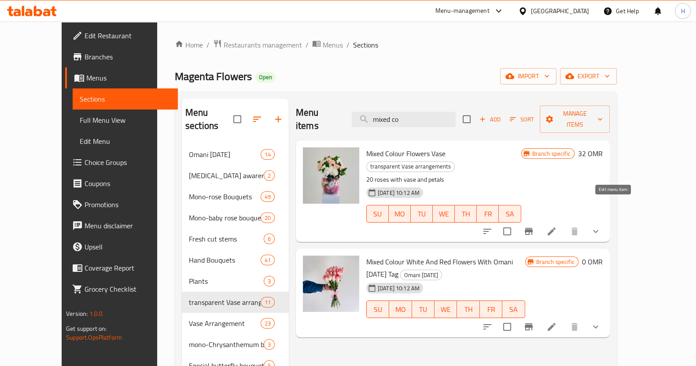
type input "mixed co"
click at [557, 226] on icon at bounding box center [551, 231] width 11 height 11
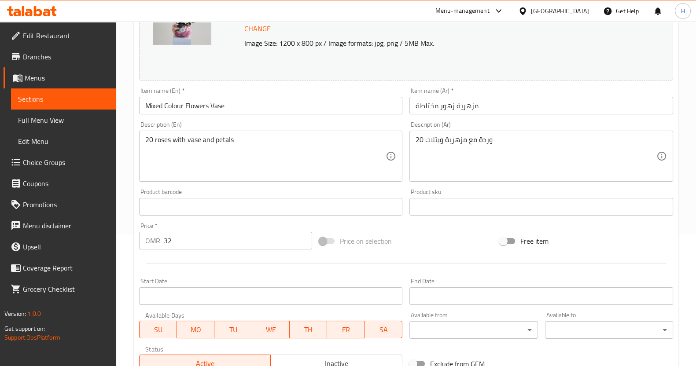
scroll to position [146, 0]
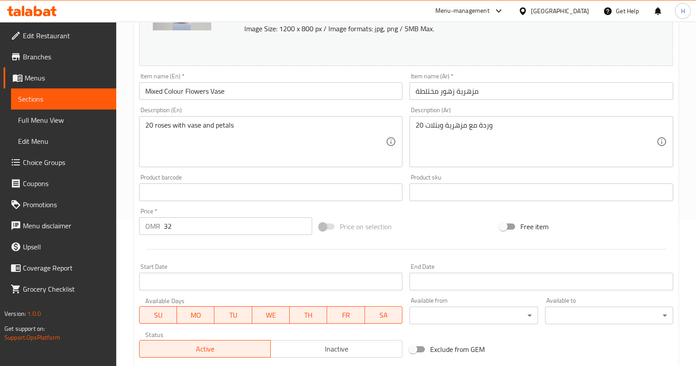
click at [222, 221] on input "32" at bounding box center [238, 226] width 149 height 18
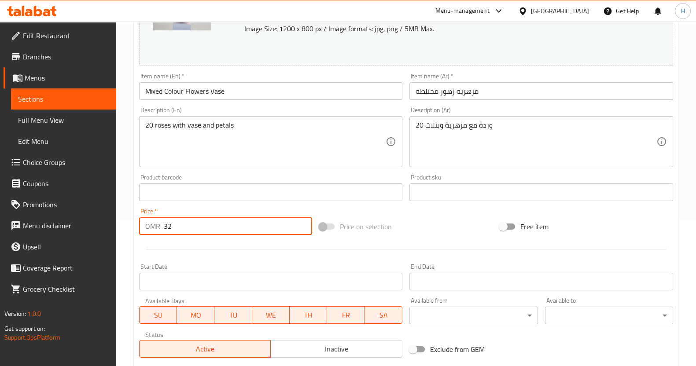
type input "3"
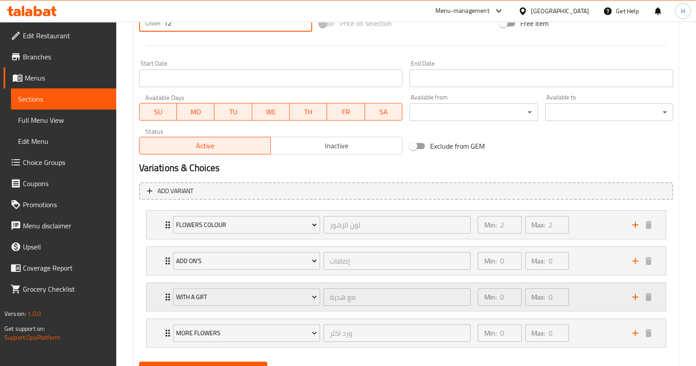
scroll to position [363, 0]
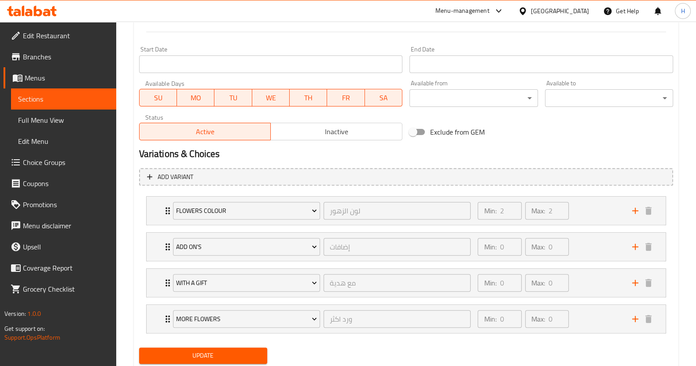
type input "12"
click at [198, 351] on span "Update" at bounding box center [203, 355] width 114 height 11
